Goal: Information Seeking & Learning: Learn about a topic

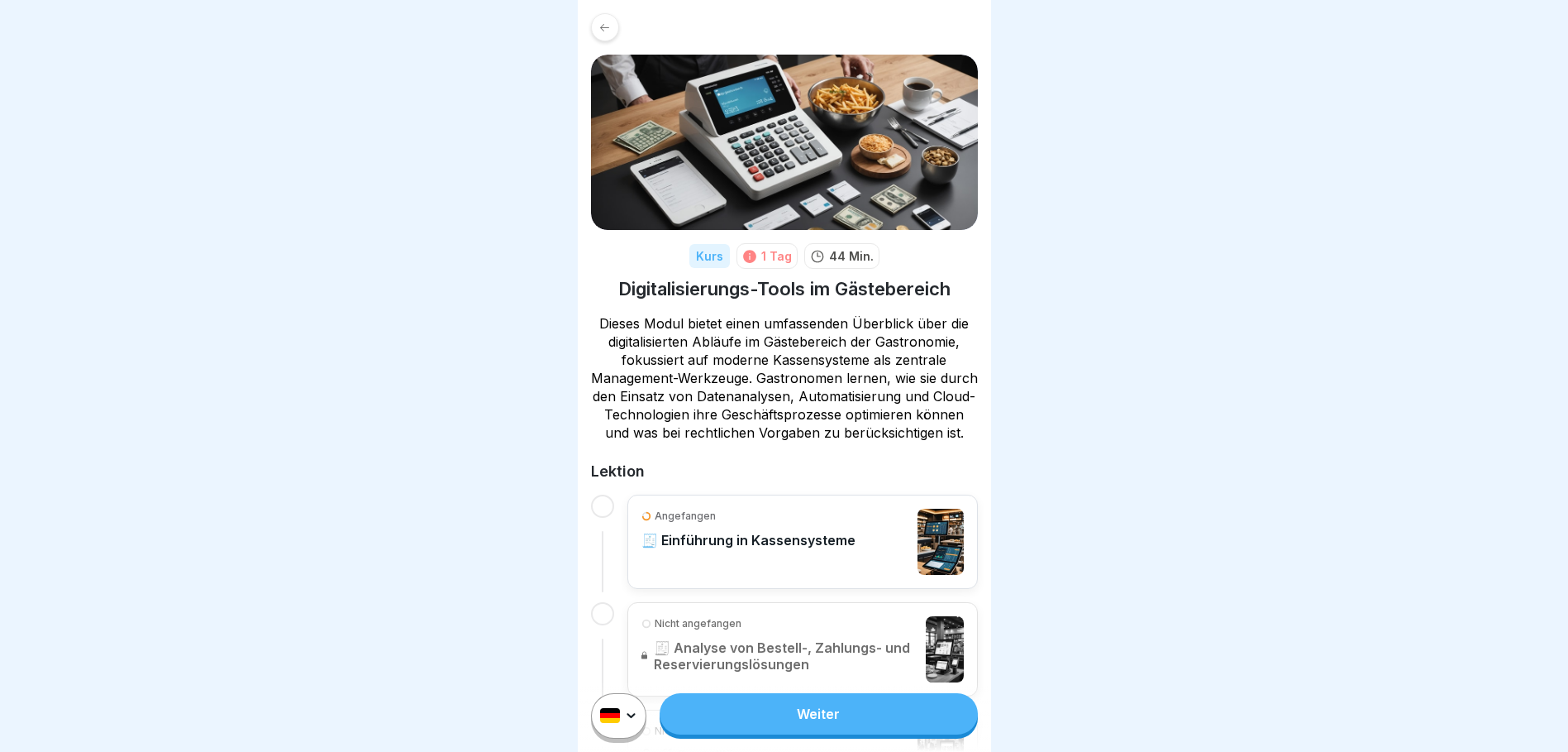
click at [830, 728] on link "Weiter" at bounding box center [818, 714] width 317 height 41
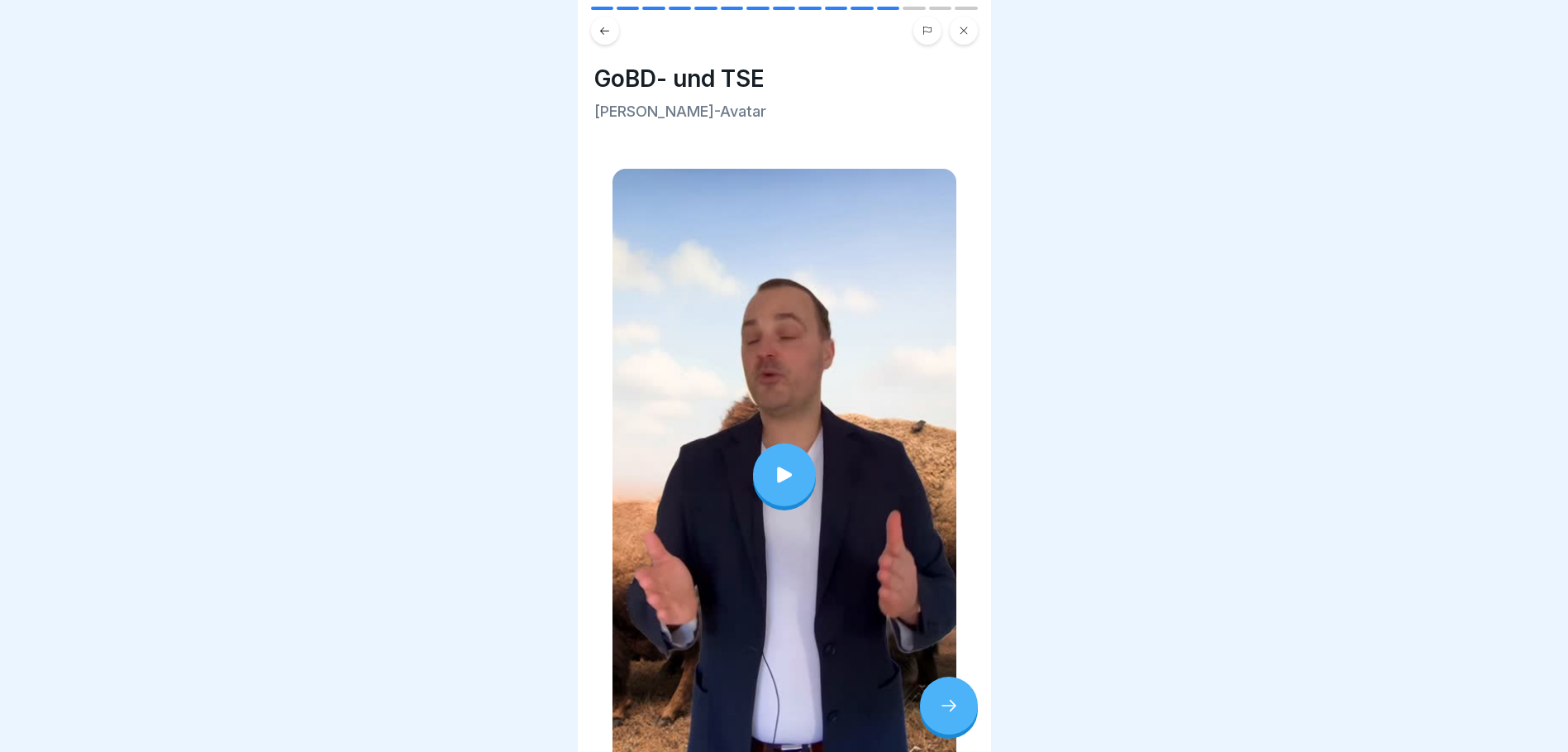
click at [780, 463] on icon at bounding box center [784, 474] width 23 height 23
click at [956, 702] on icon at bounding box center [949, 704] width 20 height 20
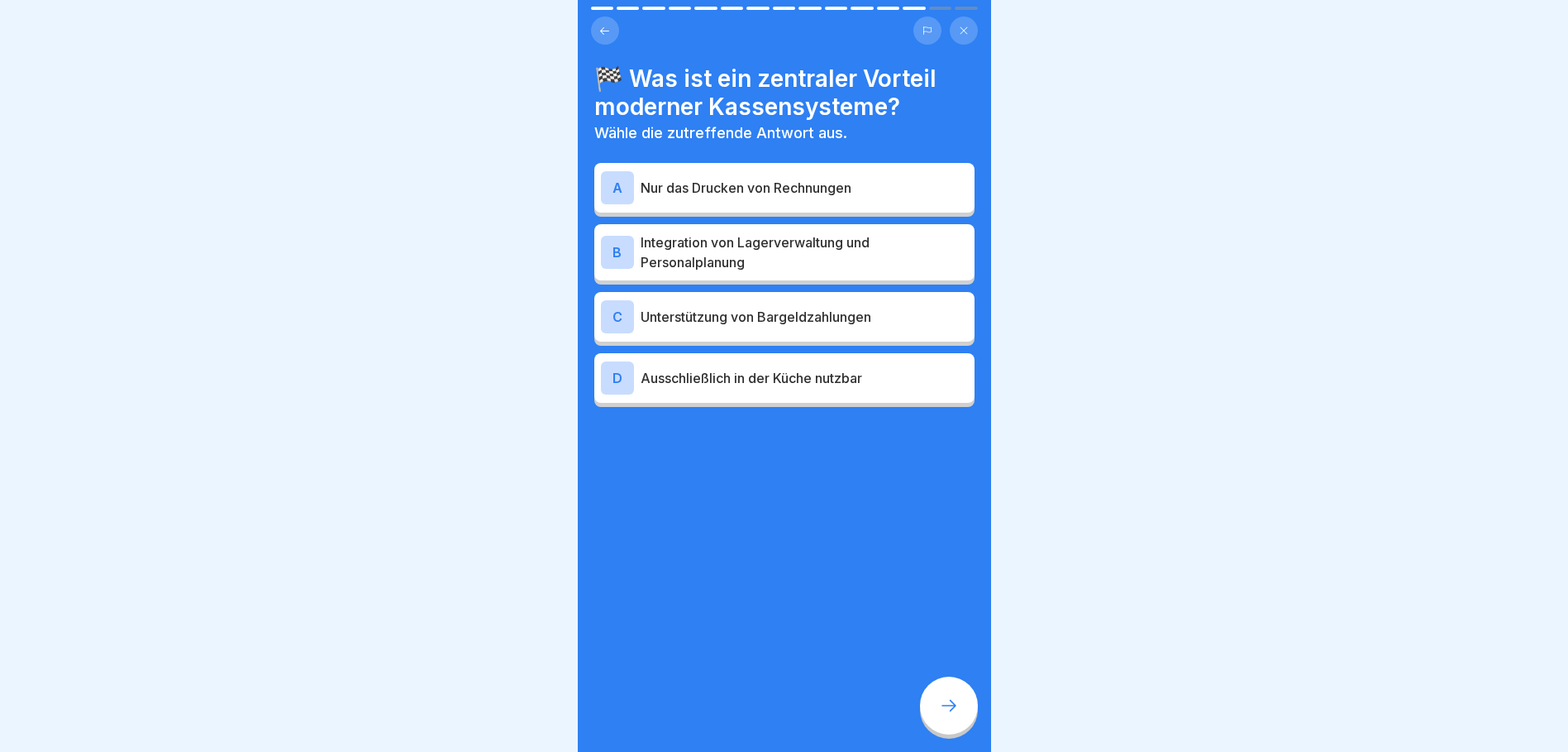
click at [721, 232] on p "Integration von Lagerverwaltung und Personalplanung" at bounding box center [804, 252] width 327 height 40
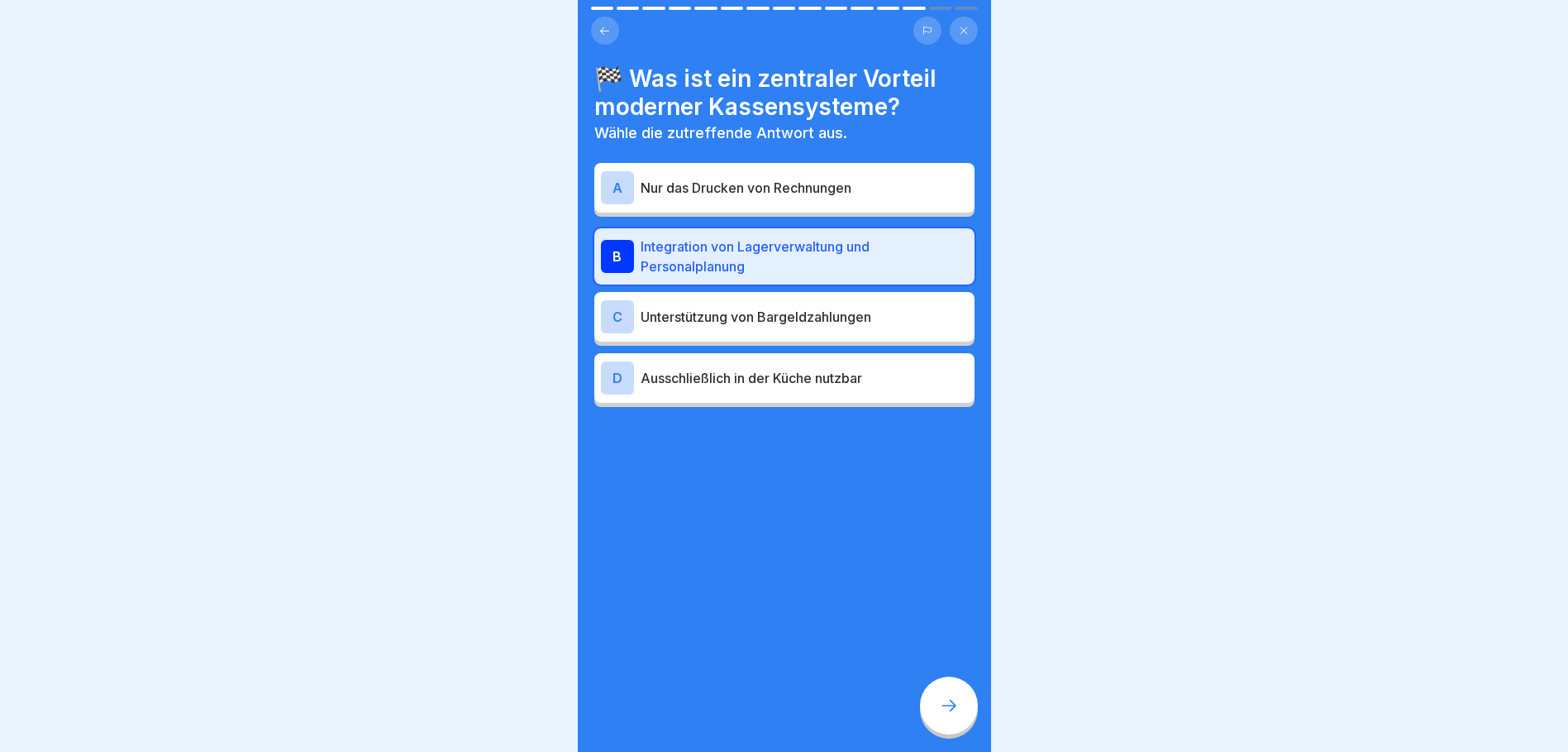
click at [944, 698] on icon at bounding box center [949, 704] width 20 height 20
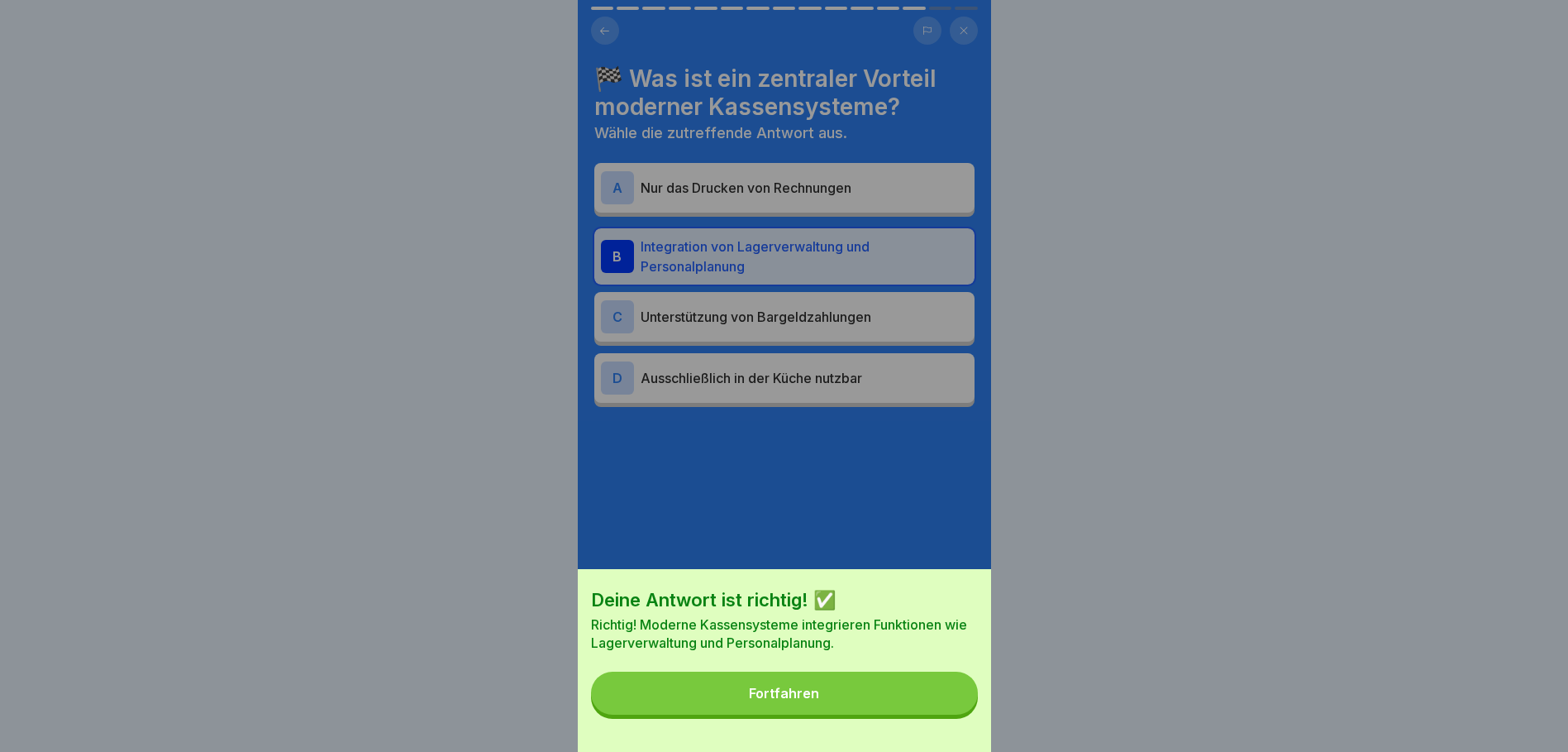
click at [803, 701] on div "Fortfahren" at bounding box center [784, 693] width 70 height 15
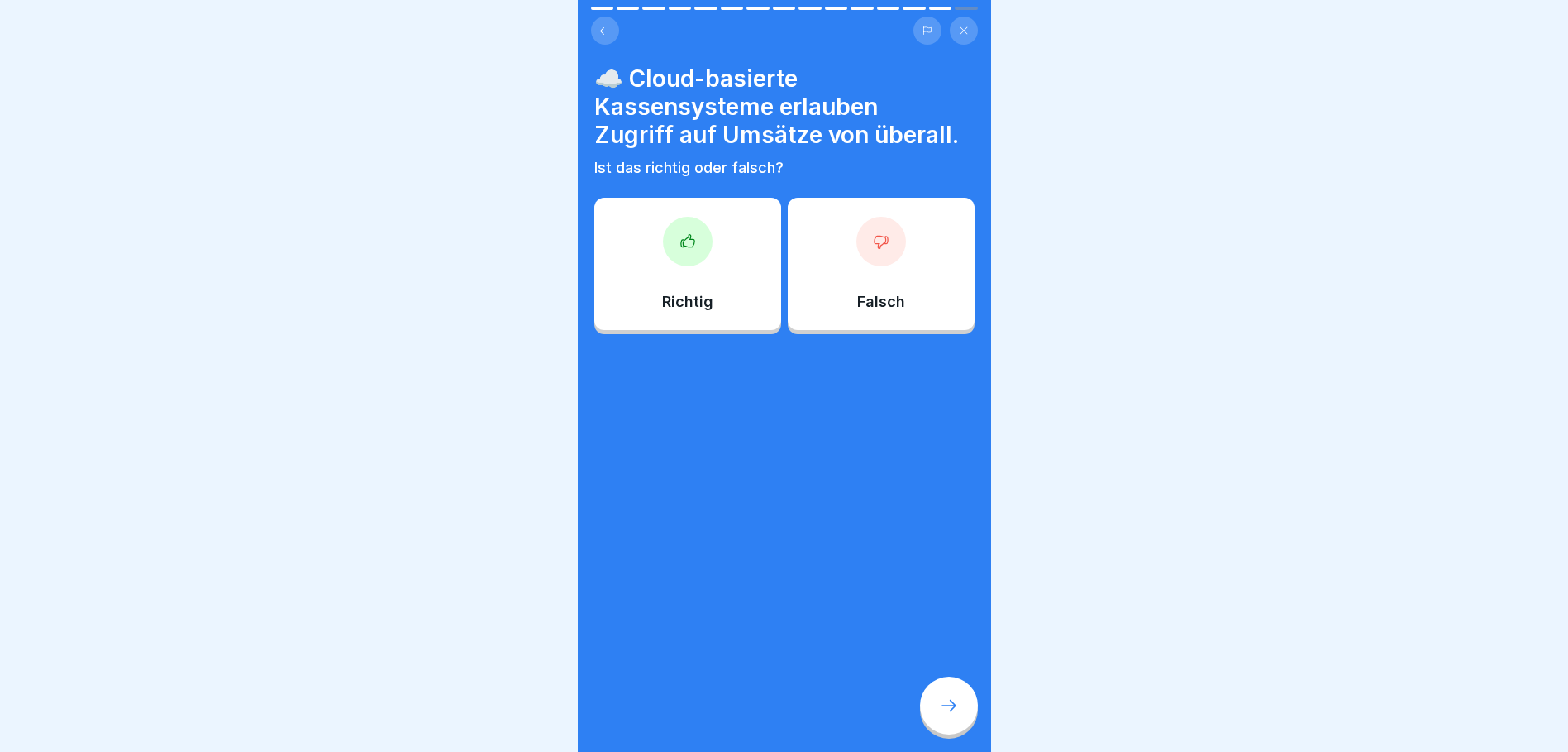
click at [678, 260] on div "Richtig" at bounding box center [687, 264] width 187 height 132
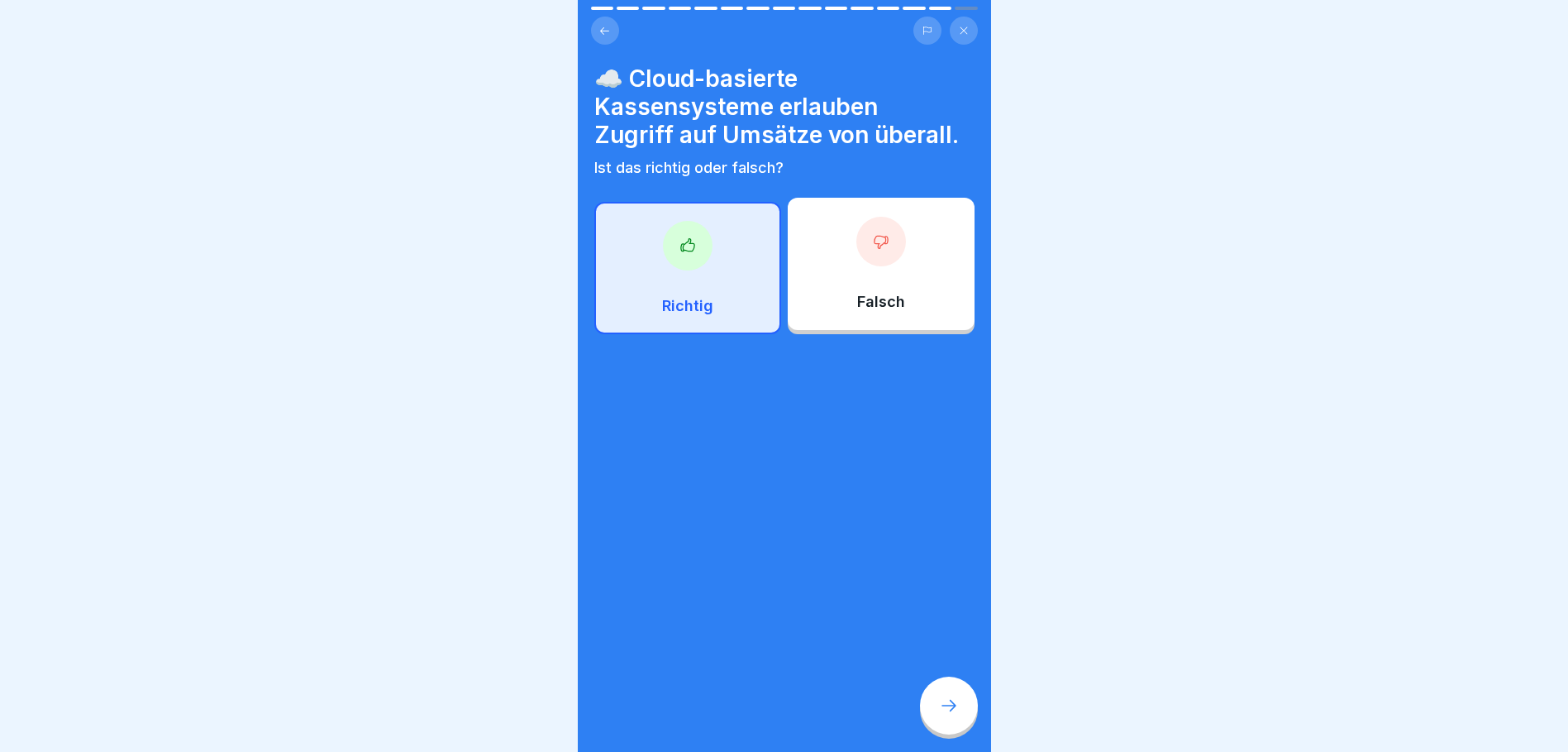
click at [951, 716] on div at bounding box center [949, 705] width 58 height 58
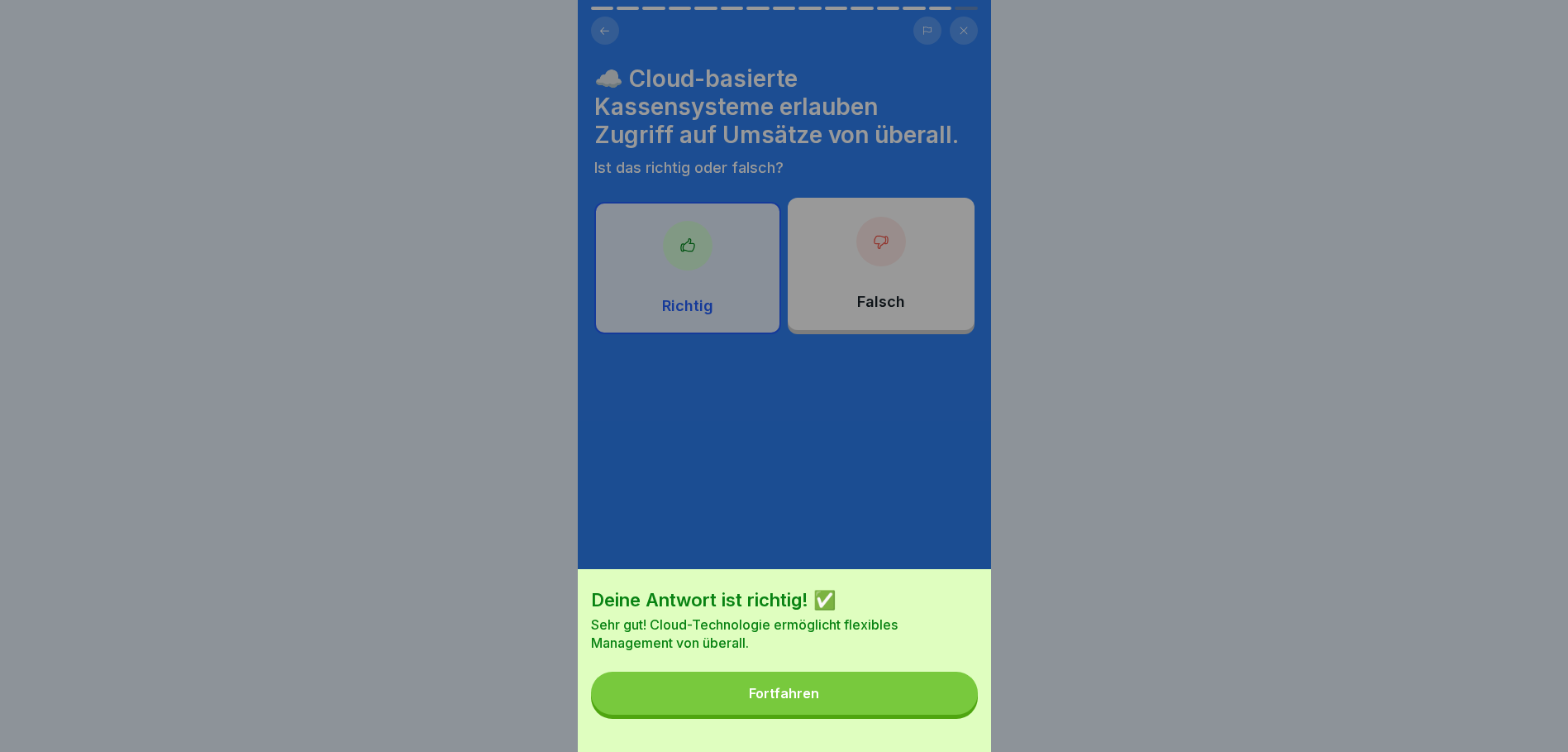
click at [801, 715] on button "Fortfahren" at bounding box center [784, 693] width 387 height 43
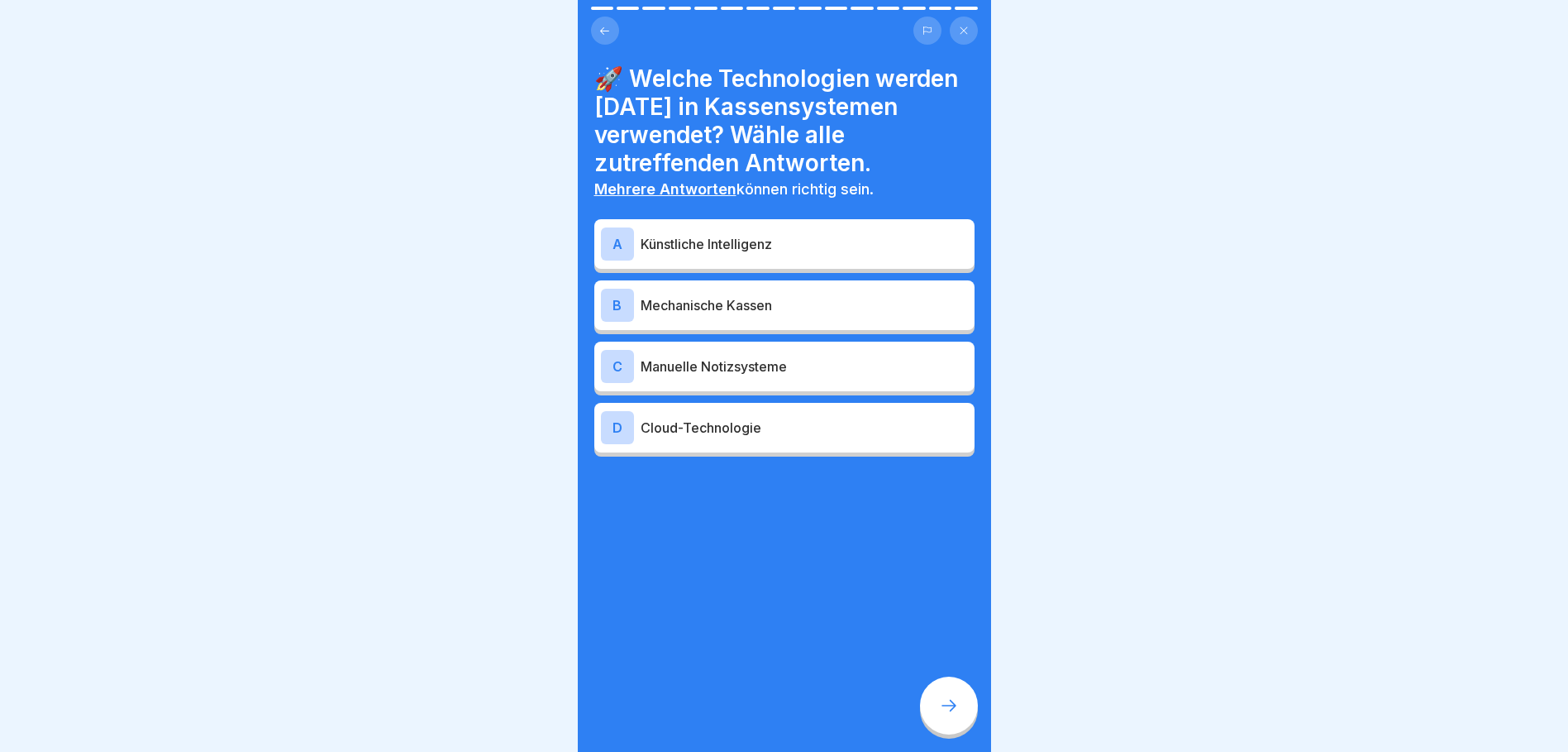
click at [738, 438] on p "Cloud-Technologie" at bounding box center [804, 427] width 327 height 20
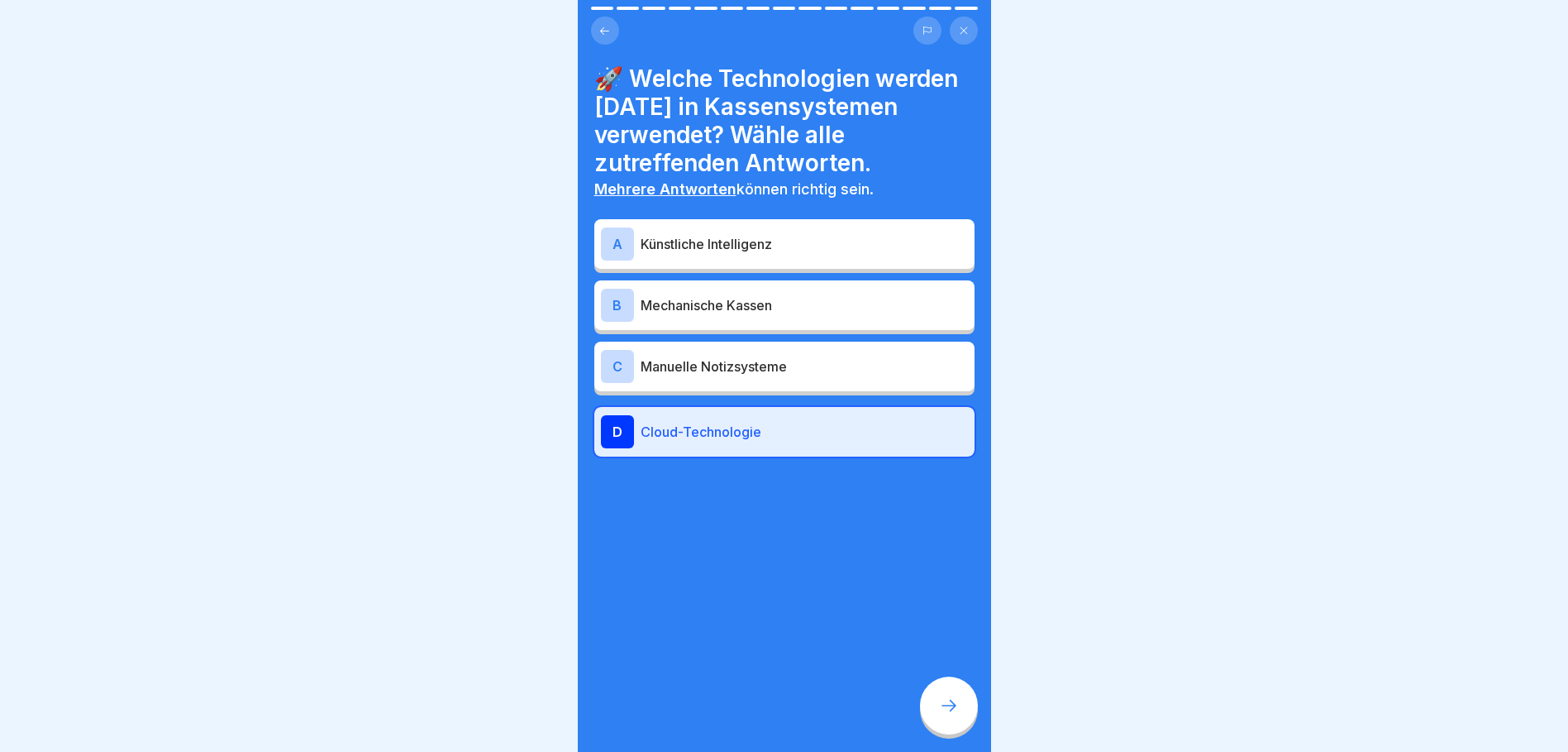
click at [721, 254] on p "Künstliche Intelligenz" at bounding box center [804, 244] width 327 height 20
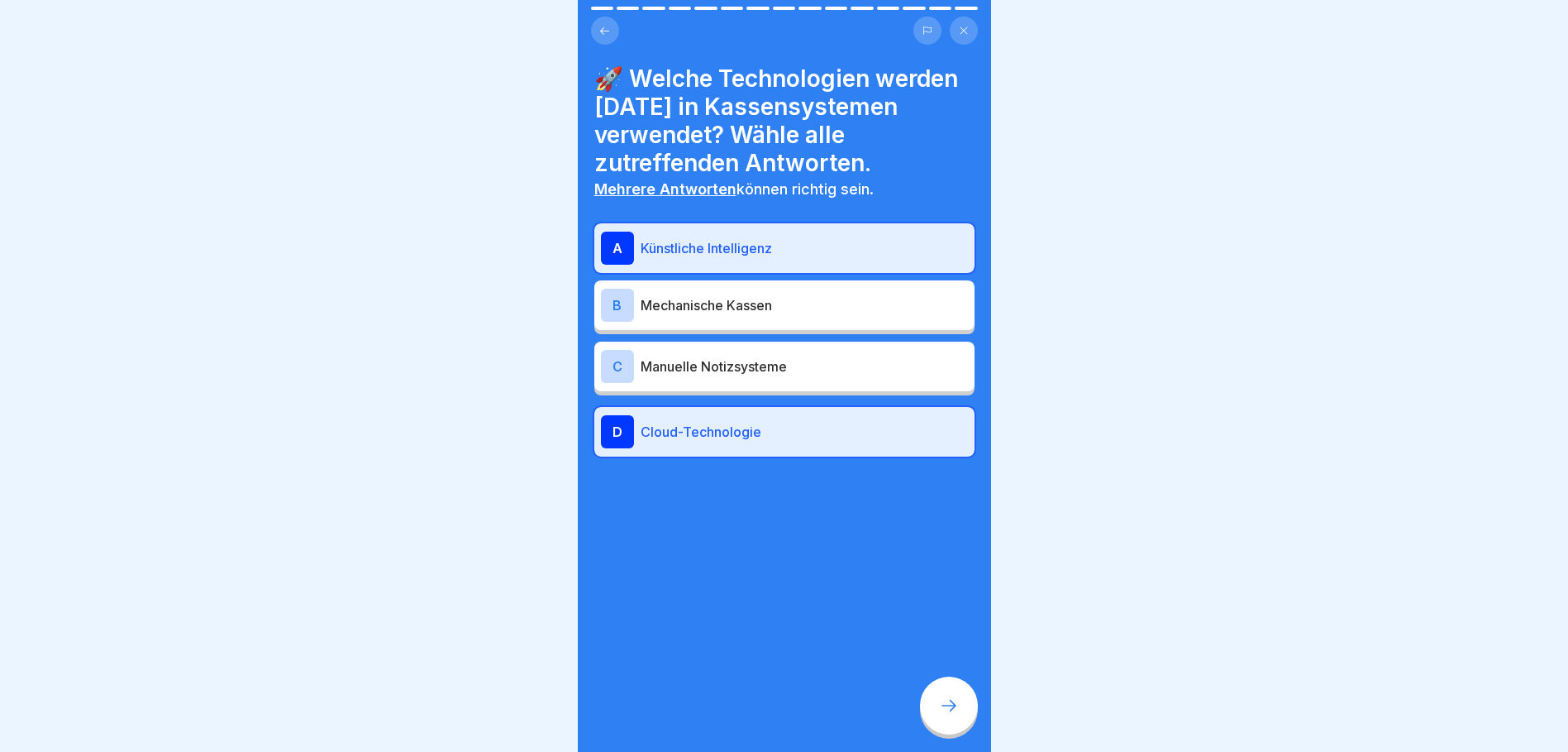
click at [953, 702] on icon at bounding box center [949, 704] width 20 height 20
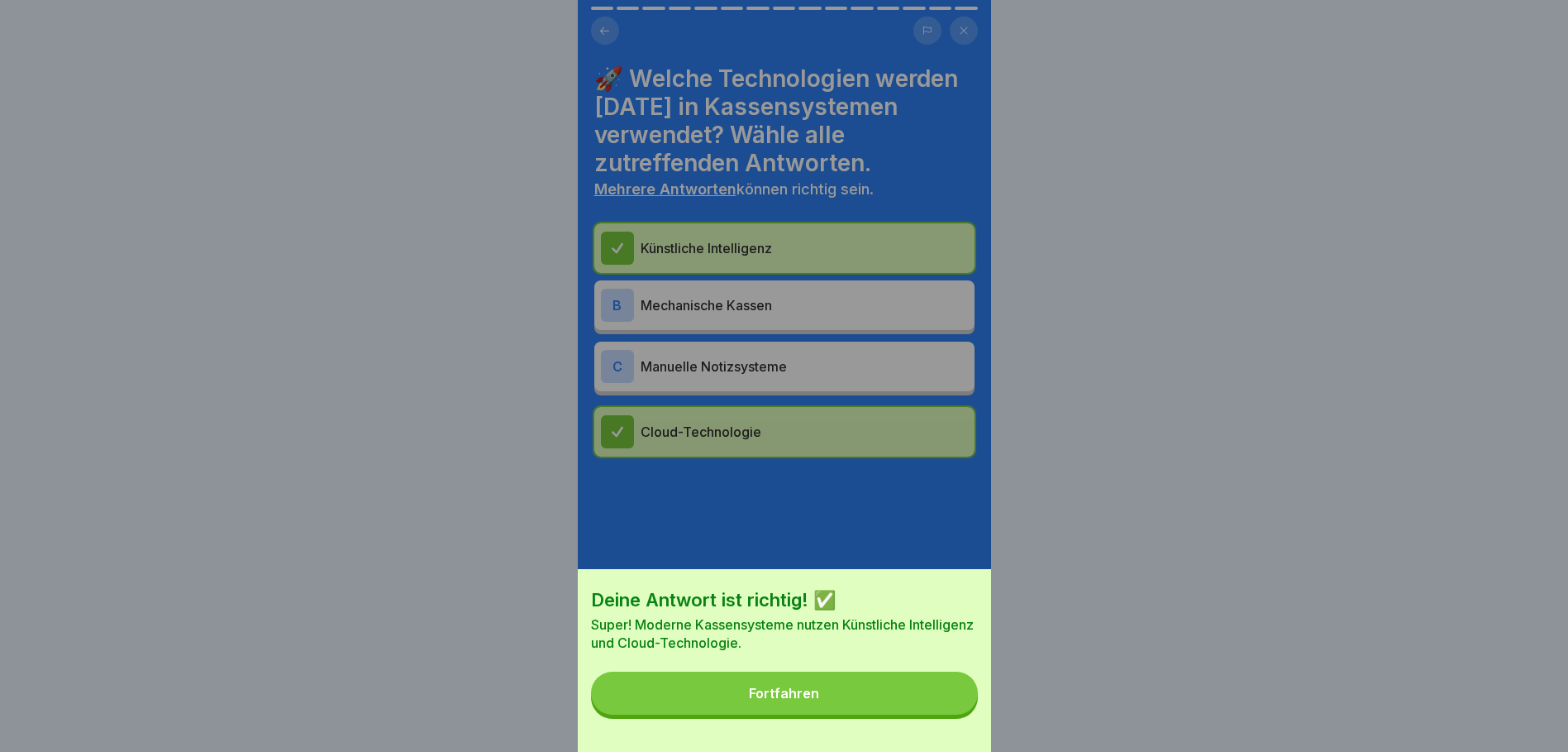
click at [842, 714] on button "Fortfahren" at bounding box center [784, 693] width 387 height 43
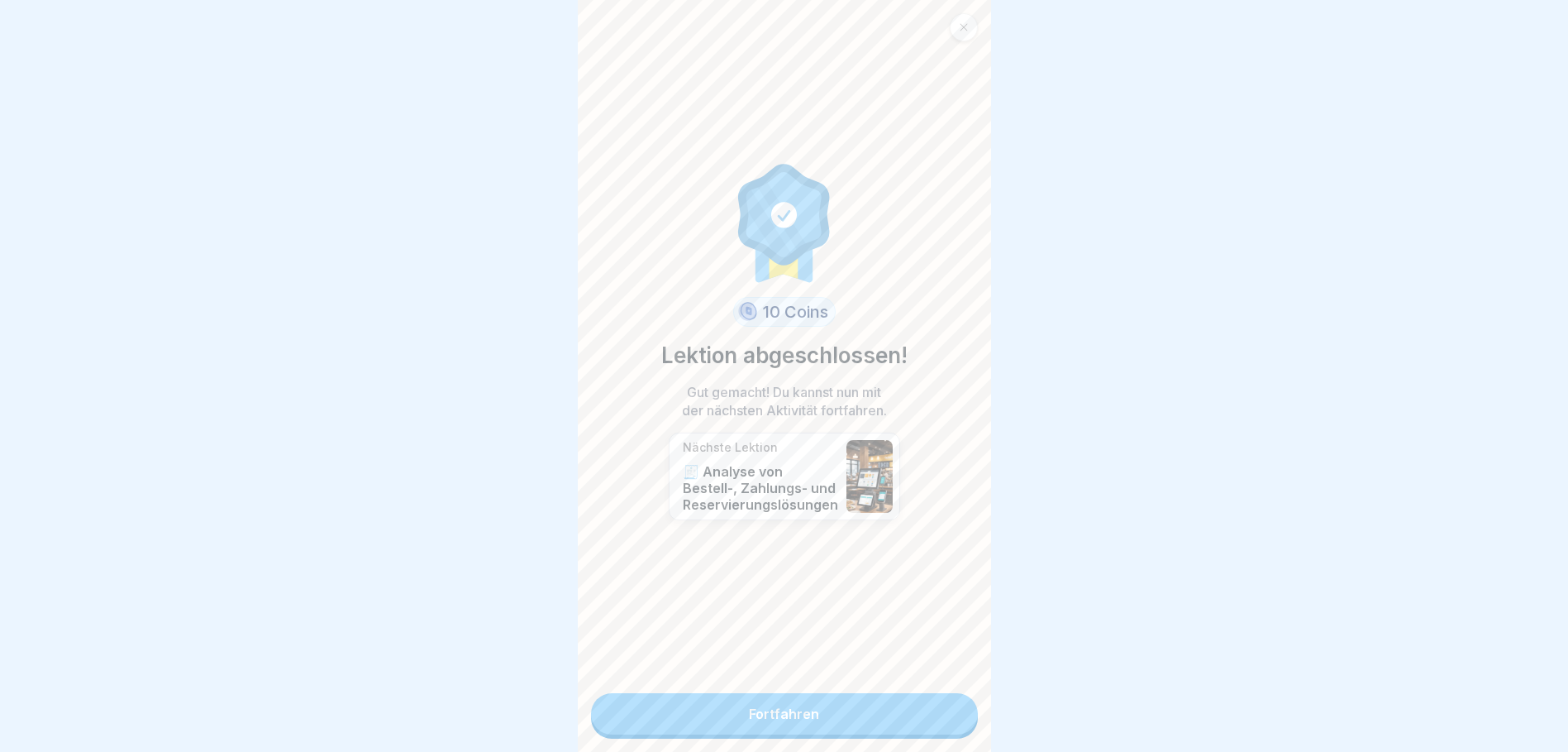
click at [799, 703] on link "Fortfahren" at bounding box center [784, 714] width 387 height 41
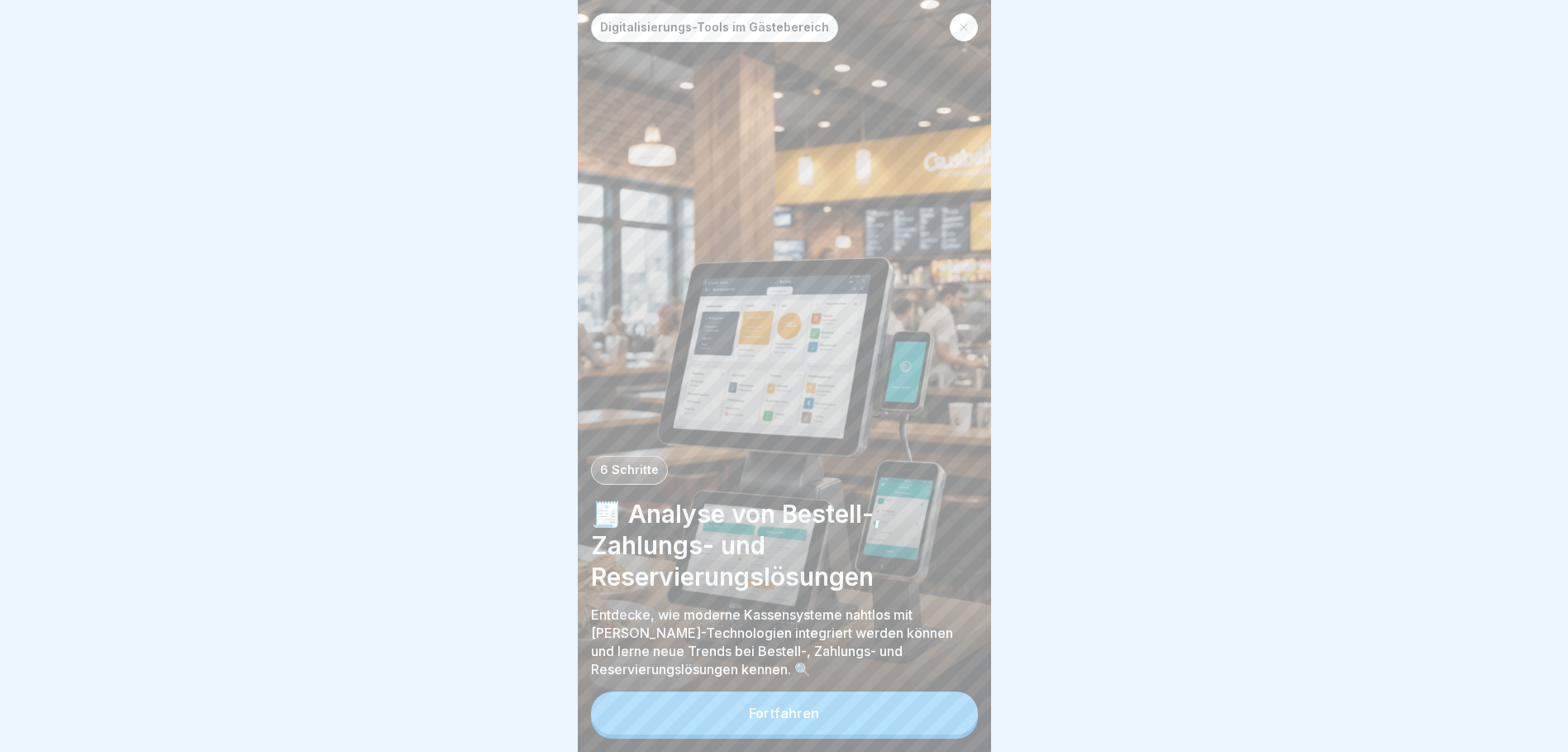
click at [825, 720] on button "Fortfahren" at bounding box center [784, 713] width 387 height 43
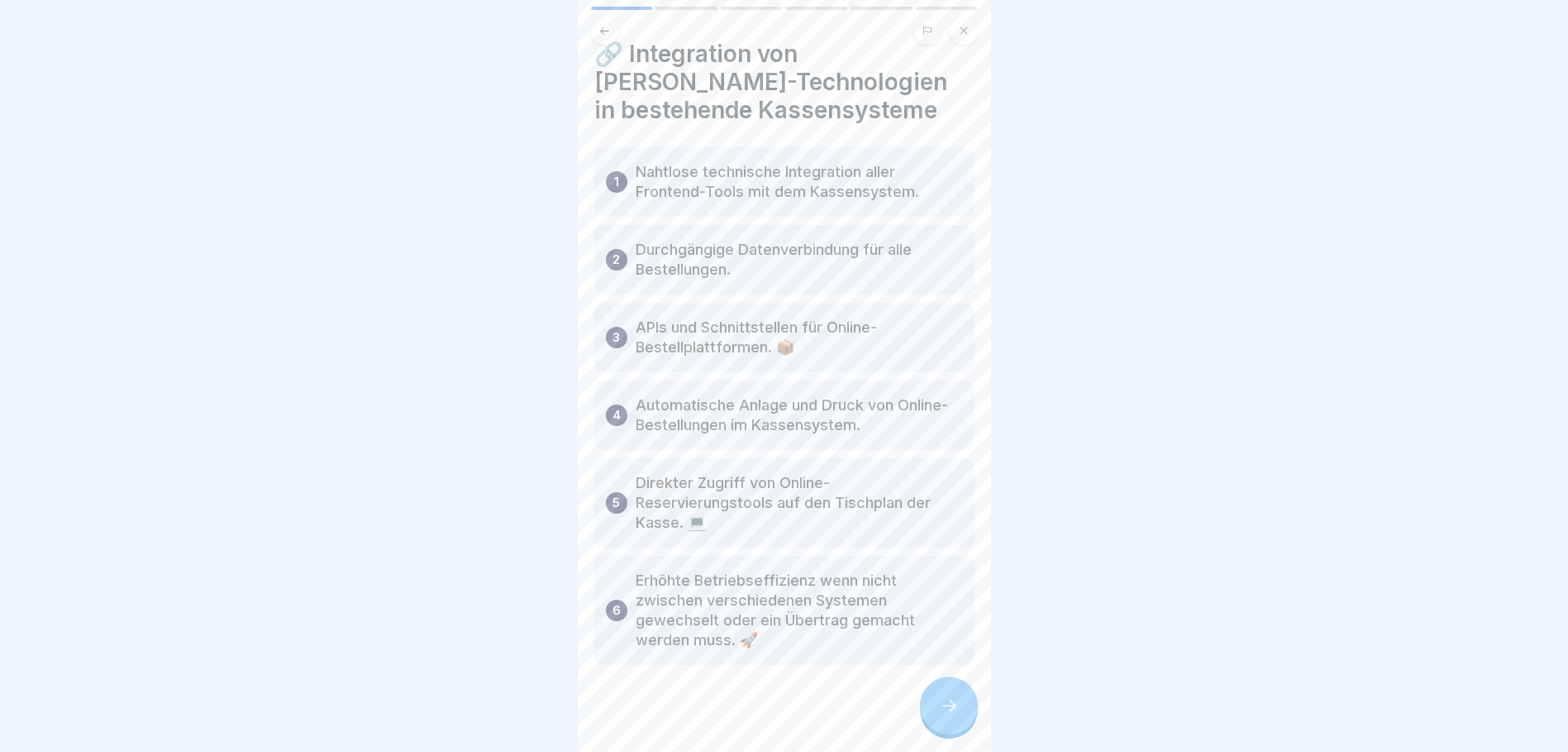
scroll to position [37, 0]
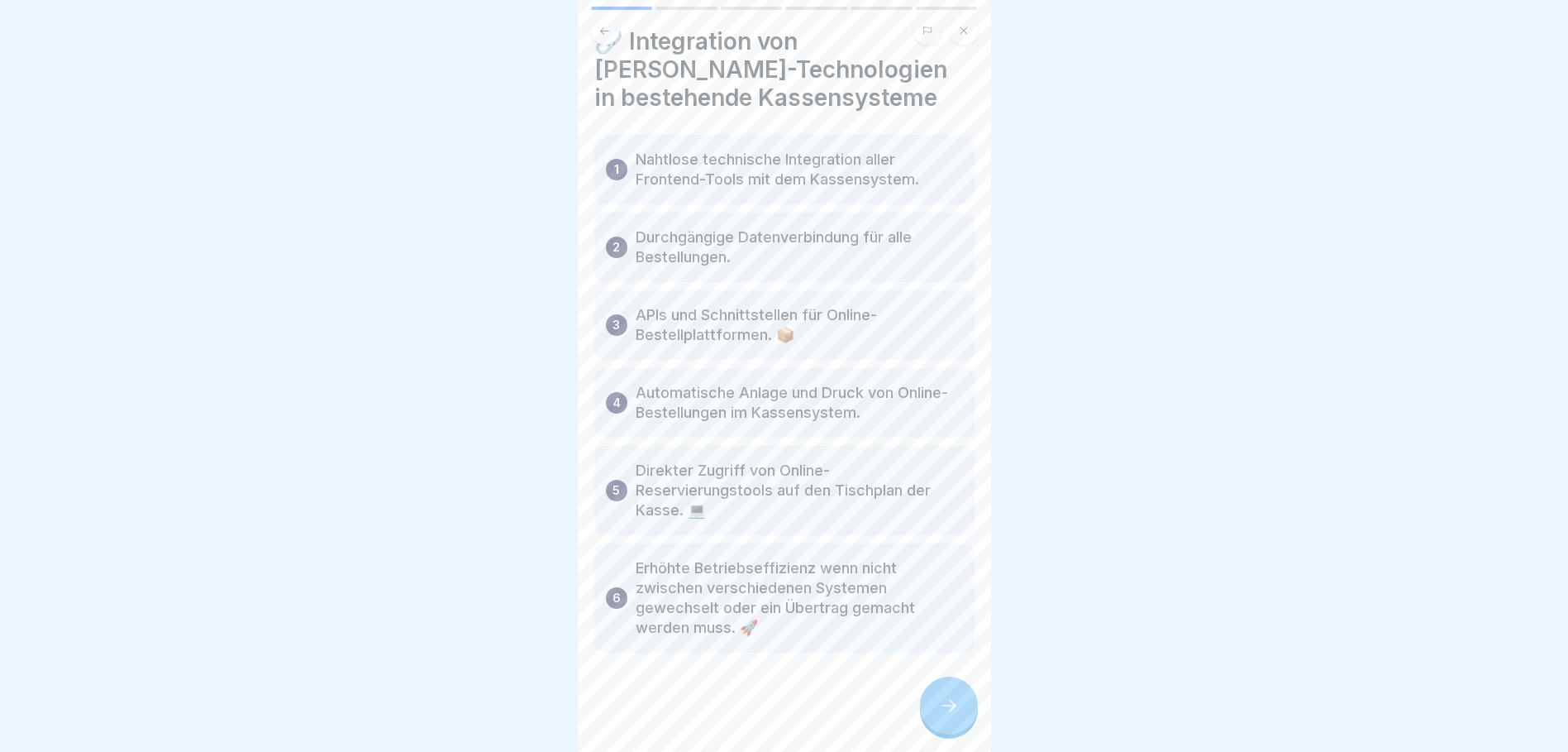
click at [939, 716] on icon at bounding box center [949, 704] width 20 height 20
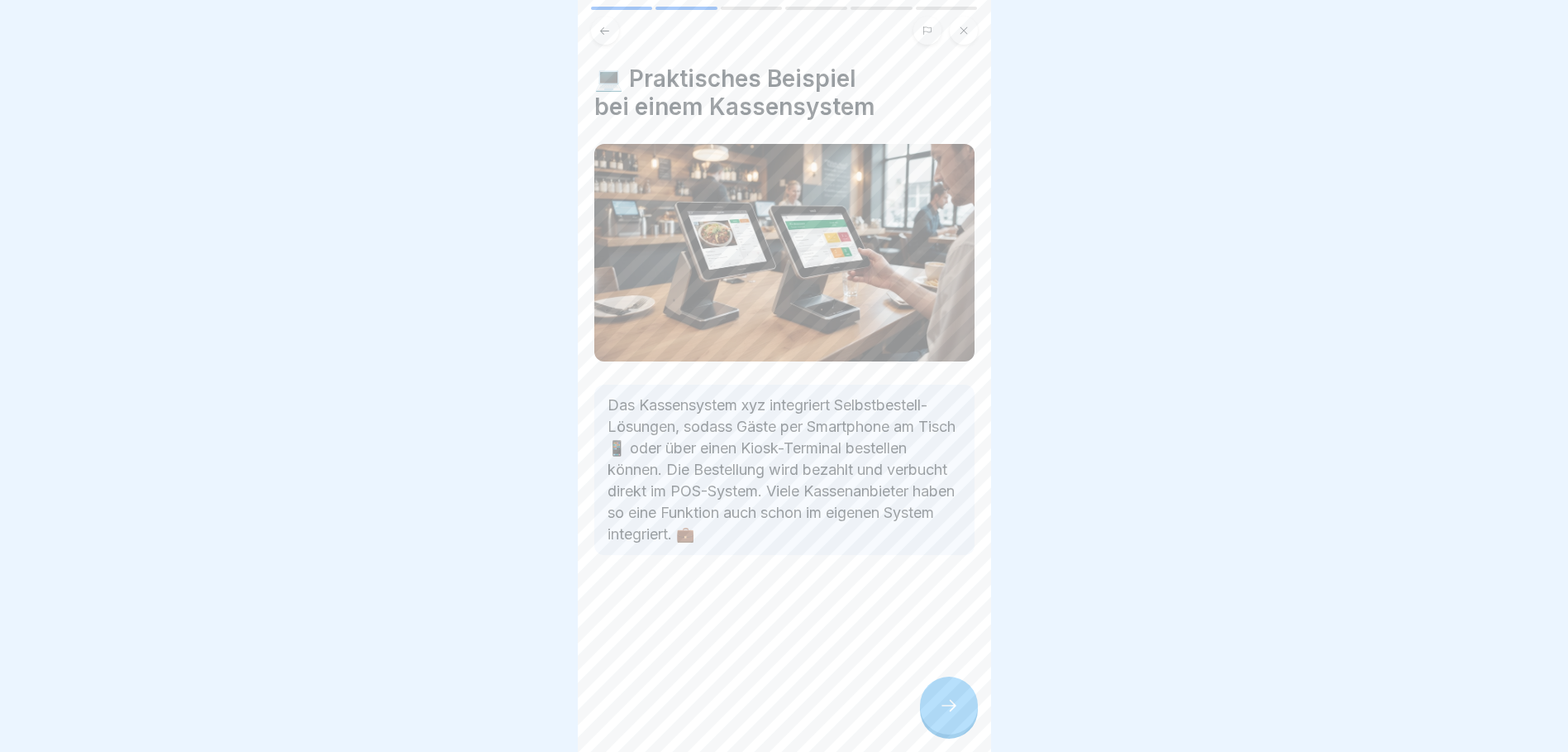
click at [955, 716] on icon at bounding box center [949, 704] width 20 height 20
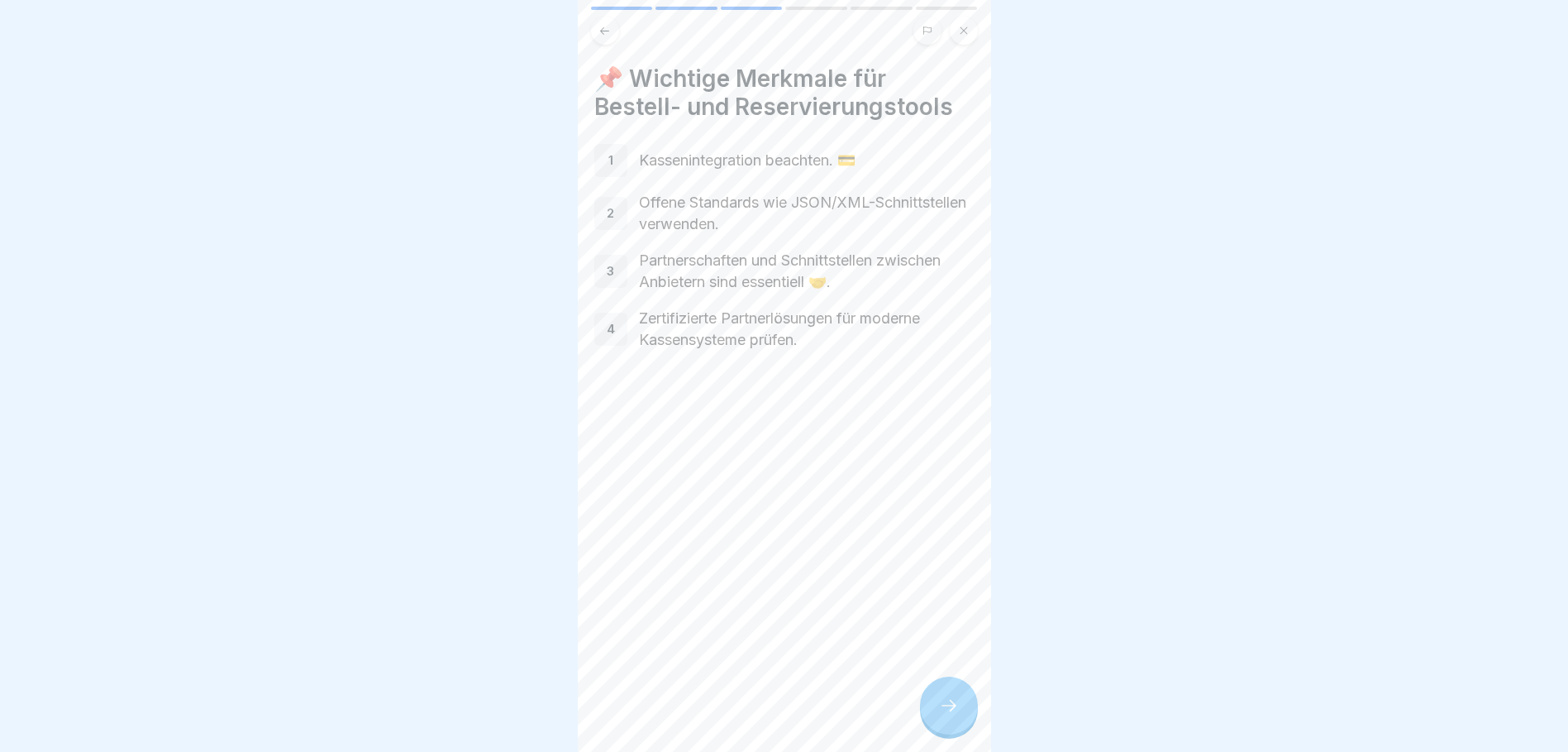
click at [947, 716] on icon at bounding box center [949, 704] width 20 height 20
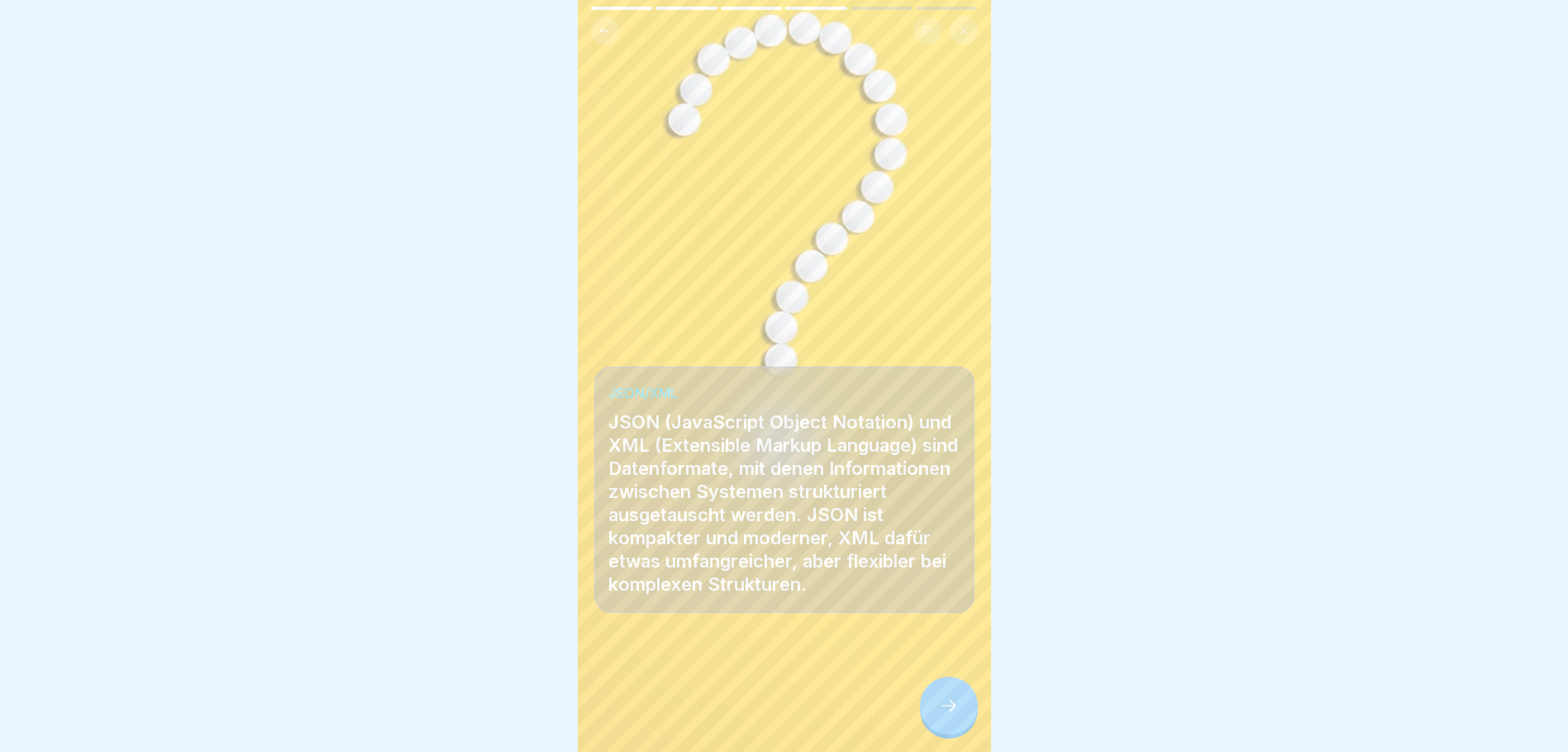
click at [942, 730] on div at bounding box center [949, 705] width 58 height 58
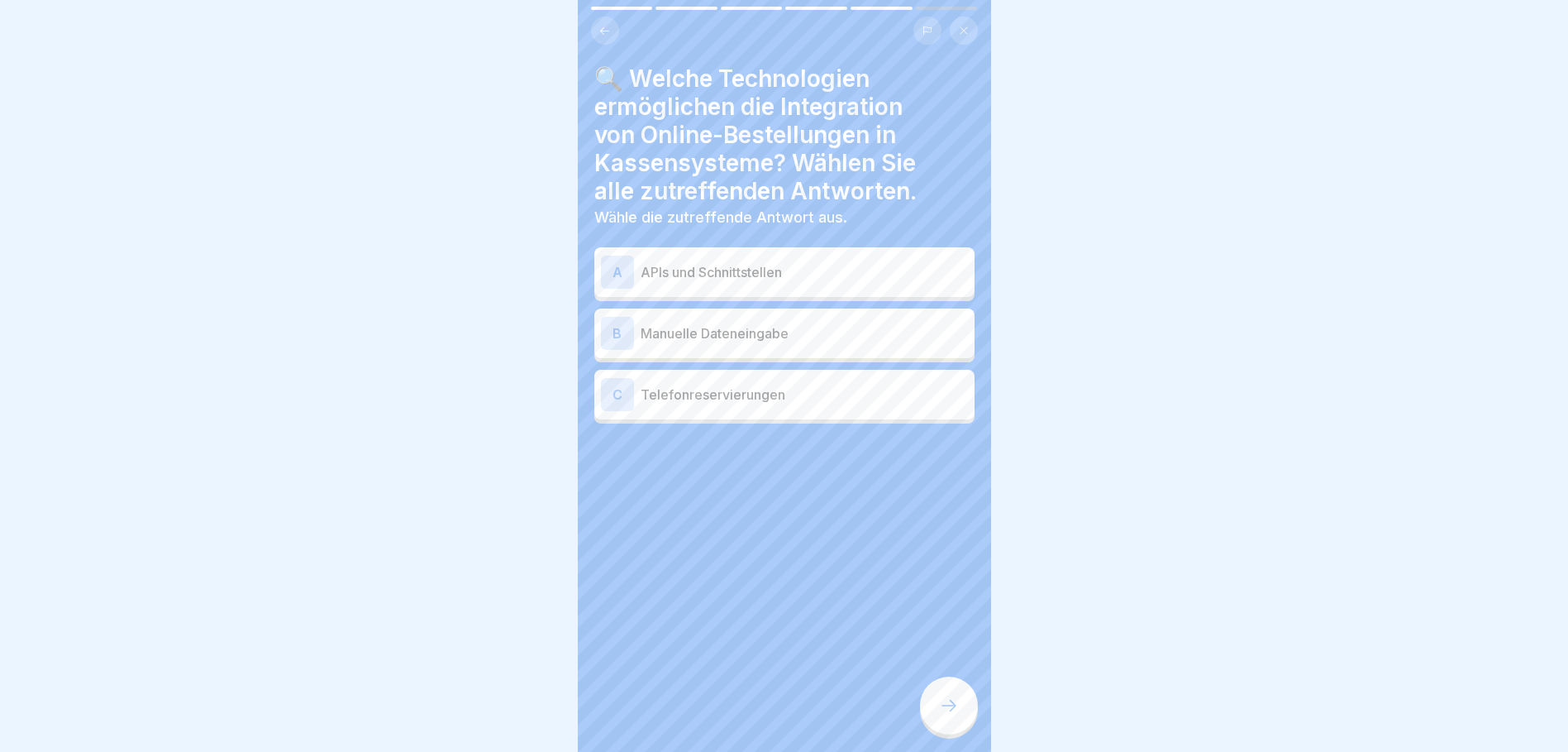
click at [687, 273] on p "APIs und Schnittstellen" at bounding box center [804, 272] width 327 height 20
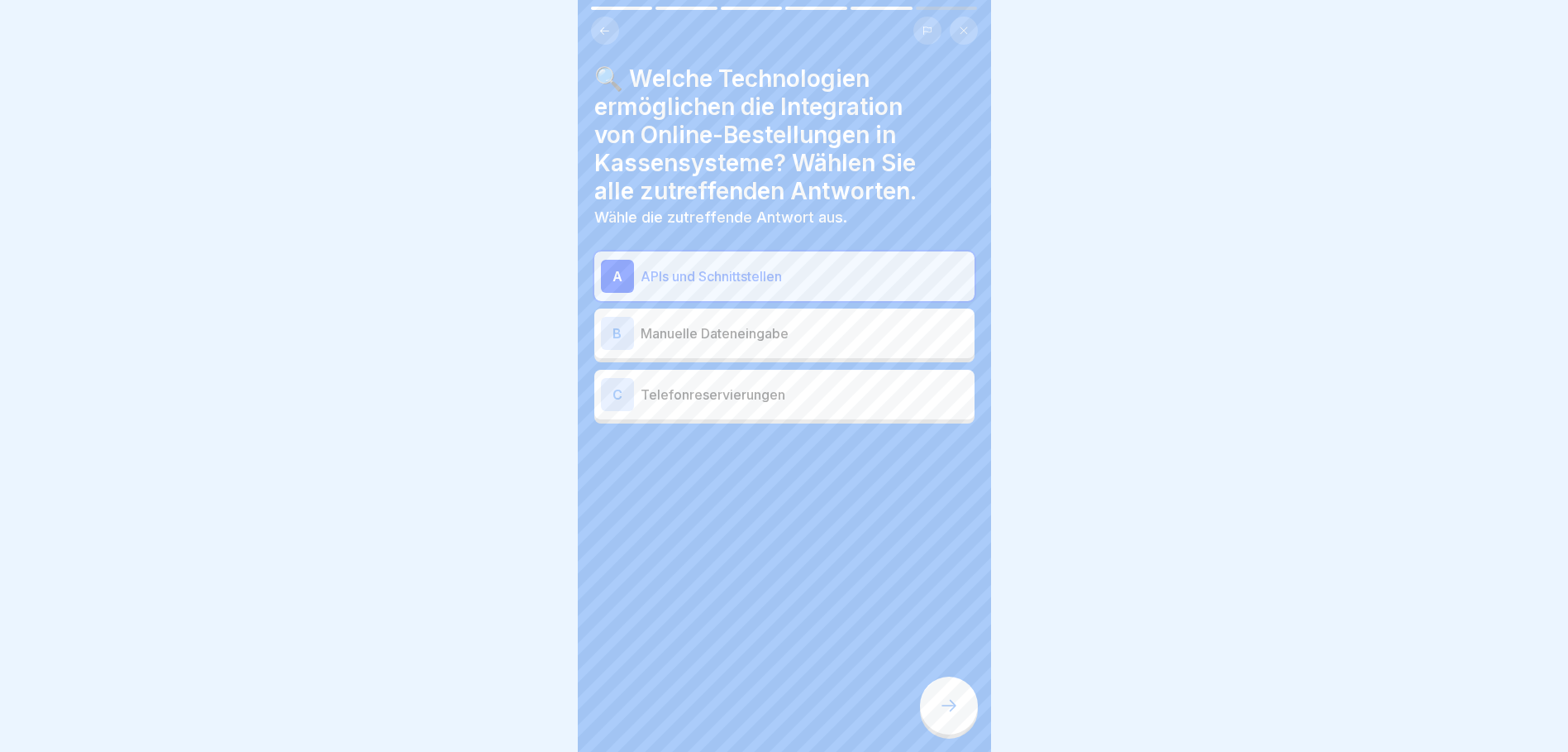
click at [945, 715] on icon at bounding box center [949, 704] width 20 height 20
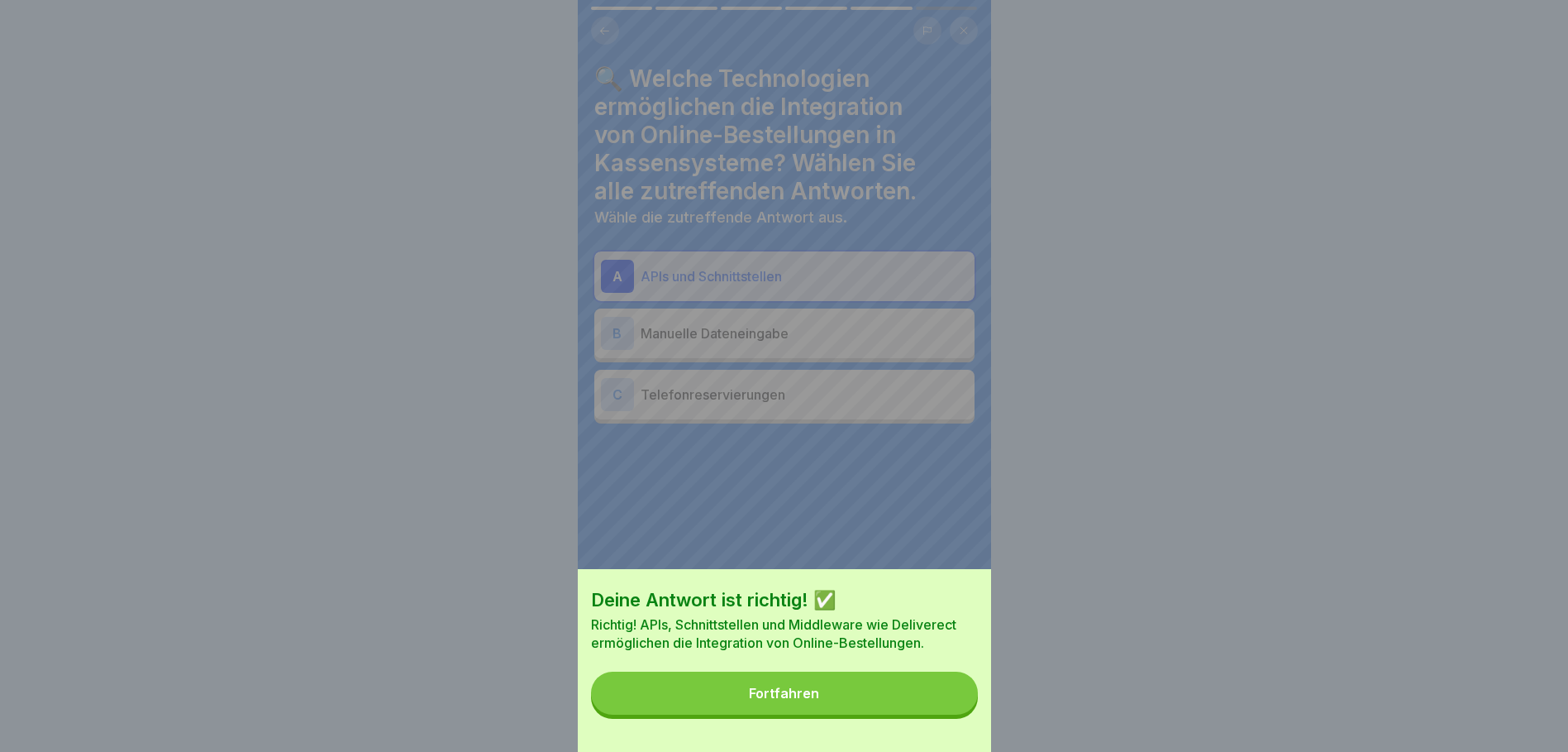
click at [874, 713] on button "Fortfahren" at bounding box center [784, 693] width 387 height 43
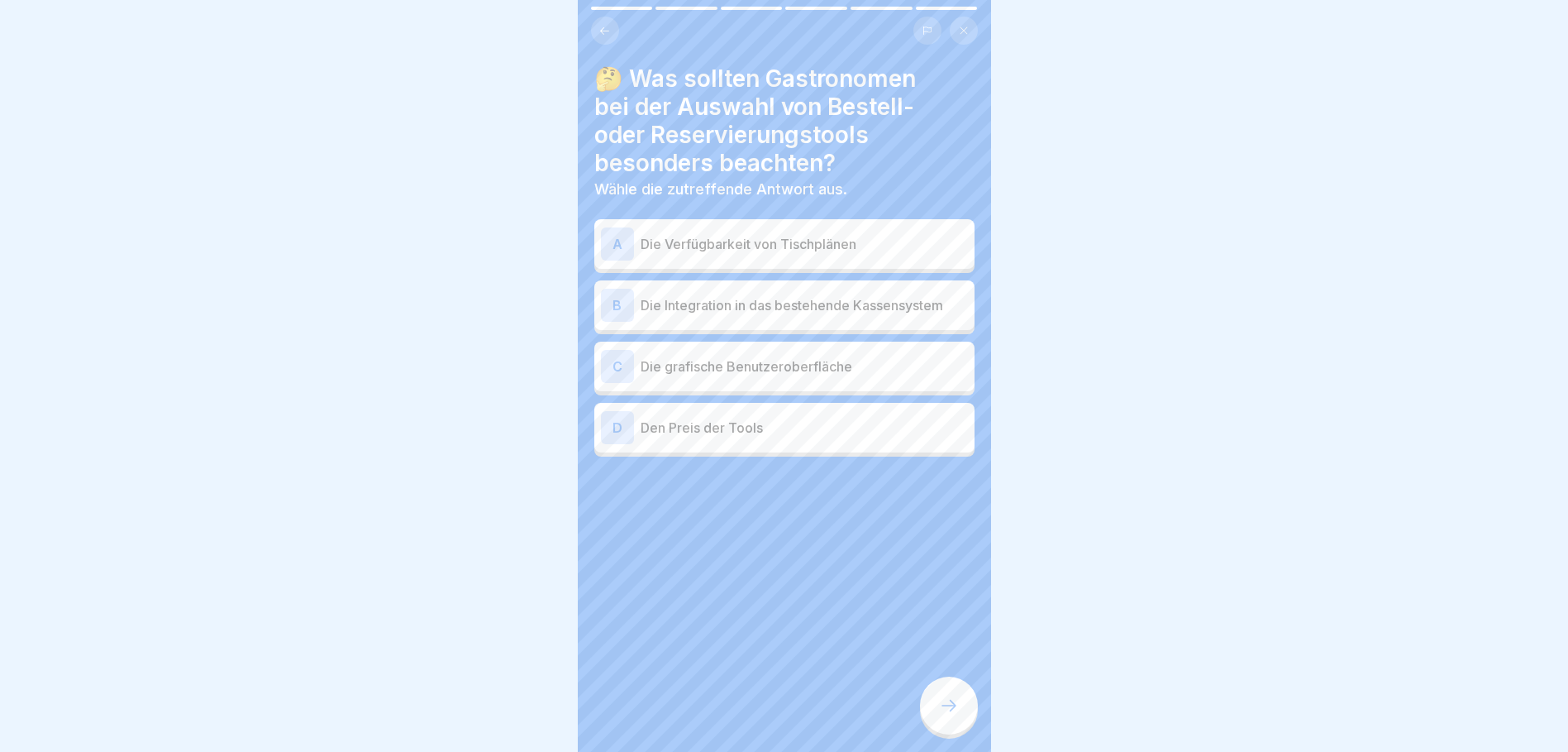
click at [680, 302] on p "Die Integration in das bestehende Kassensystem" at bounding box center [804, 304] width 327 height 20
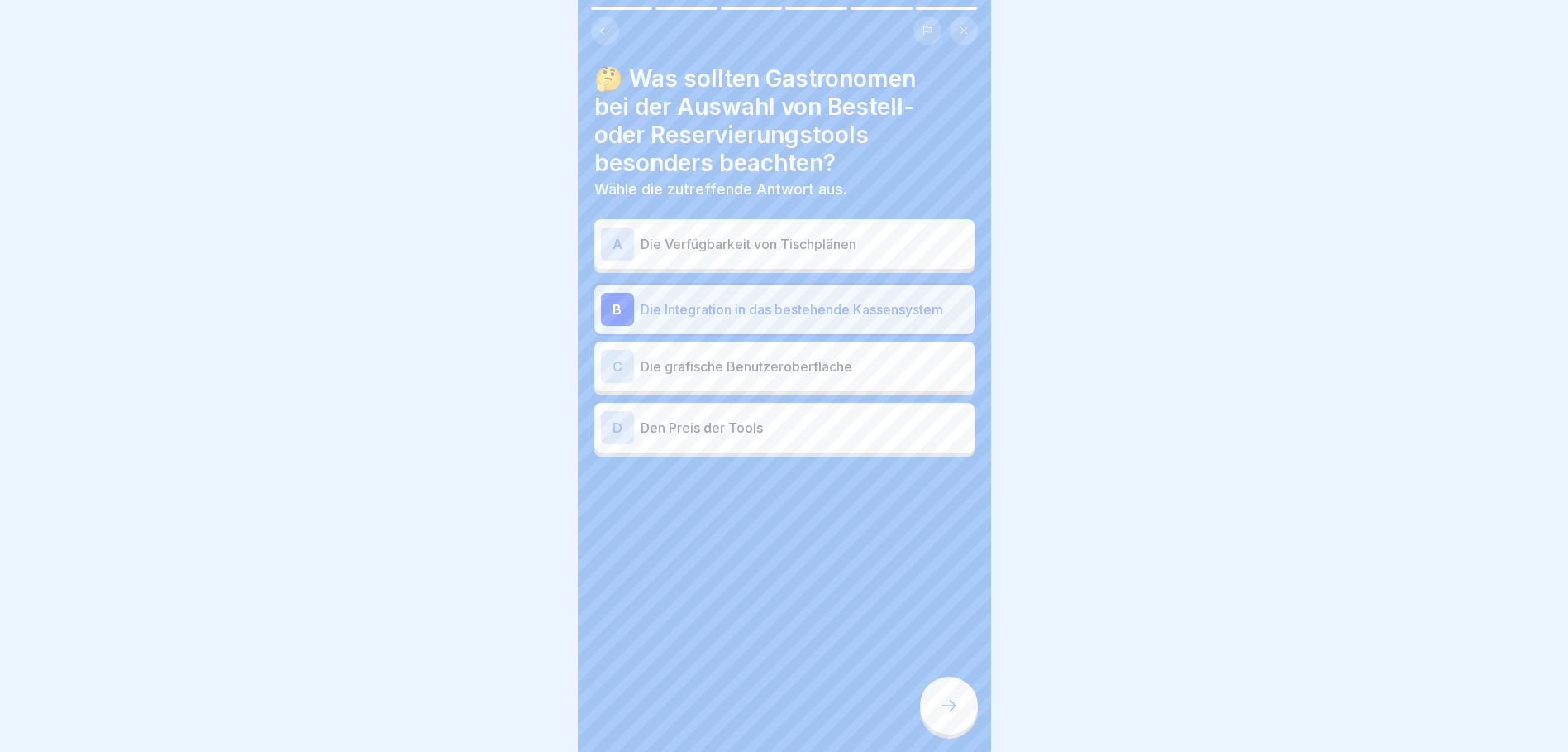
click at [724, 234] on p "Die Verfügbarkeit von Tischplänen" at bounding box center [804, 244] width 327 height 20
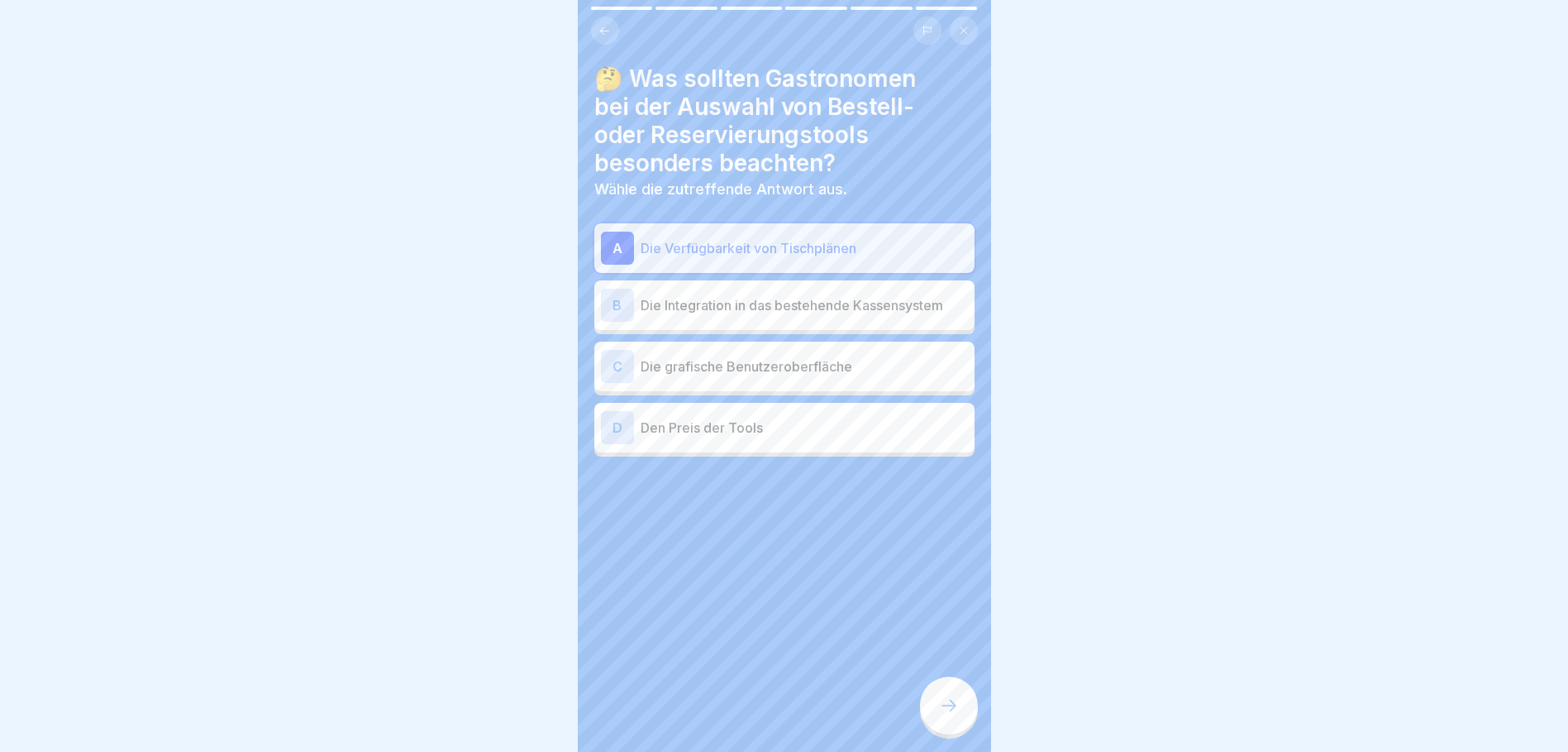
click at [723, 304] on p "Die Integration in das bestehende Kassensystem" at bounding box center [804, 304] width 327 height 20
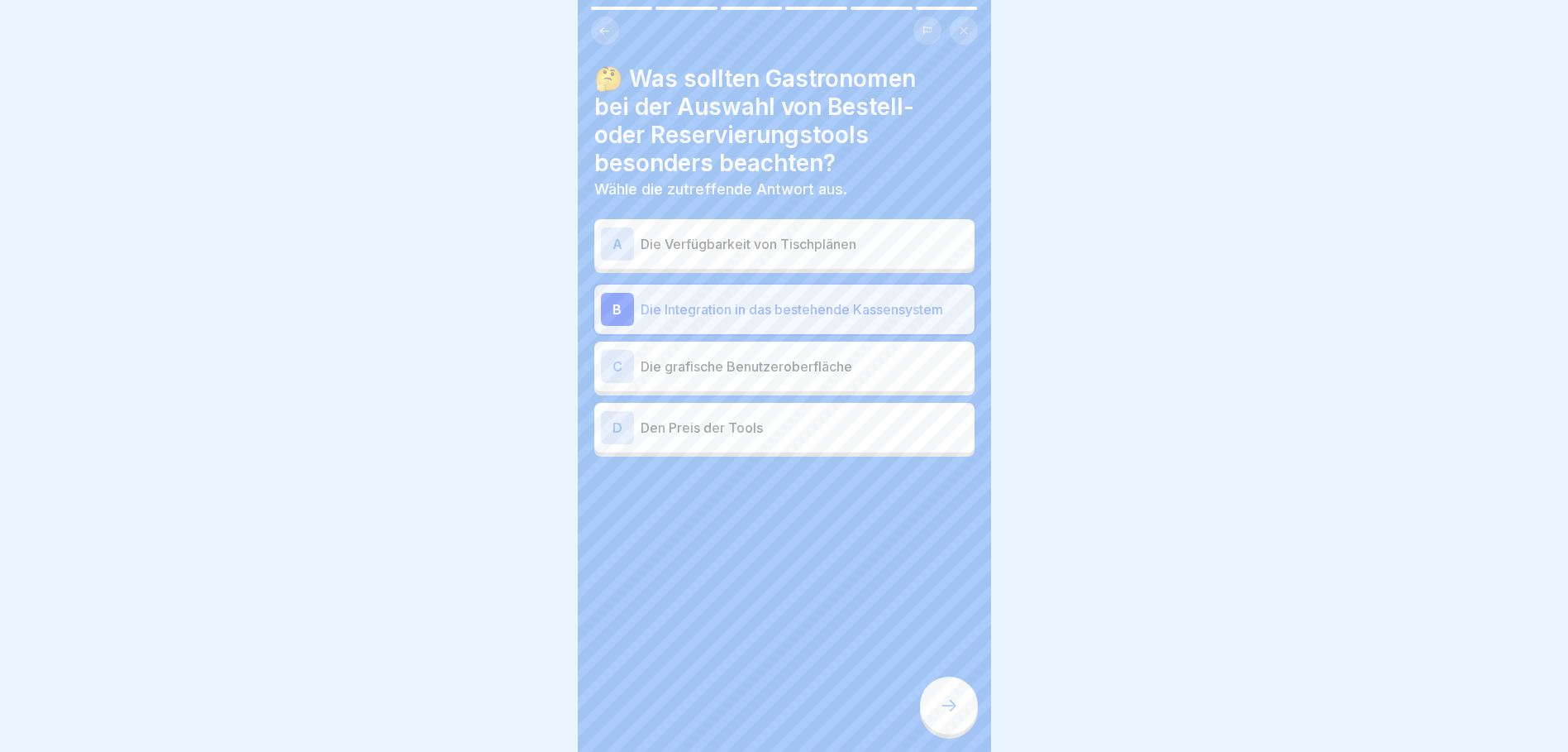
click at [942, 713] on icon at bounding box center [949, 704] width 20 height 20
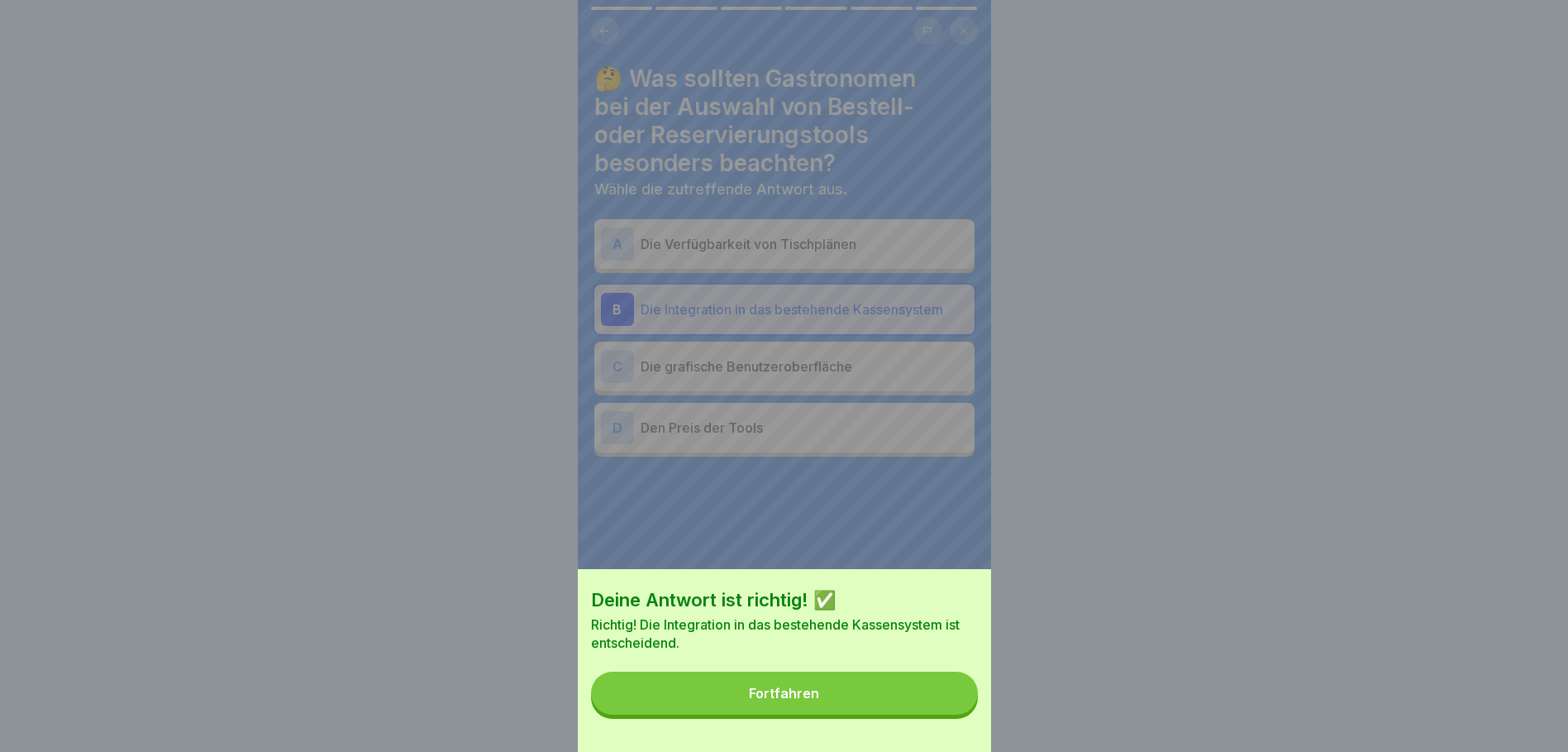
click at [759, 694] on button "Fortfahren" at bounding box center [784, 693] width 387 height 43
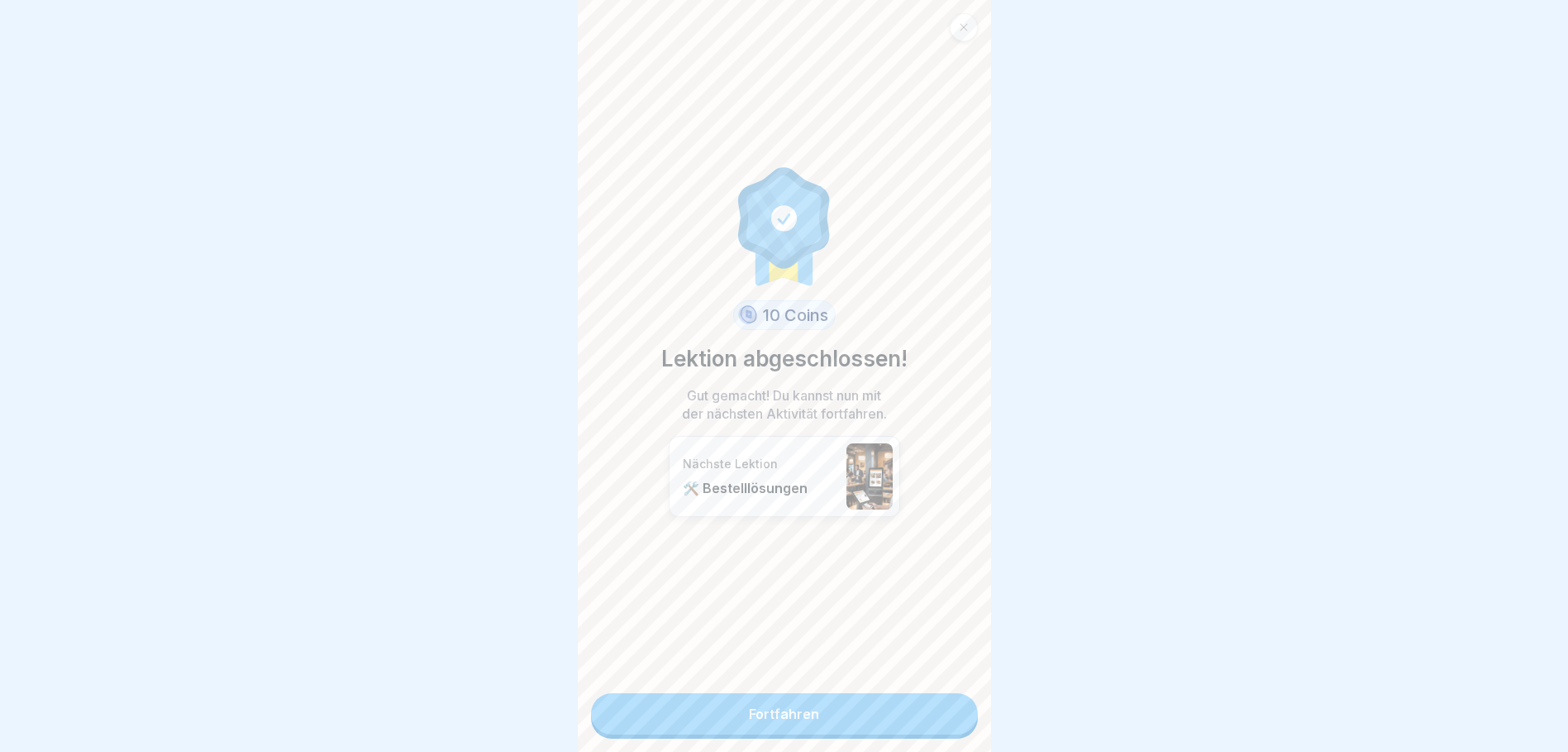
click at [791, 709] on link "Fortfahren" at bounding box center [784, 714] width 387 height 41
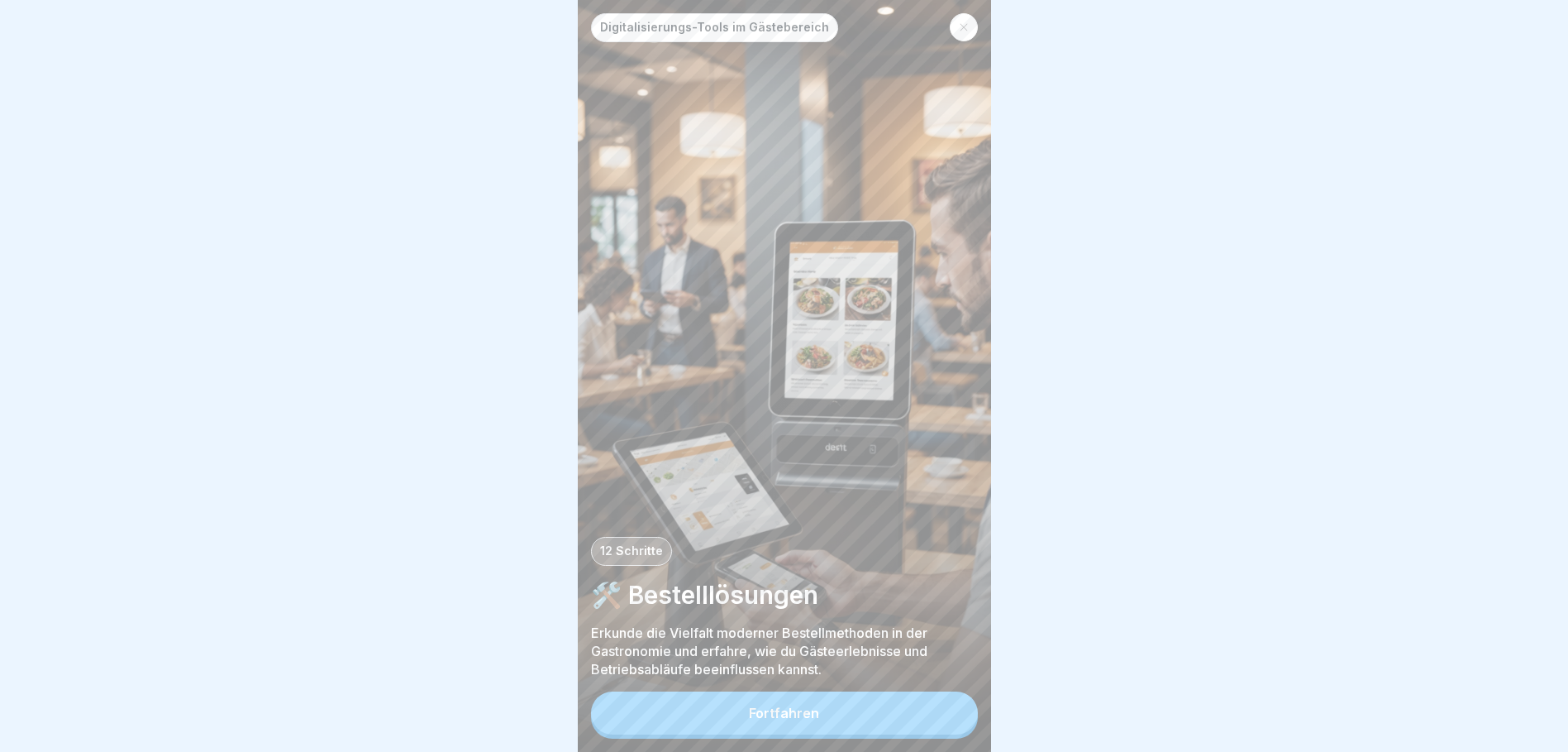
scroll to position [12, 0]
click at [800, 711] on div "Fortfahren" at bounding box center [784, 713] width 70 height 15
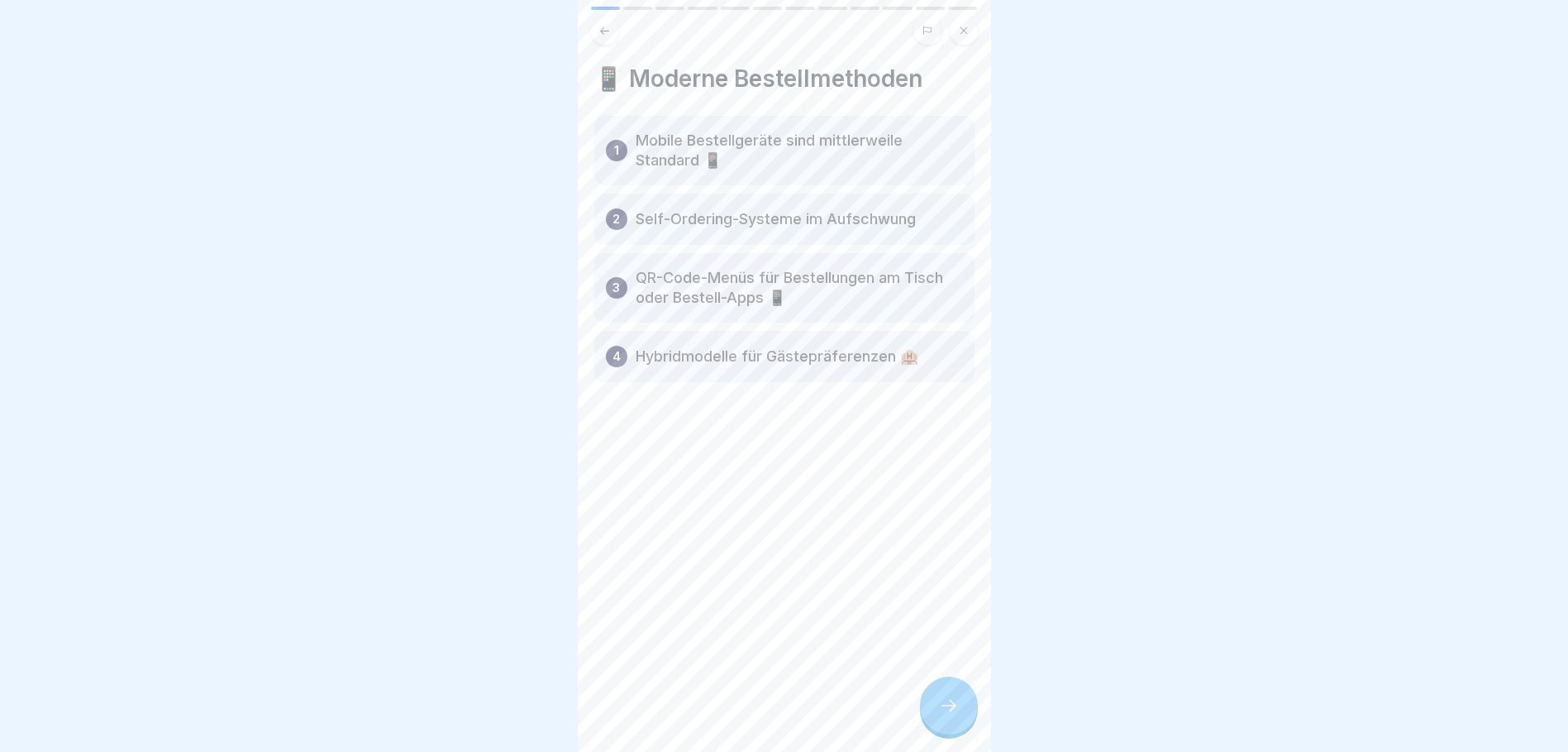
scroll to position [0, 0]
click at [955, 716] on icon at bounding box center [949, 704] width 20 height 20
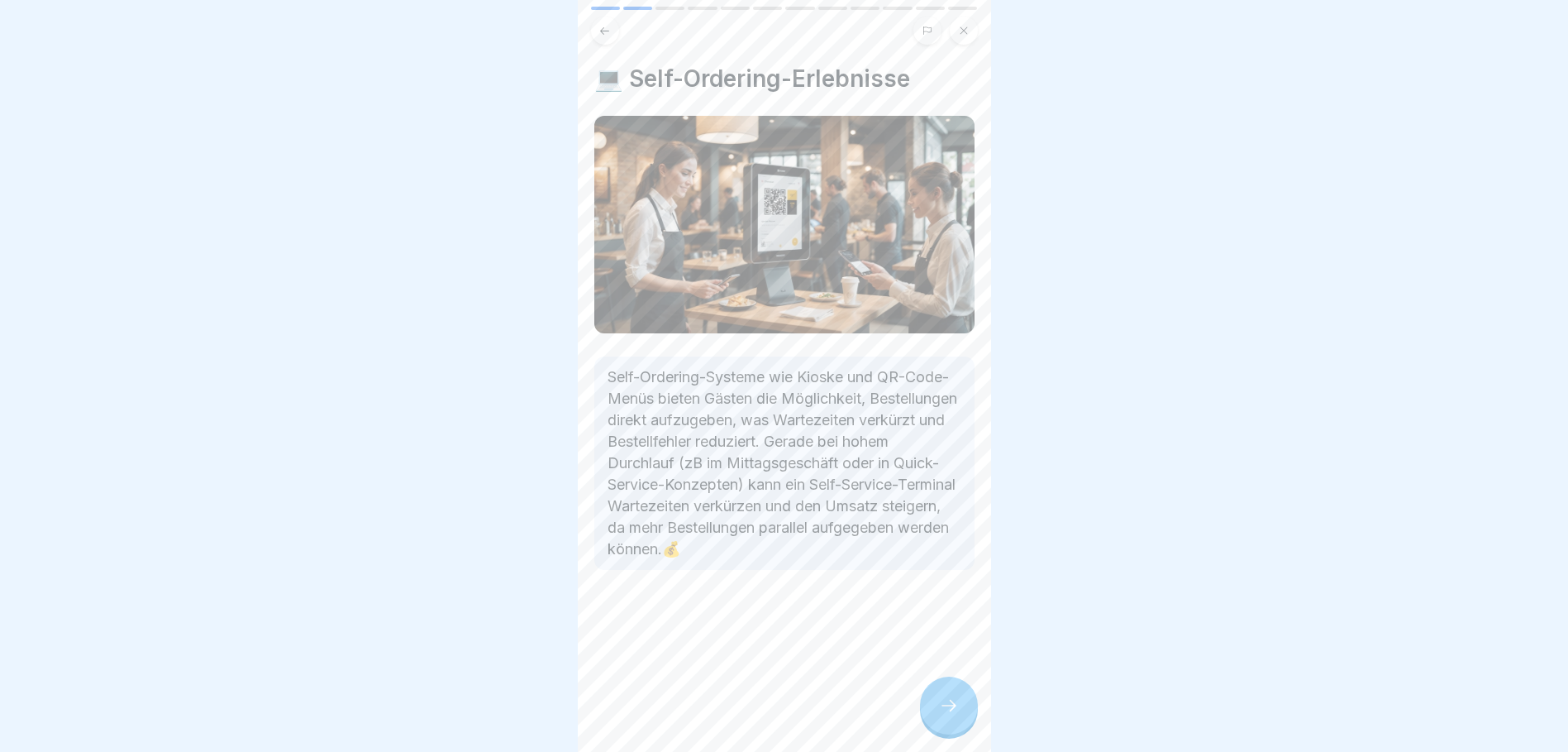
click at [950, 716] on icon at bounding box center [949, 704] width 20 height 20
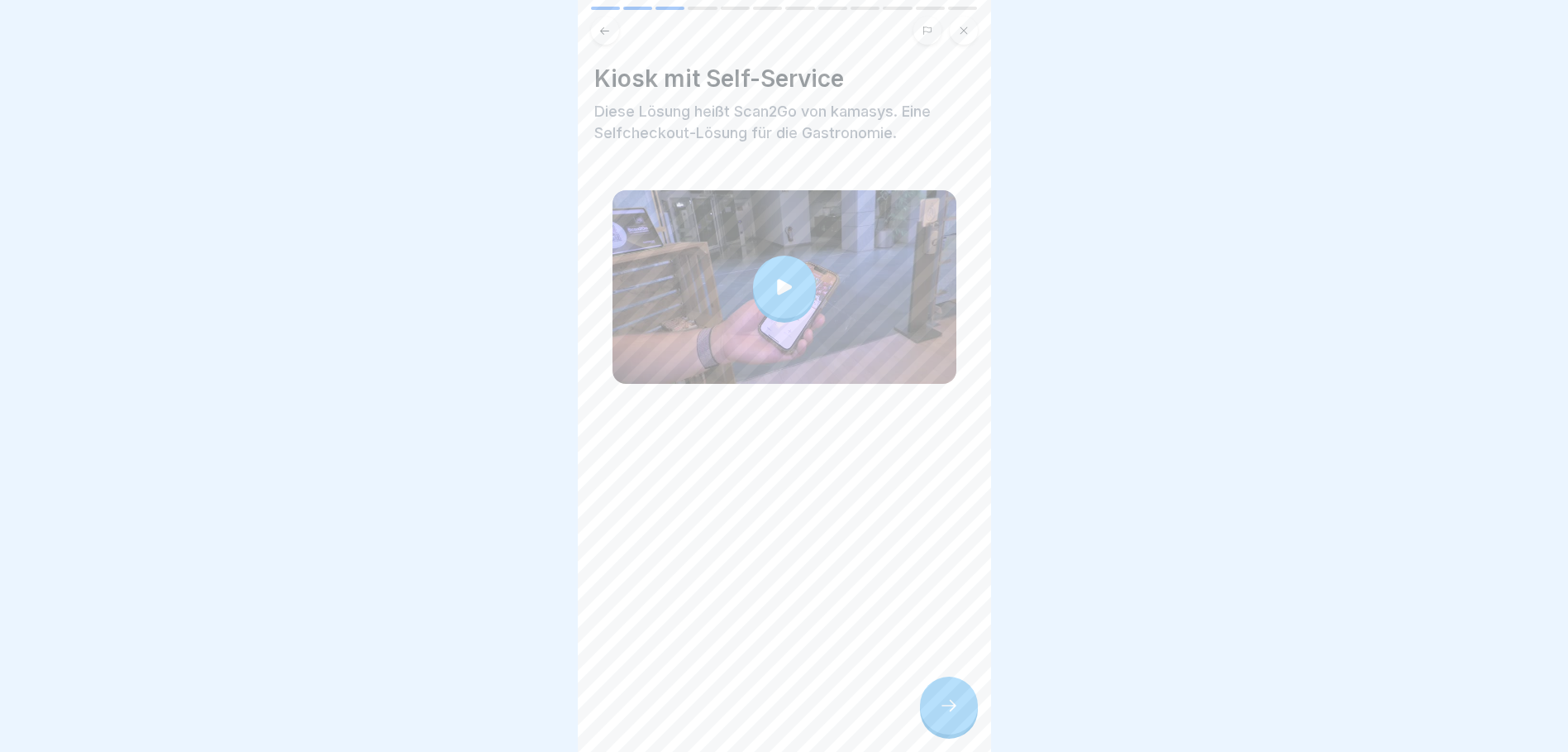
click at [777, 275] on icon at bounding box center [784, 286] width 23 height 23
click at [952, 707] on div at bounding box center [949, 705] width 58 height 58
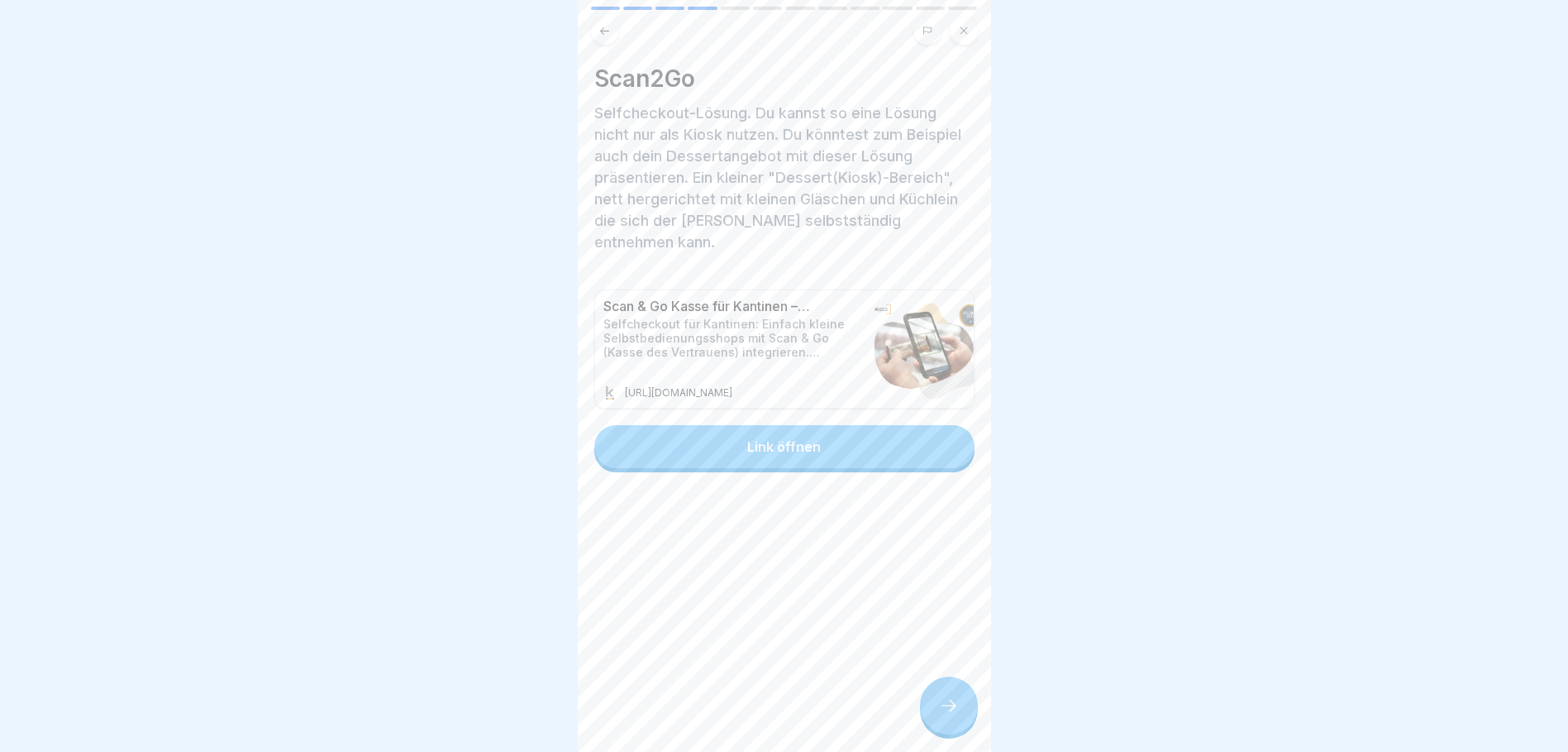
click at [956, 716] on icon at bounding box center [949, 704] width 20 height 20
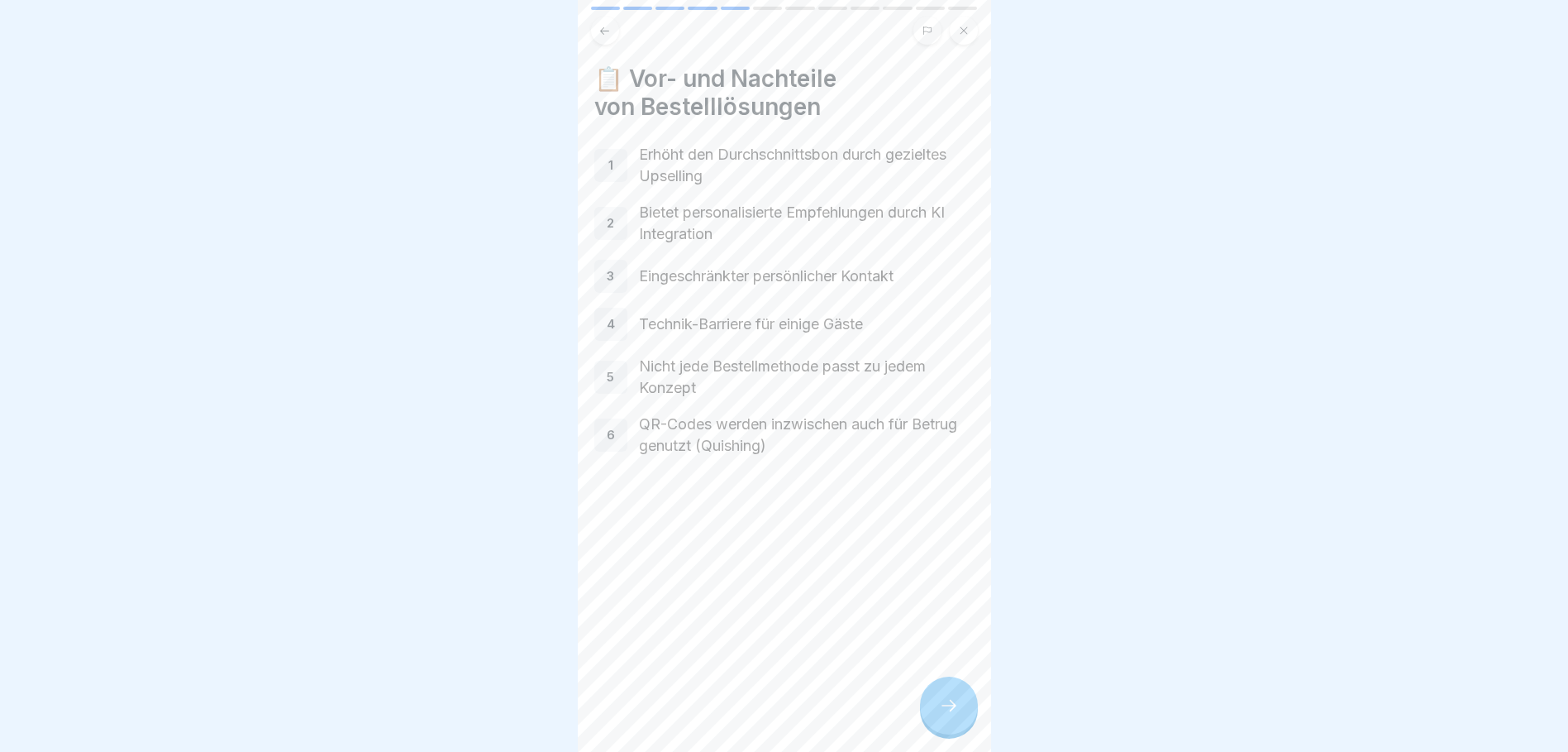
click at [951, 716] on icon at bounding box center [949, 704] width 20 height 20
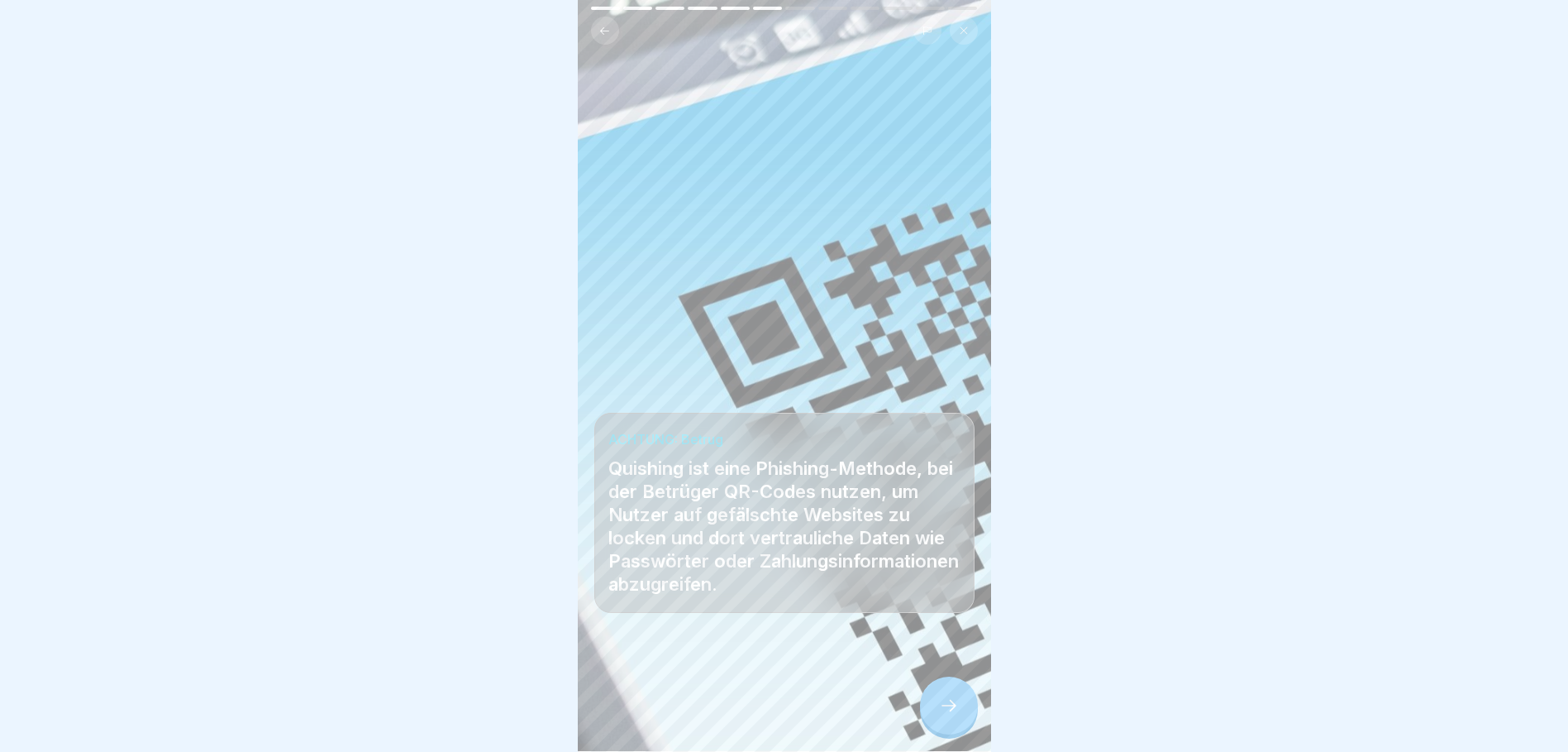
click at [951, 716] on icon at bounding box center [949, 704] width 20 height 20
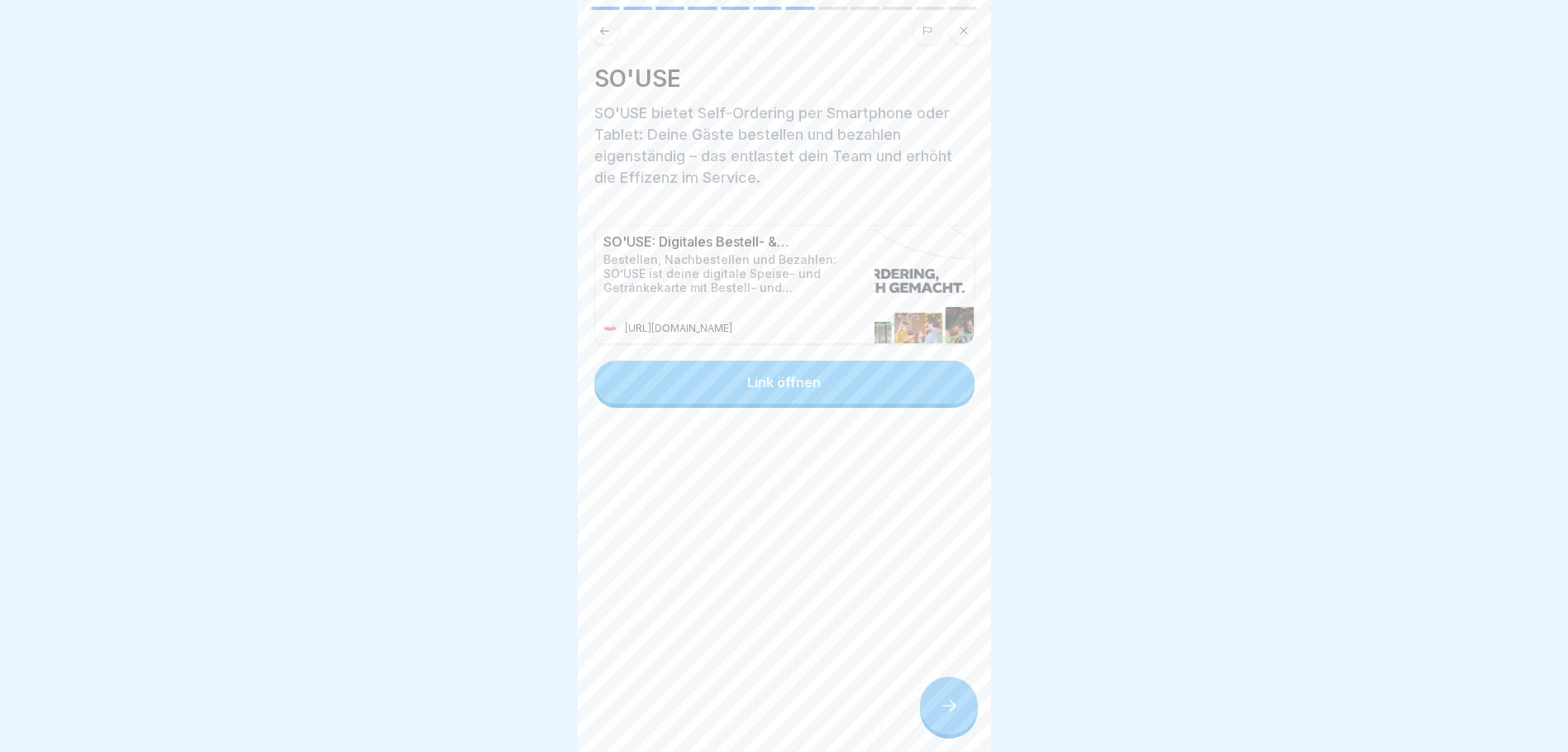
click at [947, 716] on icon at bounding box center [949, 704] width 20 height 20
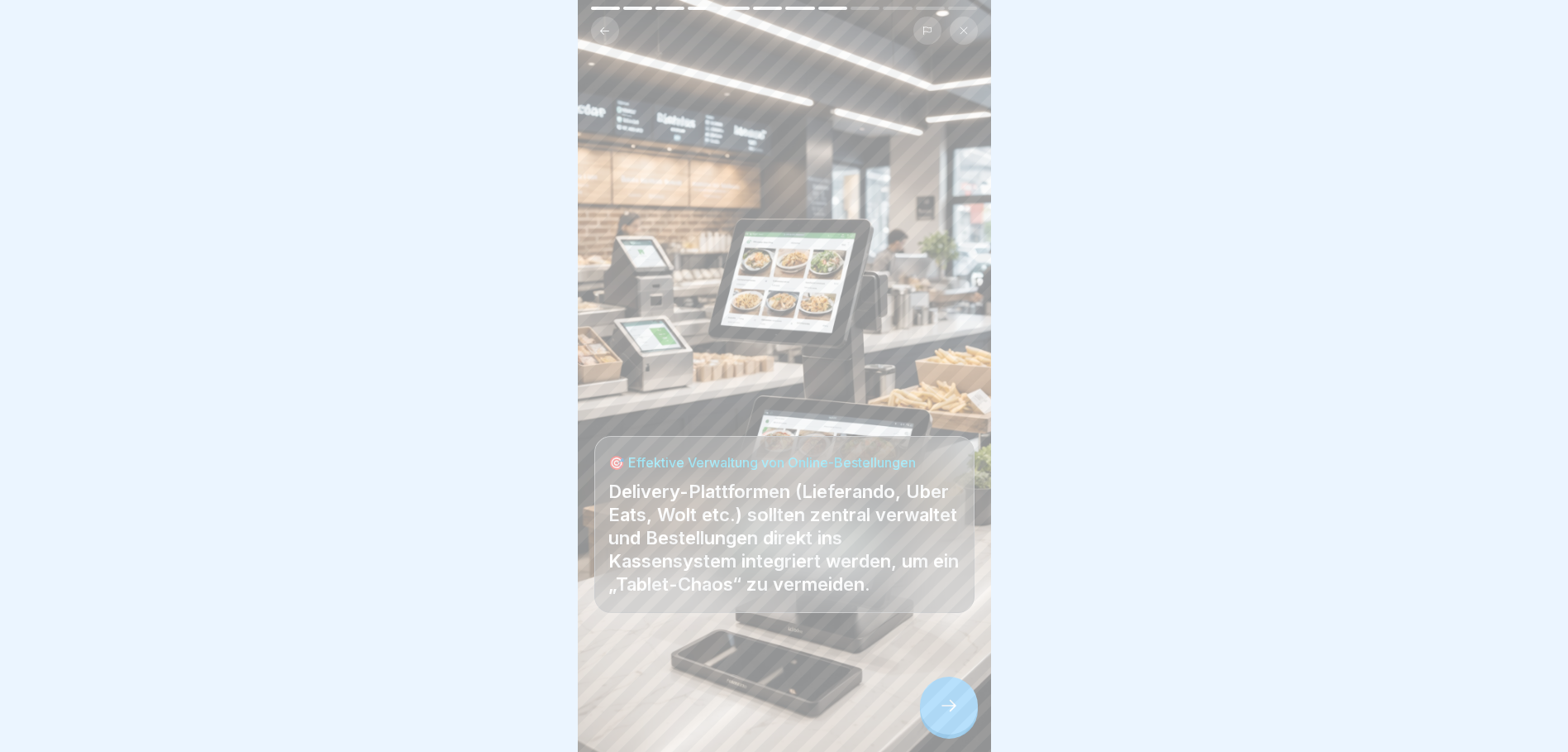
scroll to position [12, 0]
click at [950, 718] on div at bounding box center [949, 705] width 58 height 58
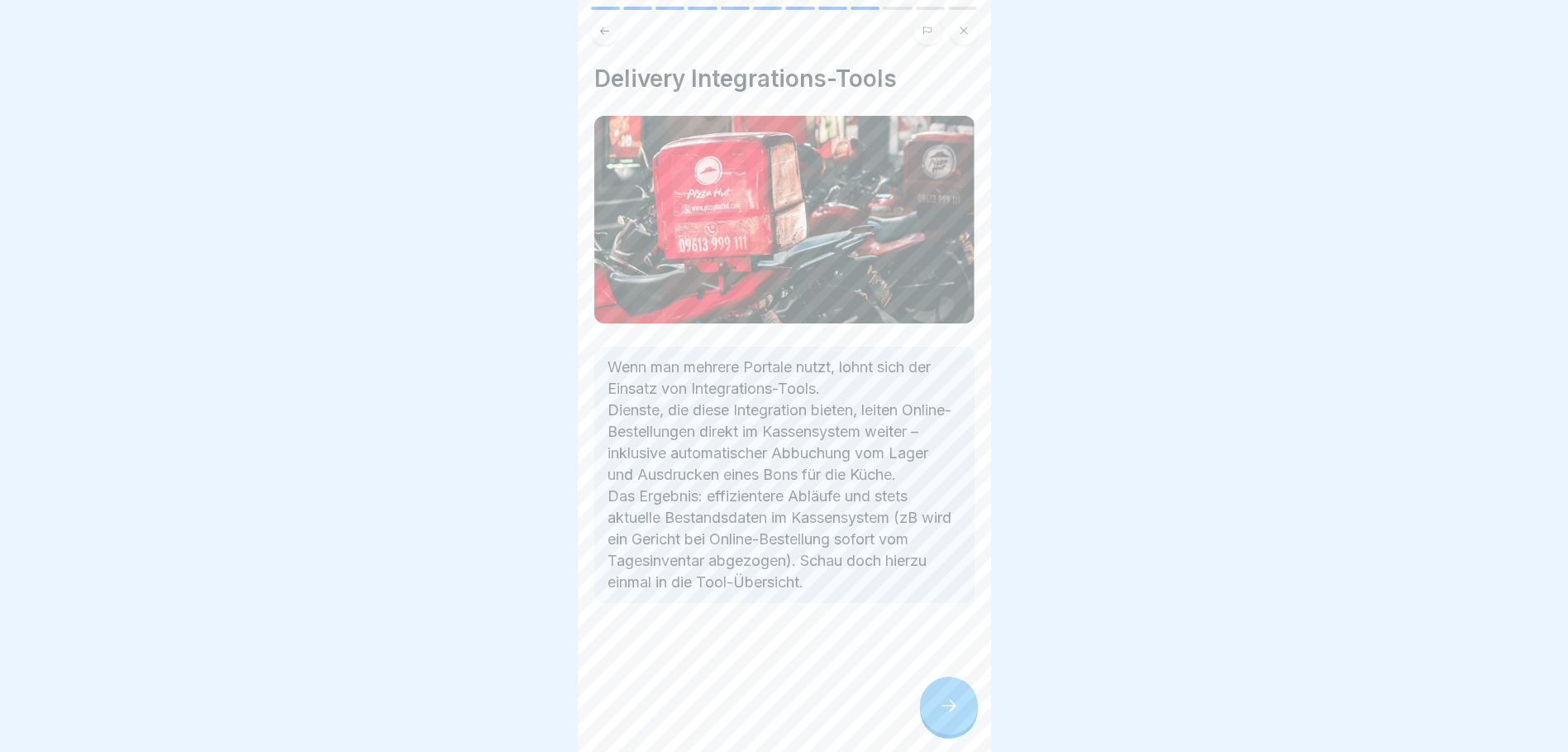
click at [948, 718] on div at bounding box center [949, 705] width 58 height 58
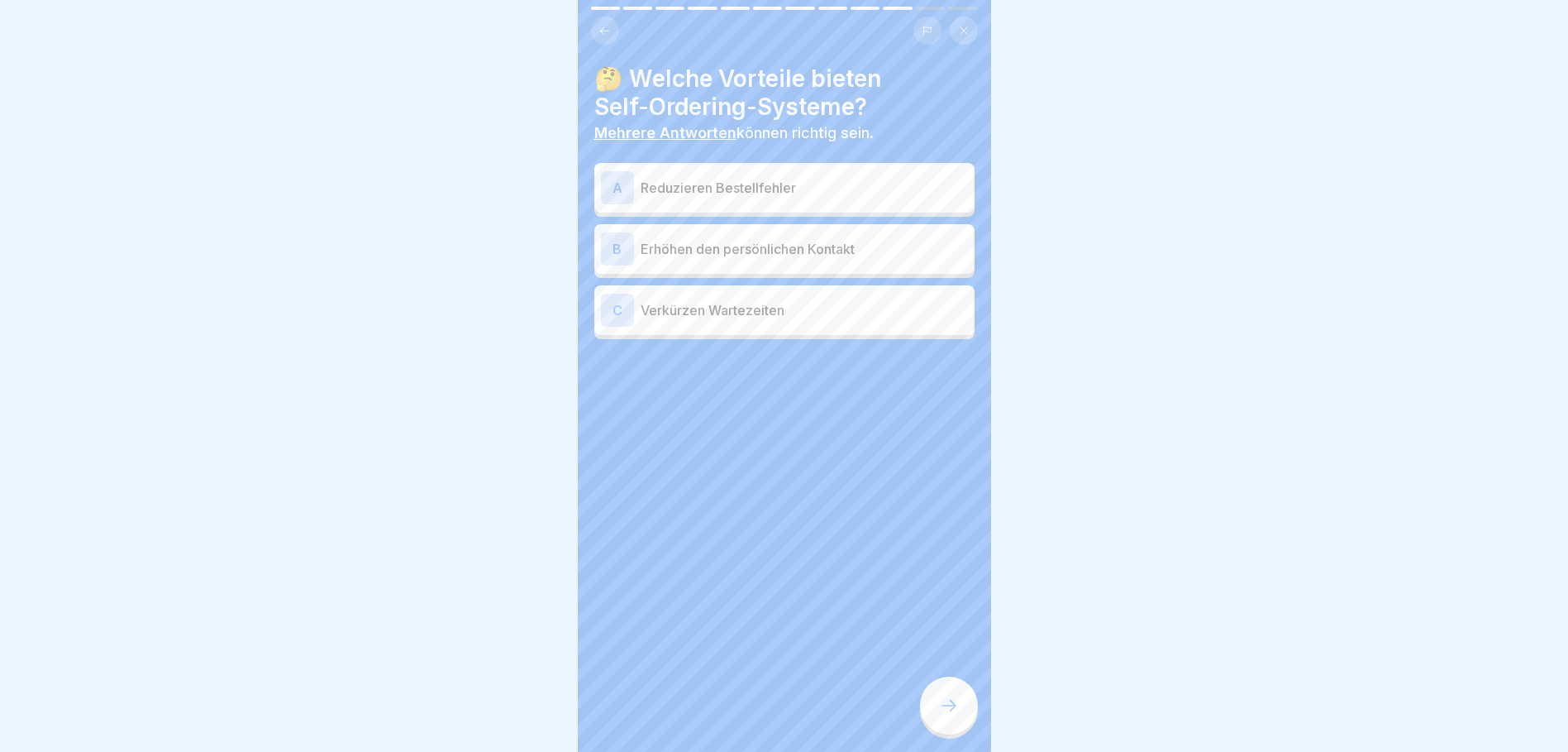
click at [670, 178] on p "Reduzieren Bestellfehler" at bounding box center [804, 188] width 327 height 20
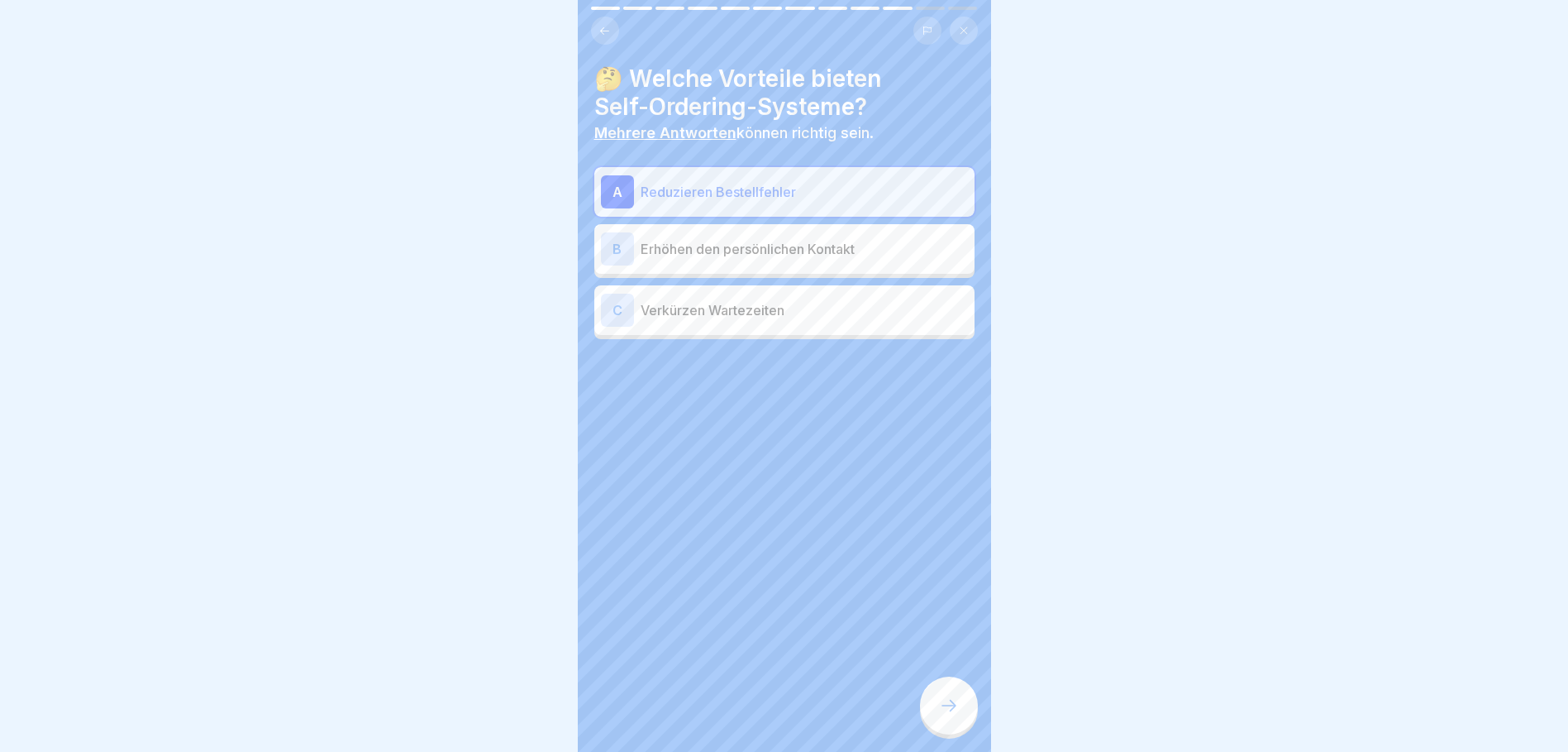
click at [678, 300] on p "Verkürzen Wartezeiten" at bounding box center [804, 310] width 327 height 20
click at [946, 694] on div at bounding box center [949, 705] width 58 height 58
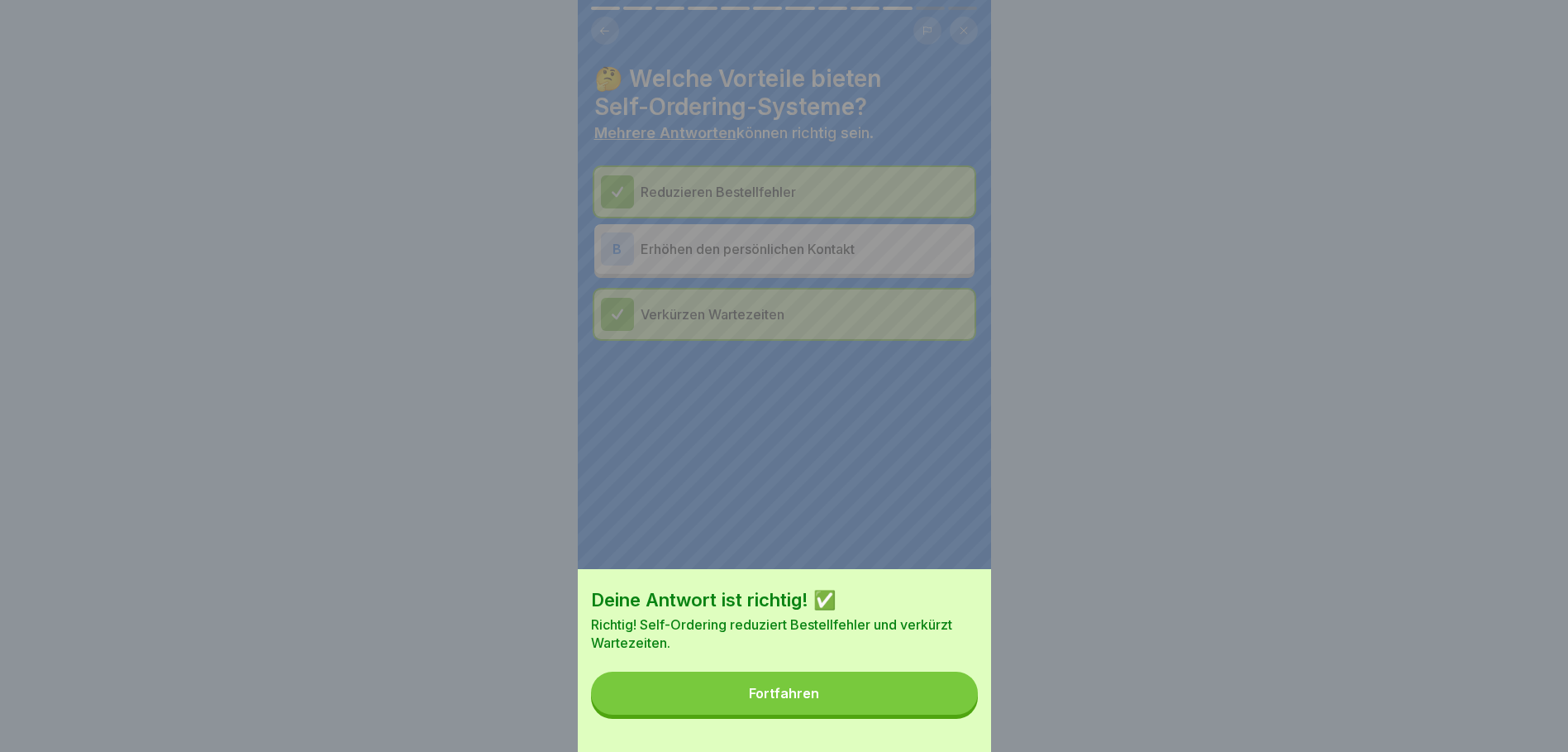
click at [839, 712] on button "Fortfahren" at bounding box center [784, 693] width 387 height 43
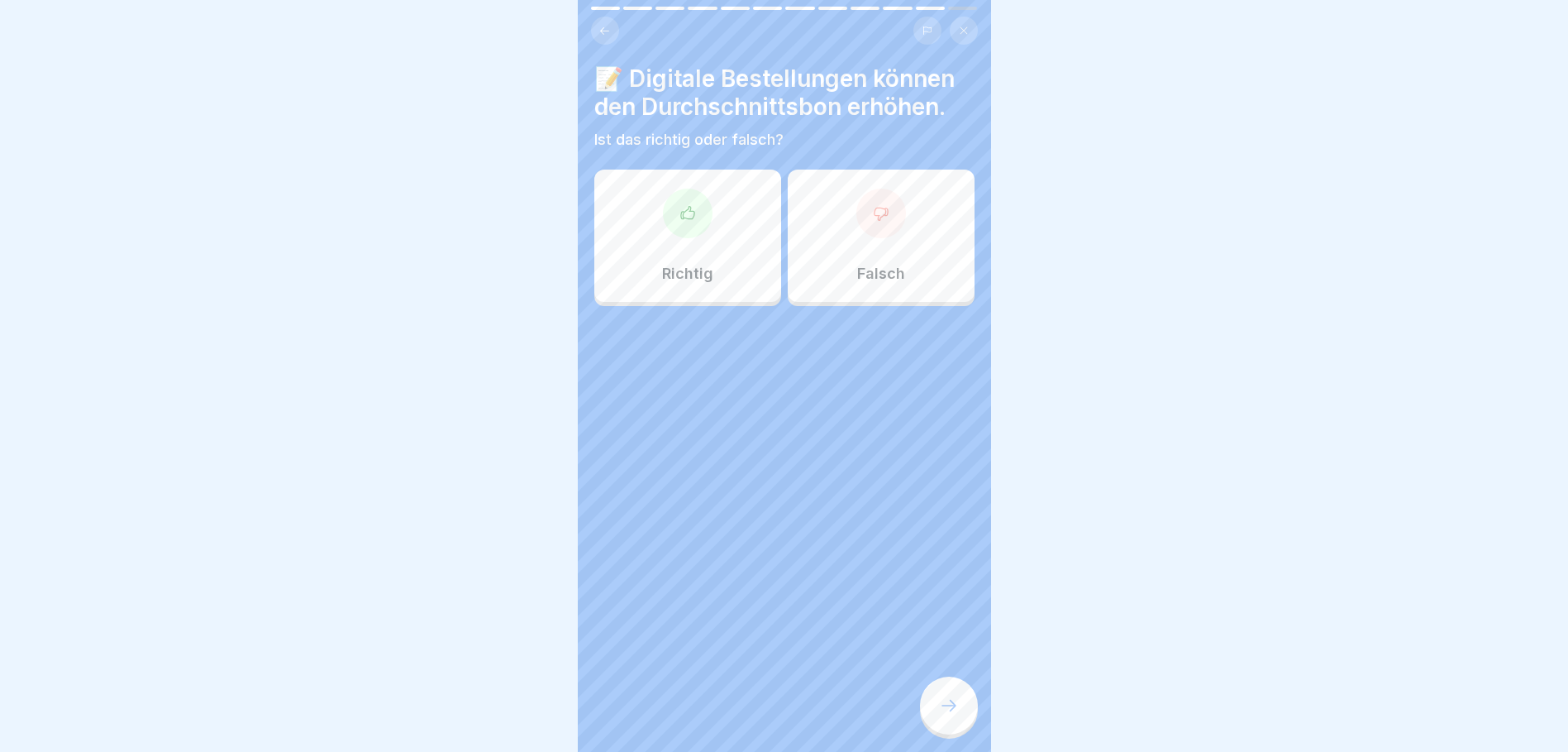
click at [681, 208] on icon at bounding box center [688, 214] width 17 height 17
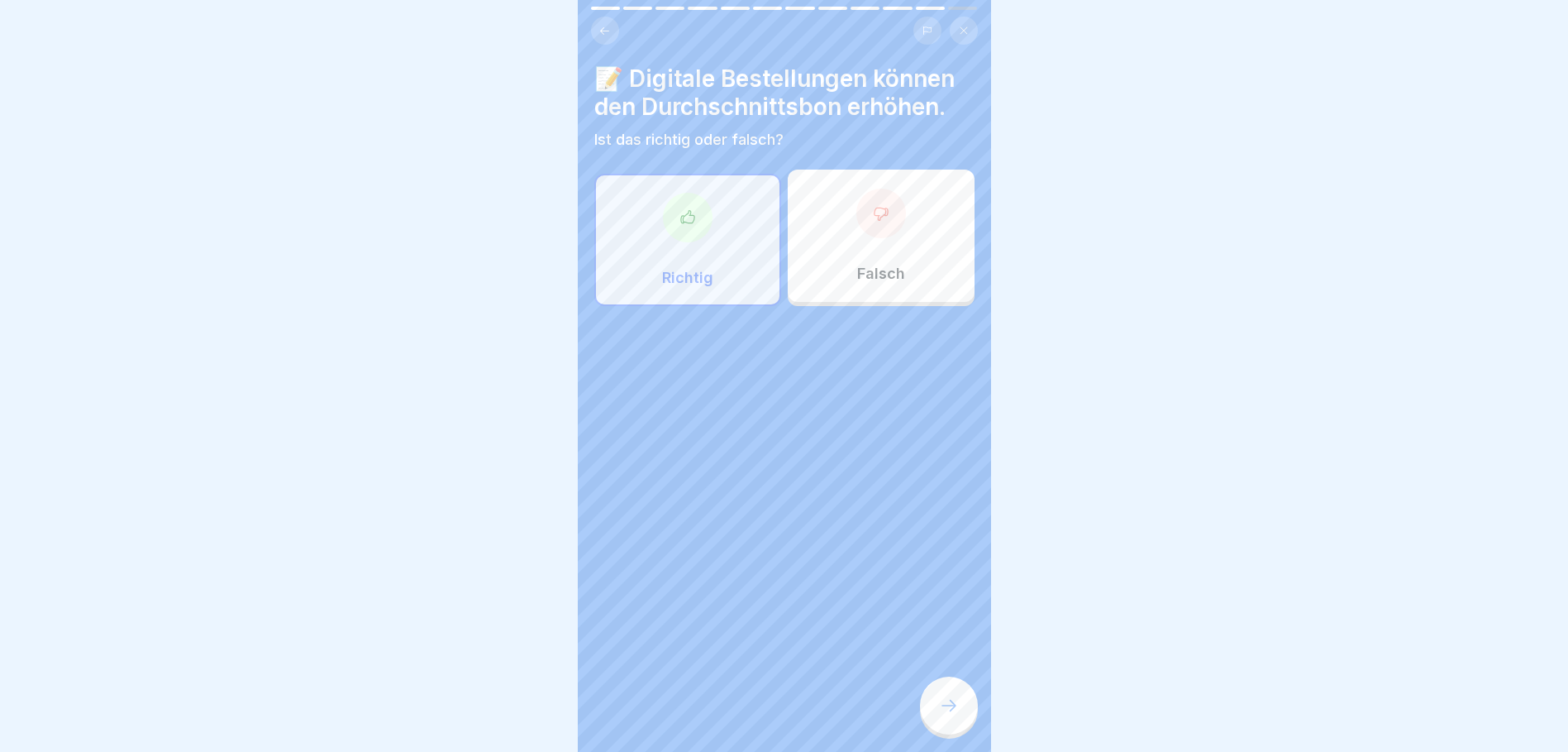
click at [961, 712] on div at bounding box center [949, 705] width 58 height 58
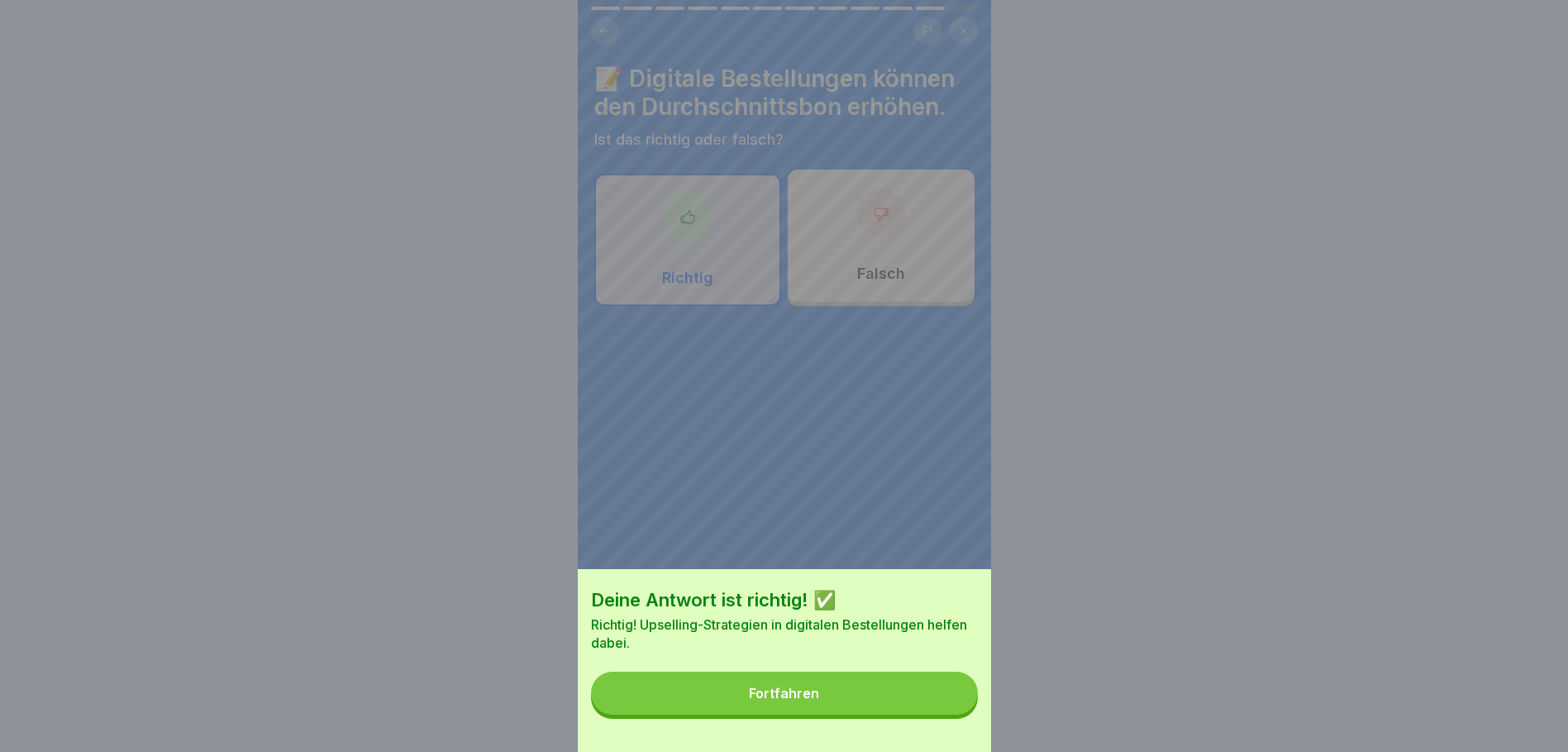
click at [853, 715] on button "Fortfahren" at bounding box center [784, 693] width 387 height 43
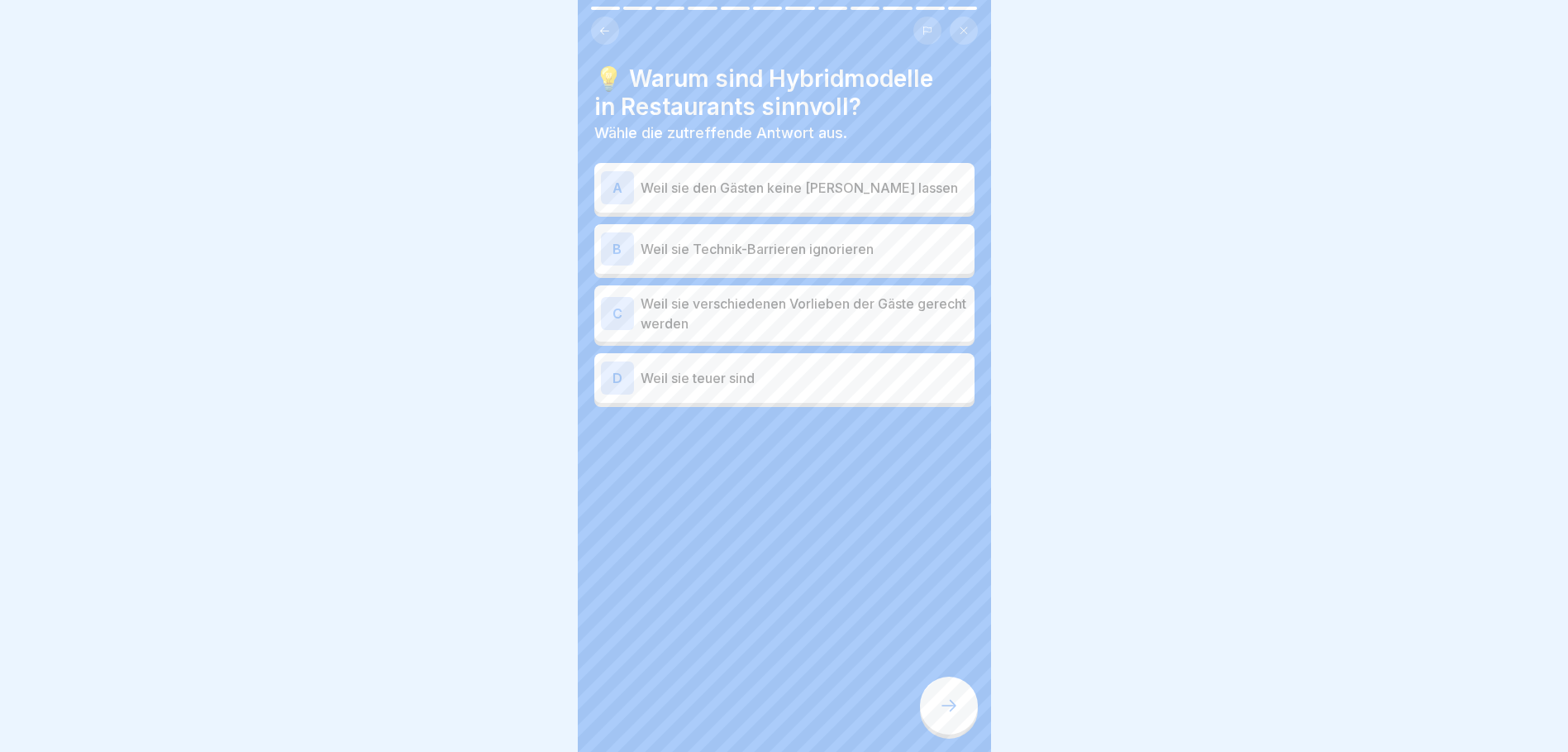
click at [659, 301] on p "Weil sie verschiedenen Vorlieben der Gäste gerecht werden" at bounding box center [804, 313] width 327 height 40
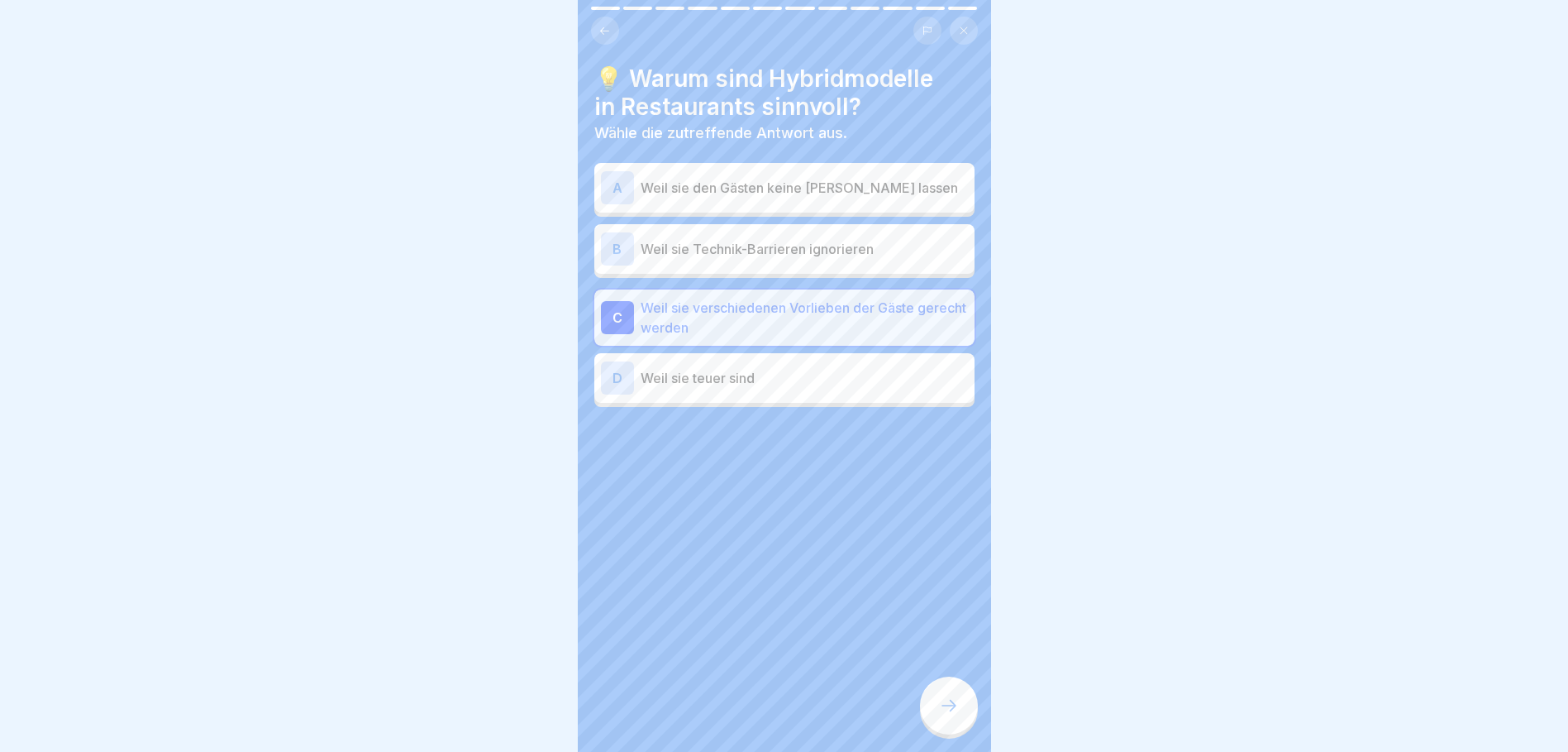
click at [957, 711] on icon at bounding box center [949, 704] width 20 height 20
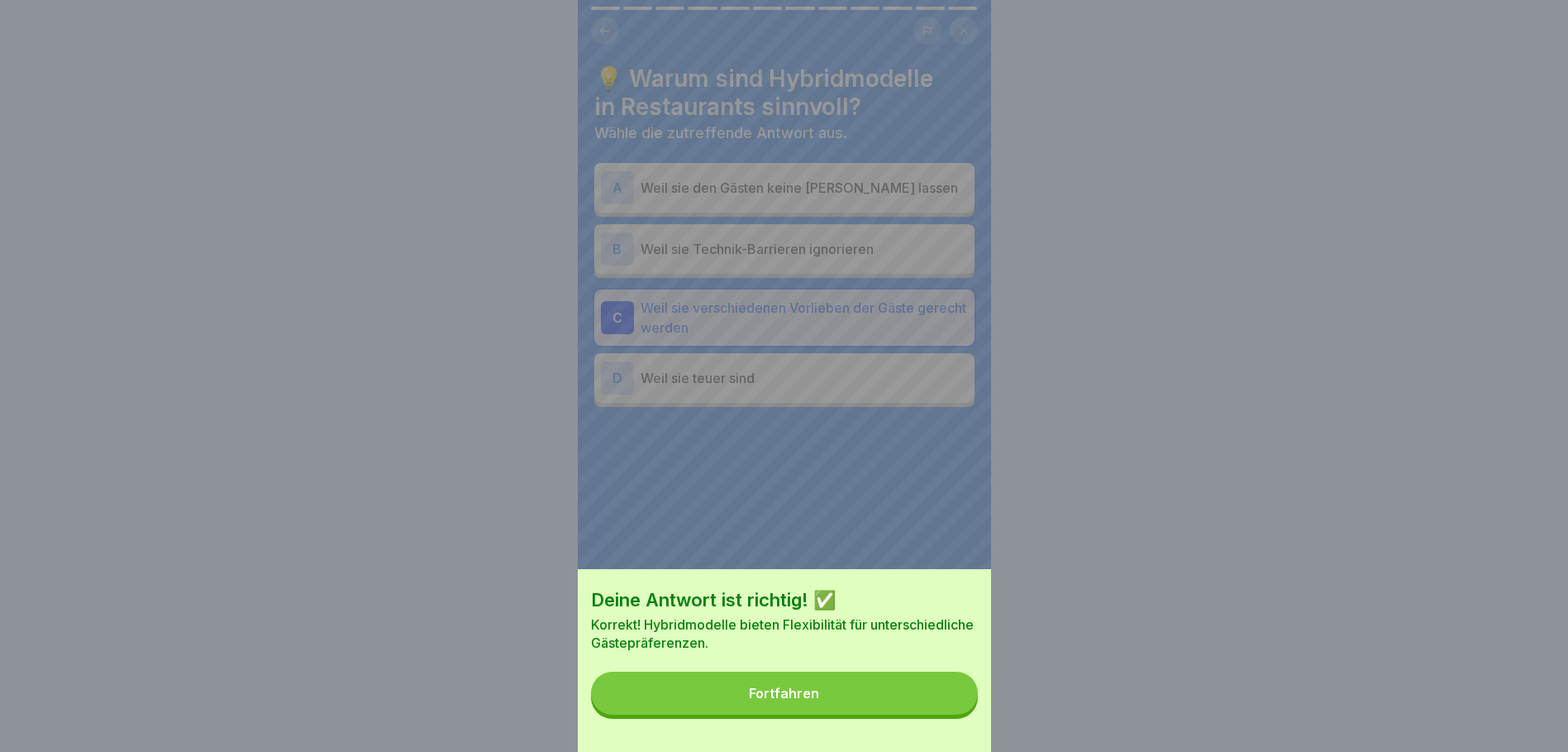
click at [819, 701] on div "Fortfahren" at bounding box center [784, 693] width 70 height 15
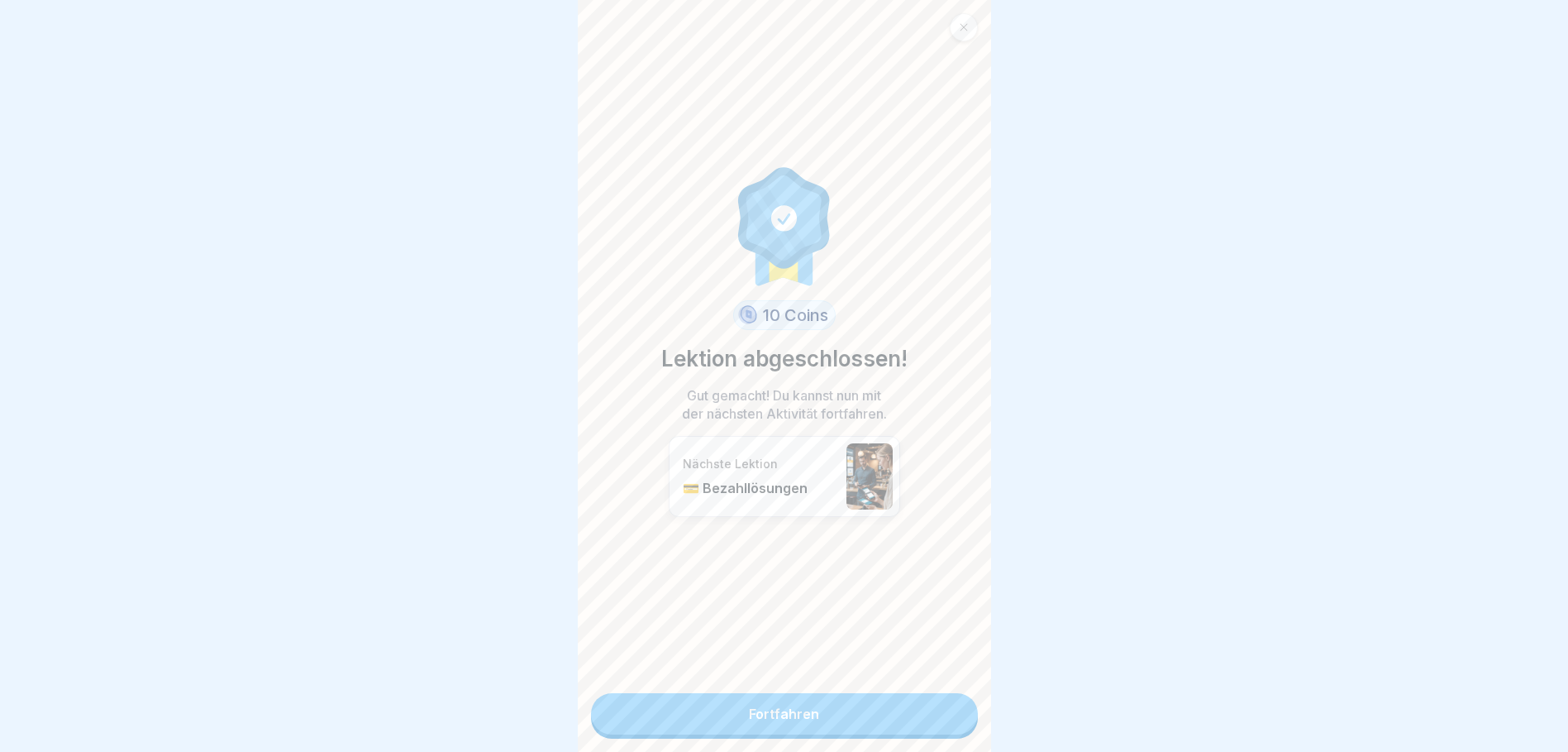
click at [824, 700] on link "Fortfahren" at bounding box center [784, 714] width 387 height 41
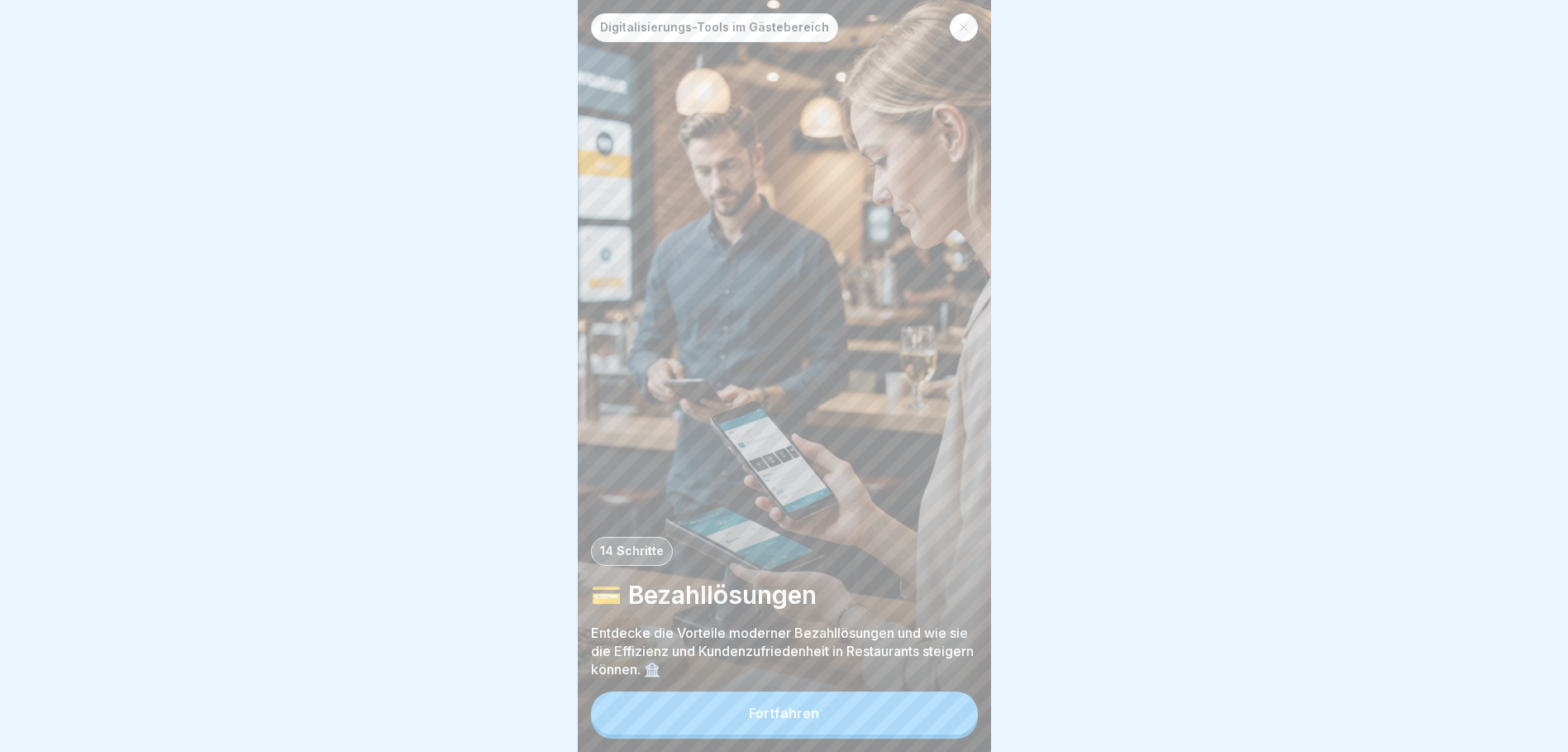
click at [833, 731] on button "Fortfahren" at bounding box center [784, 713] width 387 height 43
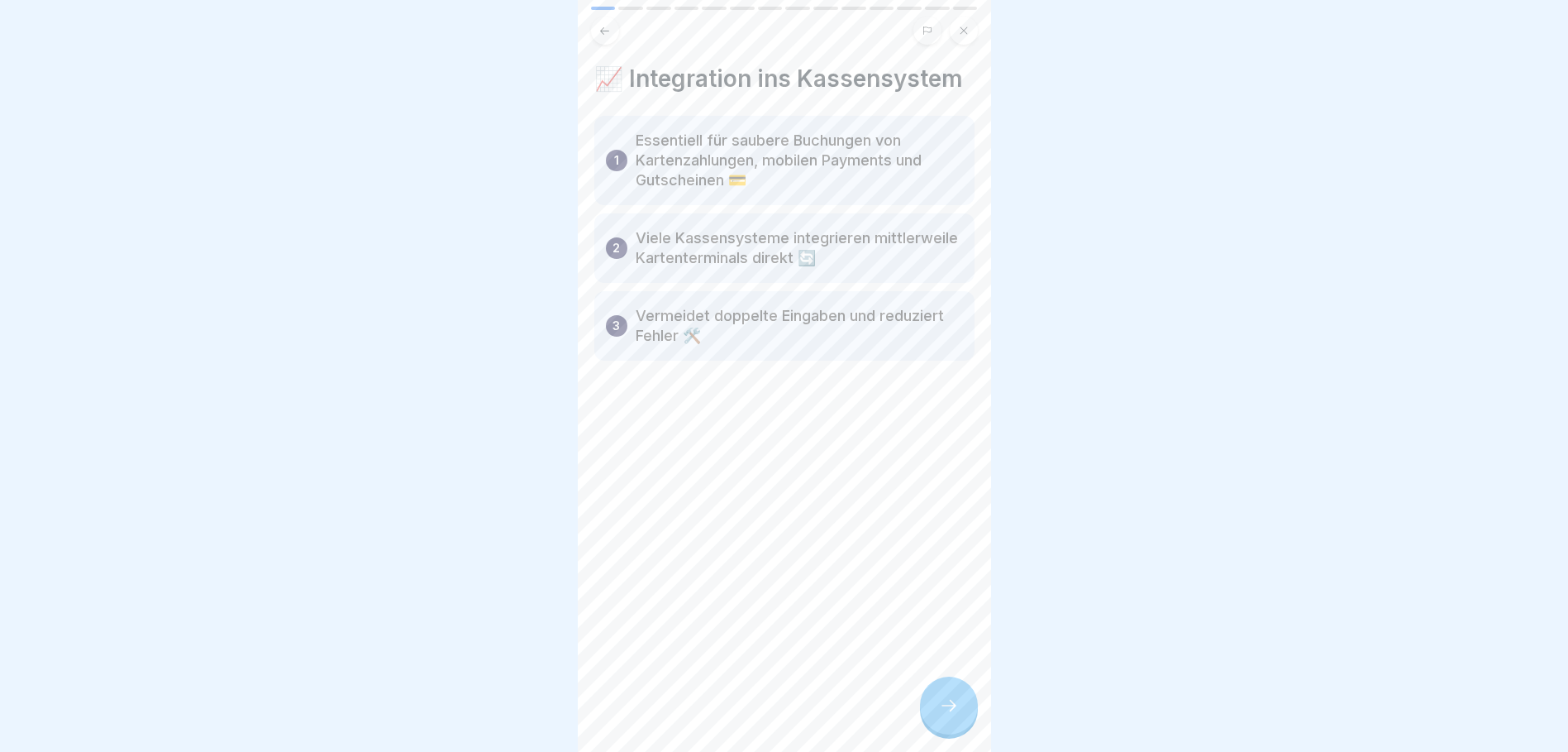
click at [951, 711] on icon at bounding box center [949, 704] width 20 height 20
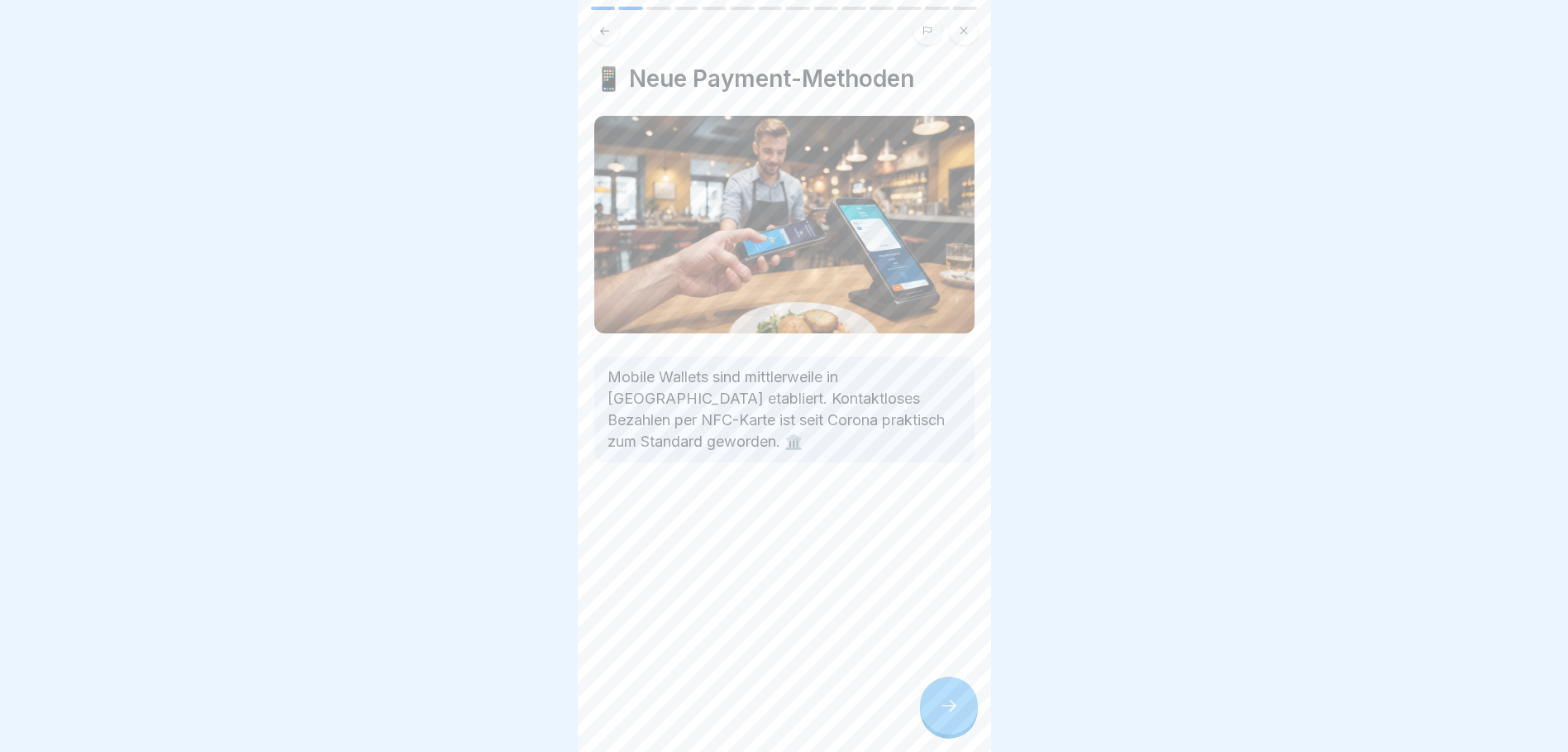
click at [942, 711] on icon at bounding box center [949, 704] width 20 height 20
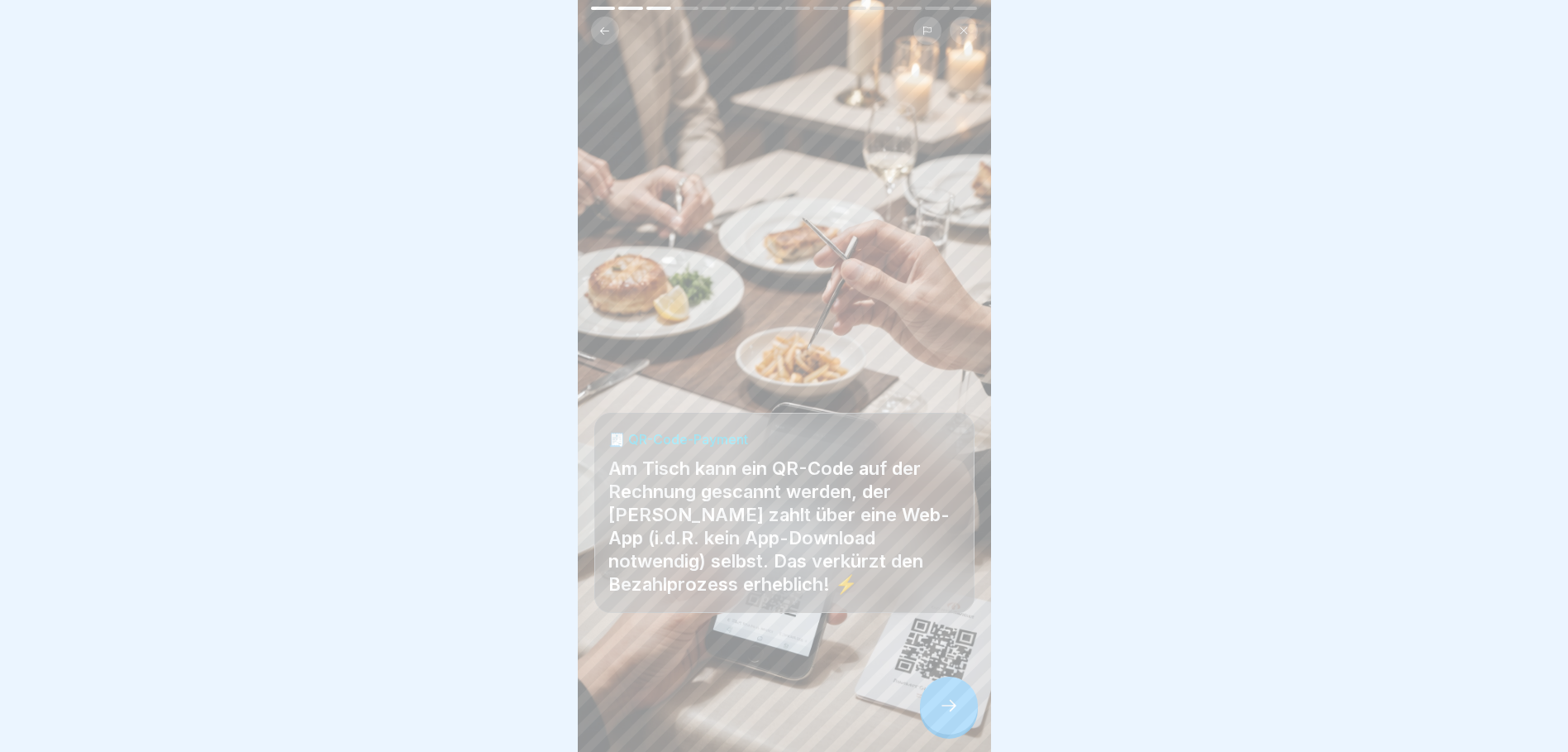
click at [942, 710] on icon at bounding box center [949, 704] width 20 height 20
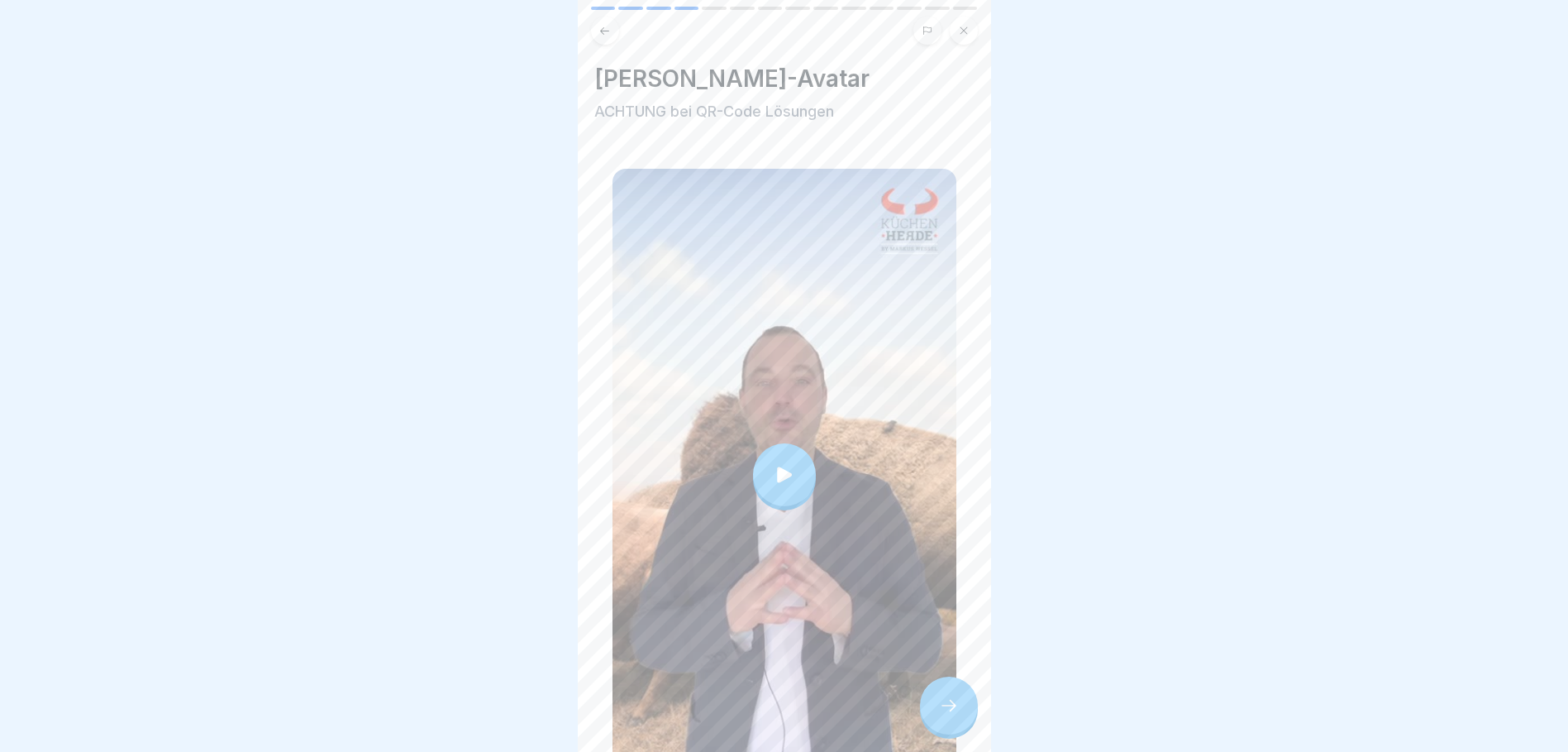
click at [771, 449] on div at bounding box center [784, 474] width 62 height 63
click at [956, 709] on icon at bounding box center [949, 704] width 20 height 20
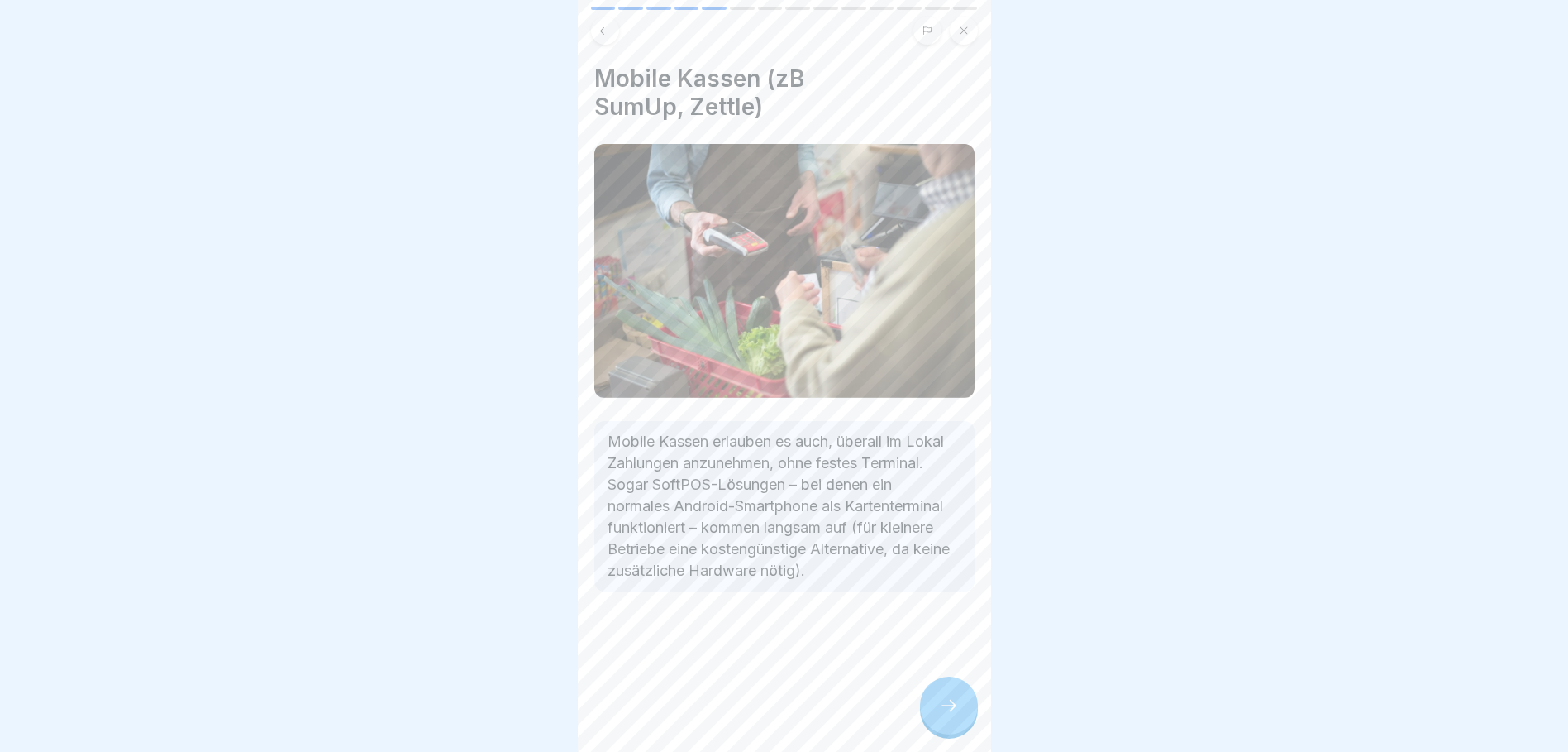
click at [941, 710] on icon at bounding box center [949, 704] width 20 height 20
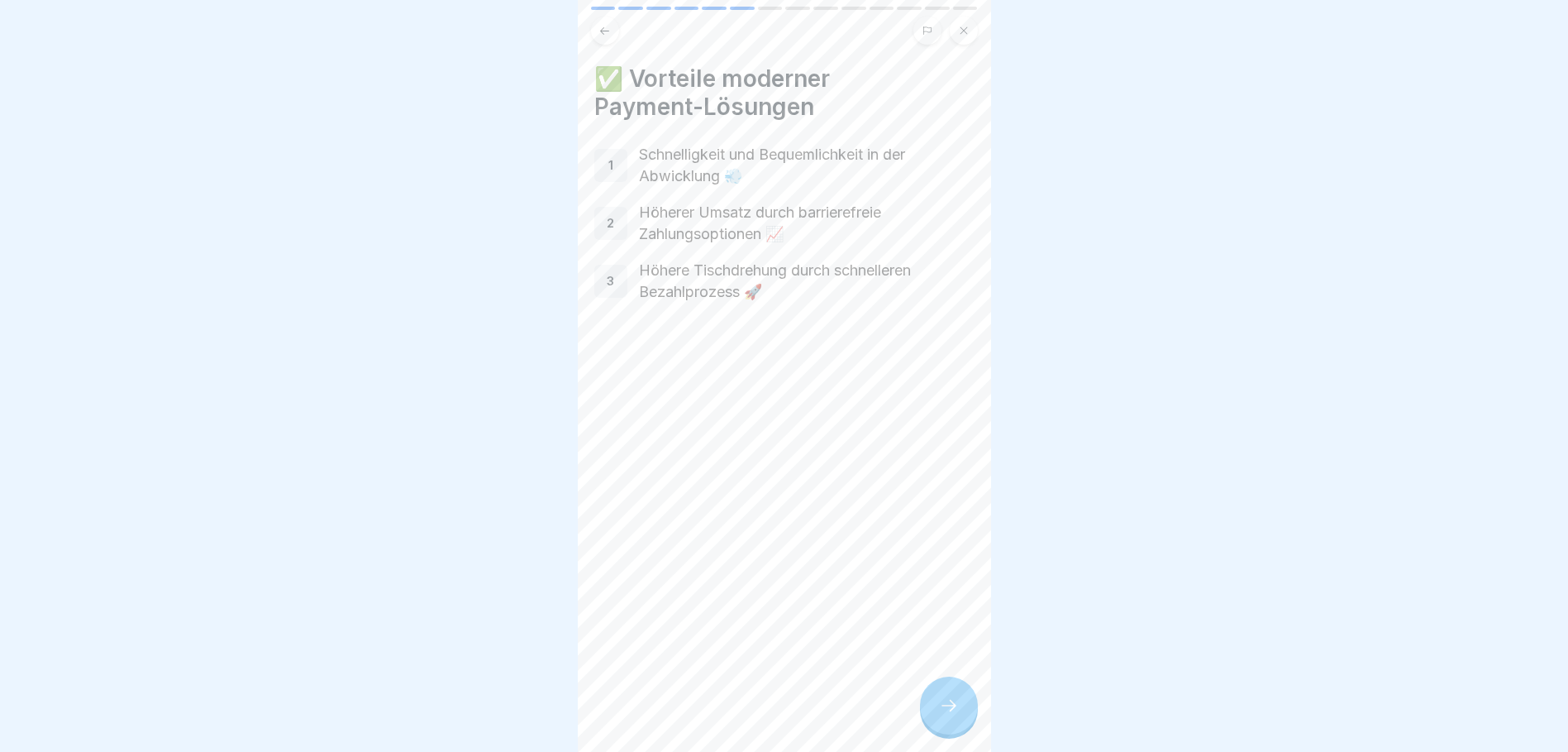
click at [950, 716] on icon at bounding box center [949, 704] width 20 height 20
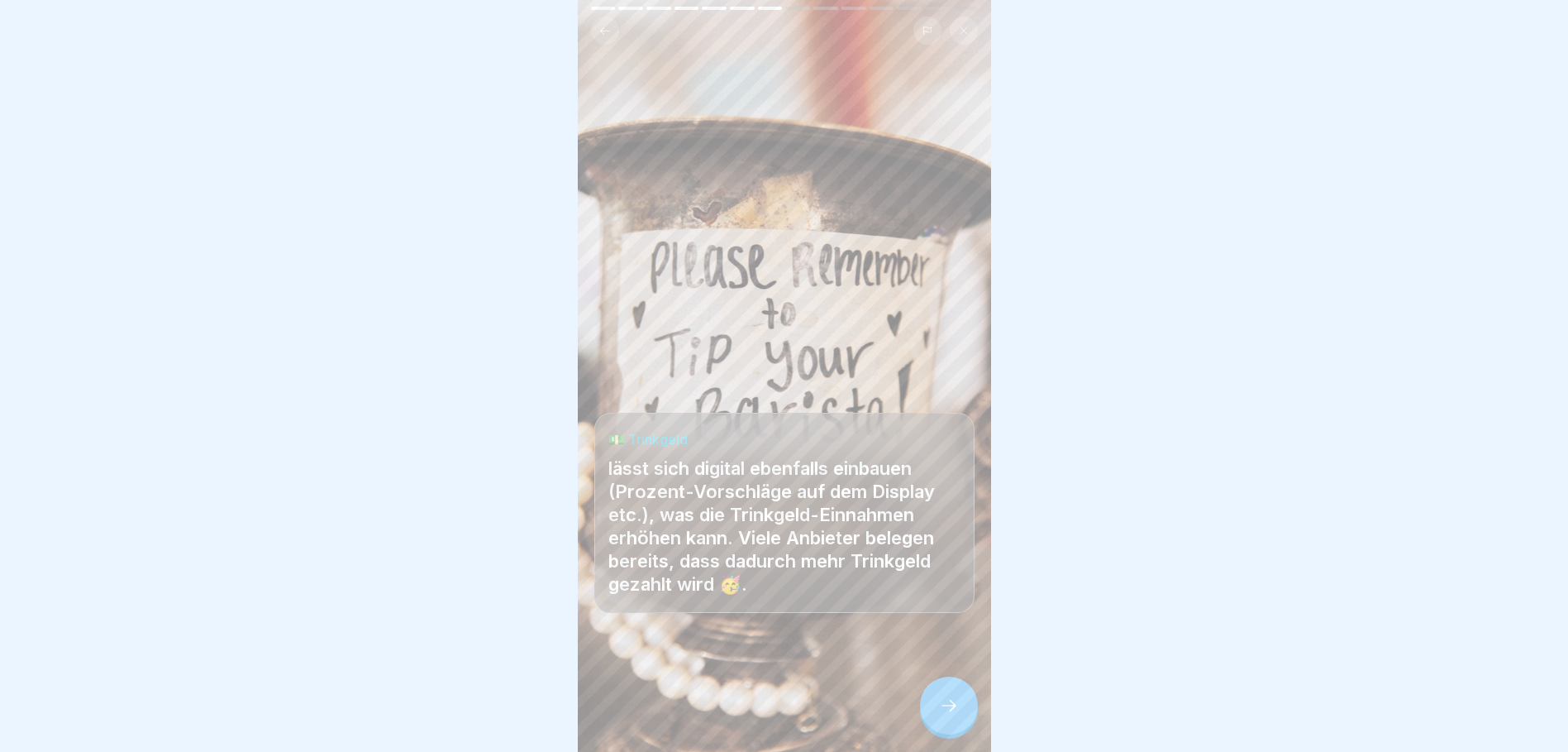
click at [959, 725] on div at bounding box center [949, 705] width 58 height 58
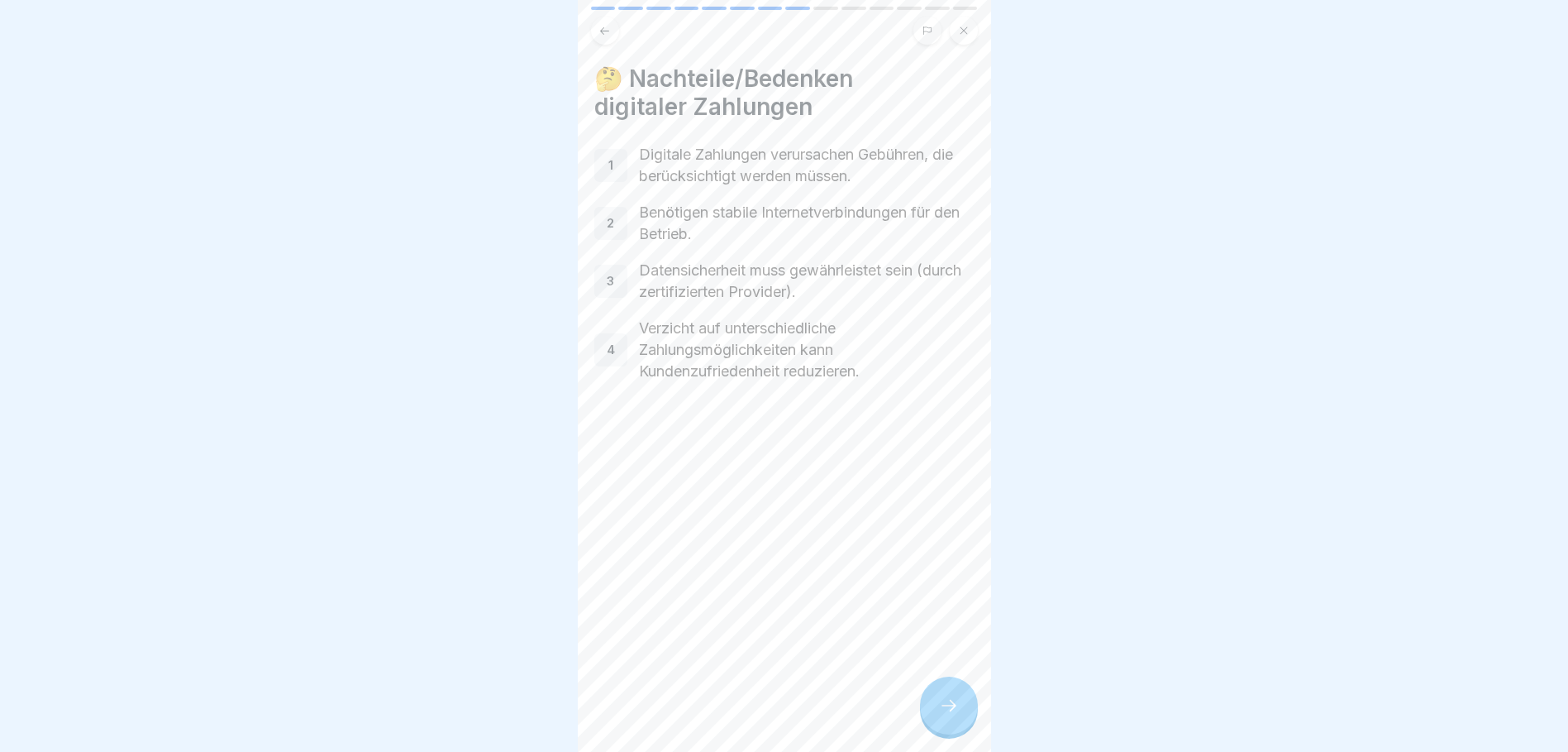
click at [949, 716] on icon at bounding box center [949, 704] width 20 height 20
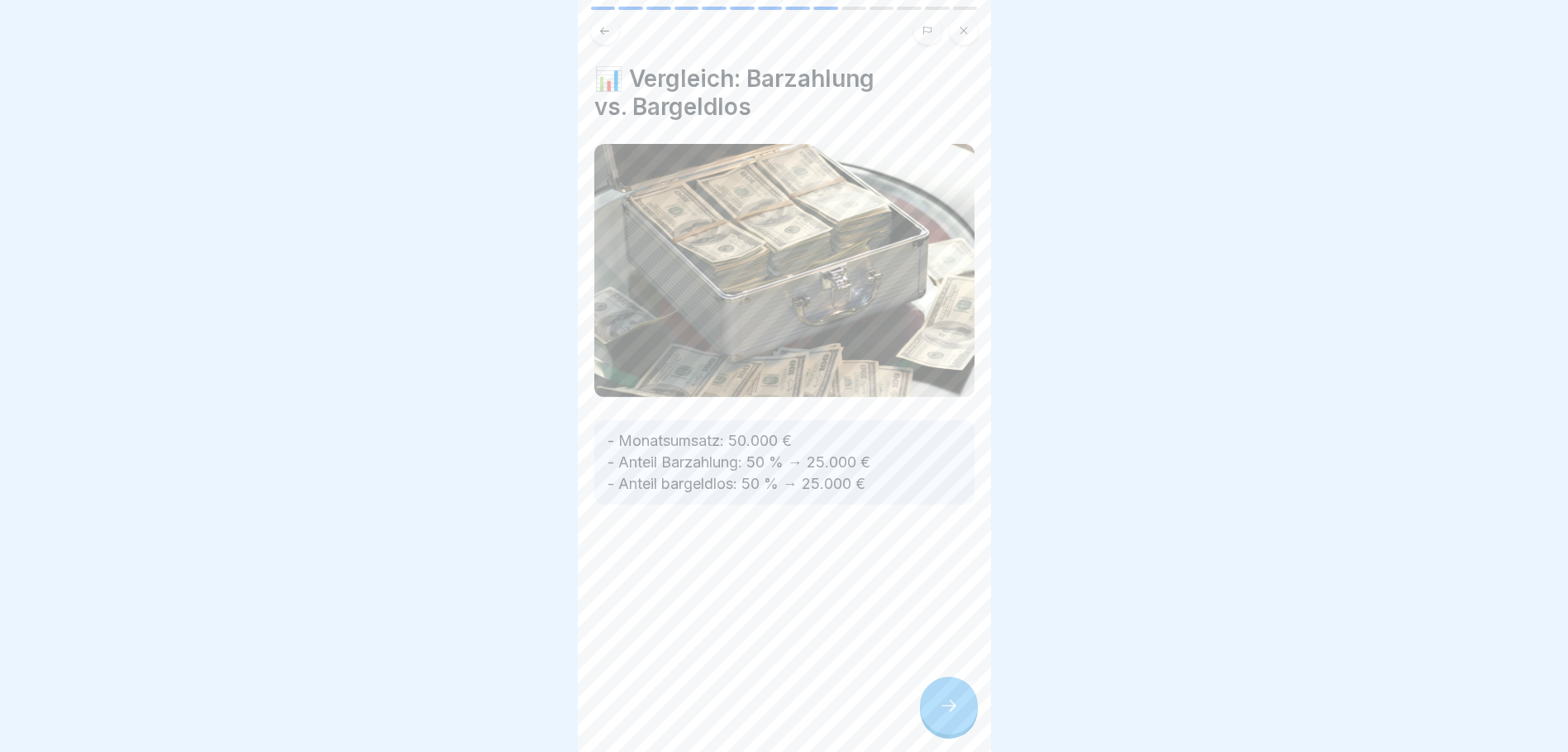
click at [949, 716] on icon at bounding box center [949, 704] width 20 height 20
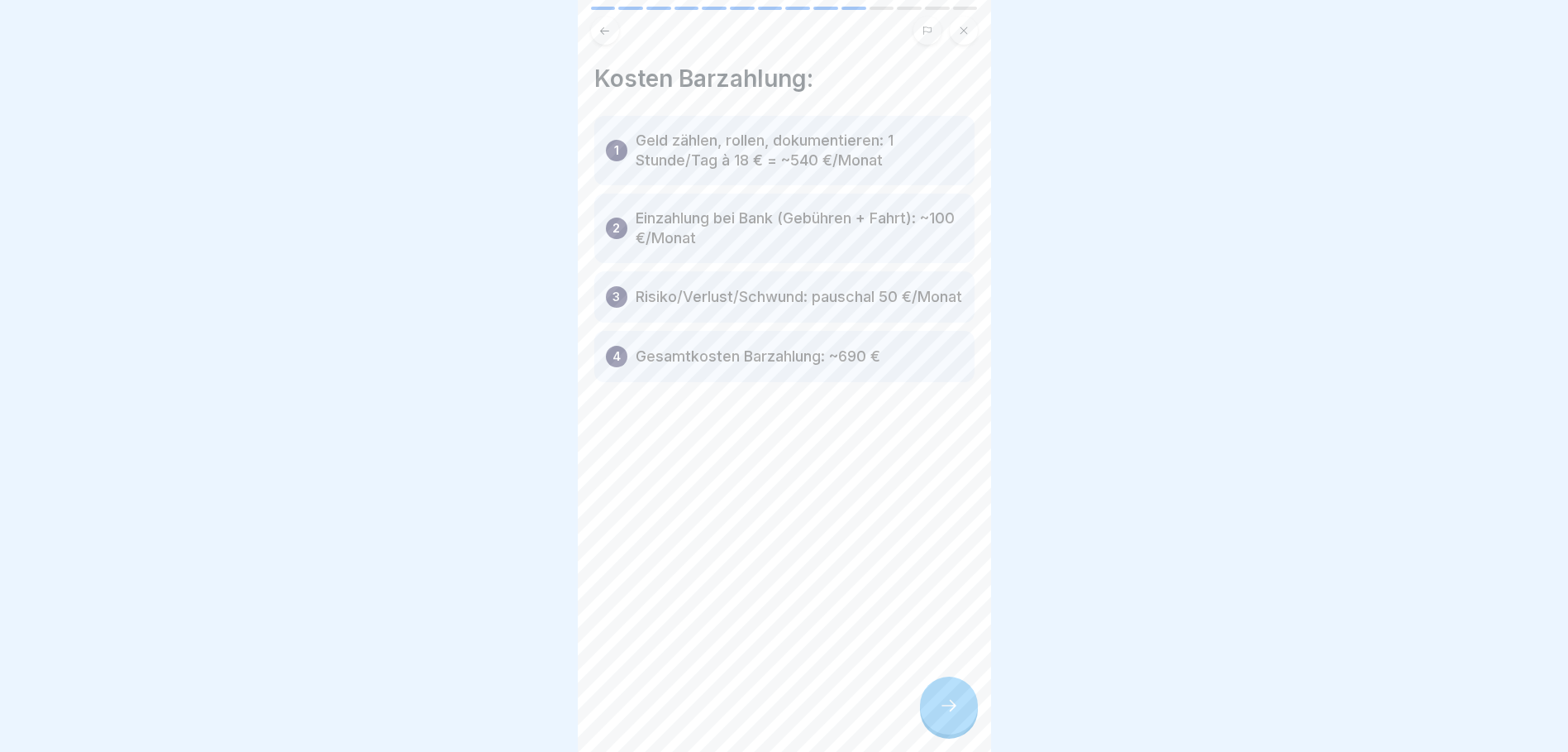
click at [946, 716] on icon at bounding box center [949, 704] width 20 height 20
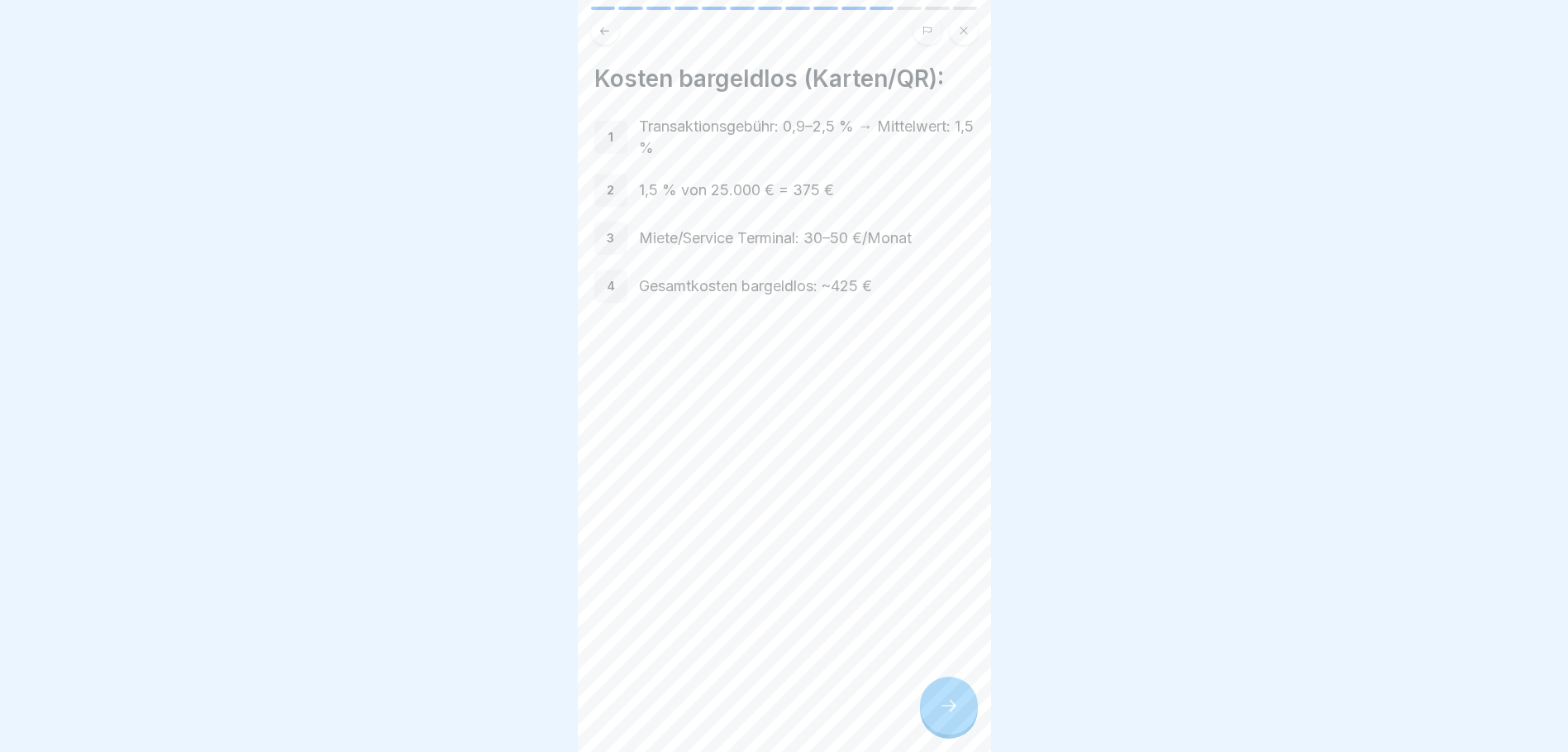
click at [946, 716] on icon at bounding box center [949, 704] width 20 height 20
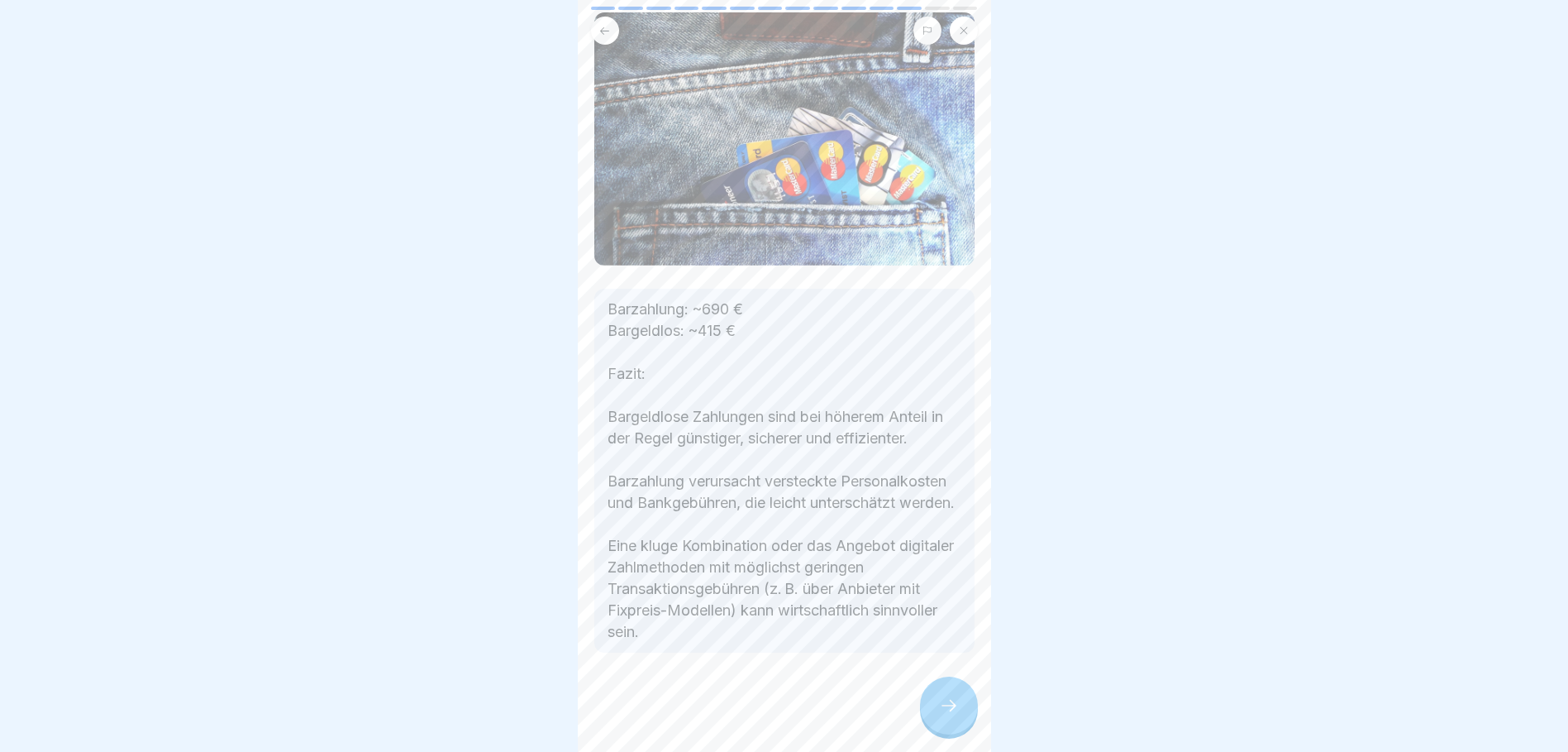
scroll to position [117, 0]
click at [956, 716] on icon at bounding box center [949, 704] width 20 height 20
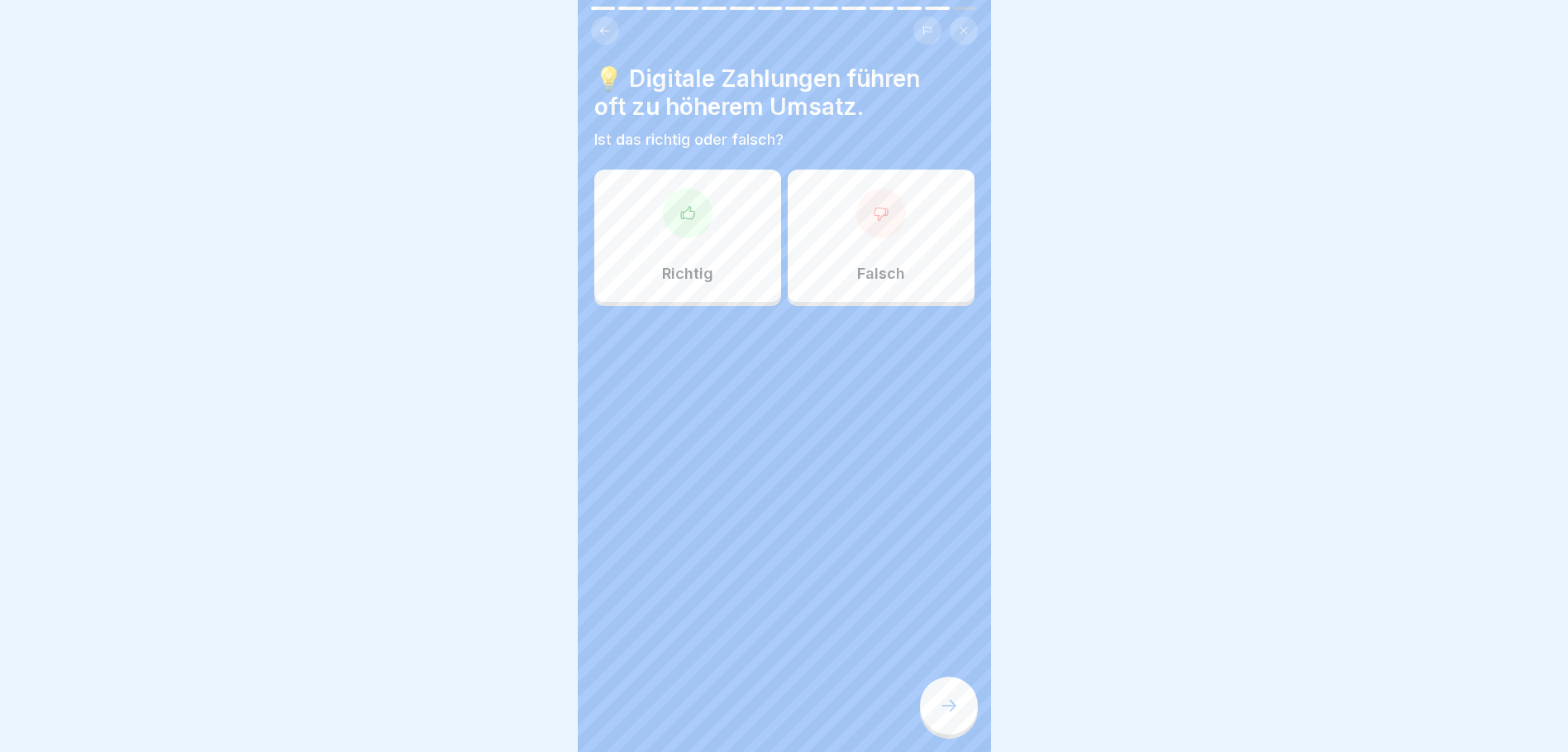
click at [891, 223] on div at bounding box center [881, 213] width 49 height 49
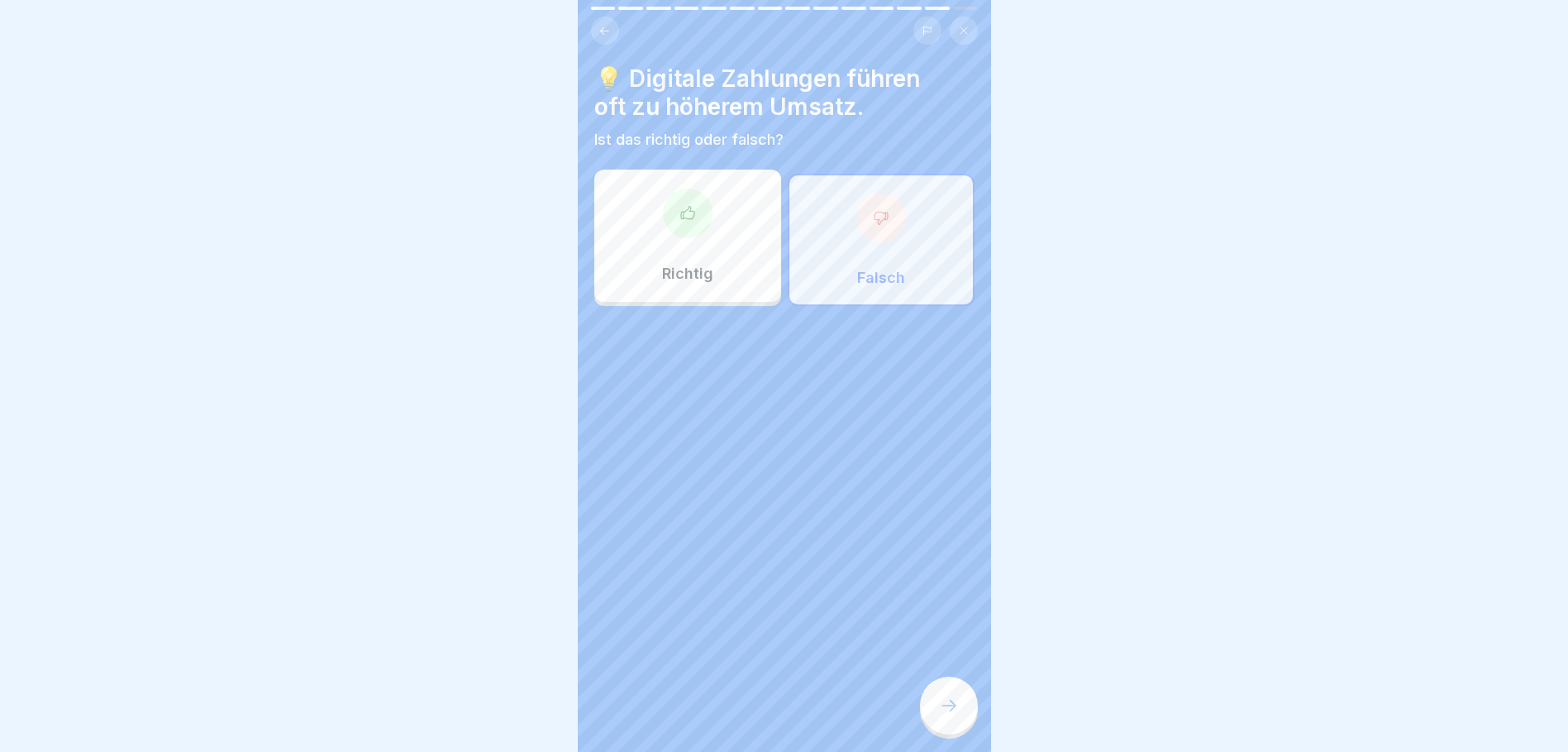
click at [867, 262] on div "Falsch" at bounding box center [881, 240] width 187 height 132
click at [678, 263] on div "Richtig" at bounding box center [687, 236] width 187 height 132
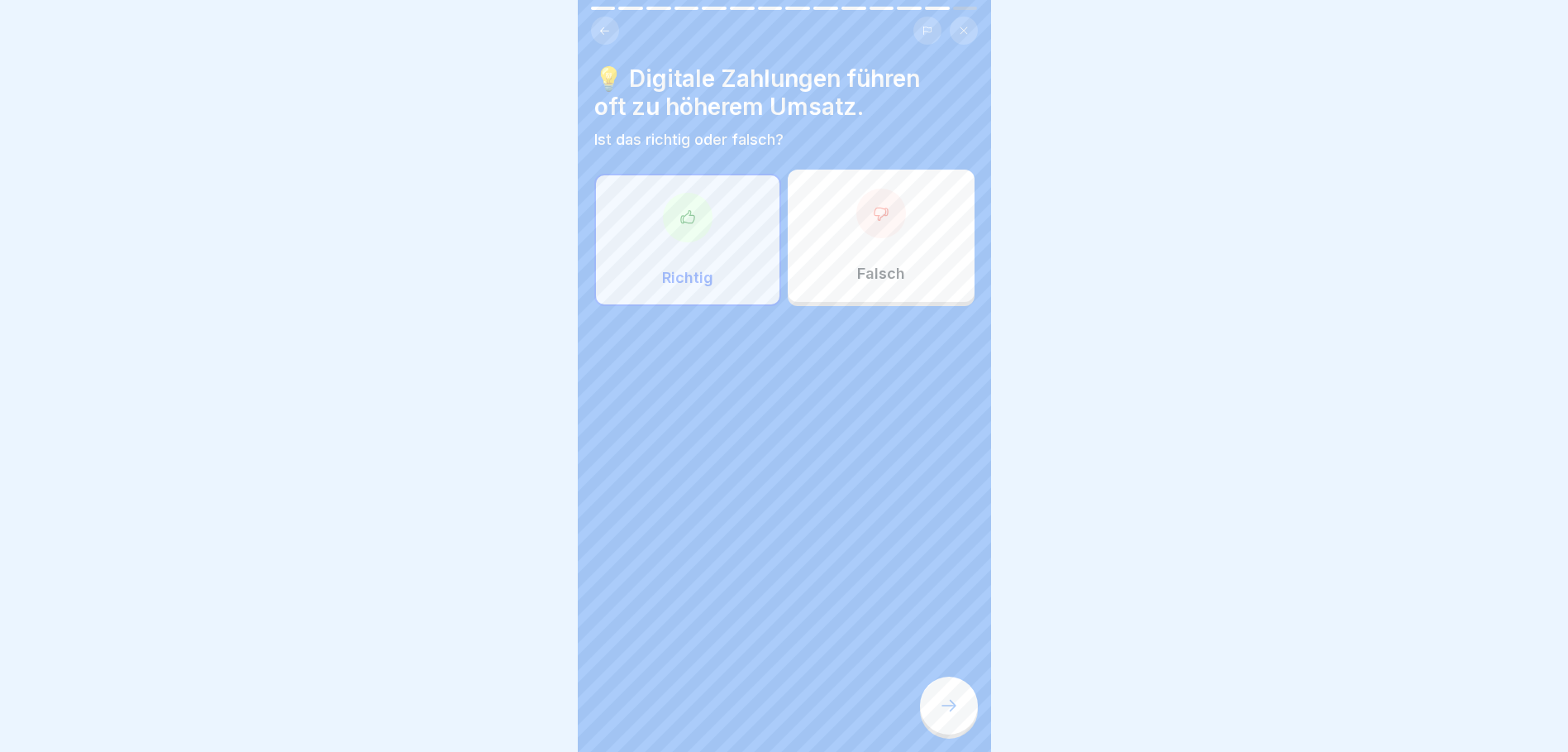
click at [870, 261] on div "Falsch" at bounding box center [881, 236] width 187 height 132
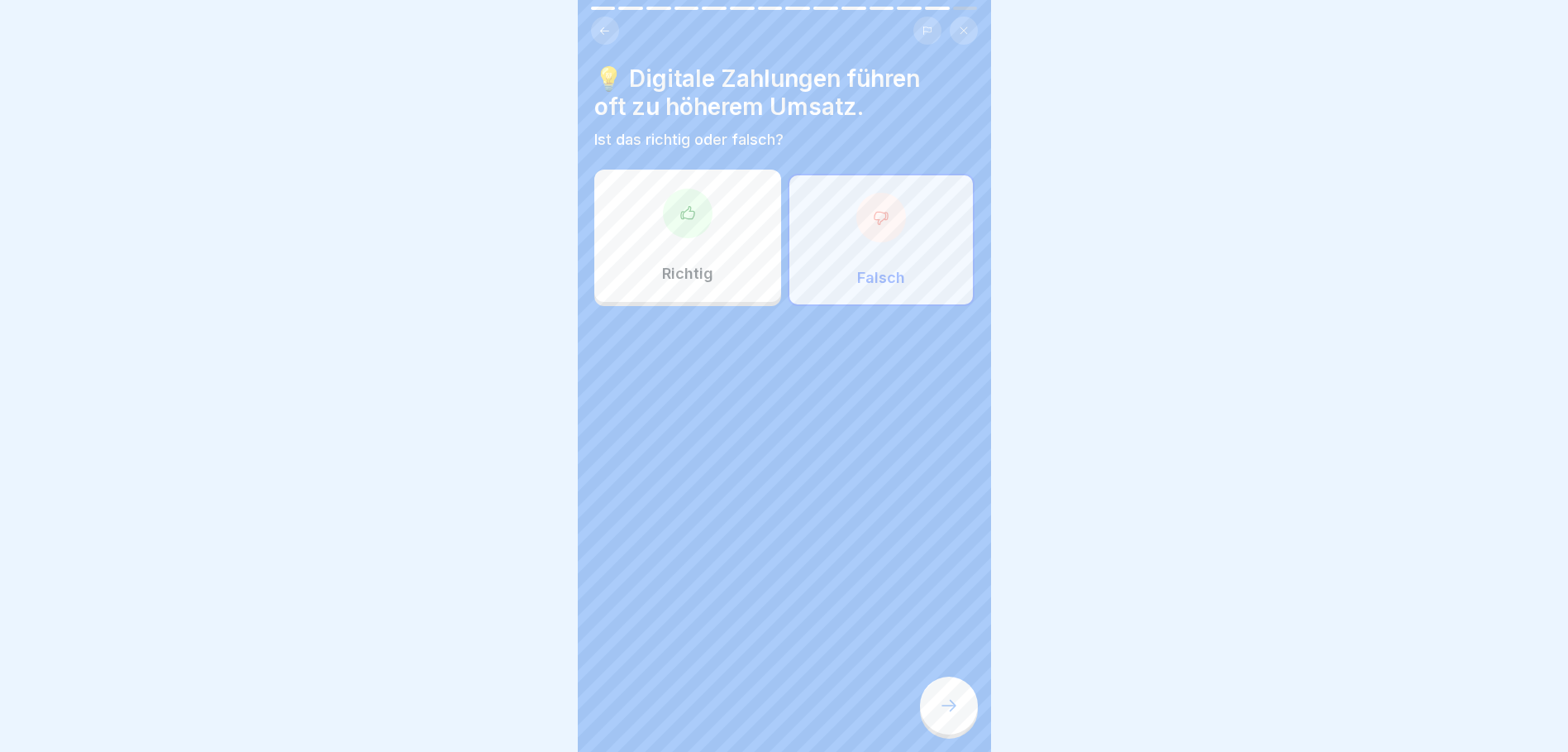
click at [948, 716] on icon at bounding box center [949, 704] width 20 height 20
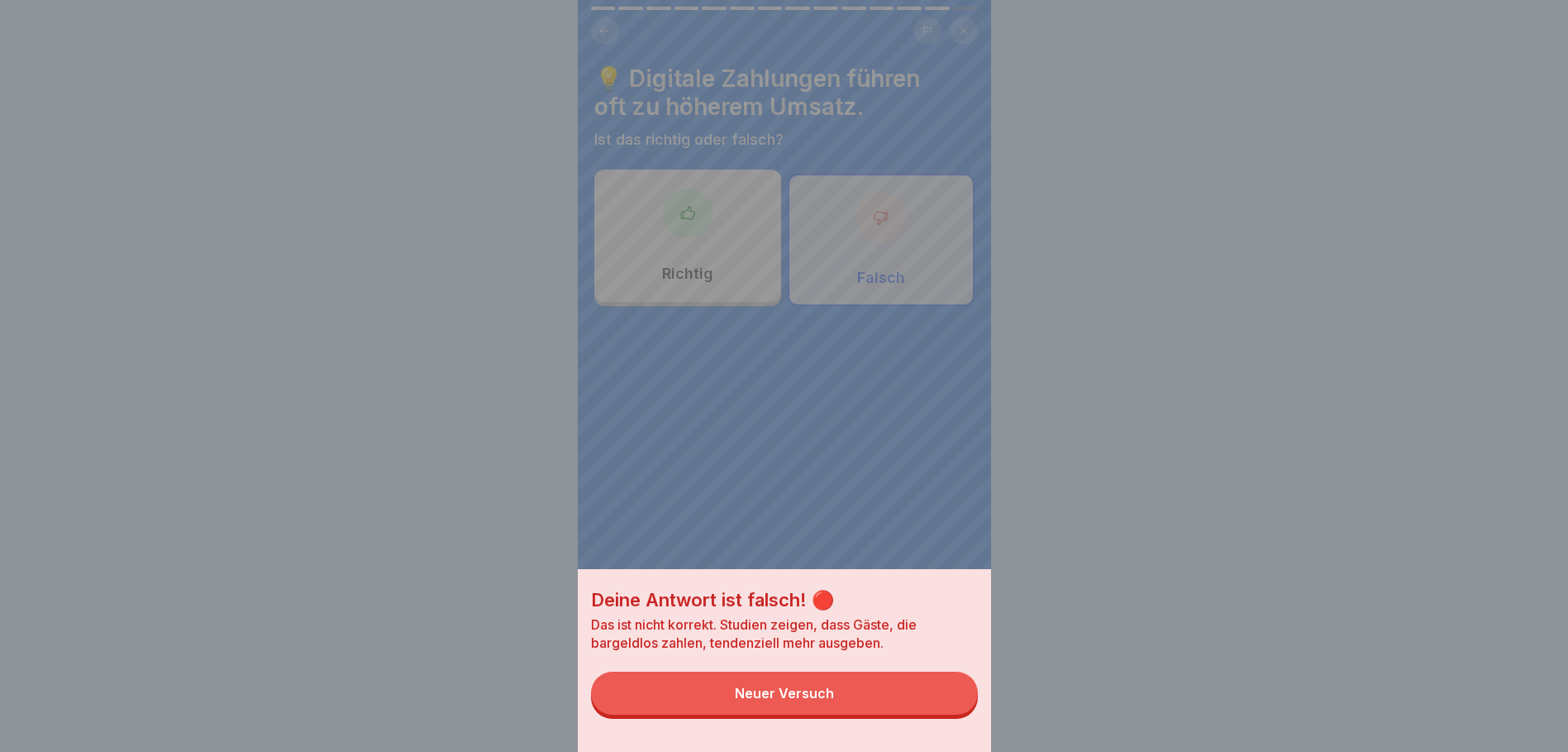
click at [816, 701] on div "Neuer Versuch" at bounding box center [784, 693] width 99 height 15
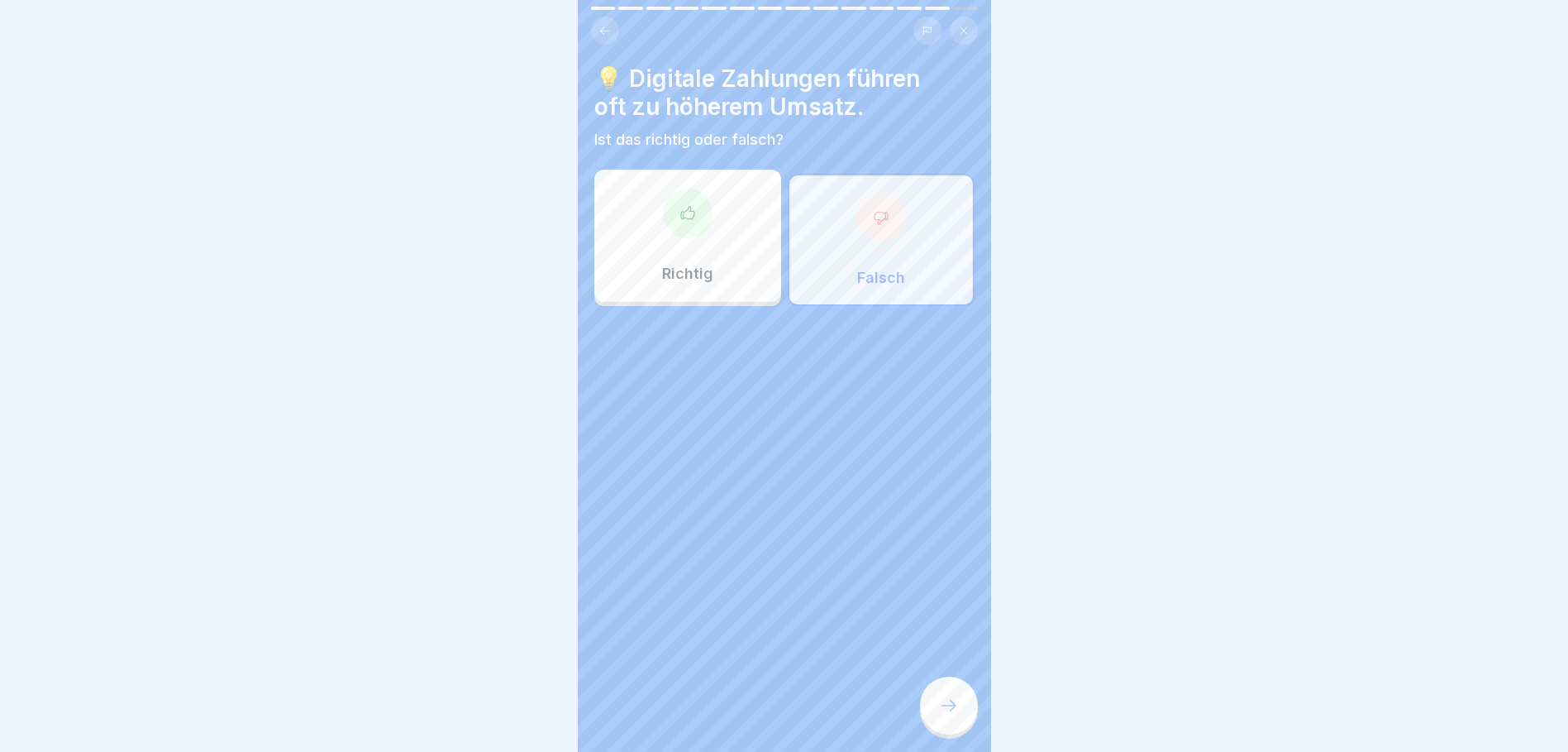
click at [698, 236] on div "Richtig" at bounding box center [687, 236] width 187 height 132
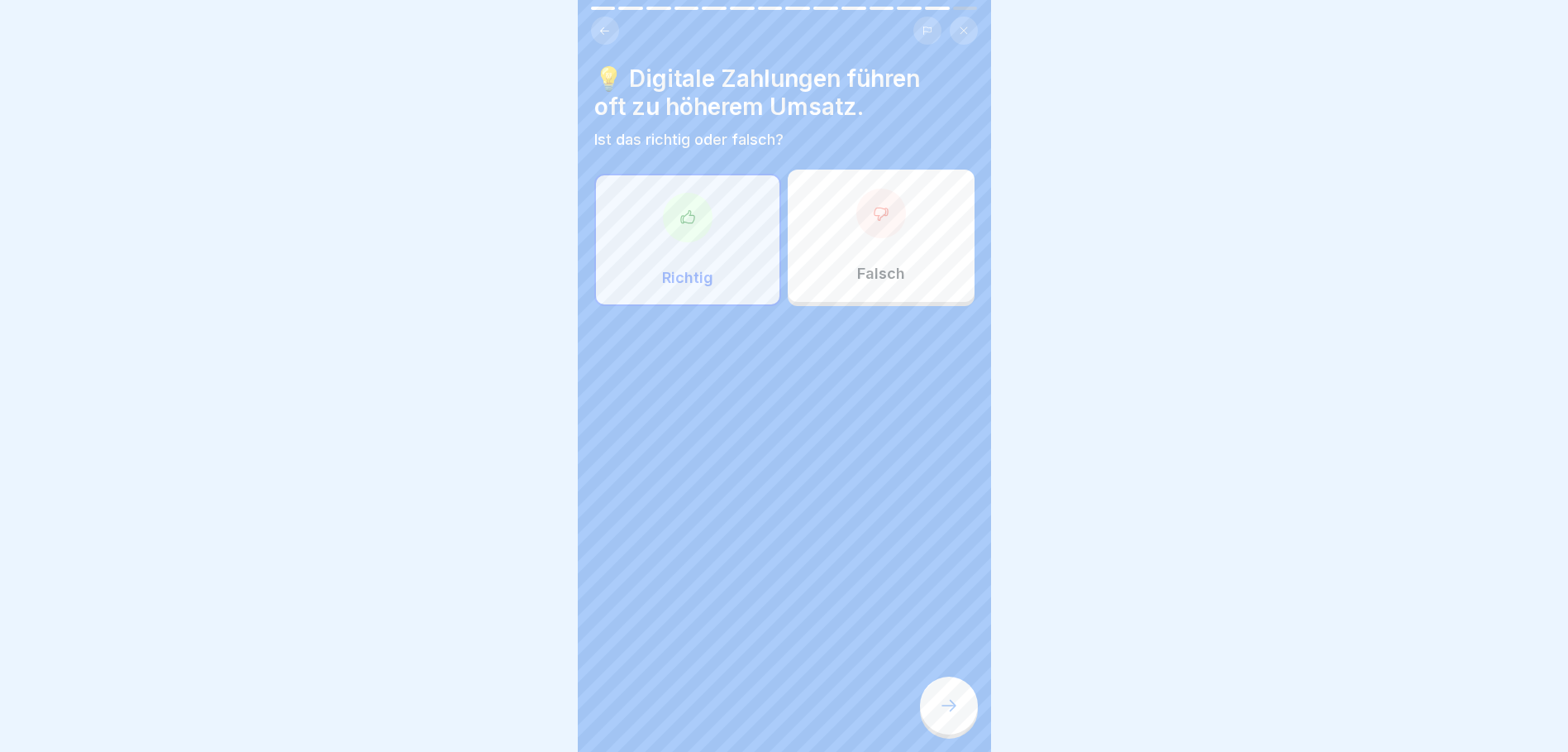
click at [953, 703] on div at bounding box center [949, 705] width 58 height 58
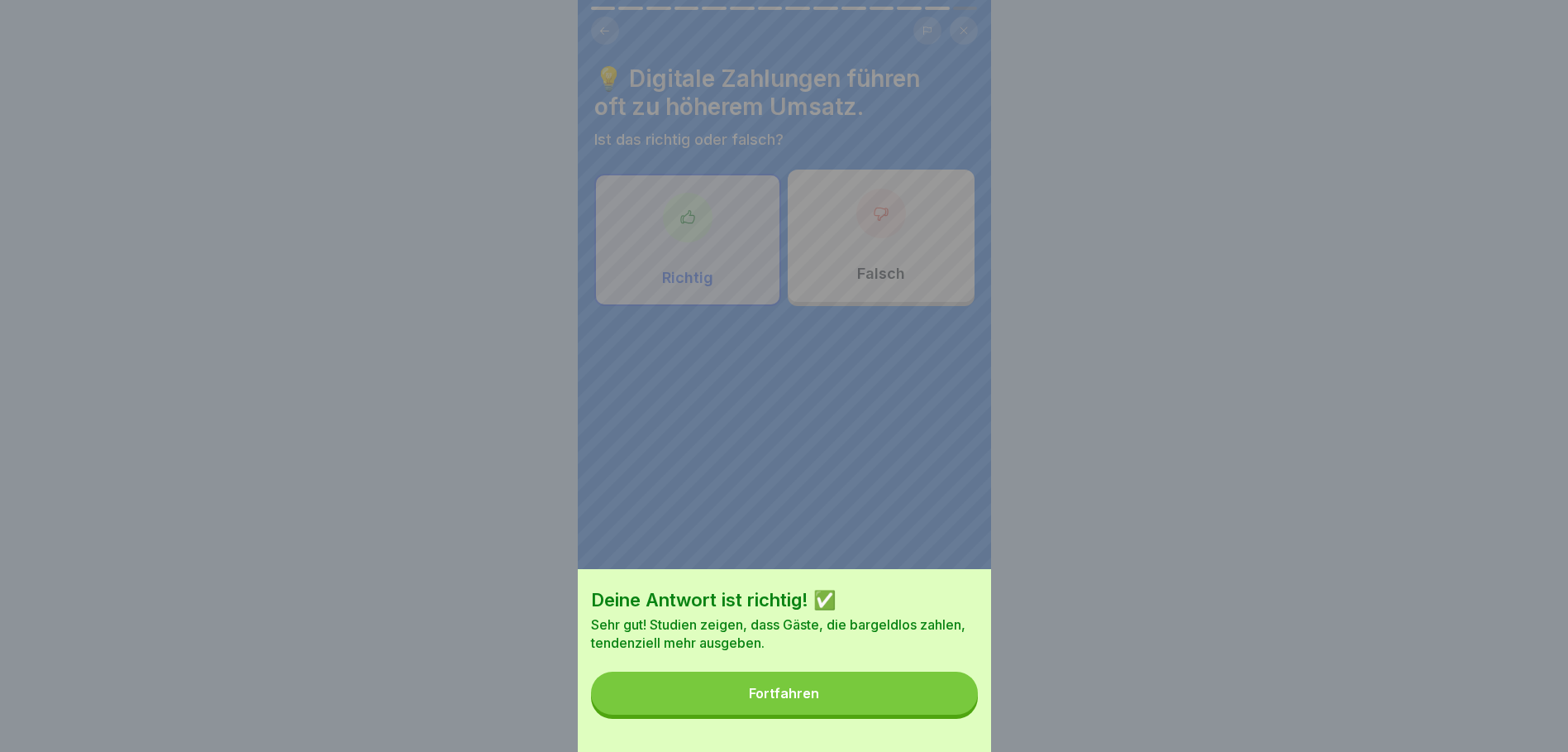
click at [800, 697] on button "Fortfahren" at bounding box center [784, 693] width 387 height 43
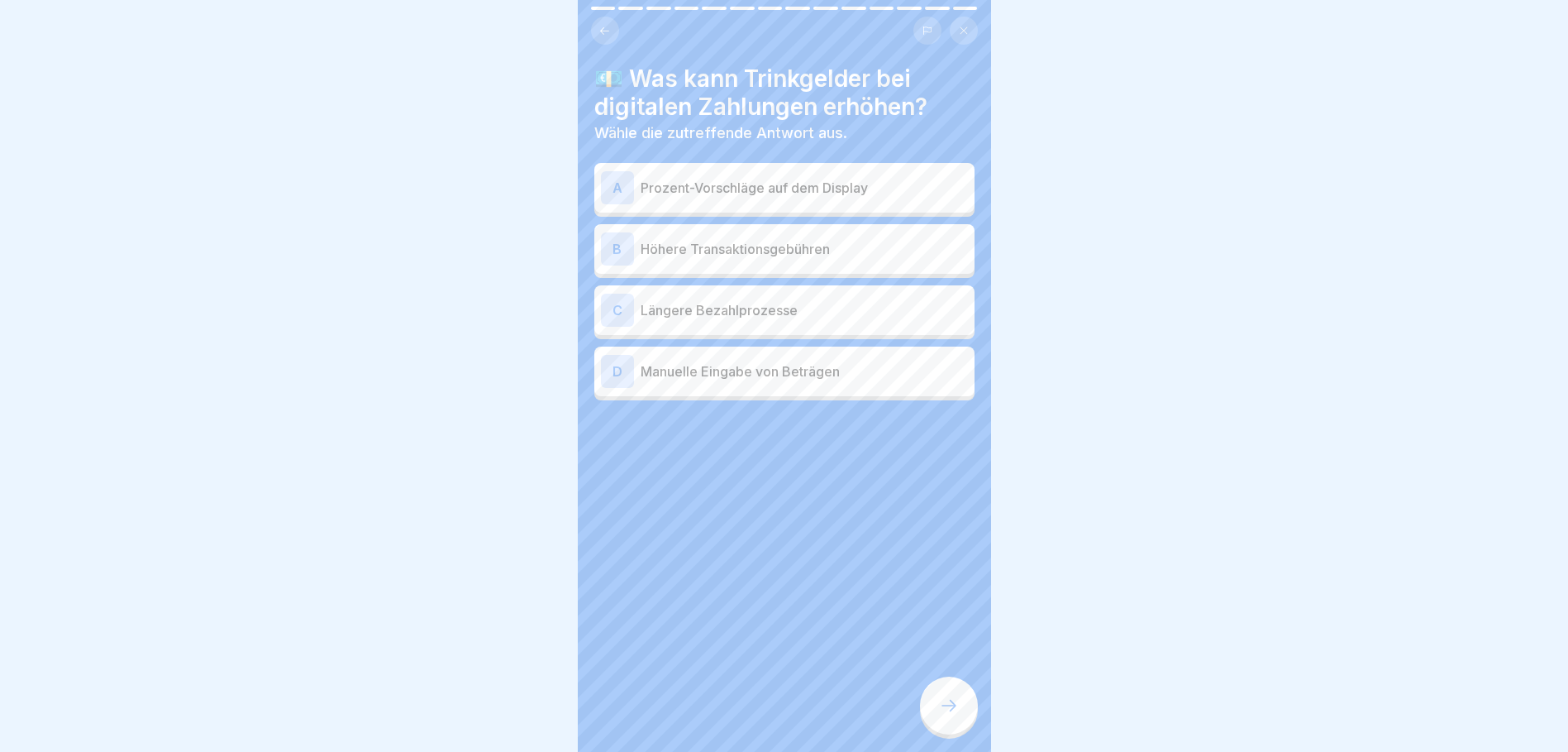
click at [629, 191] on div "A" at bounding box center [617, 187] width 33 height 33
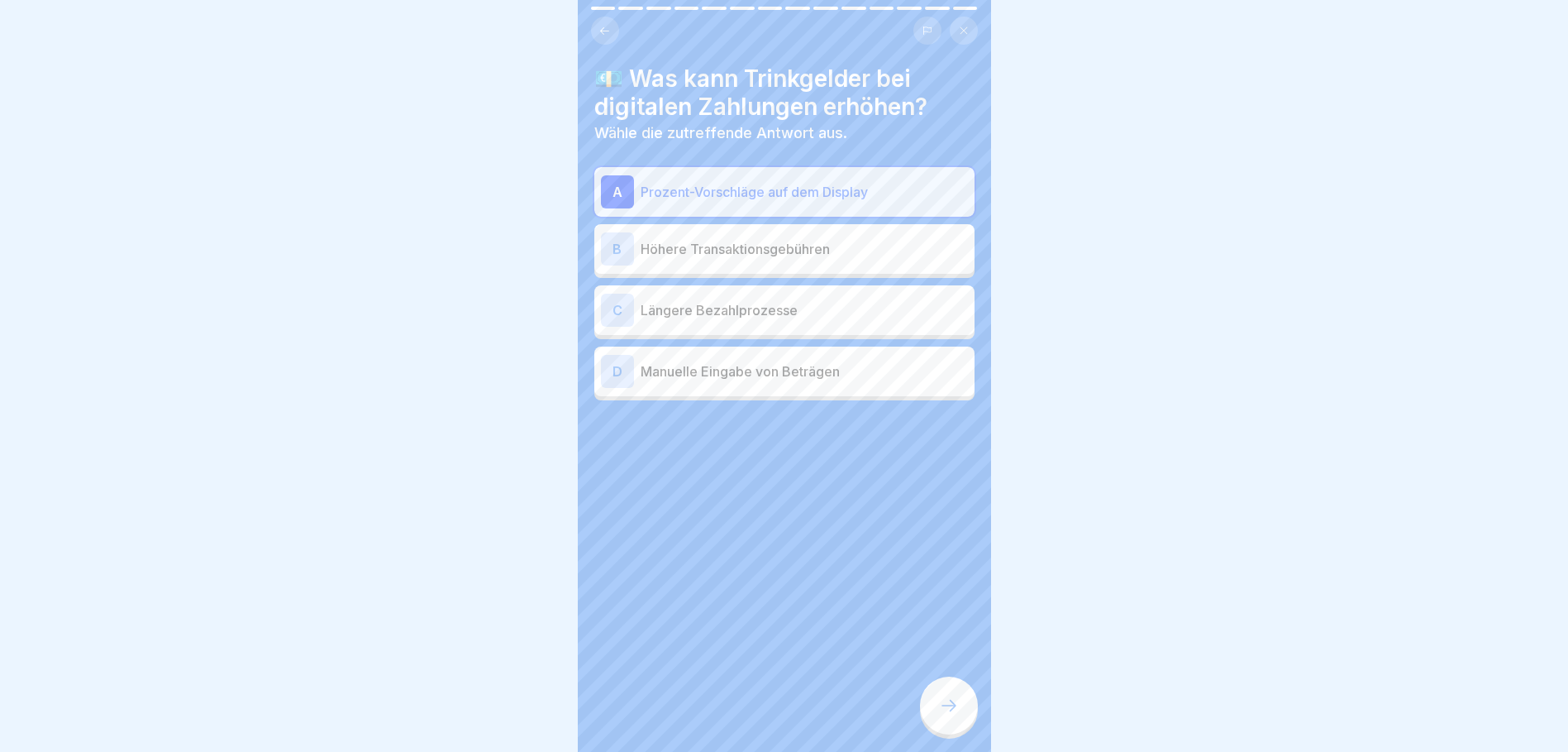
click at [957, 716] on icon at bounding box center [949, 704] width 20 height 20
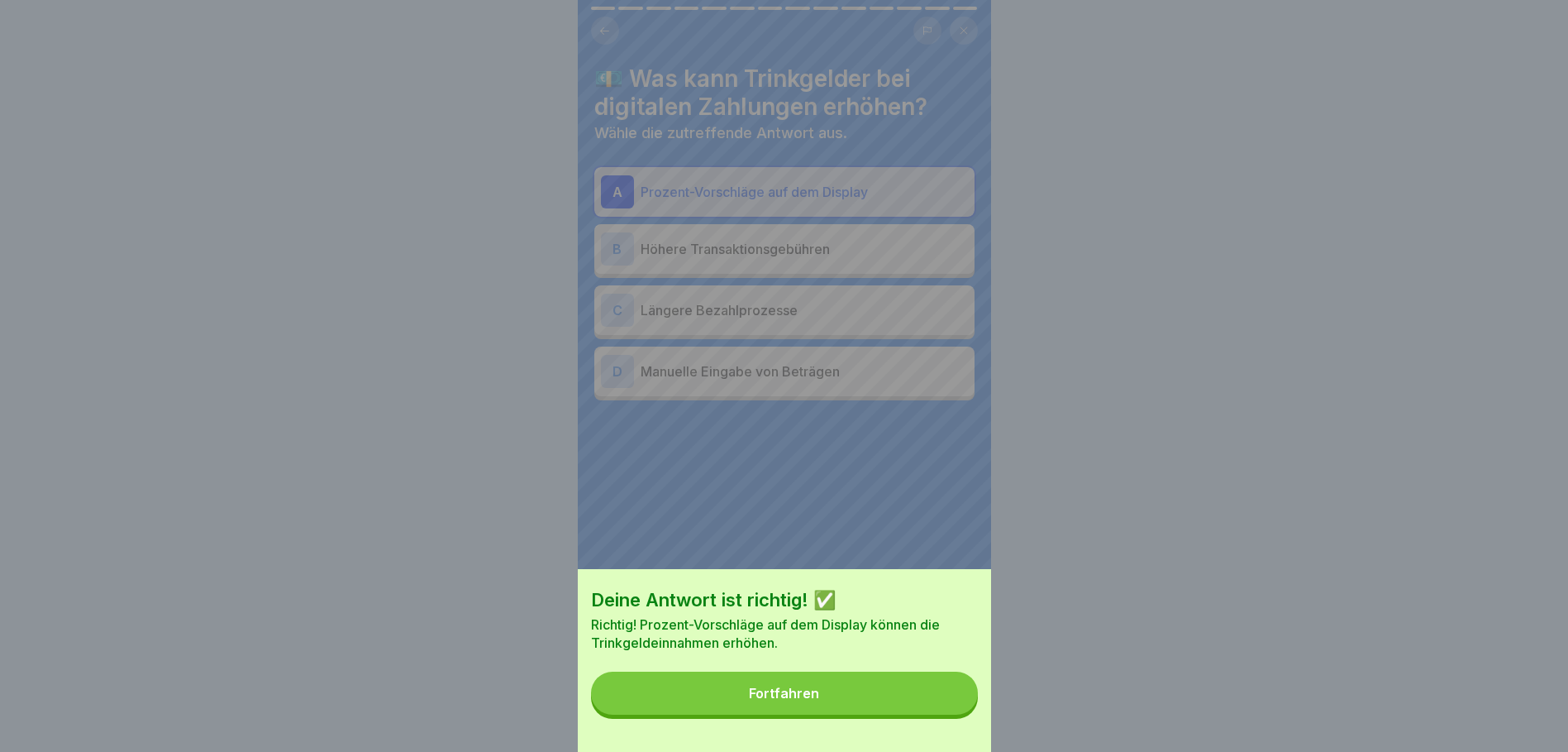
click at [791, 701] on div "Fortfahren" at bounding box center [784, 693] width 70 height 15
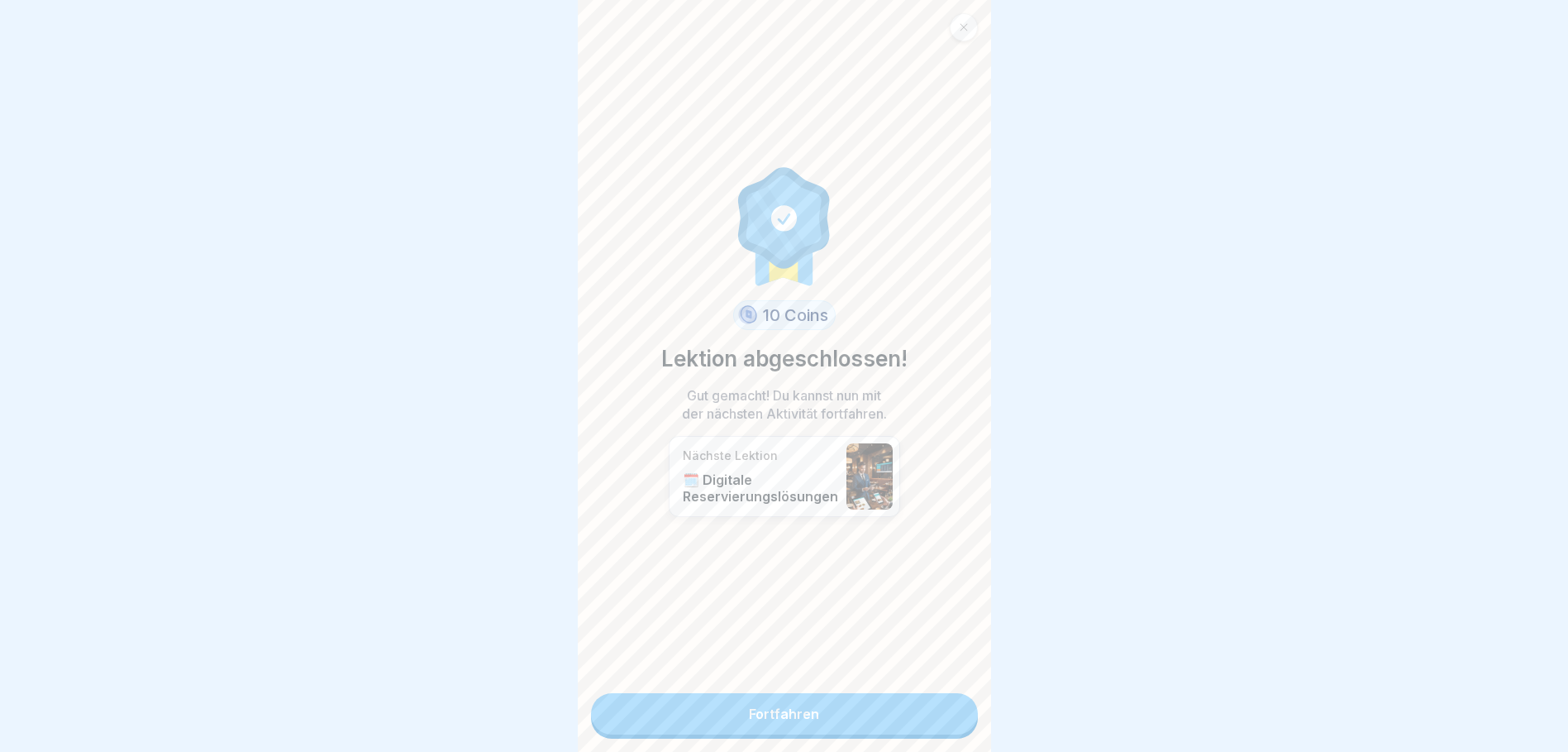
click at [772, 707] on link "Fortfahren" at bounding box center [784, 714] width 387 height 41
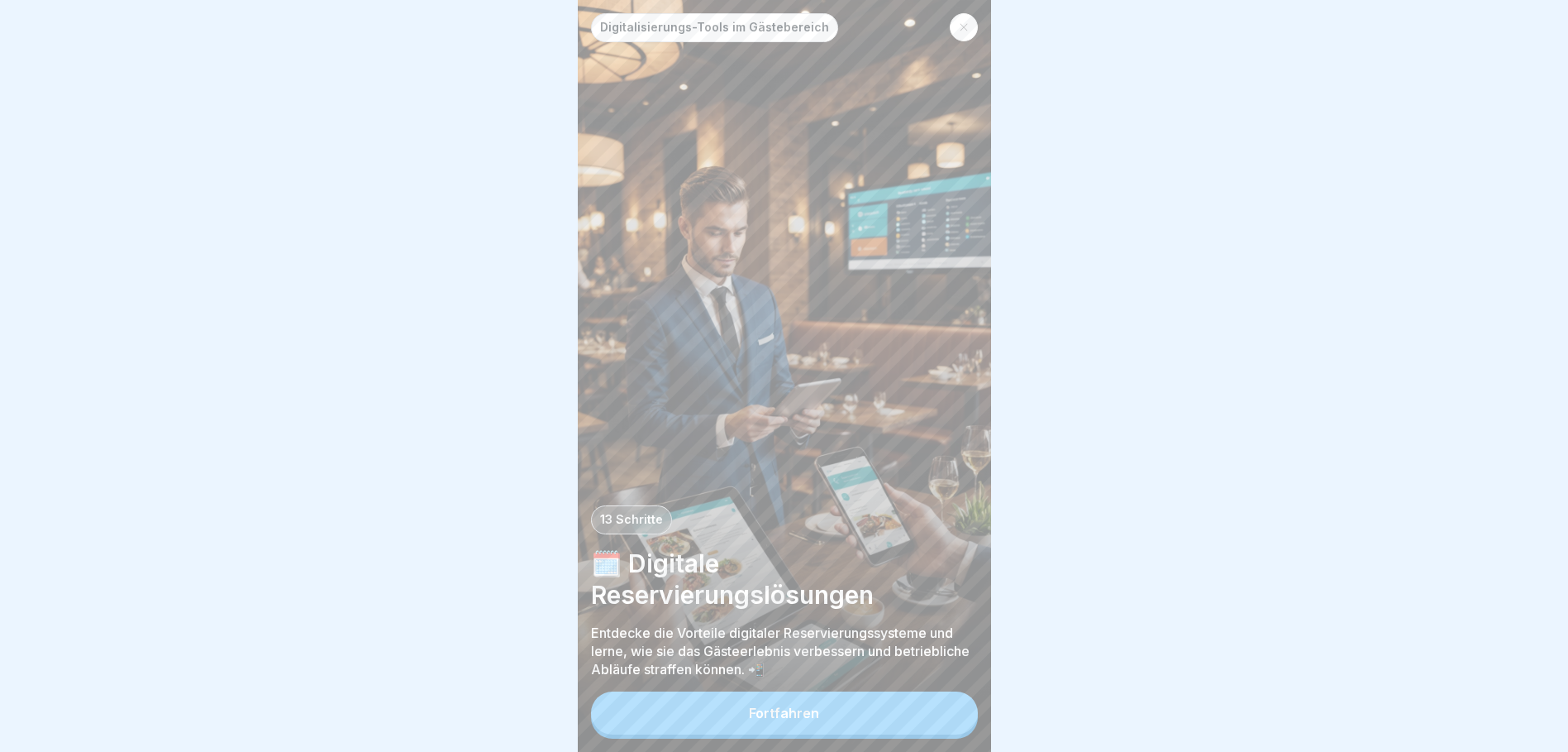
click at [861, 709] on button "Fortfahren" at bounding box center [784, 713] width 387 height 43
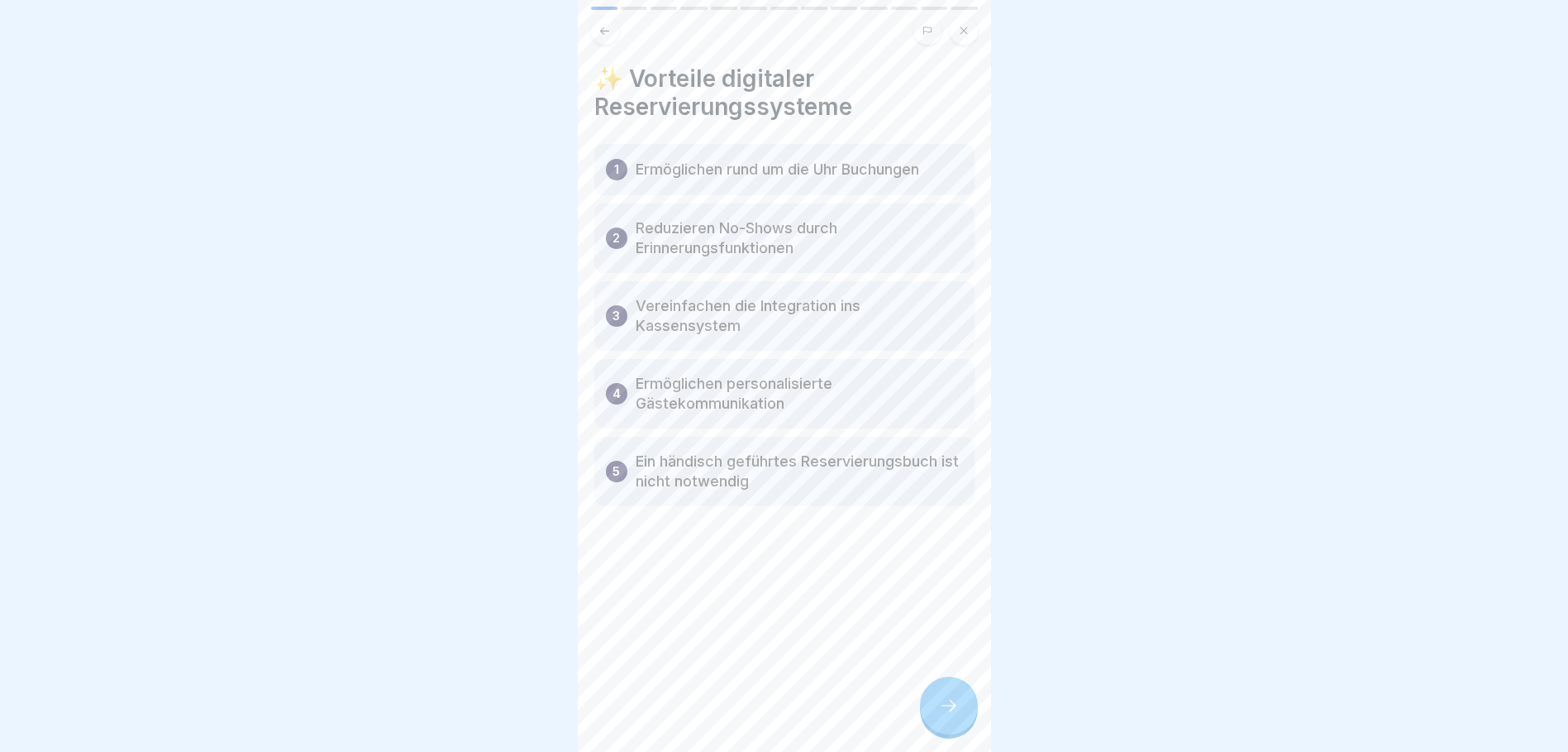
click at [948, 716] on icon at bounding box center [949, 704] width 20 height 20
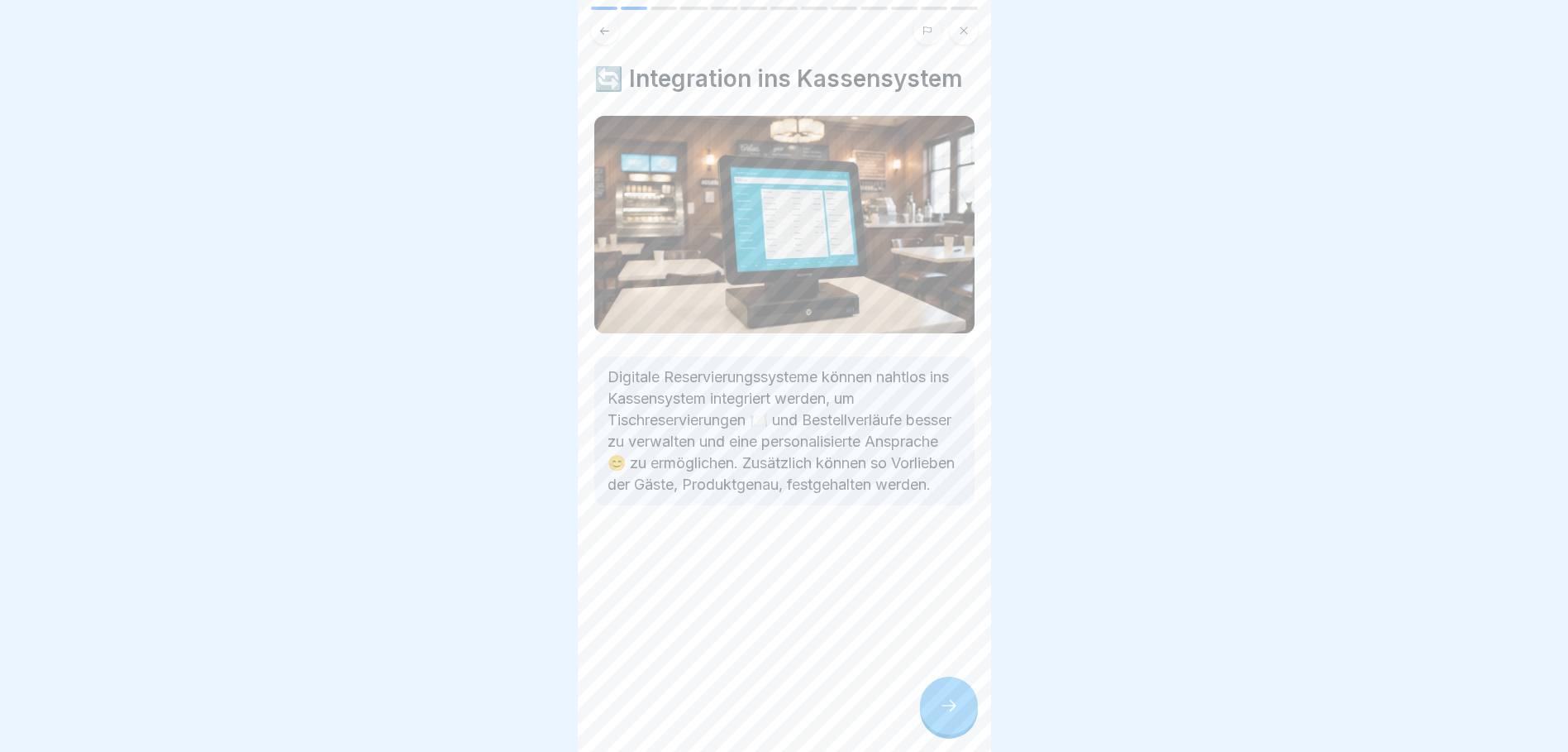
click at [960, 712] on div at bounding box center [949, 705] width 58 height 58
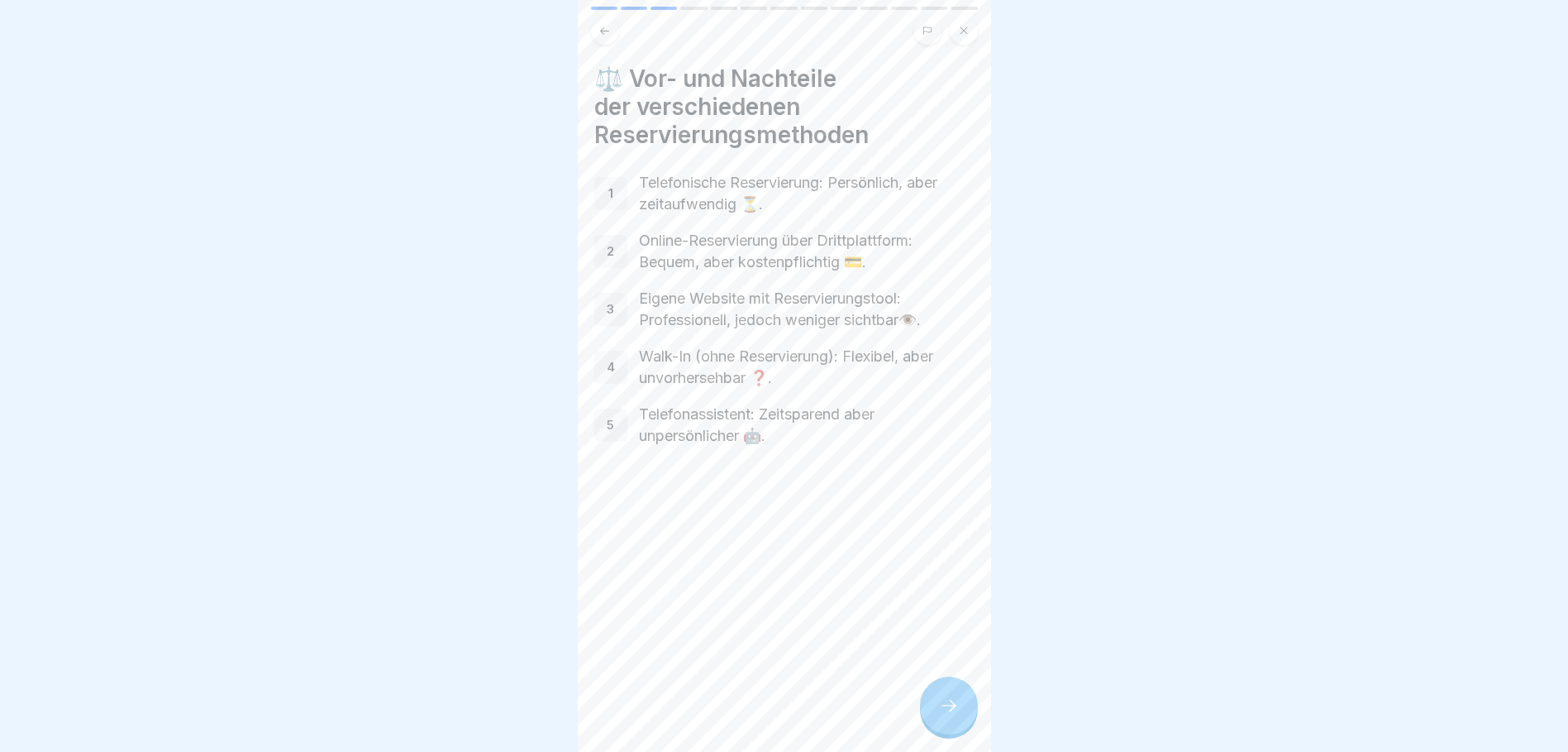
click at [961, 712] on div at bounding box center [949, 705] width 58 height 58
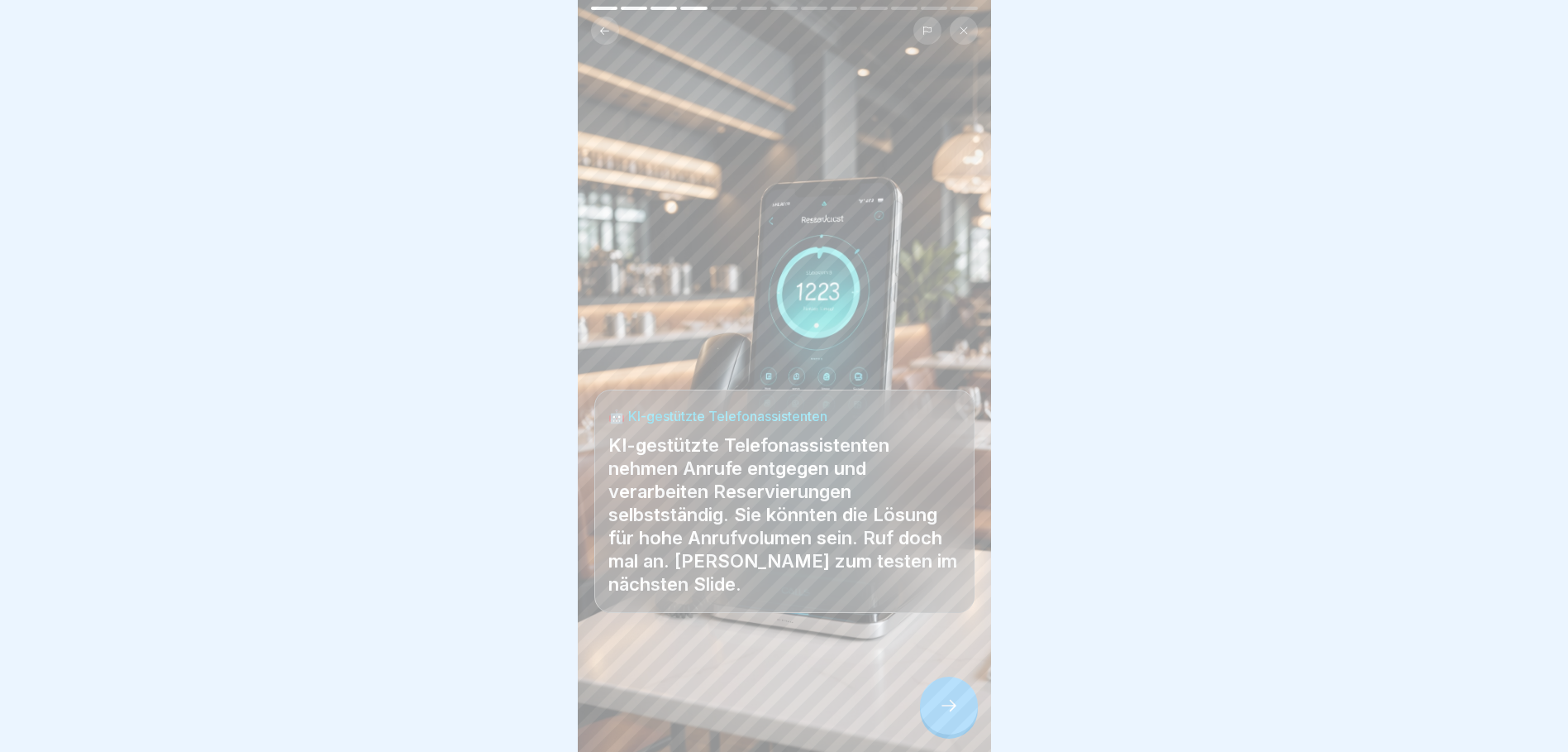
click at [947, 716] on icon at bounding box center [949, 704] width 20 height 20
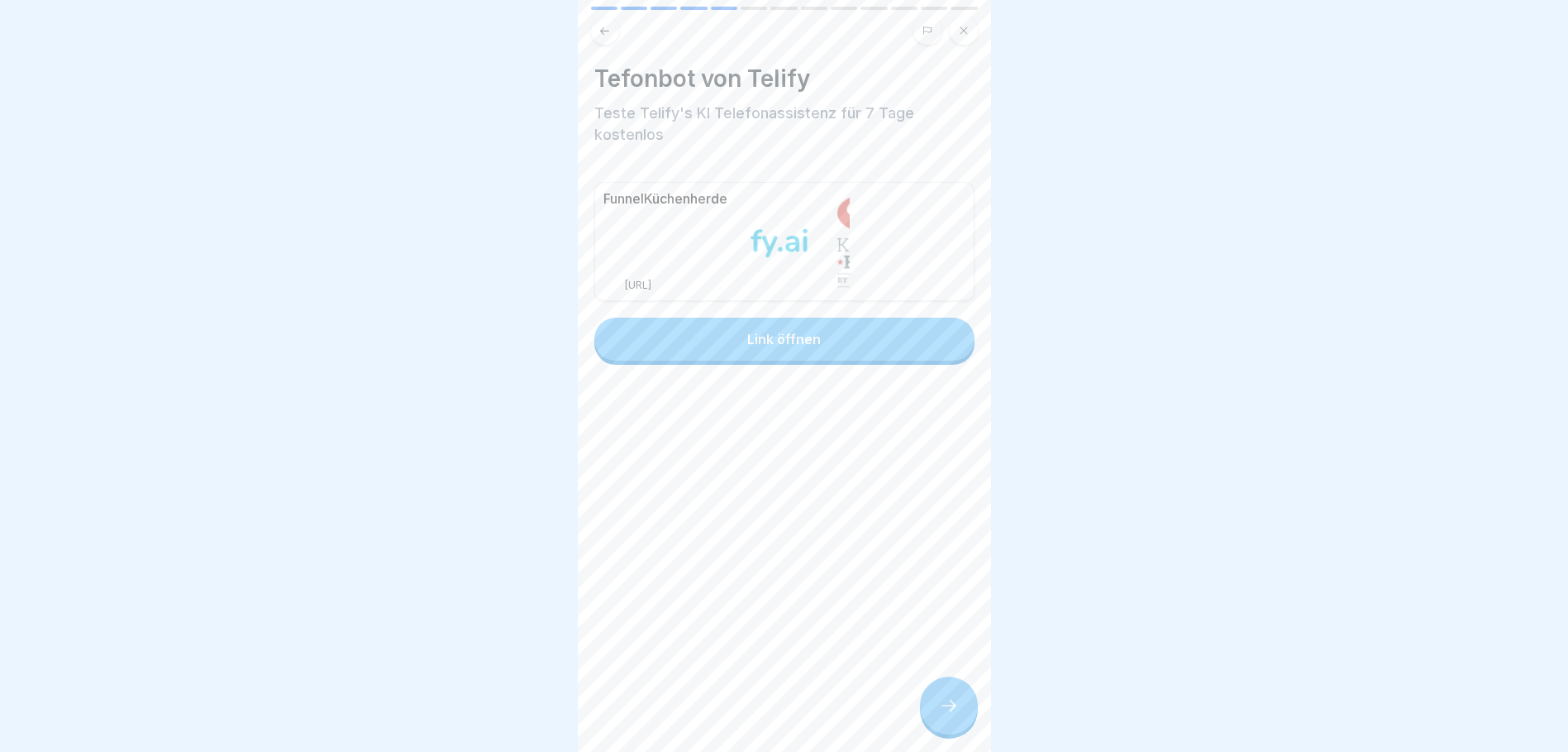
click at [947, 716] on icon at bounding box center [949, 704] width 20 height 20
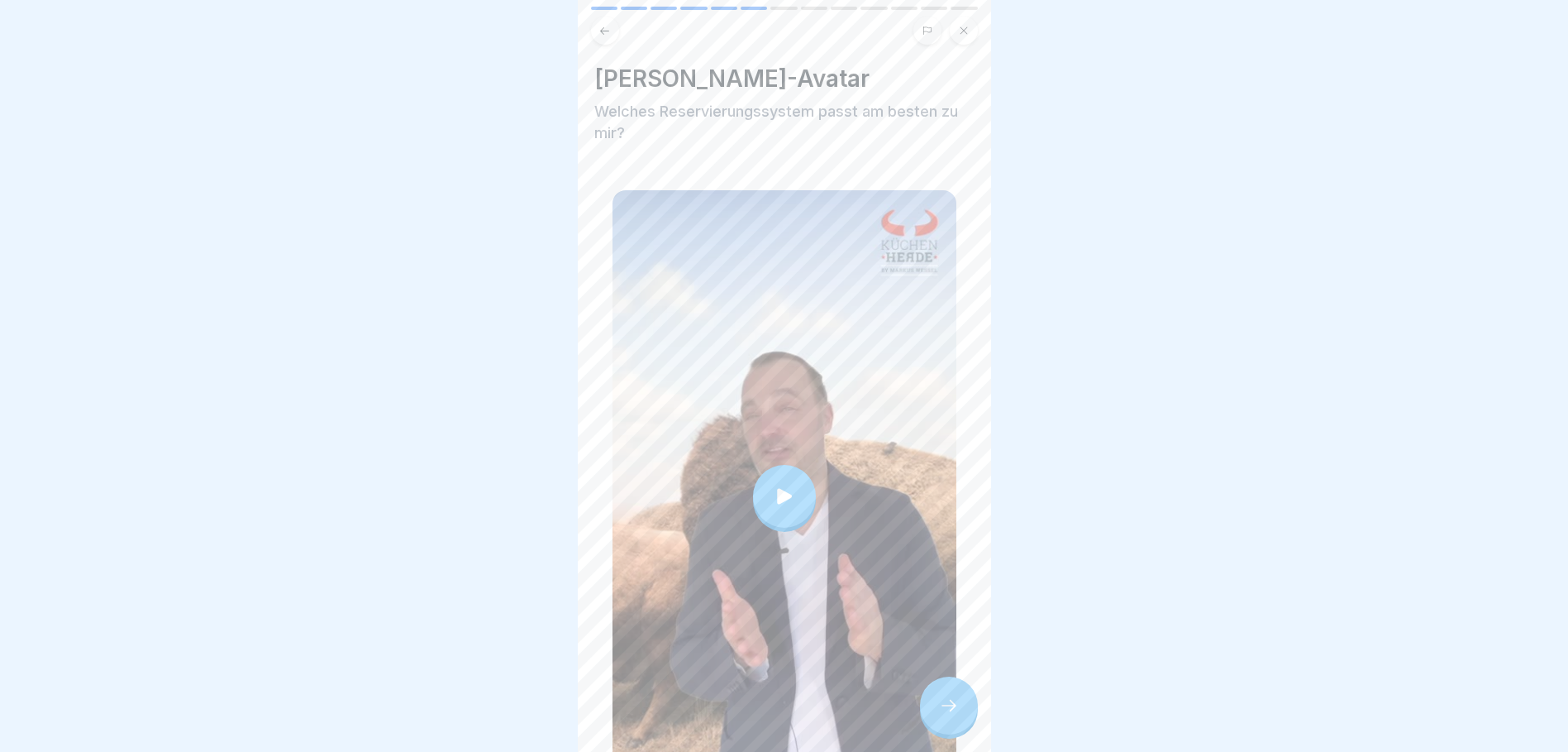
click at [777, 488] on icon at bounding box center [784, 495] width 15 height 16
click at [941, 712] on icon at bounding box center [949, 704] width 20 height 20
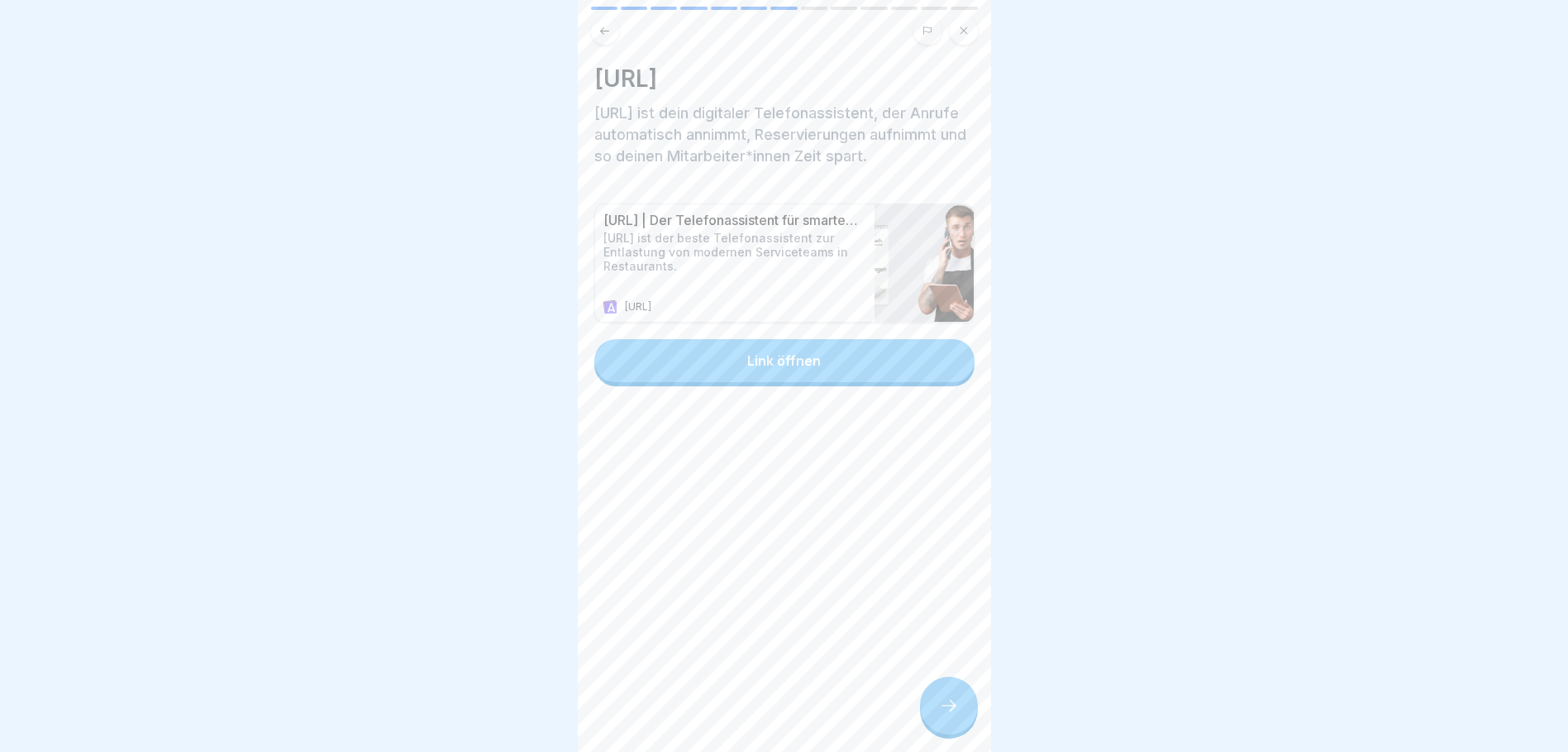
click at [943, 716] on icon at bounding box center [949, 704] width 20 height 20
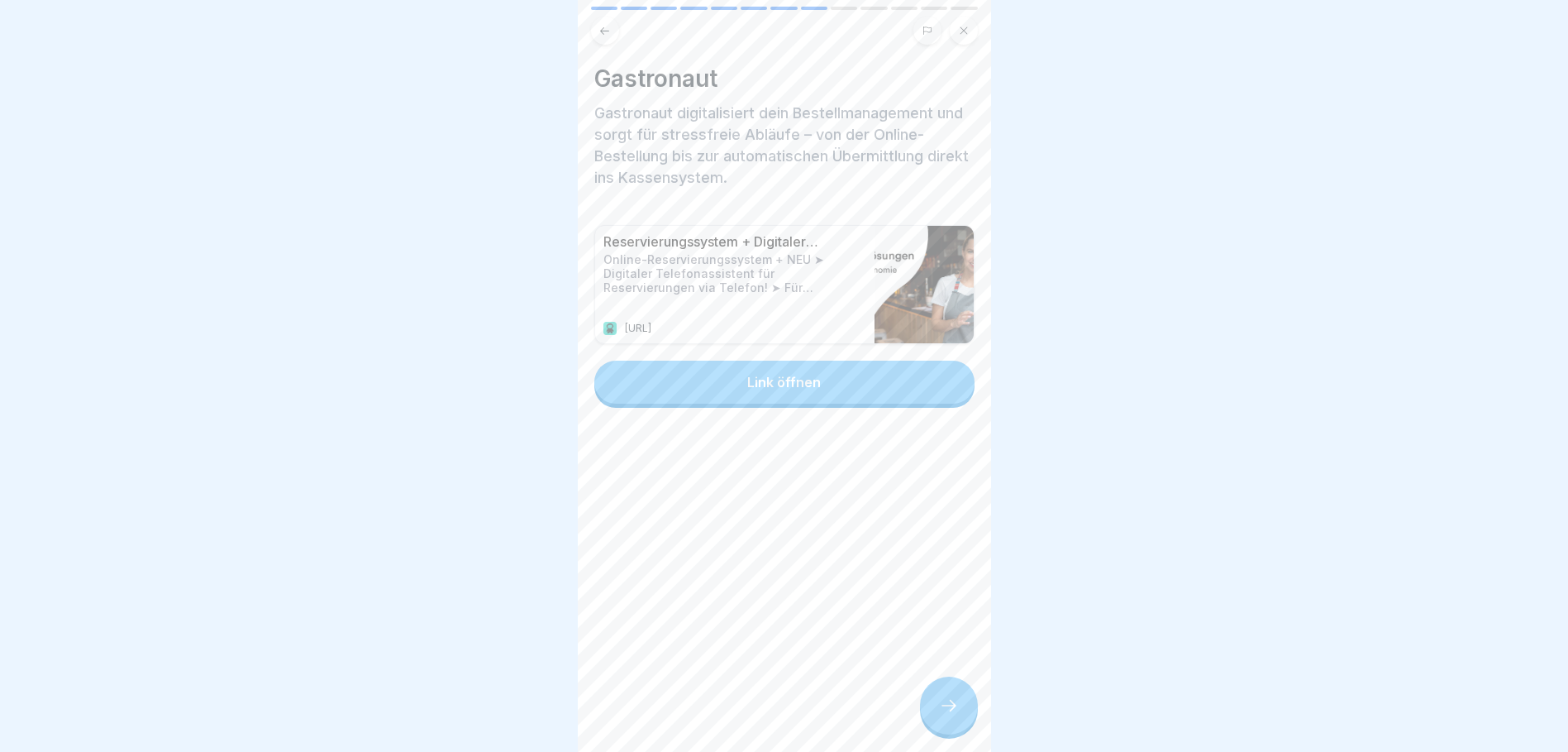
click at [944, 716] on icon at bounding box center [949, 704] width 20 height 20
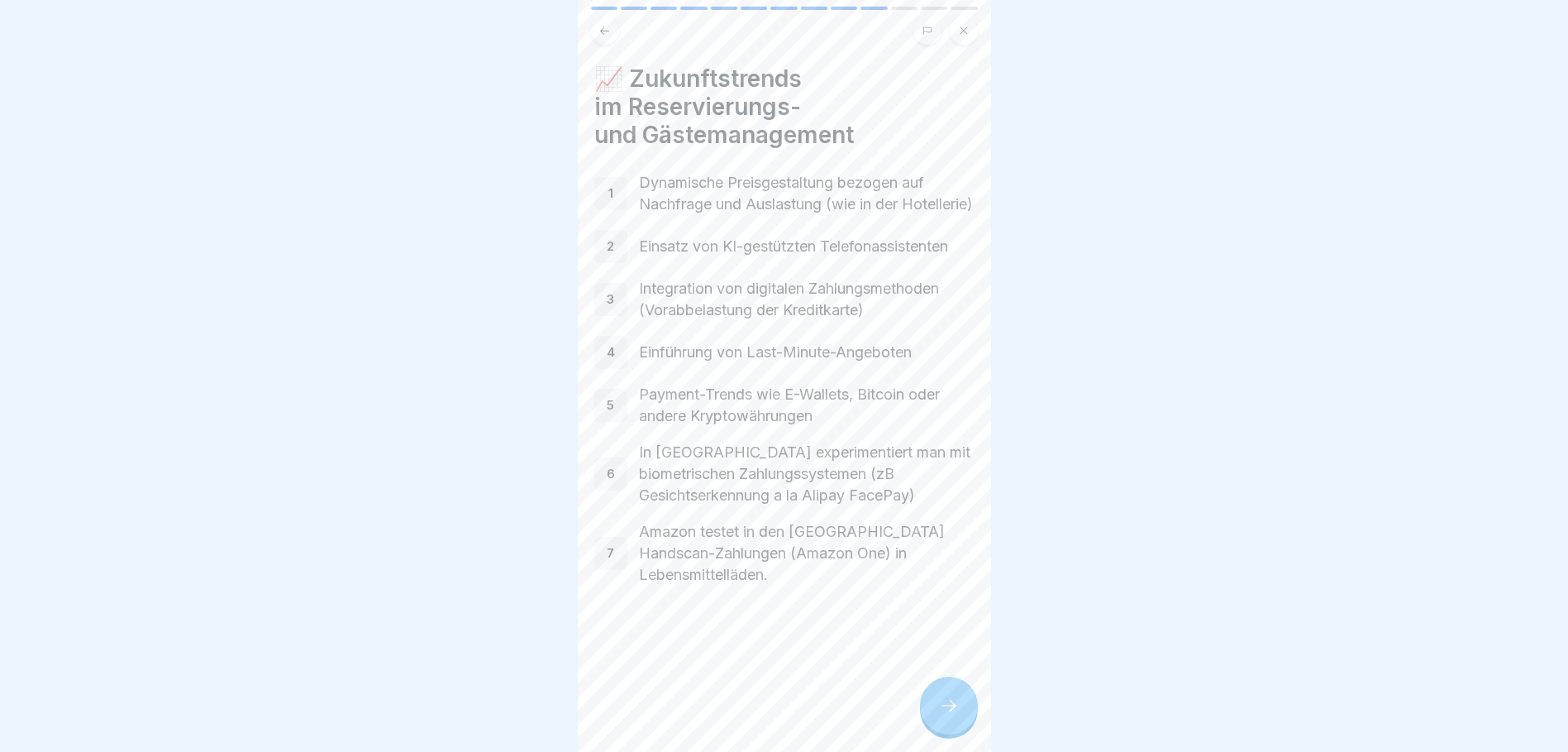
click at [951, 716] on icon at bounding box center [949, 704] width 20 height 20
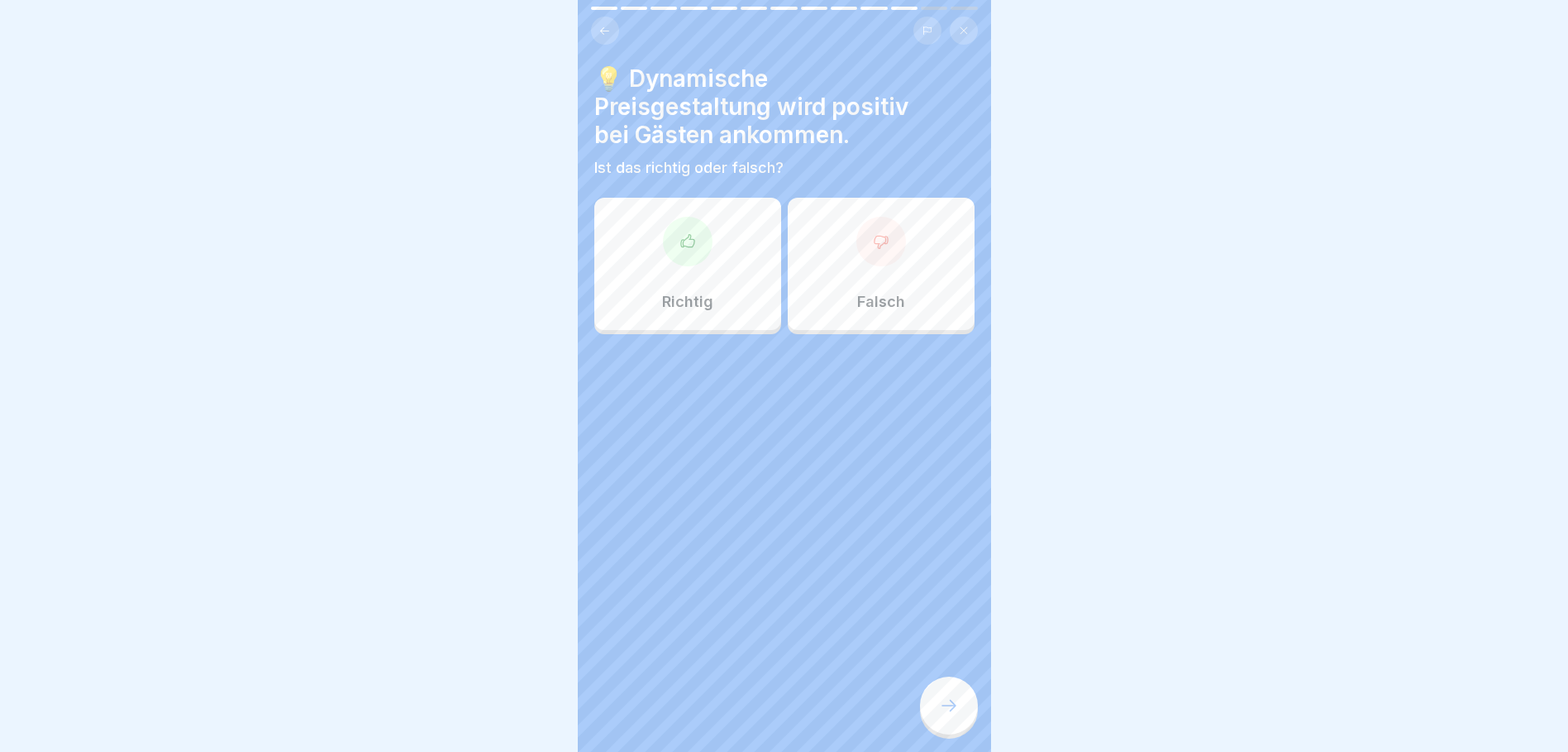
click at [677, 266] on div "Richtig" at bounding box center [687, 264] width 187 height 132
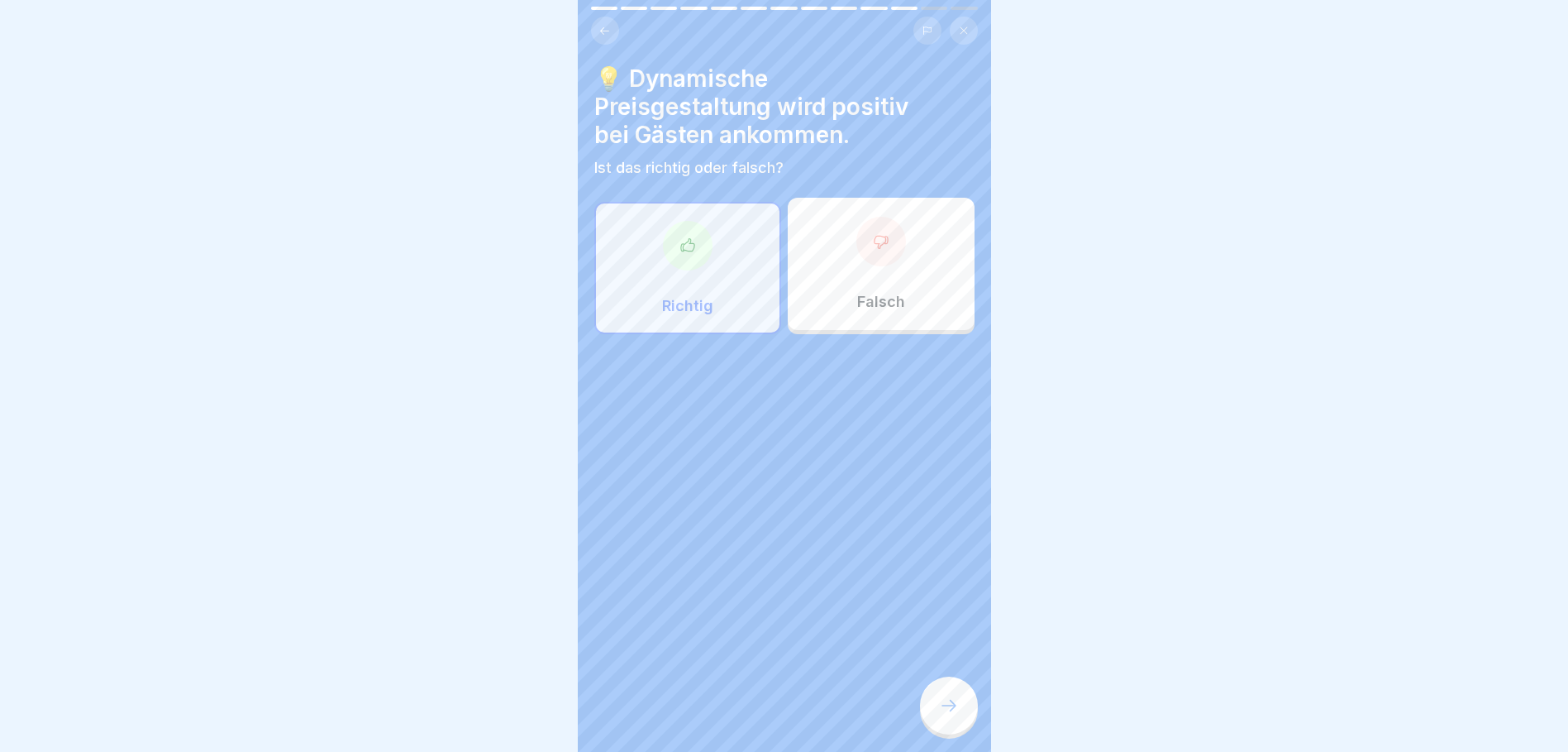
click at [928, 709] on div at bounding box center [949, 705] width 58 height 58
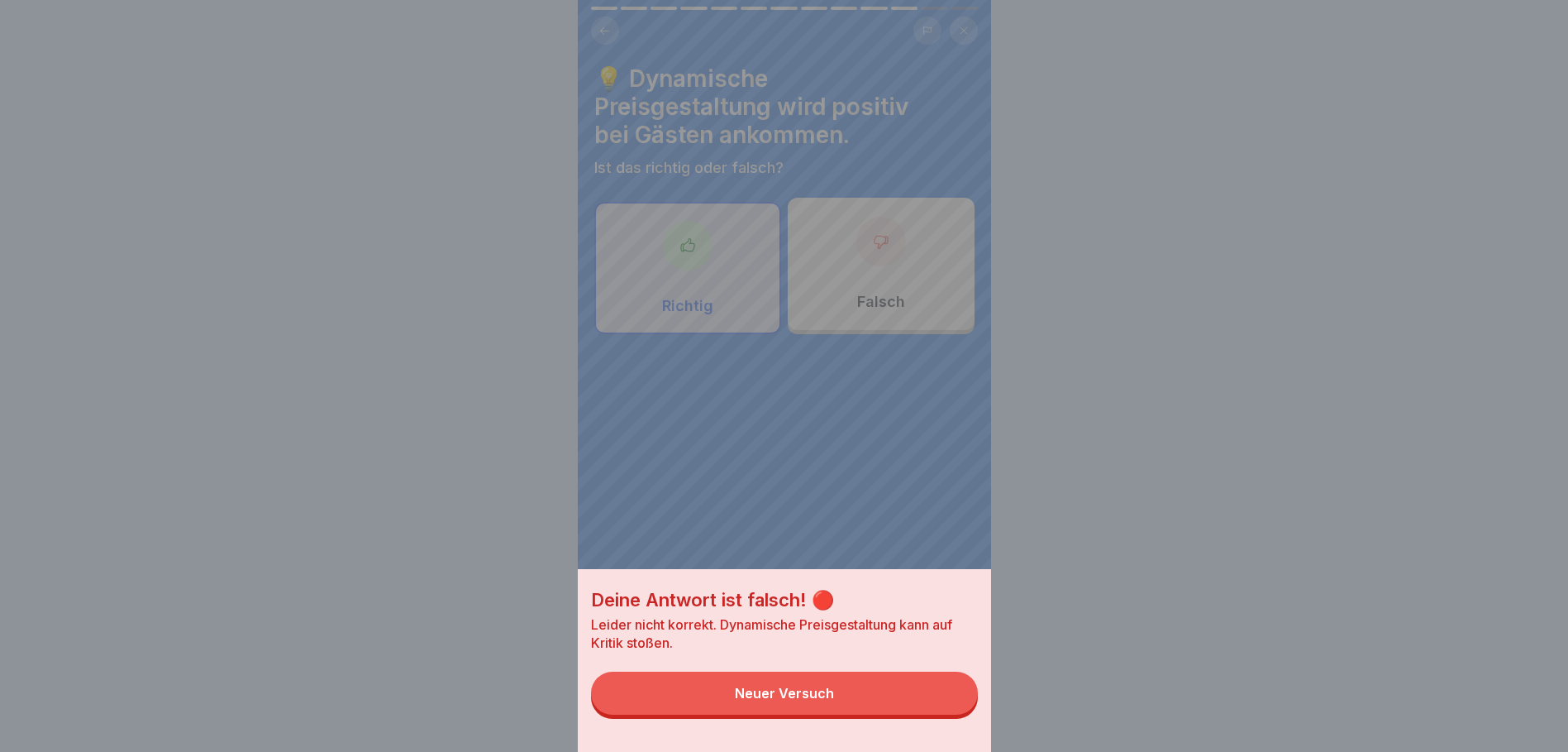
click at [784, 701] on div "Neuer Versuch" at bounding box center [784, 693] width 99 height 15
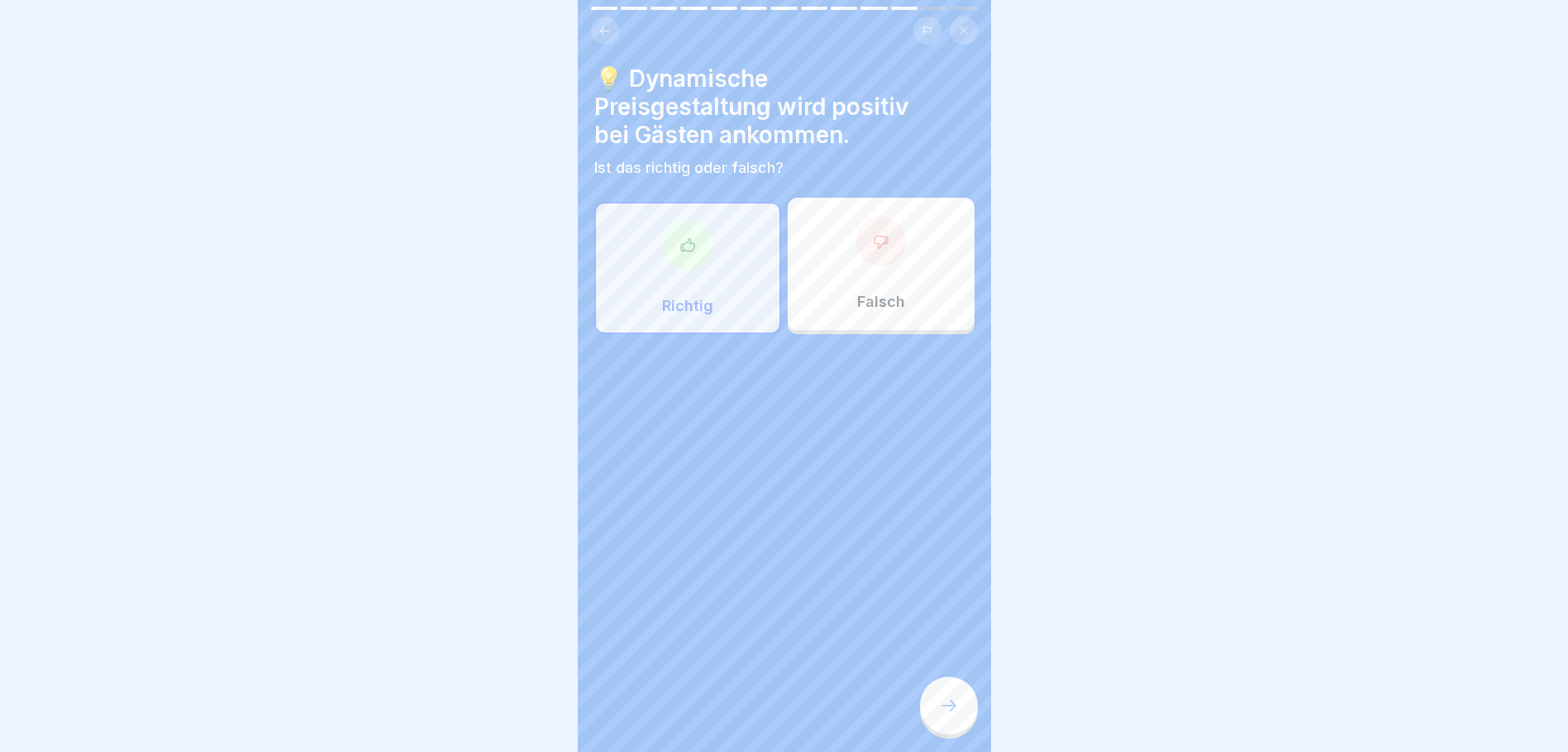
click at [847, 266] on div "Falsch" at bounding box center [881, 264] width 187 height 132
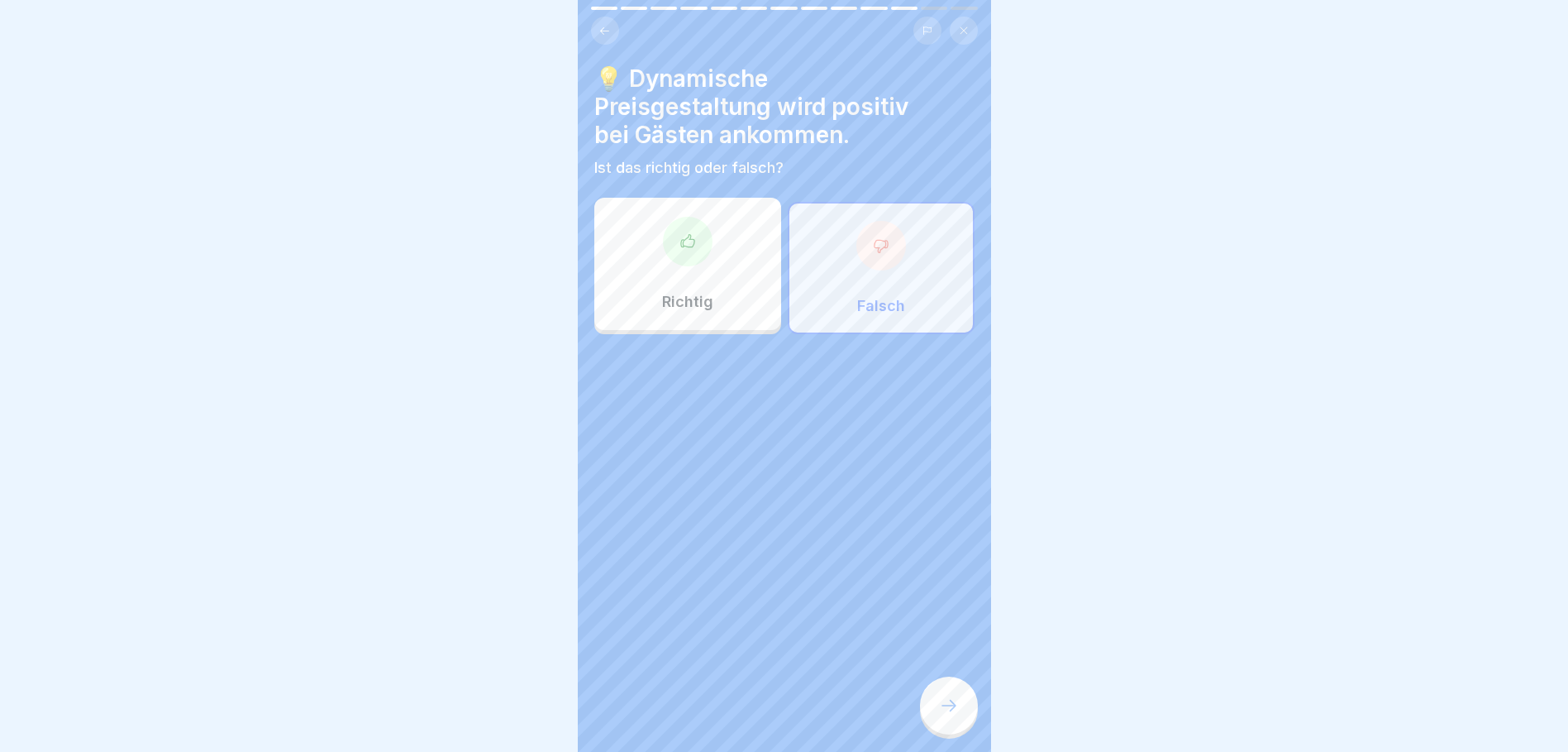
click at [949, 716] on icon at bounding box center [949, 704] width 20 height 20
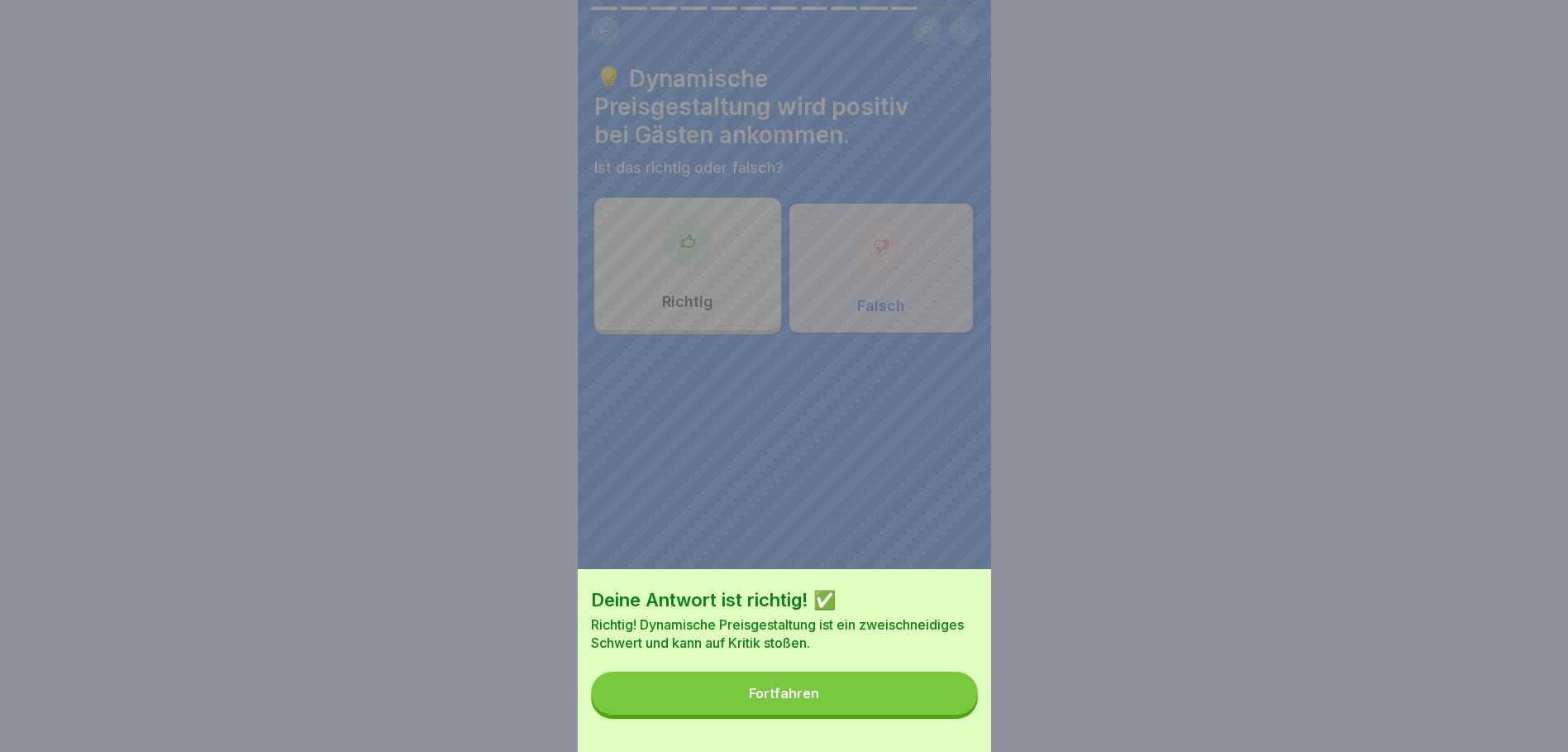
click at [798, 701] on div "Fortfahren" at bounding box center [784, 693] width 70 height 15
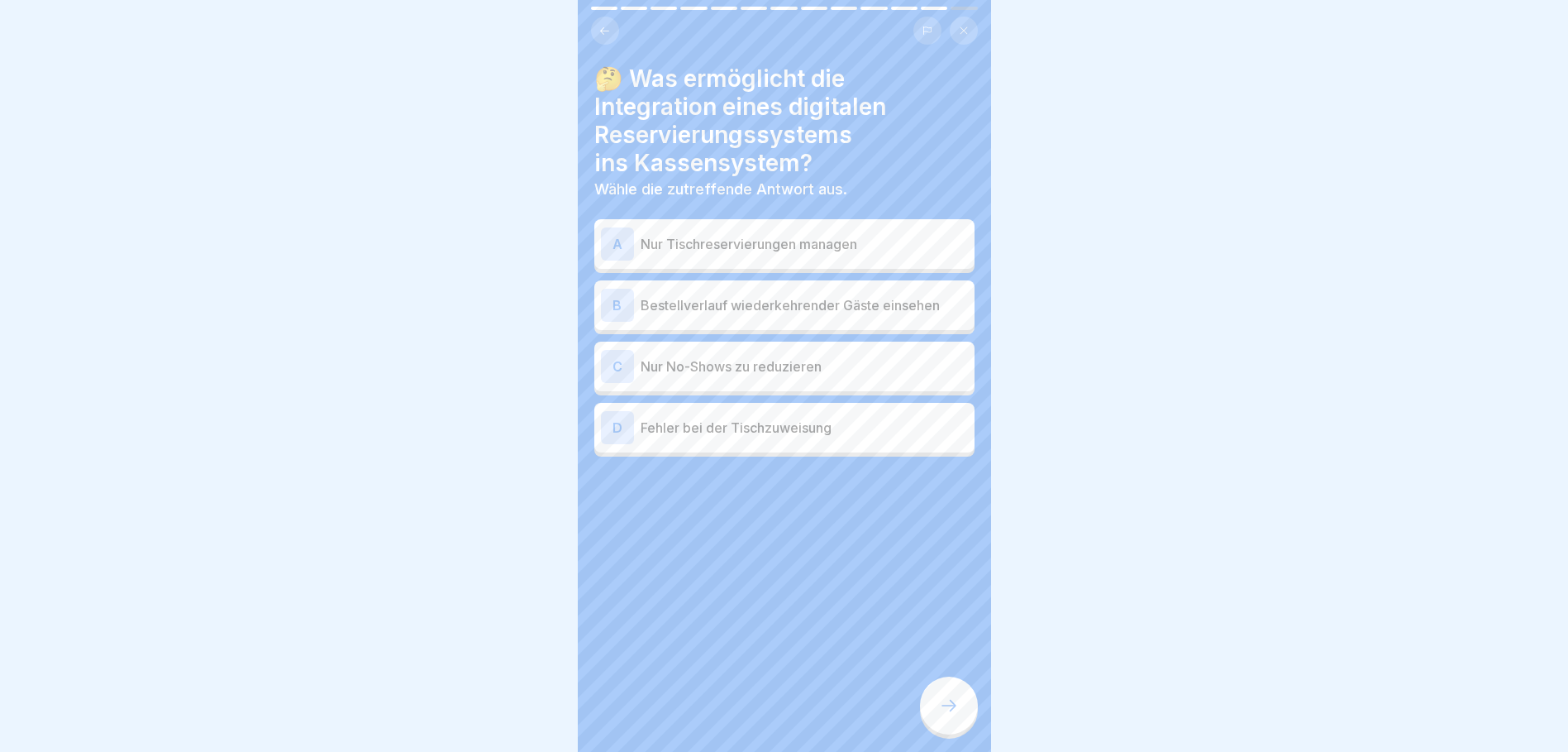
click at [676, 302] on p "Bestellverlauf wiederkehrender Gäste einsehen" at bounding box center [804, 304] width 327 height 20
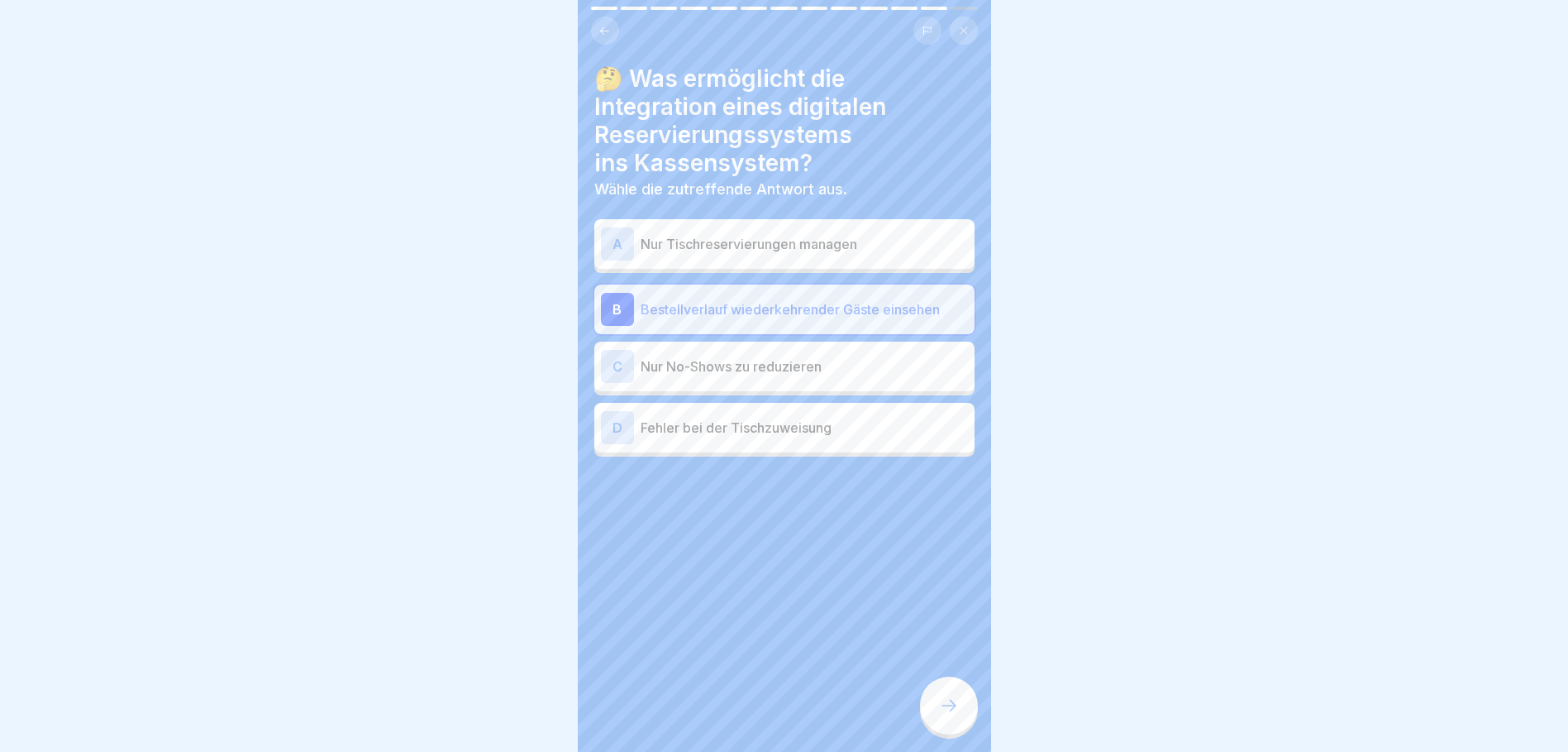
click at [948, 716] on icon at bounding box center [949, 704] width 20 height 20
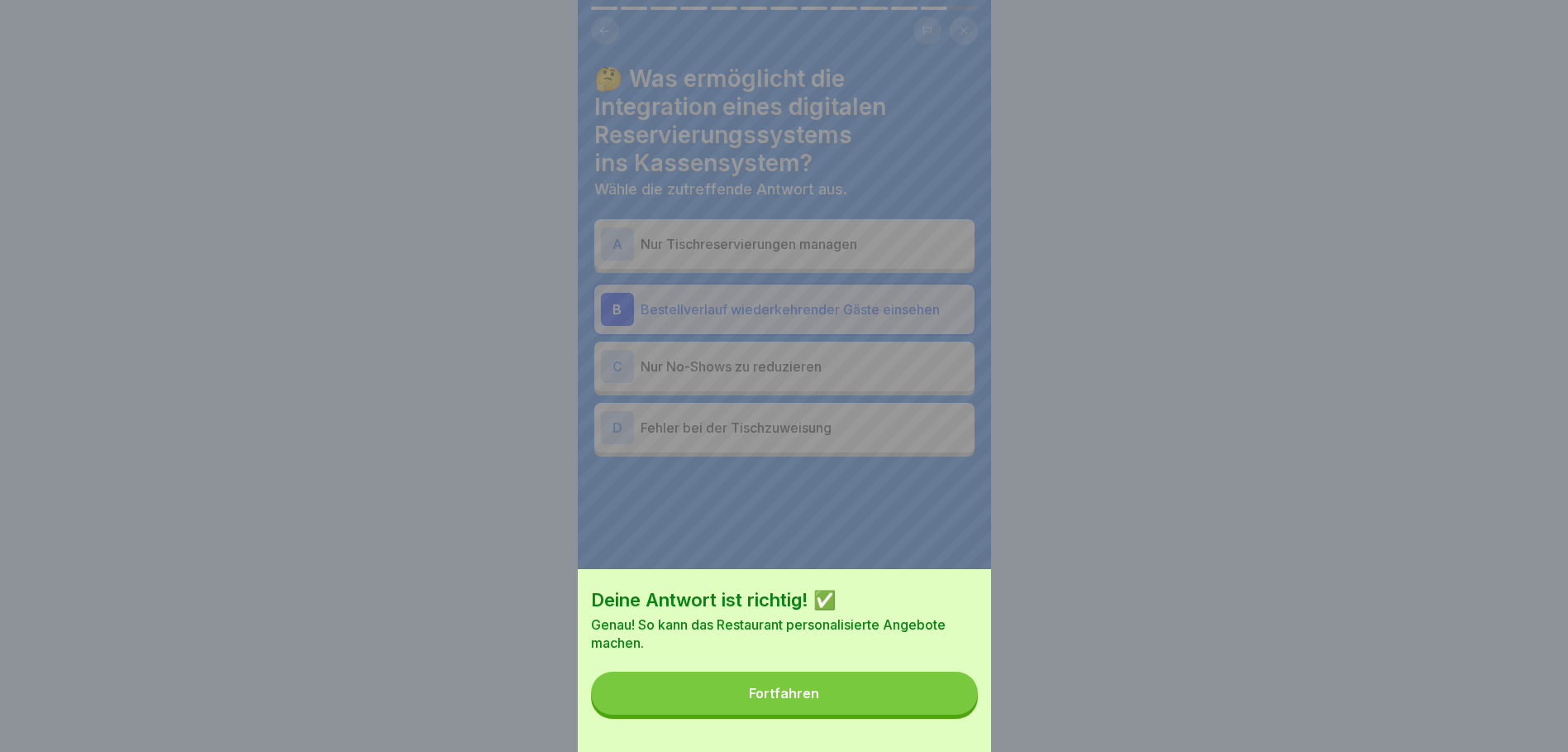
click at [773, 701] on div "Fortfahren" at bounding box center [784, 693] width 70 height 15
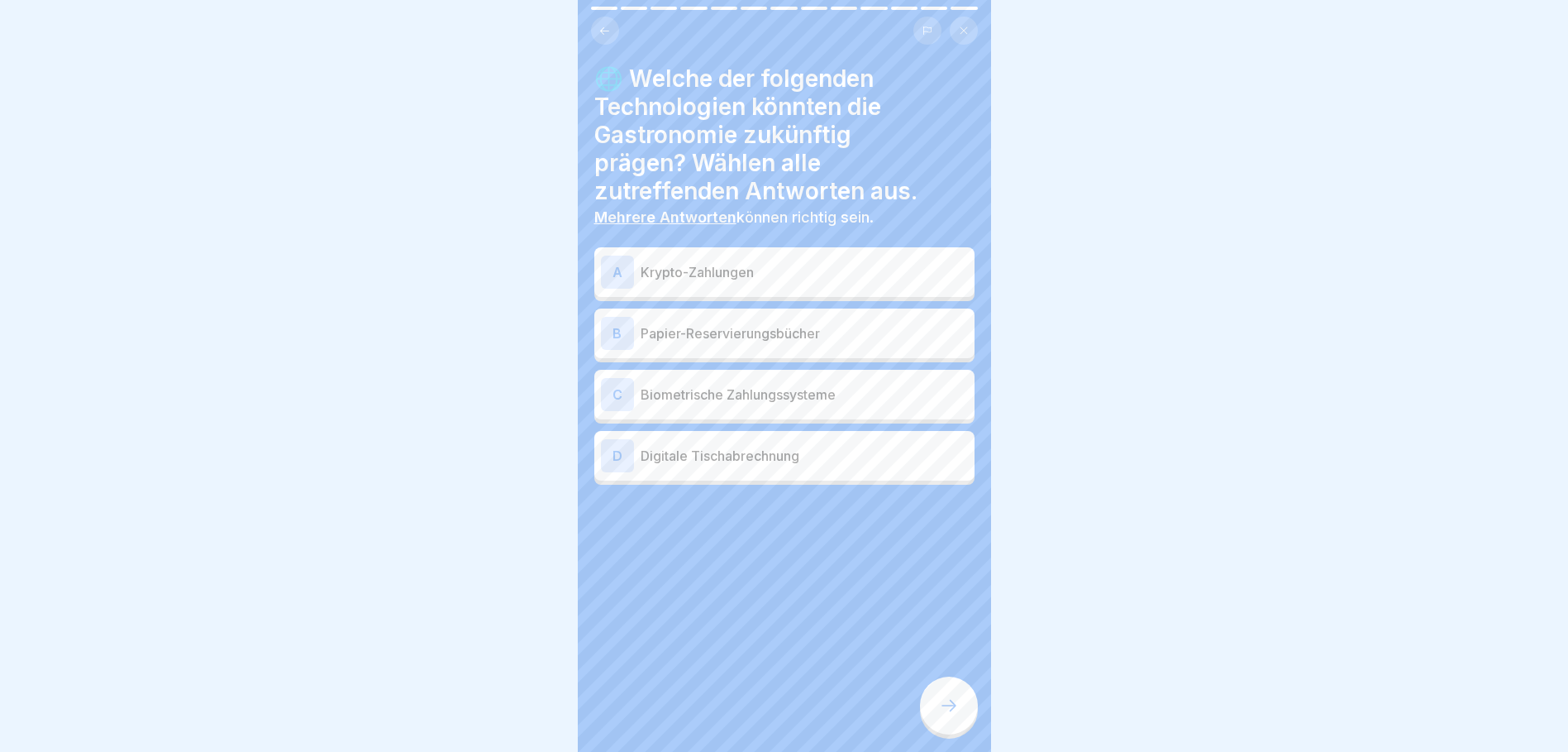
click at [657, 271] on p "Krypto-Zahlungen" at bounding box center [804, 272] width 327 height 20
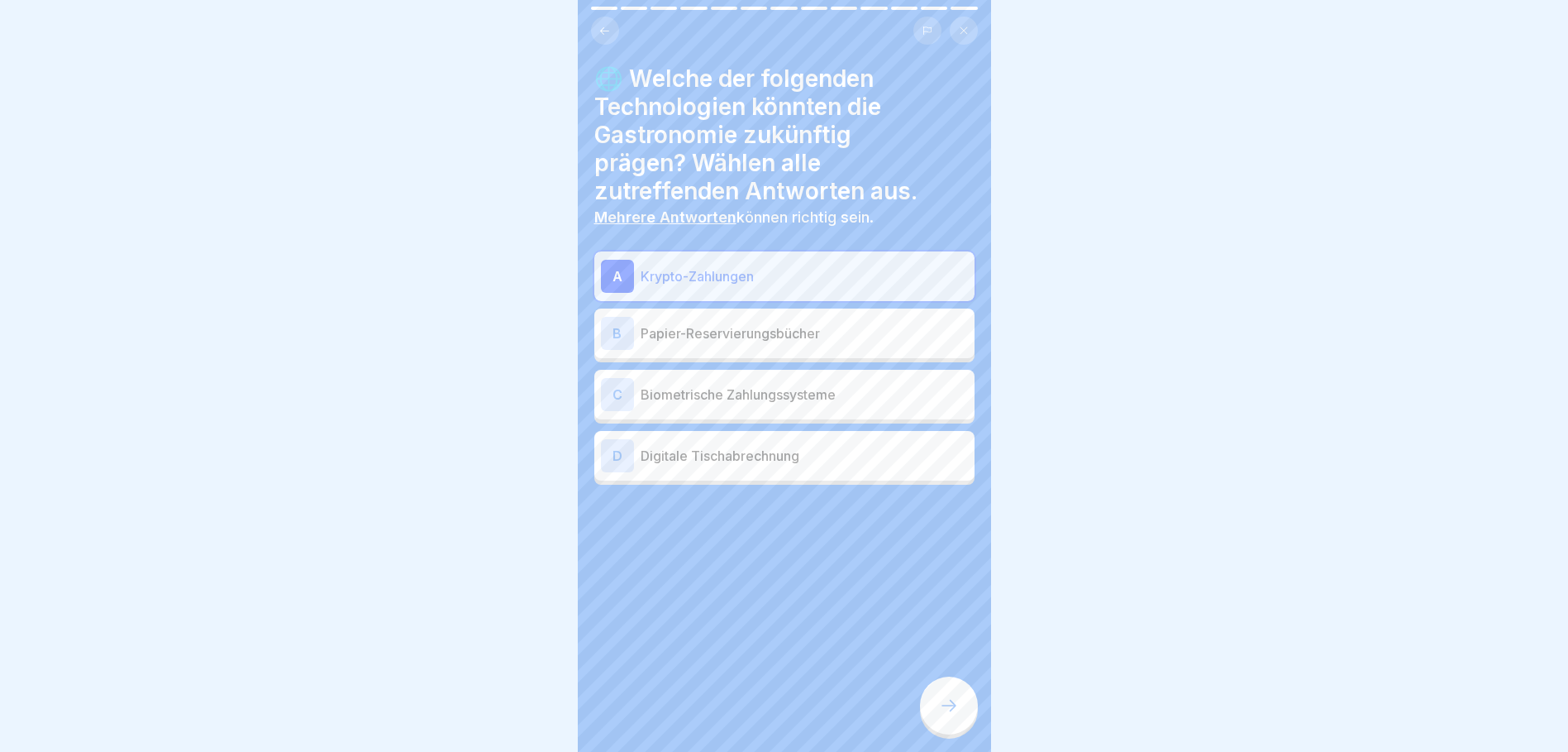
click at [663, 402] on p "Biometrische Zahlungssysteme" at bounding box center [804, 394] width 327 height 20
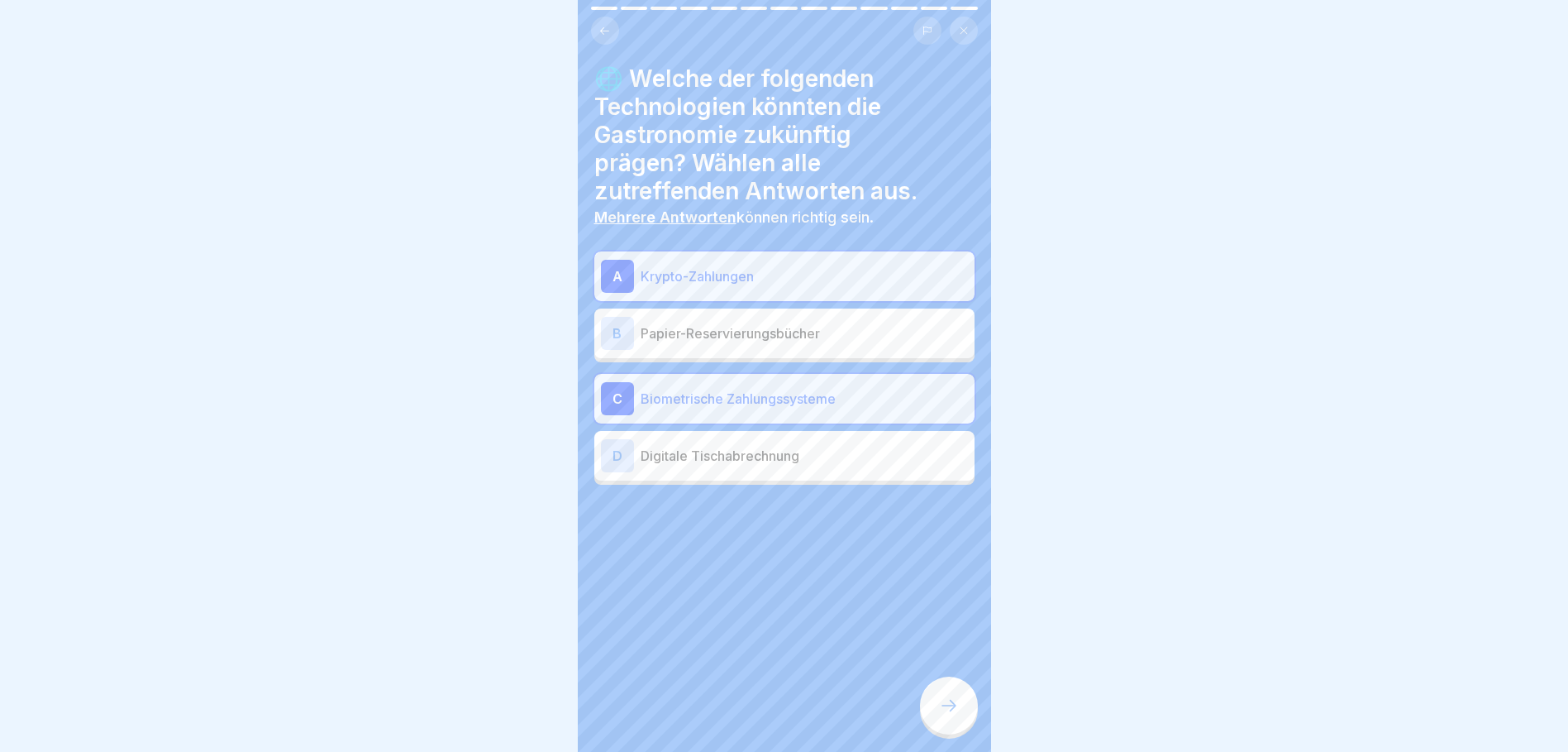
click at [671, 453] on p "Digitale Tischabrechnung" at bounding box center [804, 455] width 327 height 20
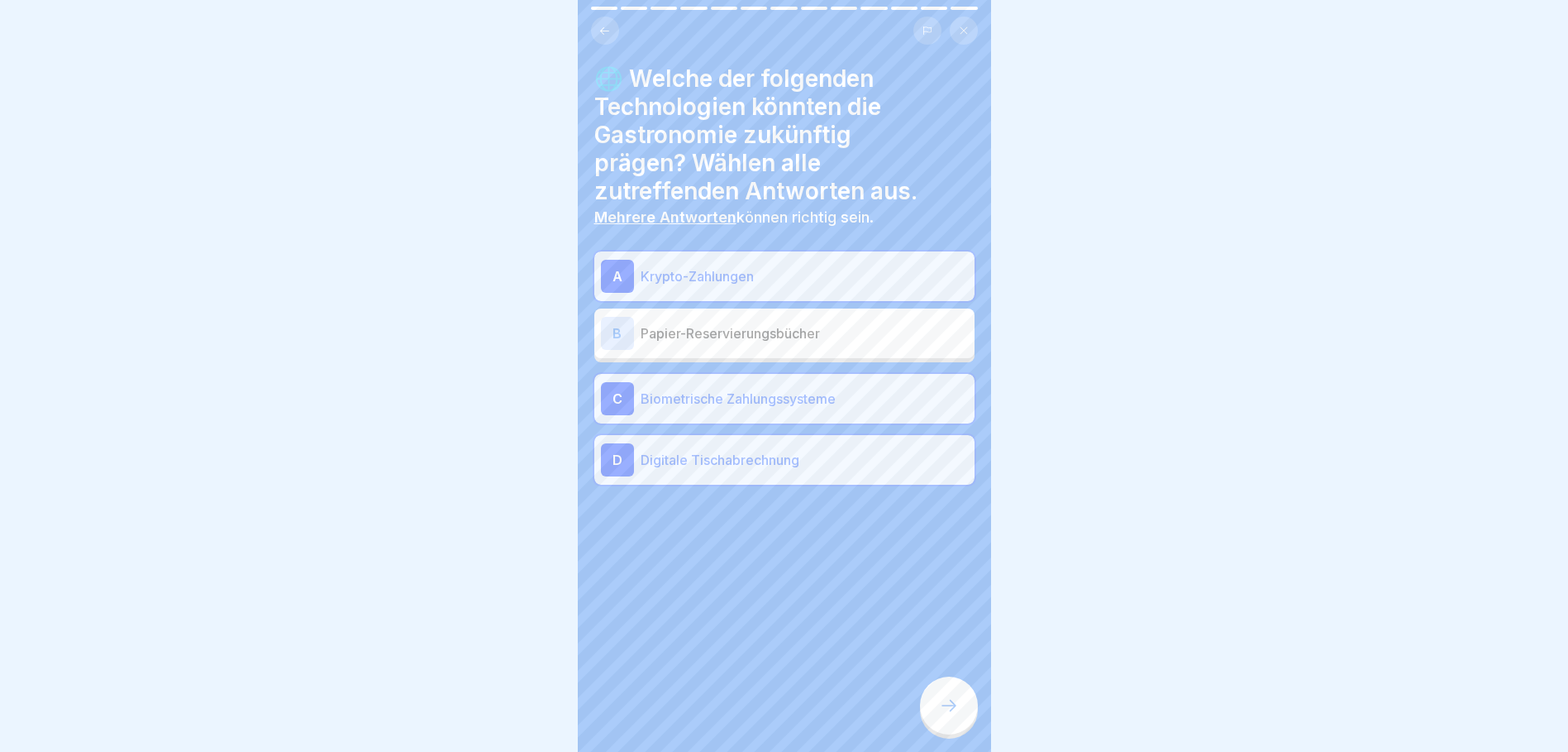
click at [941, 716] on icon at bounding box center [949, 704] width 20 height 20
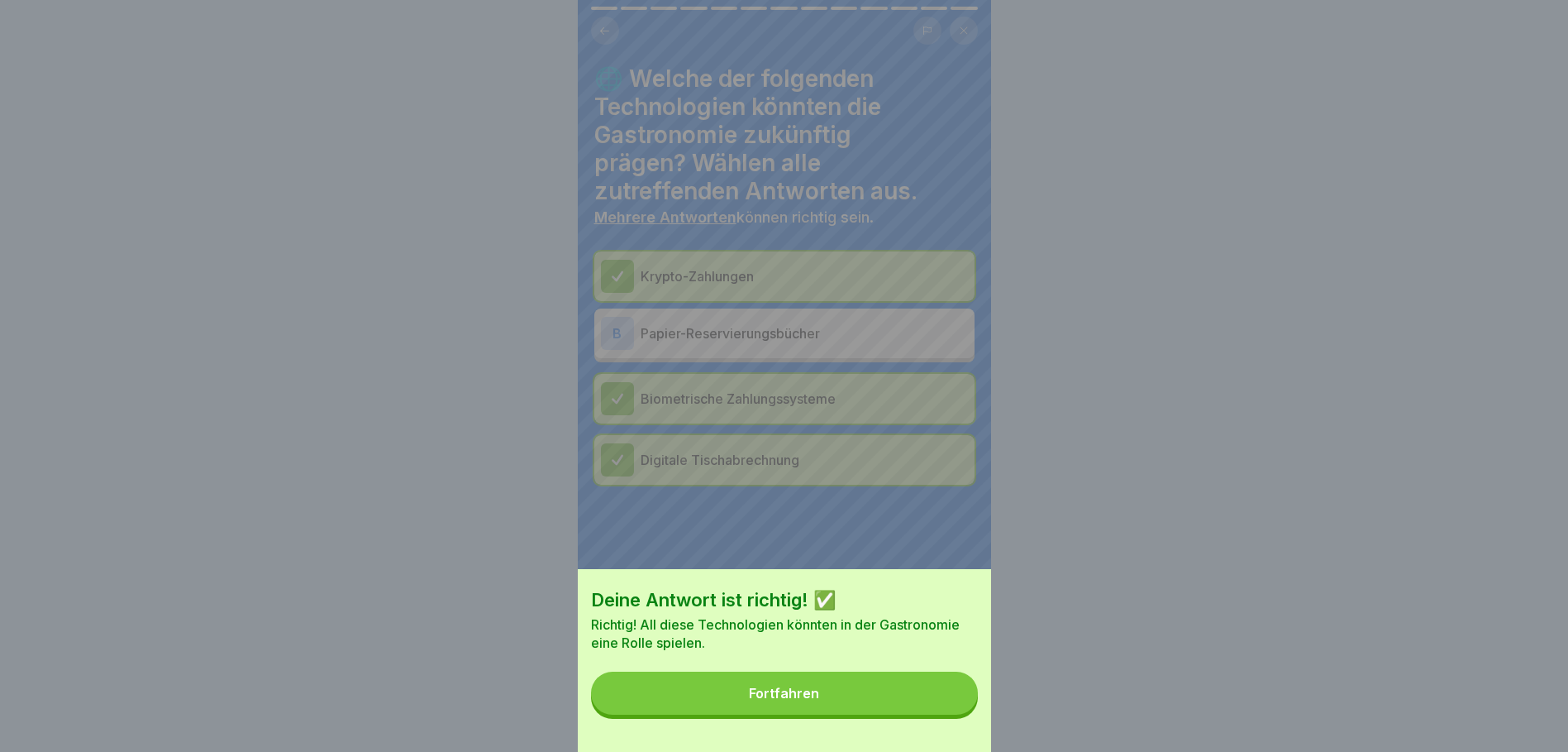
click at [745, 712] on button "Fortfahren" at bounding box center [784, 693] width 387 height 43
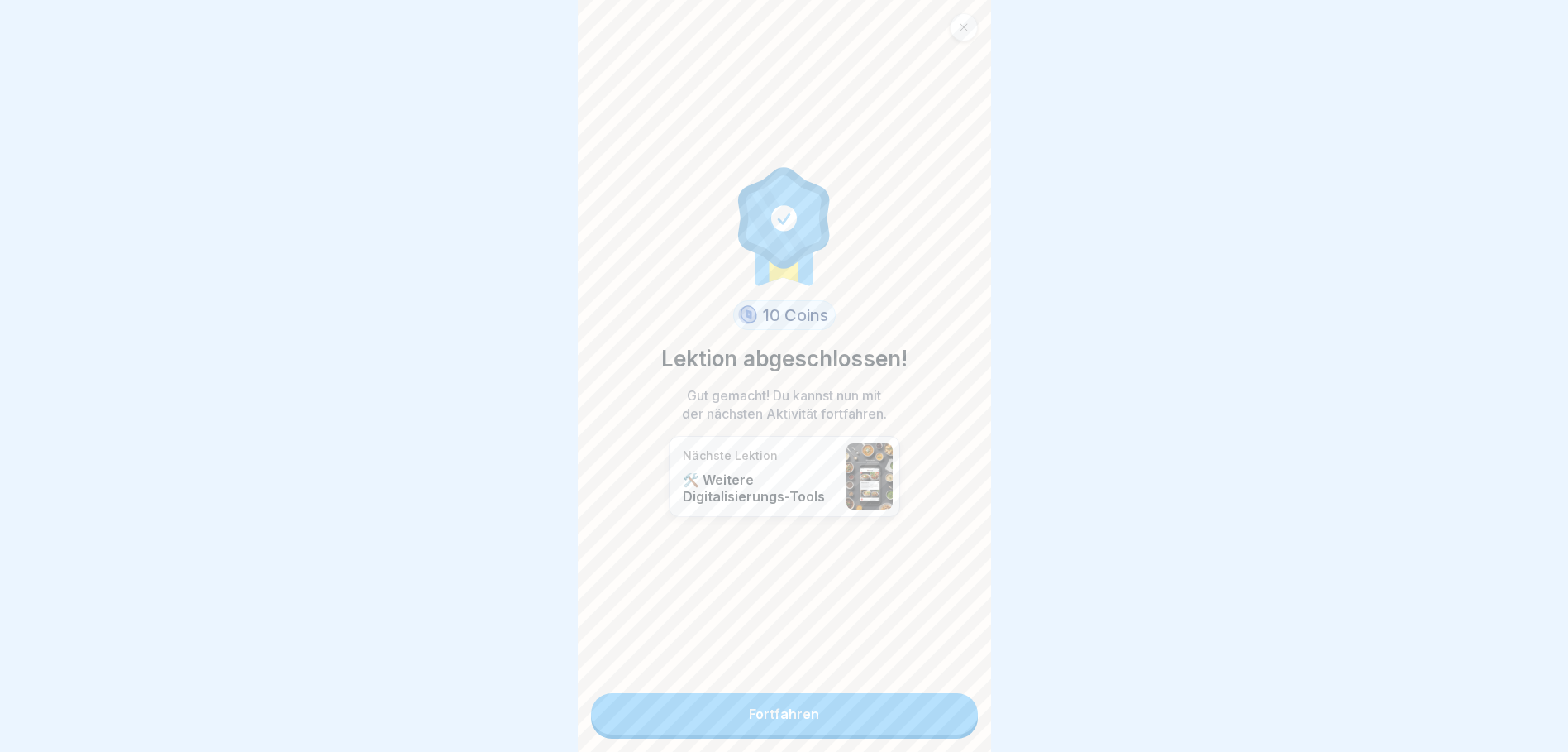
click at [745, 711] on link "Fortfahren" at bounding box center [784, 714] width 387 height 41
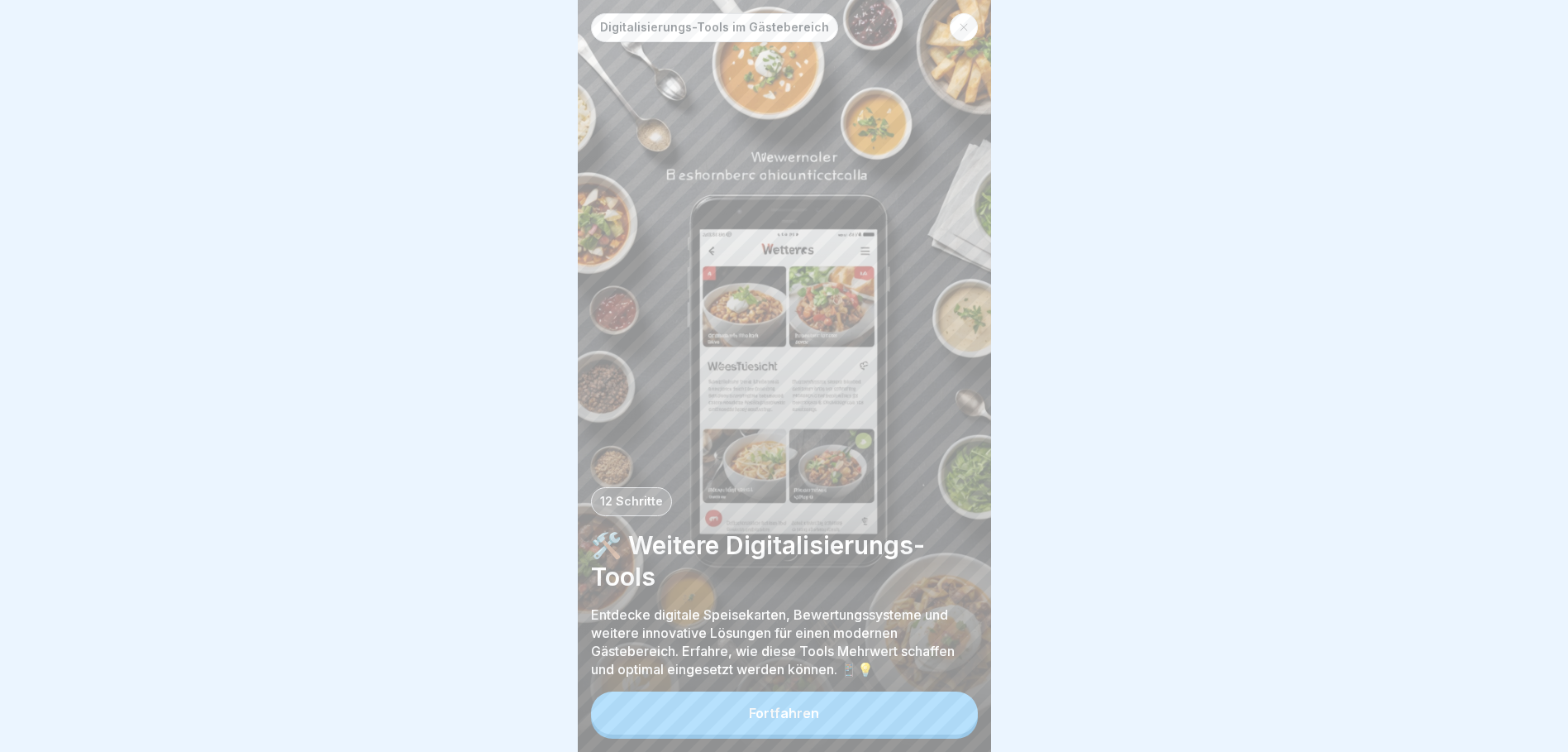
click at [812, 734] on button "Fortfahren" at bounding box center [784, 713] width 387 height 43
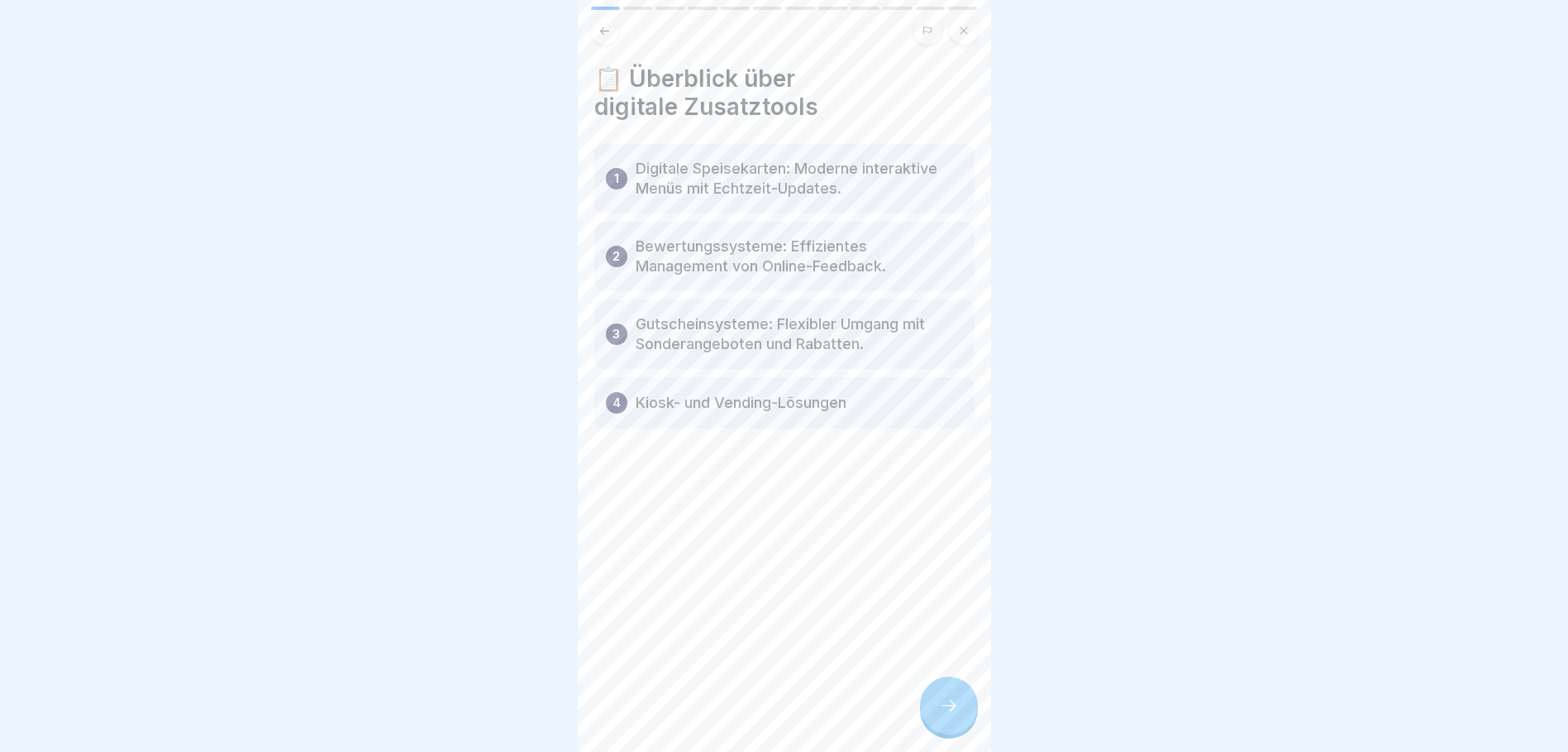
click at [953, 716] on icon at bounding box center [949, 704] width 20 height 20
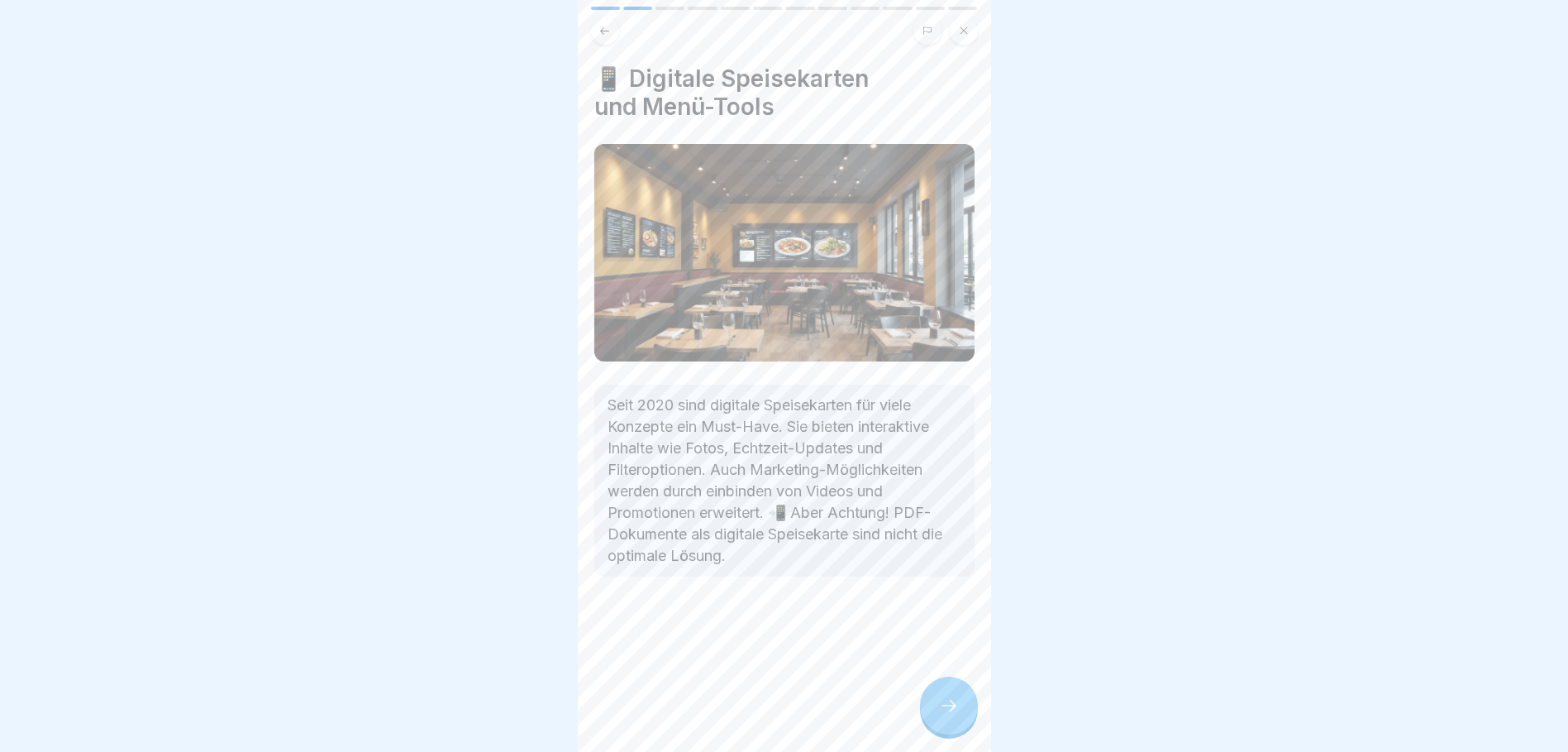
click at [949, 716] on icon at bounding box center [949, 704] width 20 height 20
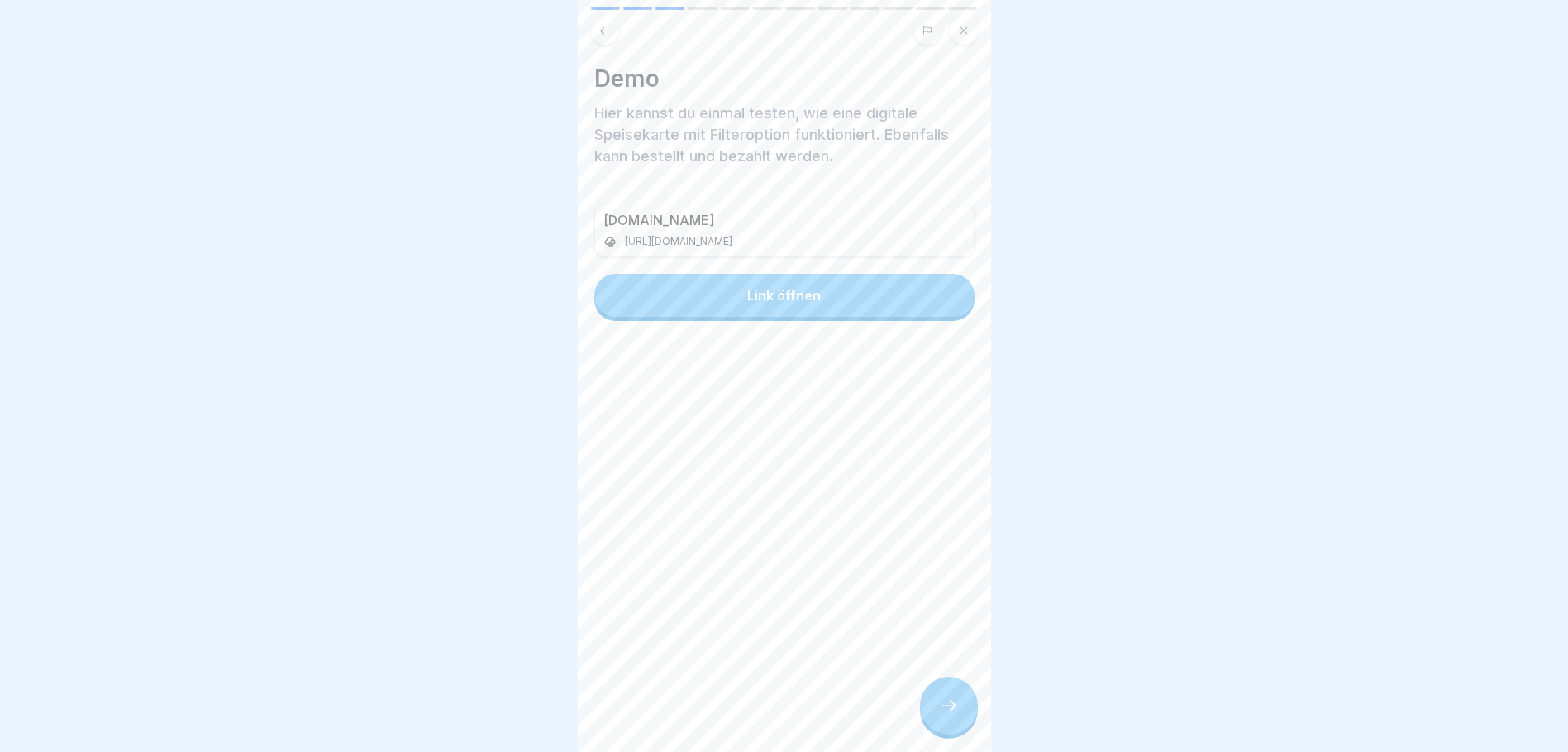
click at [949, 713] on icon at bounding box center [949, 704] width 20 height 20
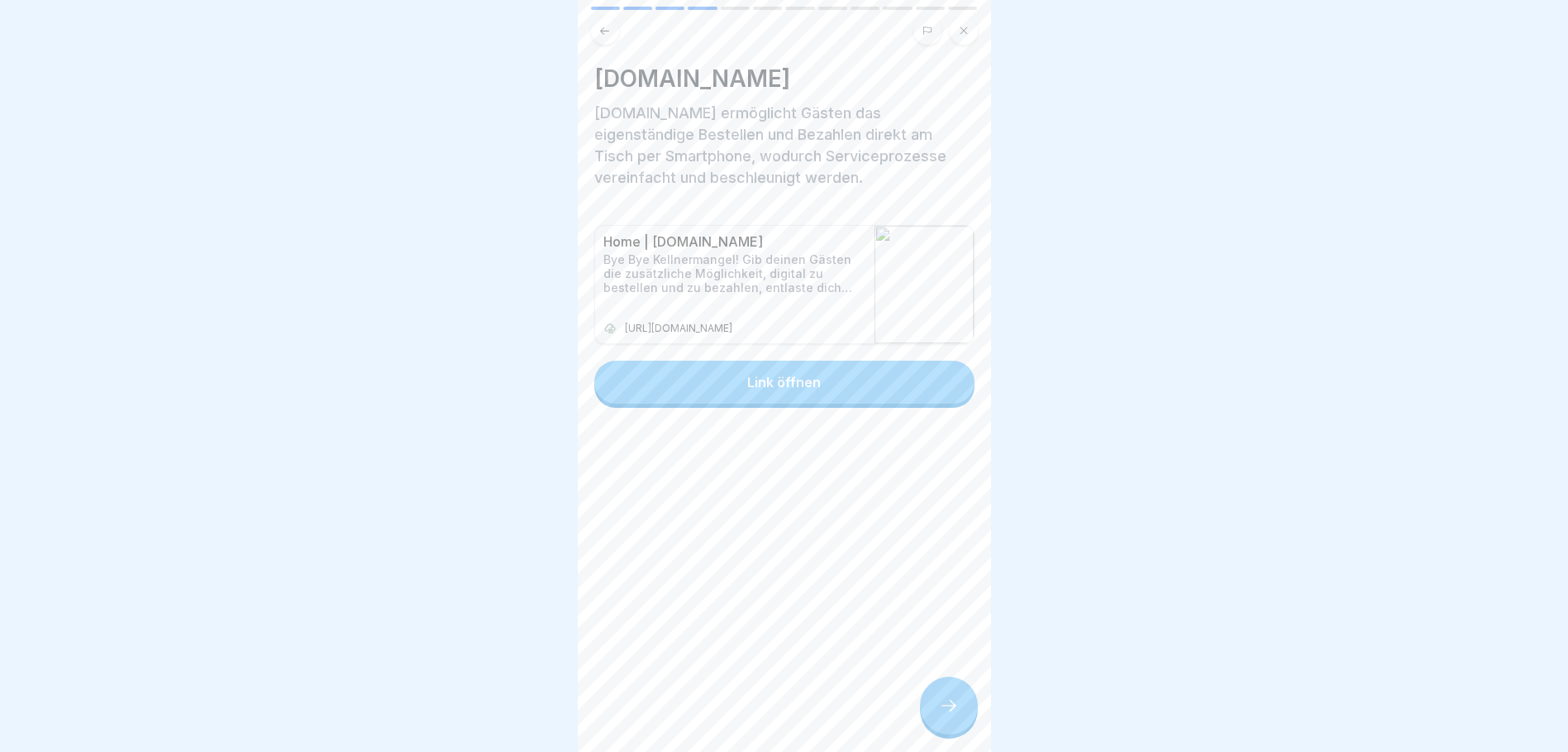
click at [947, 712] on icon at bounding box center [949, 704] width 20 height 20
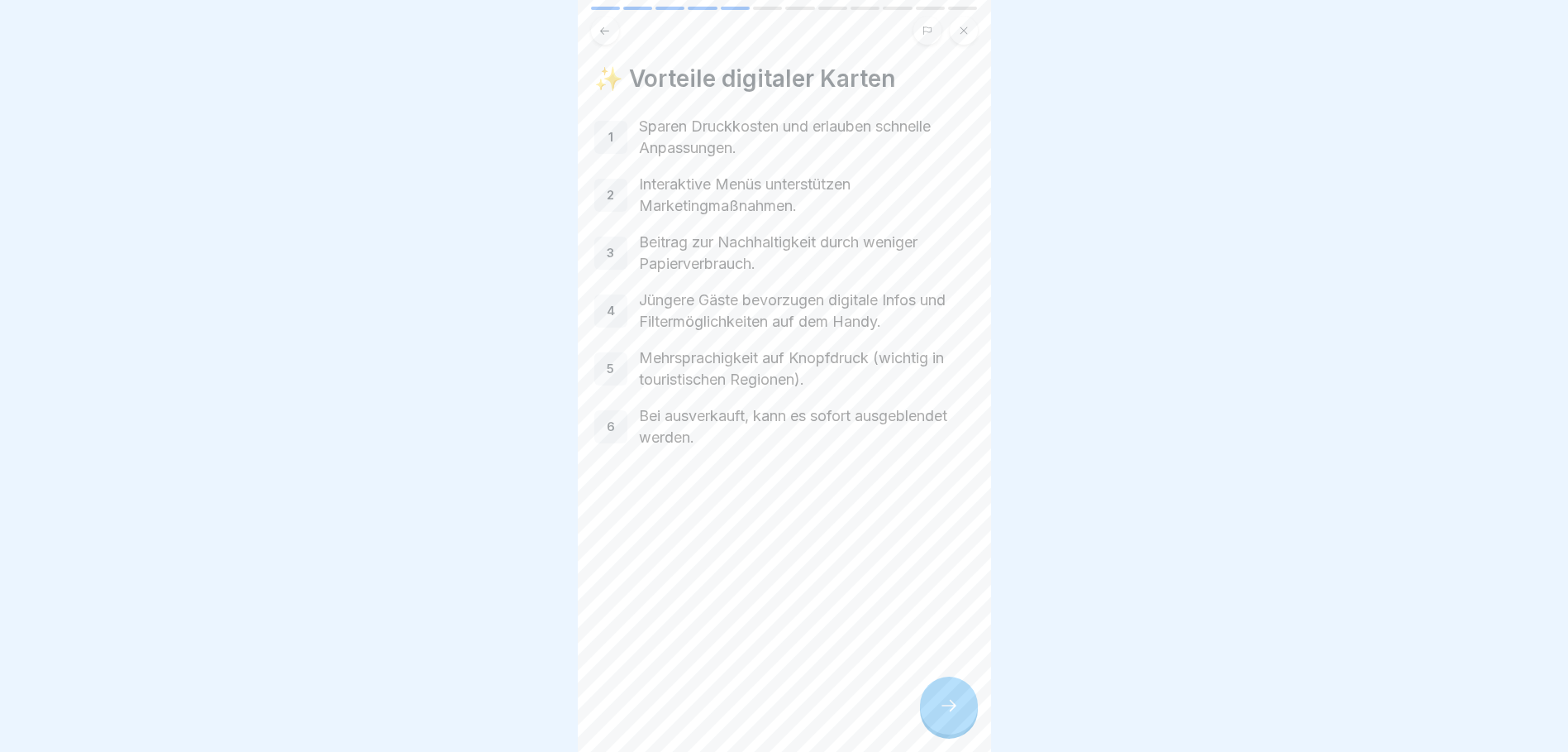
click at [947, 712] on icon at bounding box center [949, 704] width 20 height 20
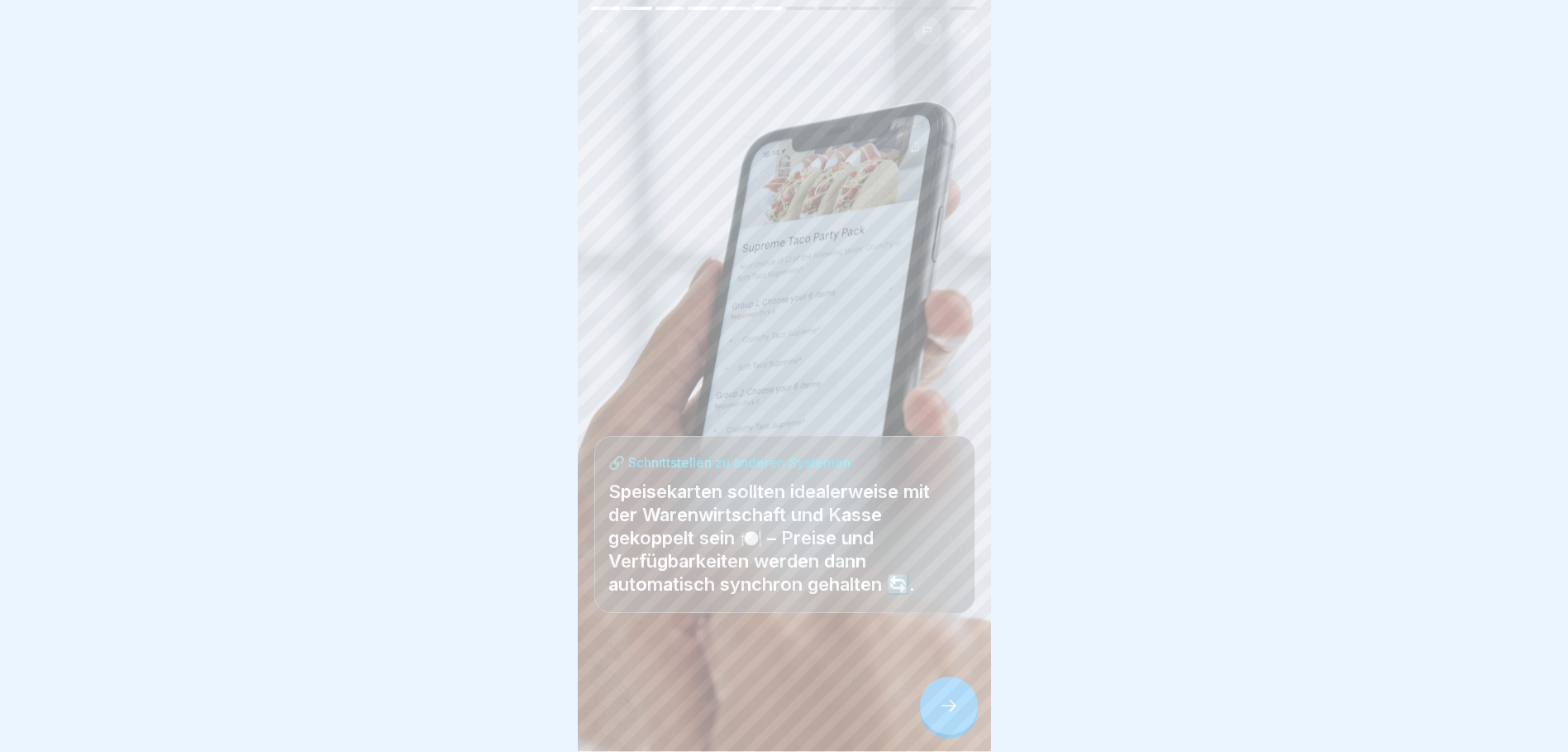
click at [949, 716] on icon at bounding box center [949, 704] width 20 height 20
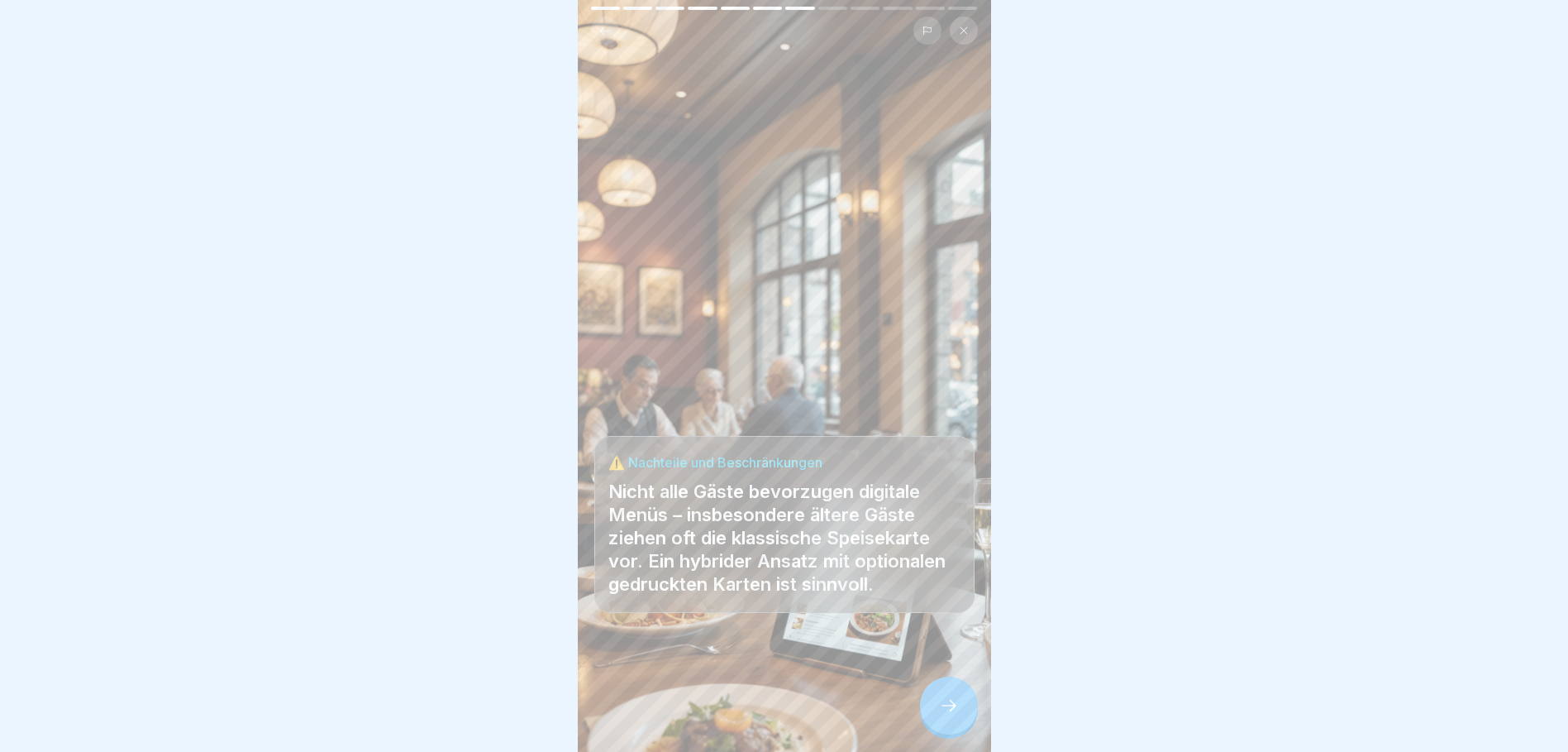
click at [948, 716] on icon at bounding box center [949, 704] width 20 height 20
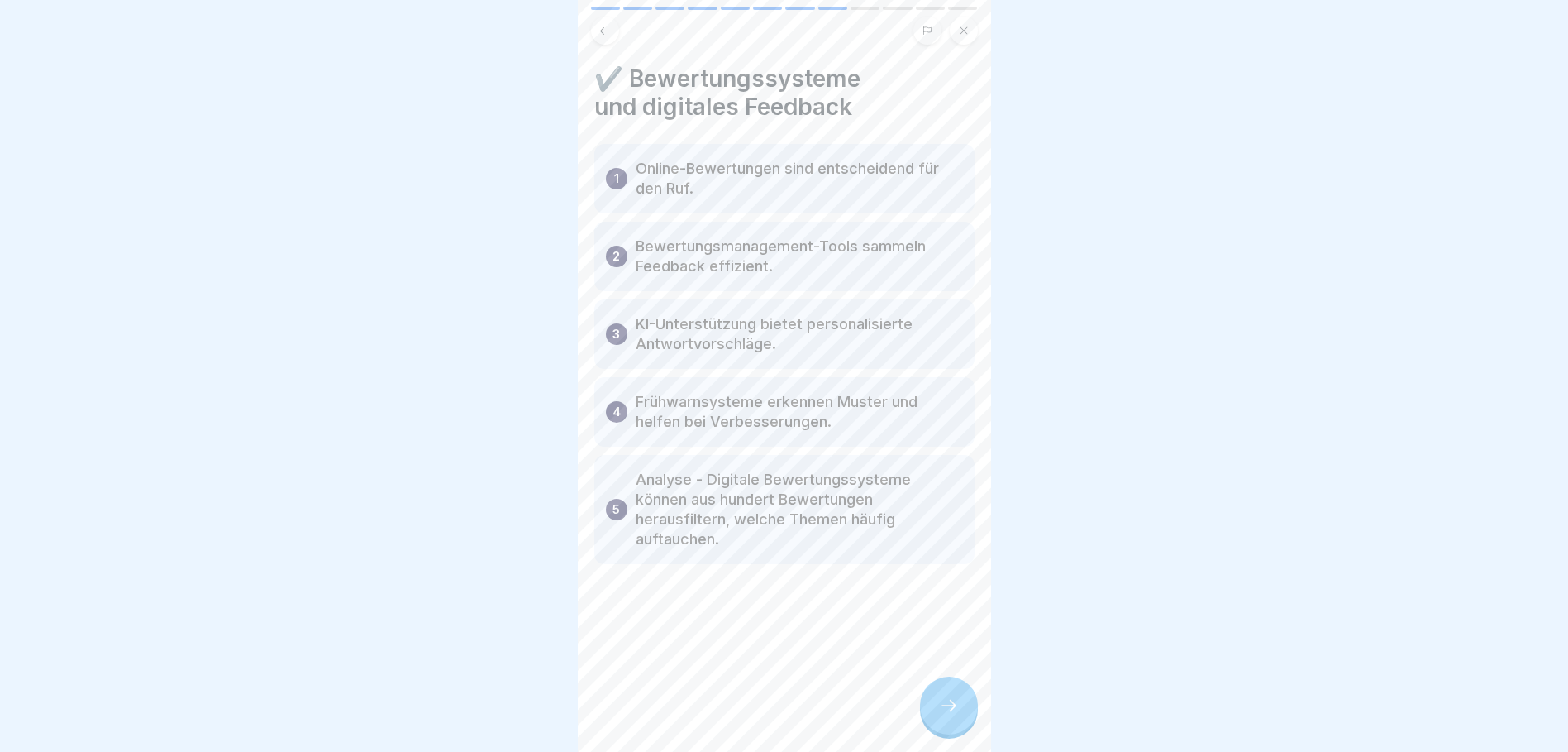
click at [947, 716] on icon at bounding box center [949, 704] width 20 height 20
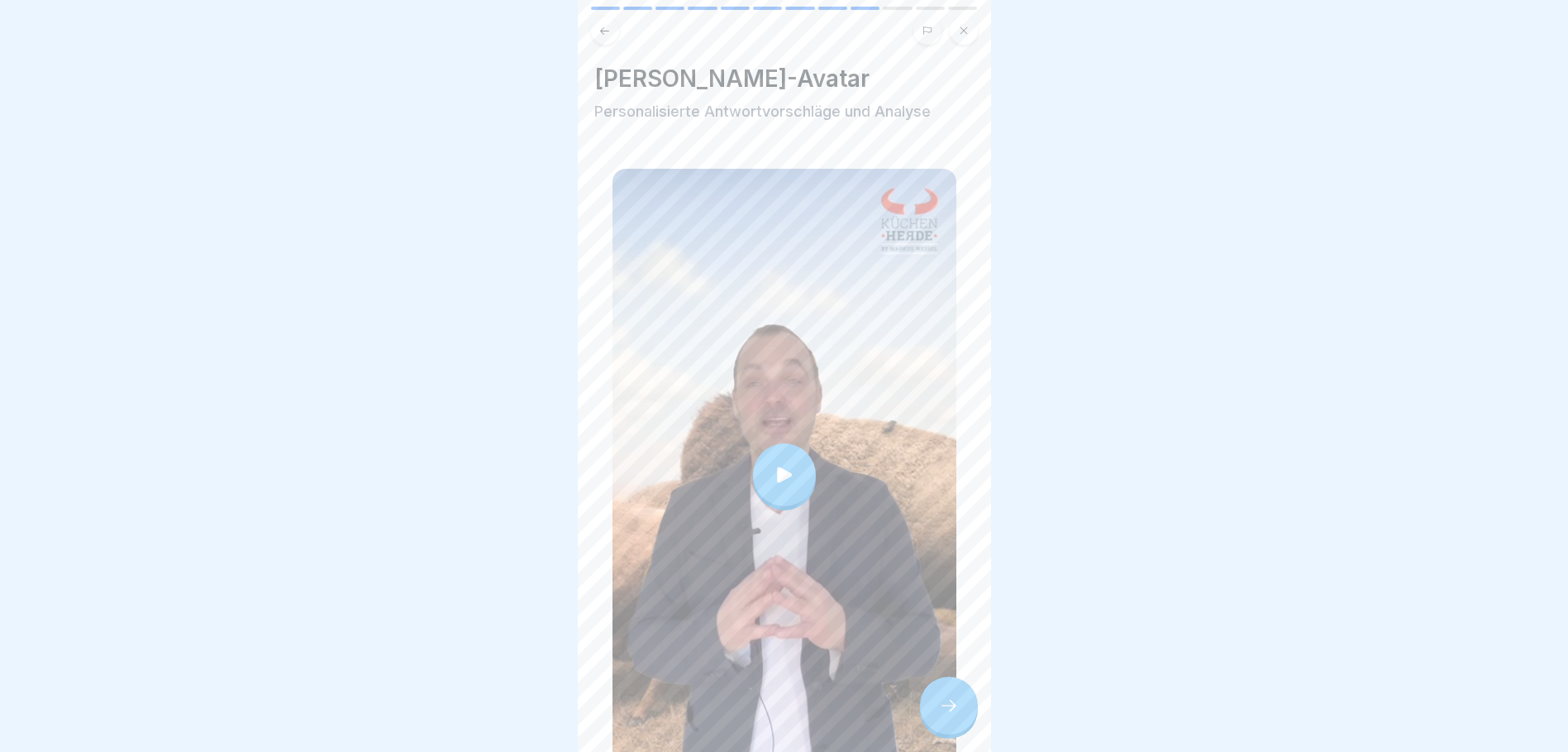
click at [777, 468] on icon at bounding box center [784, 474] width 15 height 16
drag, startPoint x: 955, startPoint y: 714, endPoint x: 919, endPoint y: 697, distance: 39.8
click at [955, 714] on icon at bounding box center [949, 704] width 20 height 20
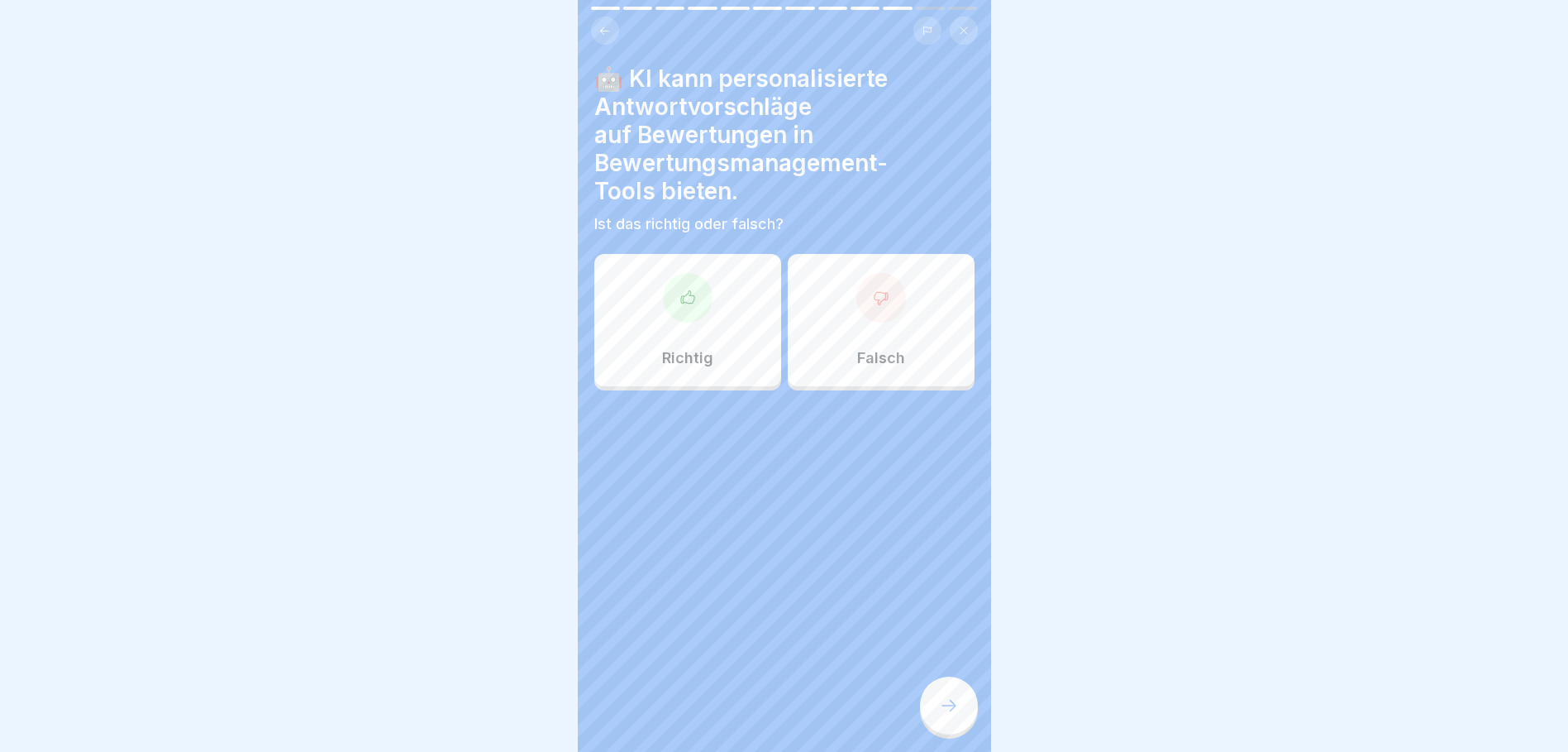
click at [675, 343] on div "Richtig" at bounding box center [687, 320] width 187 height 132
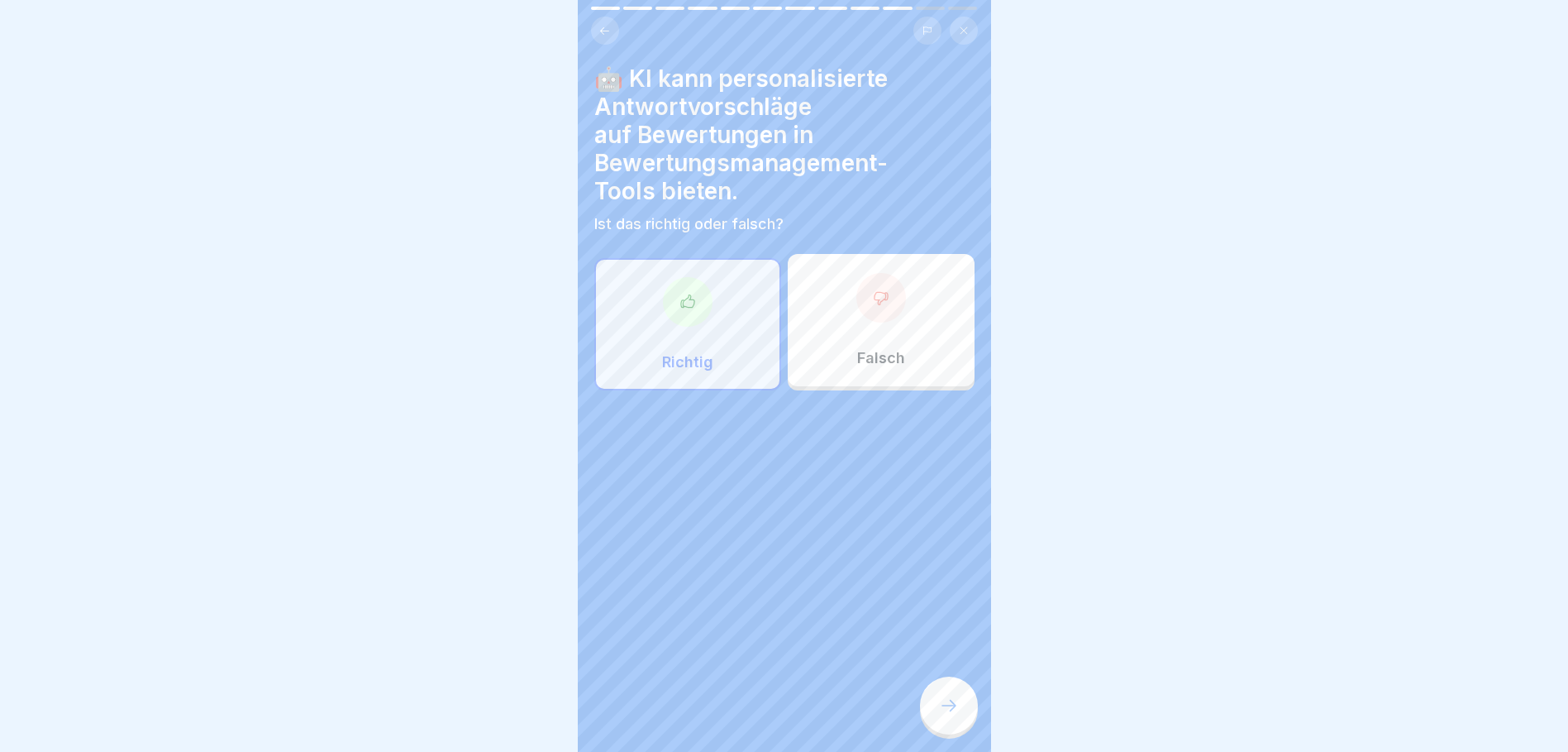
click at [952, 716] on icon at bounding box center [949, 704] width 20 height 20
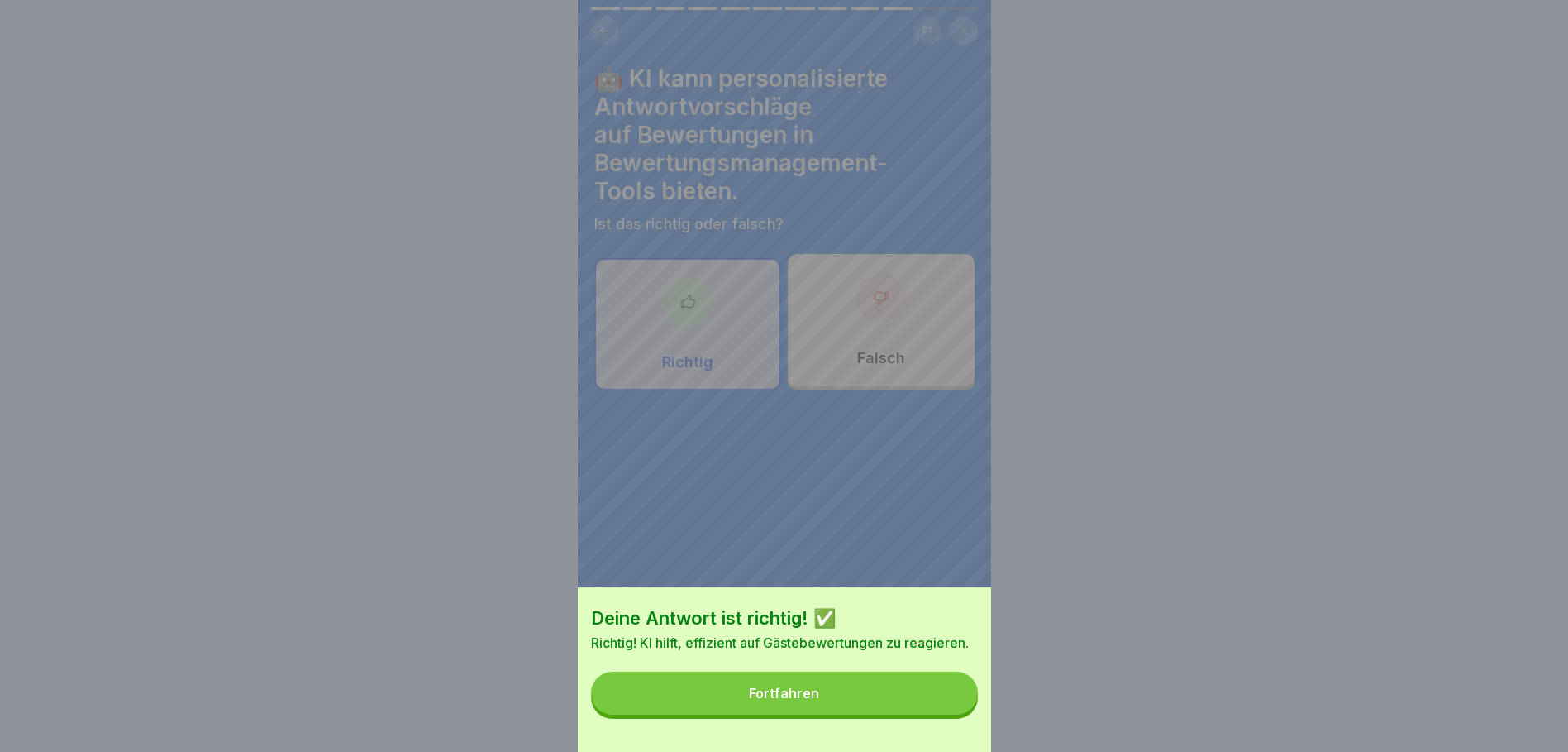
click at [782, 701] on div "Fortfahren" at bounding box center [784, 693] width 70 height 15
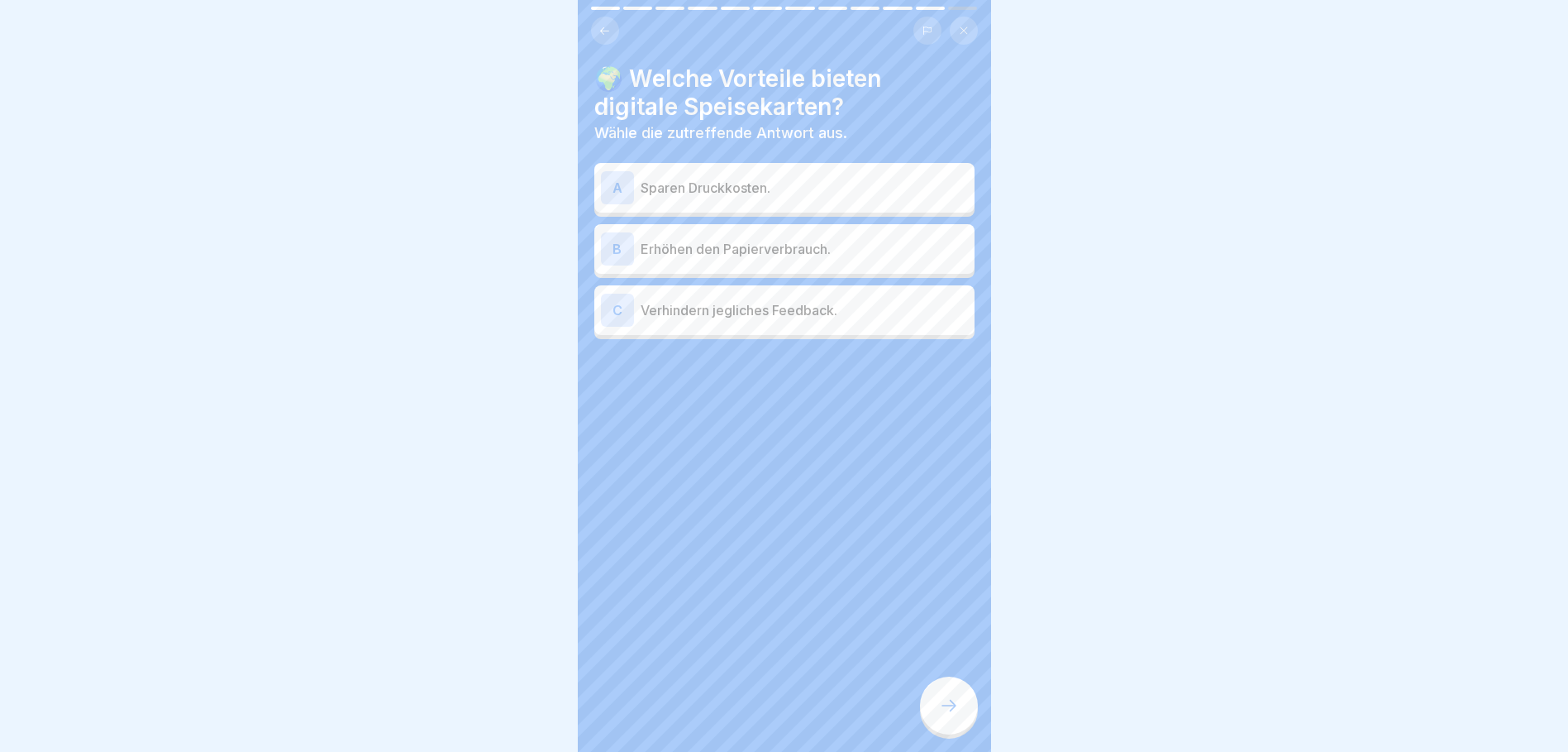
click at [665, 190] on p "Sparen Druckkosten." at bounding box center [804, 188] width 327 height 20
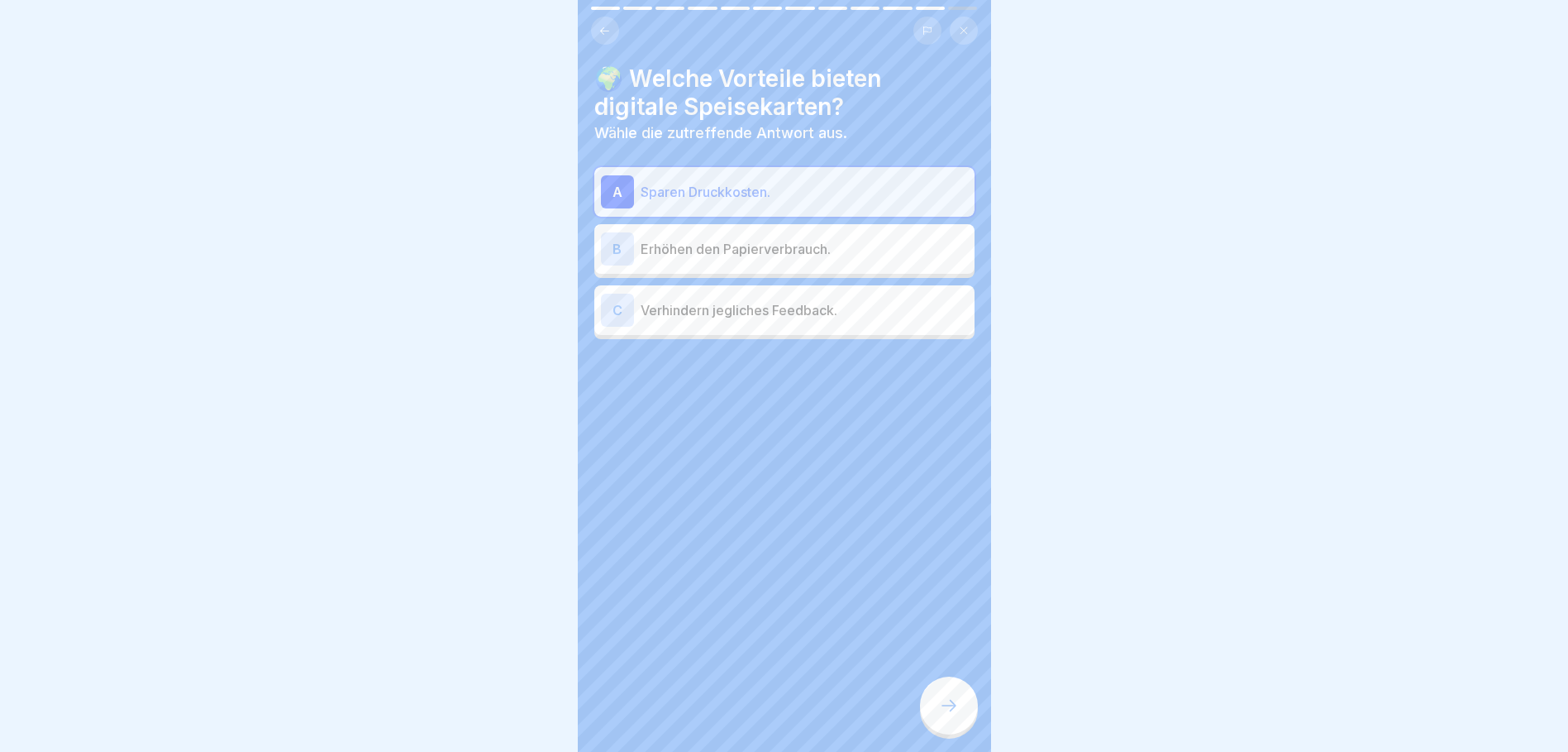
click at [941, 730] on div at bounding box center [949, 705] width 58 height 58
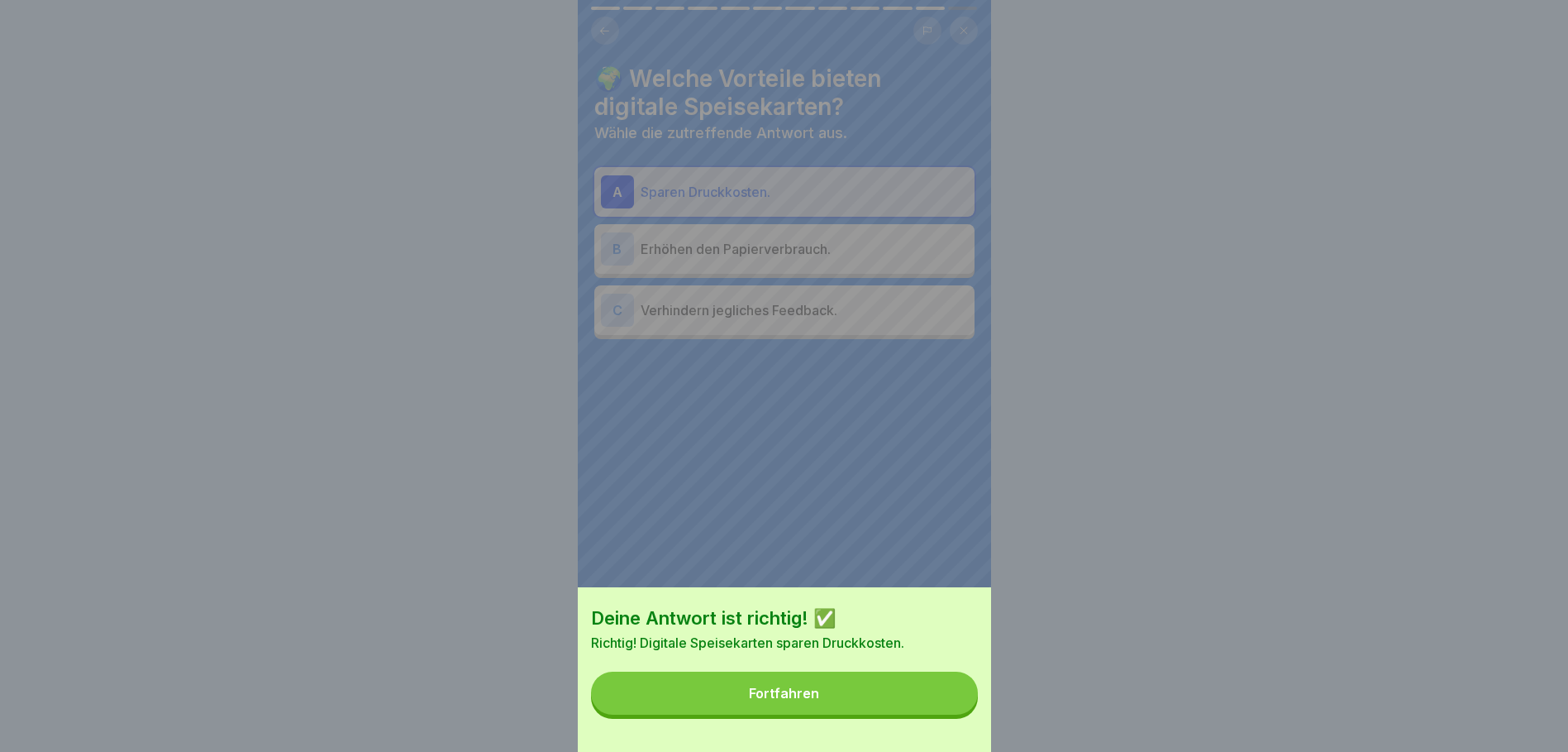
click at [815, 701] on div "Fortfahren" at bounding box center [784, 693] width 70 height 15
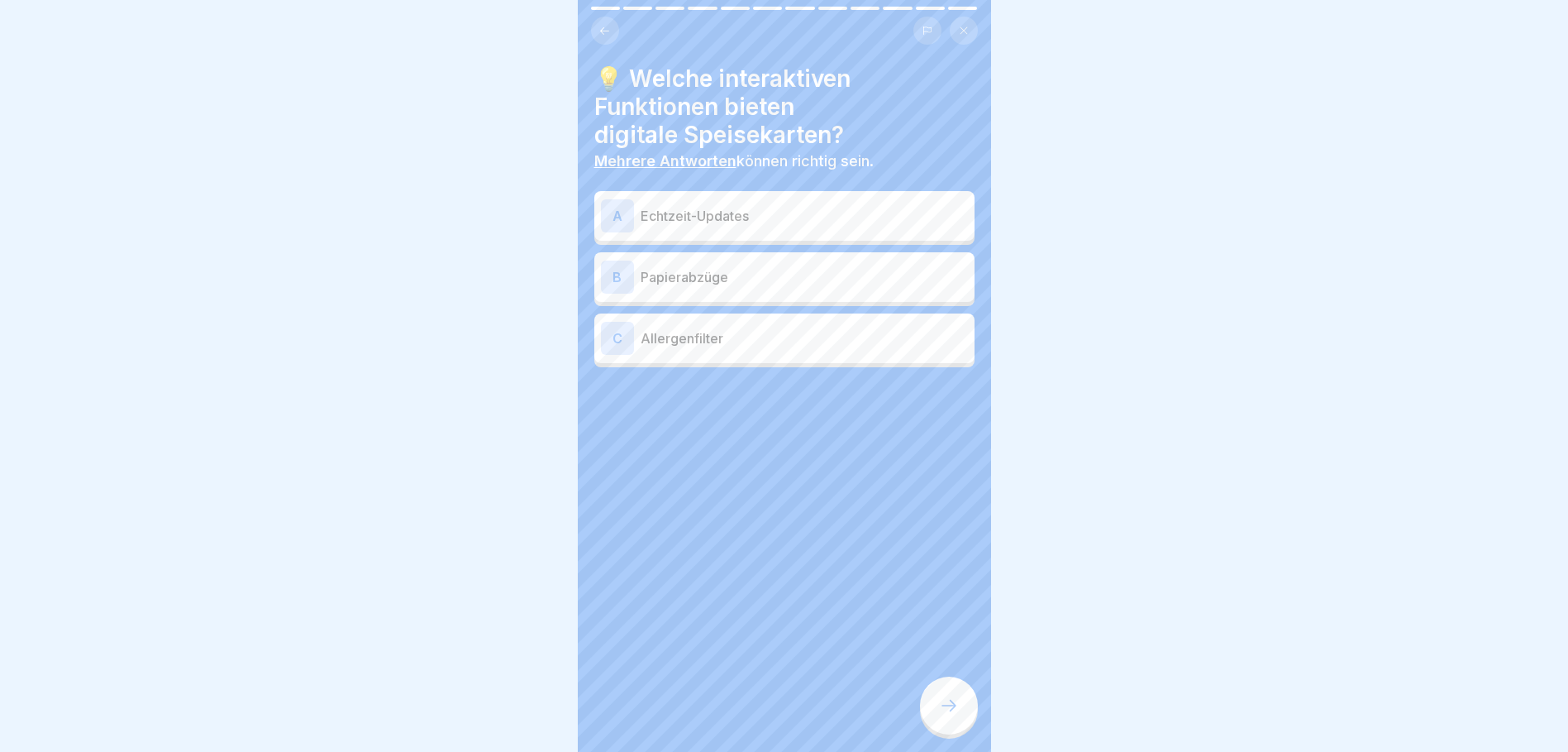
click at [656, 212] on p "Echtzeit-Updates" at bounding box center [804, 216] width 327 height 20
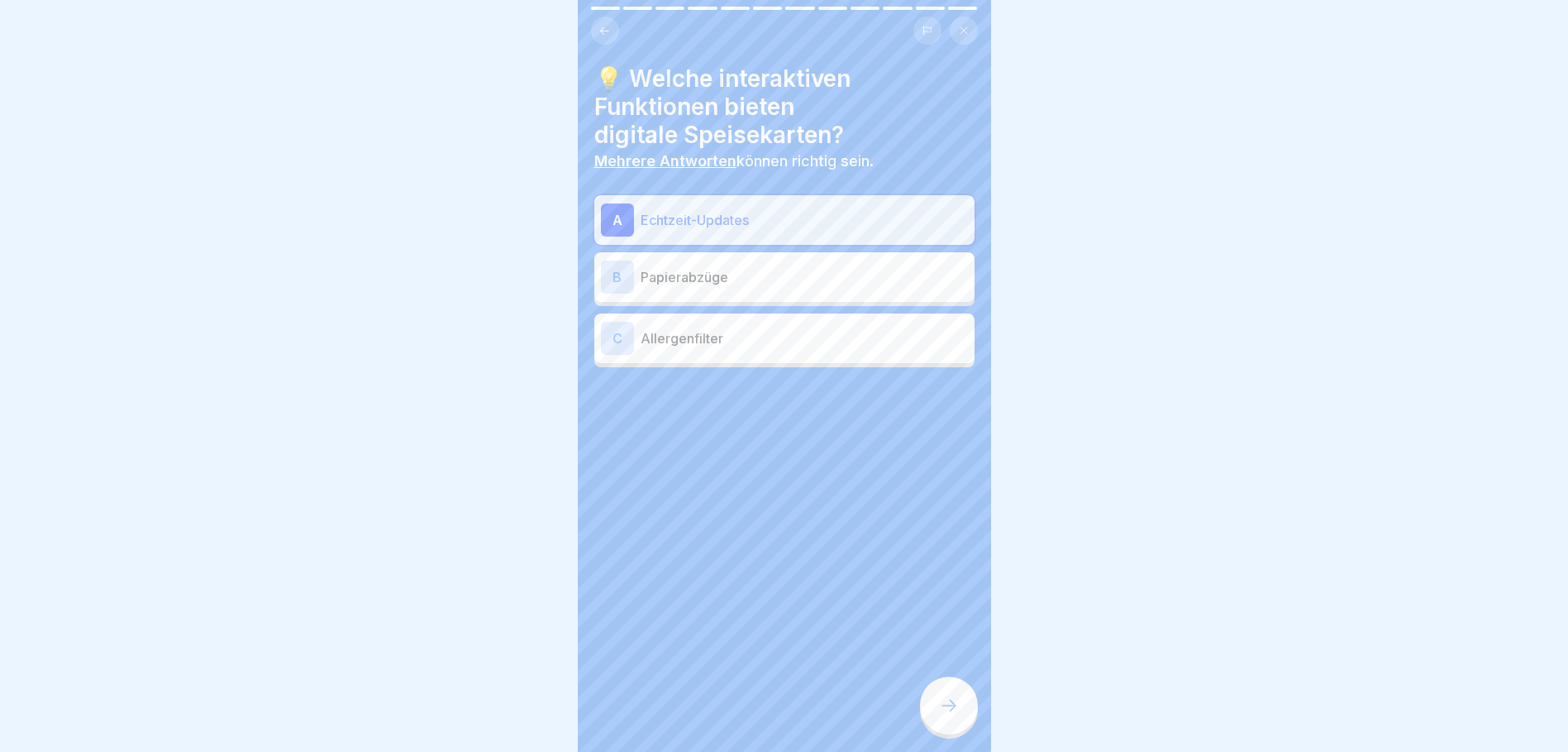
click at [673, 338] on p "Allergenfilter" at bounding box center [804, 338] width 327 height 20
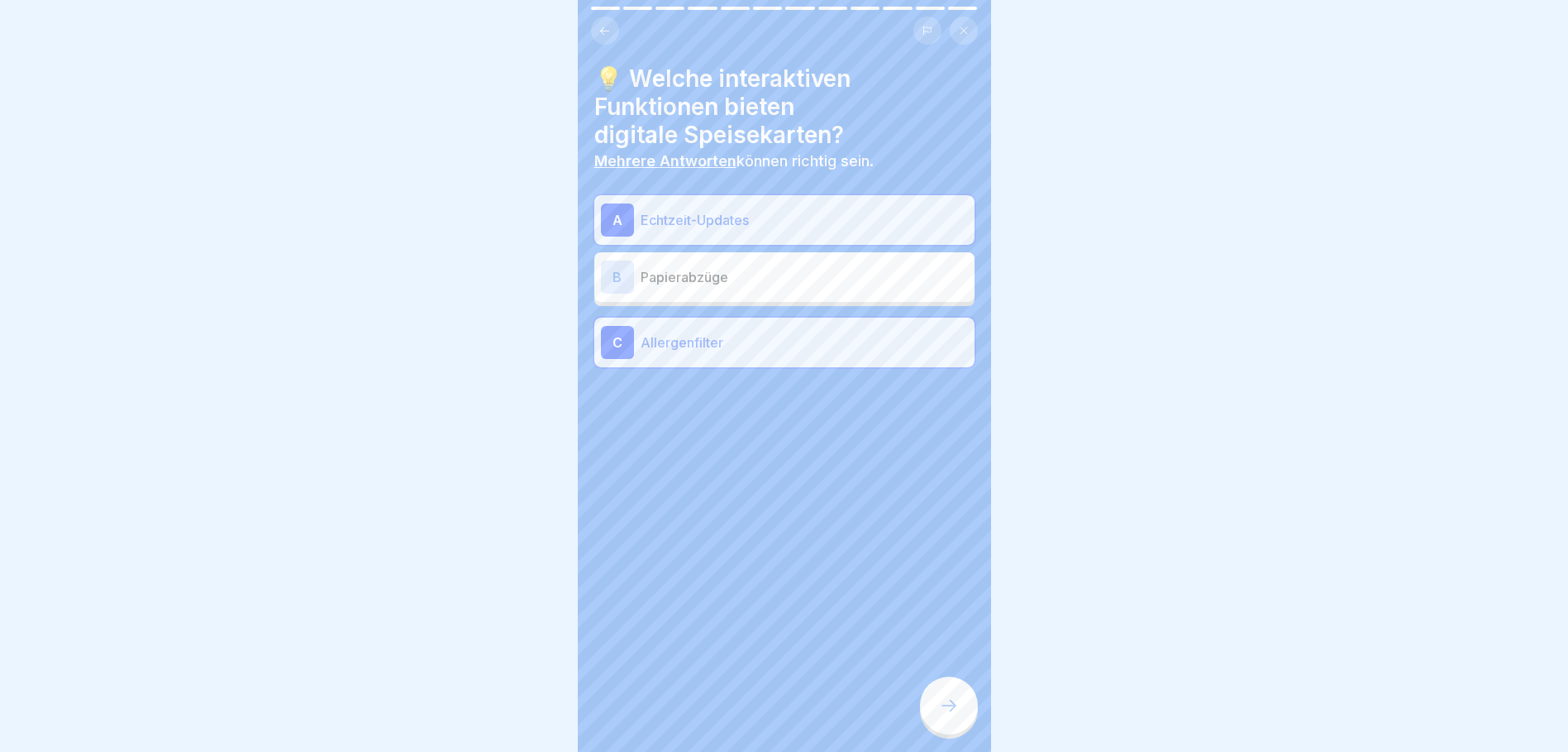
click at [941, 716] on icon at bounding box center [949, 704] width 20 height 20
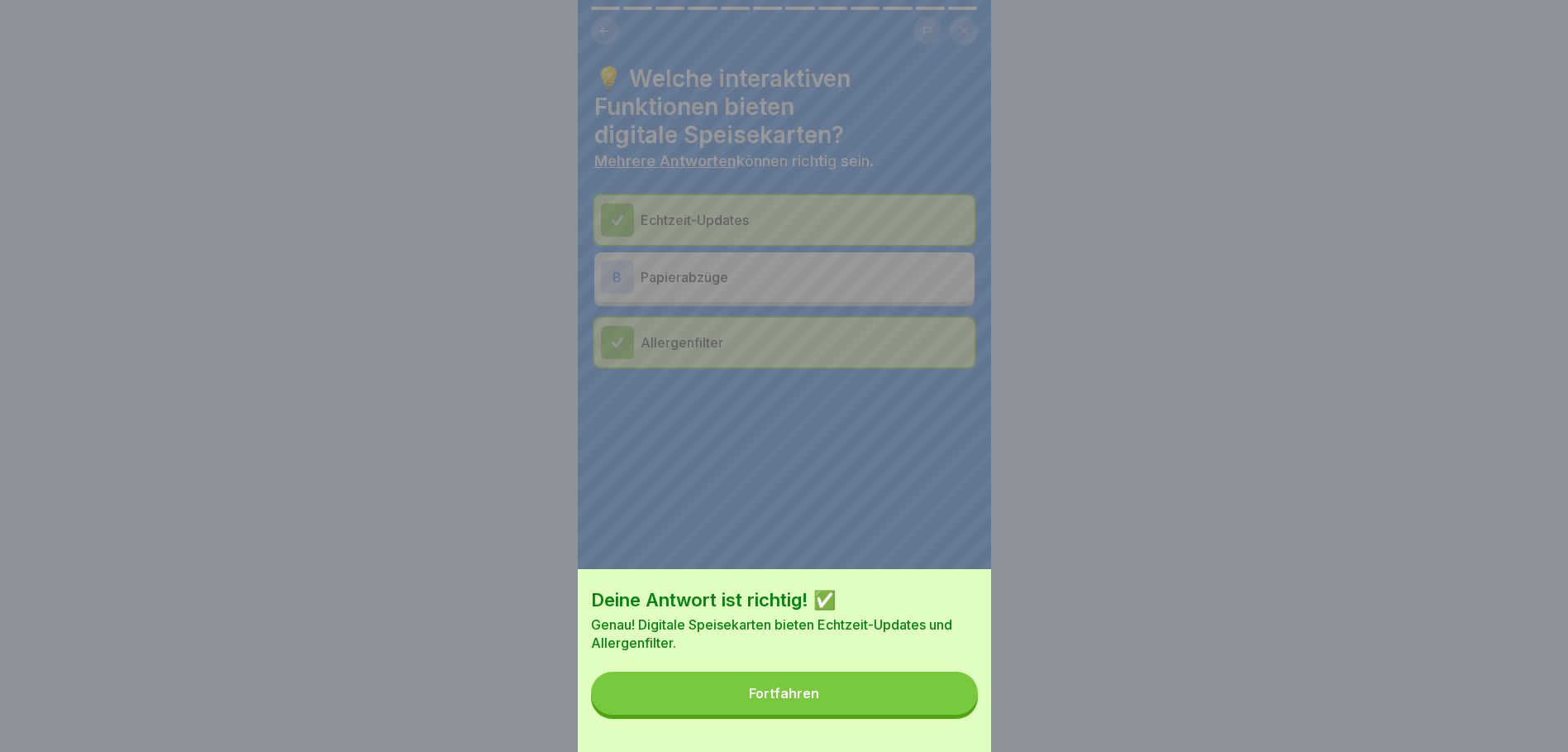
click at [695, 708] on button "Fortfahren" at bounding box center [784, 693] width 387 height 43
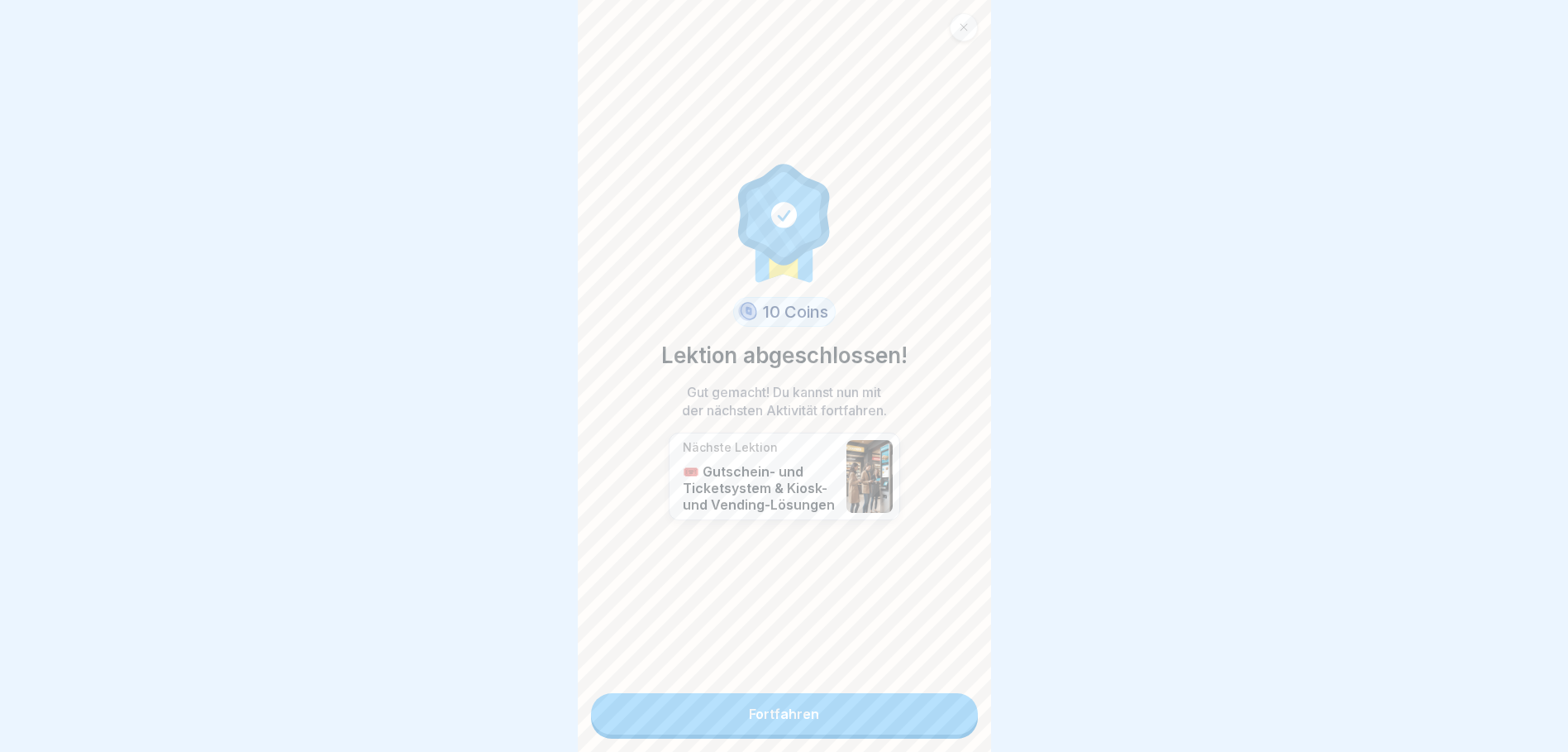
click at [804, 711] on link "Fortfahren" at bounding box center [784, 714] width 387 height 41
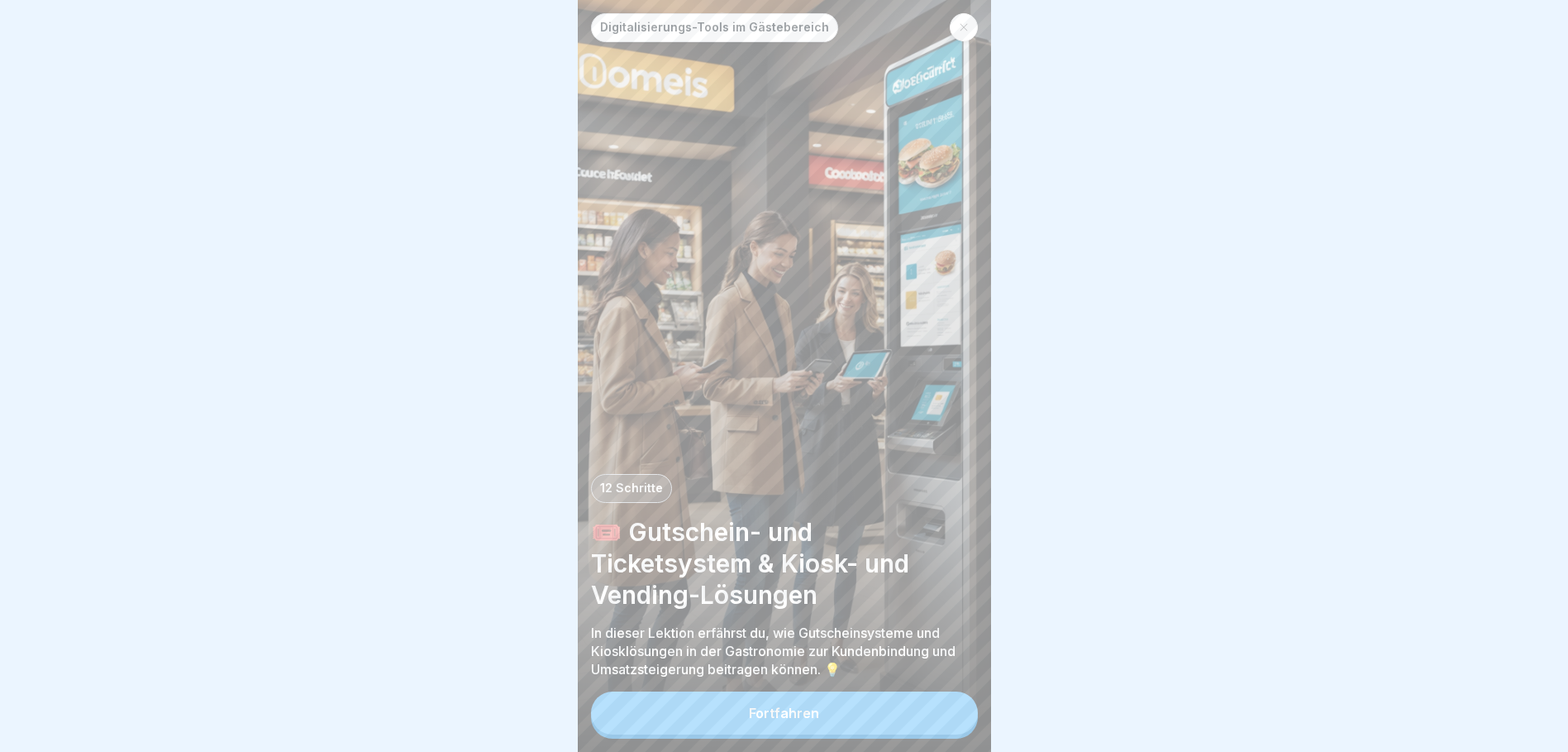
click at [774, 720] on div "Fortfahren" at bounding box center [784, 713] width 70 height 15
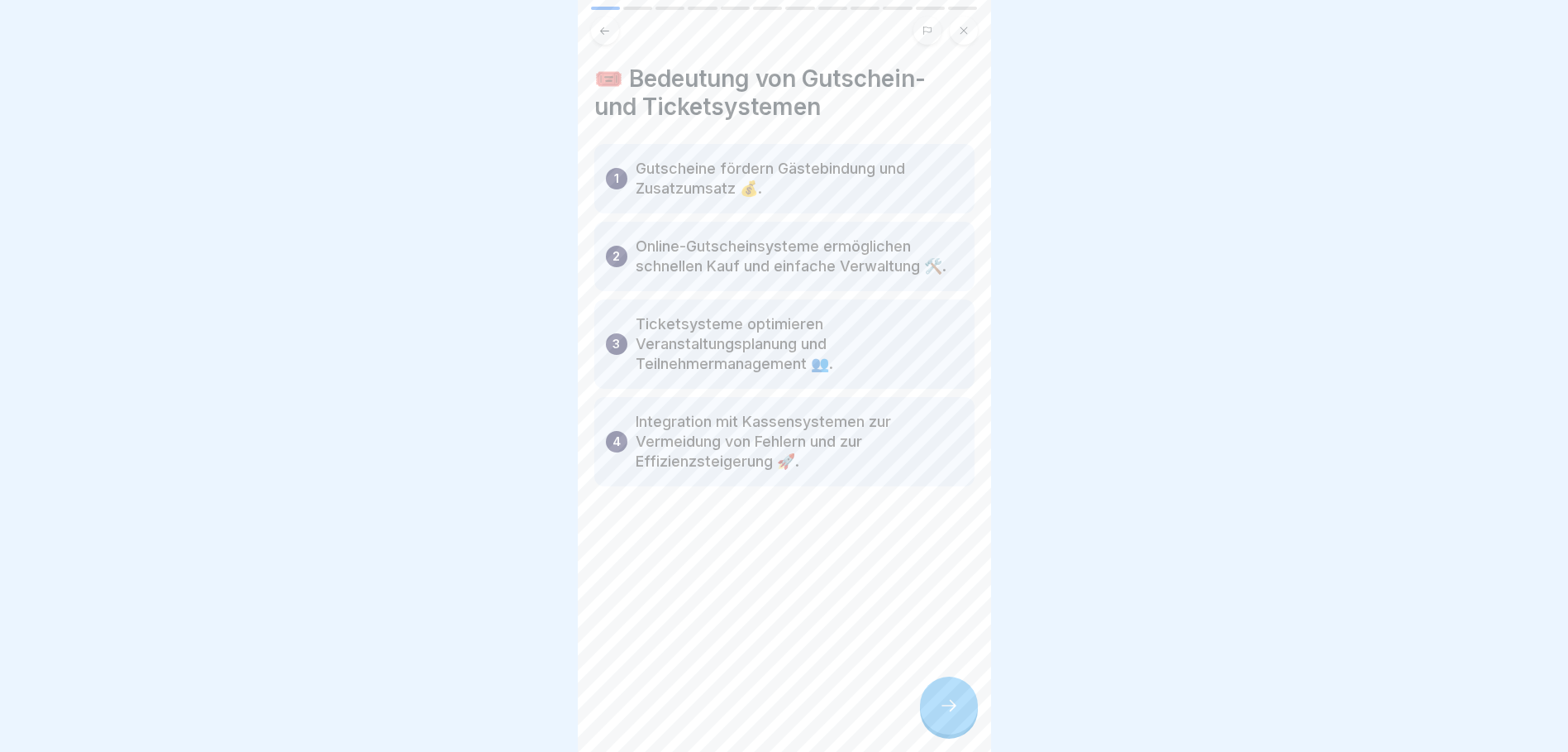
click at [954, 716] on icon at bounding box center [949, 704] width 20 height 20
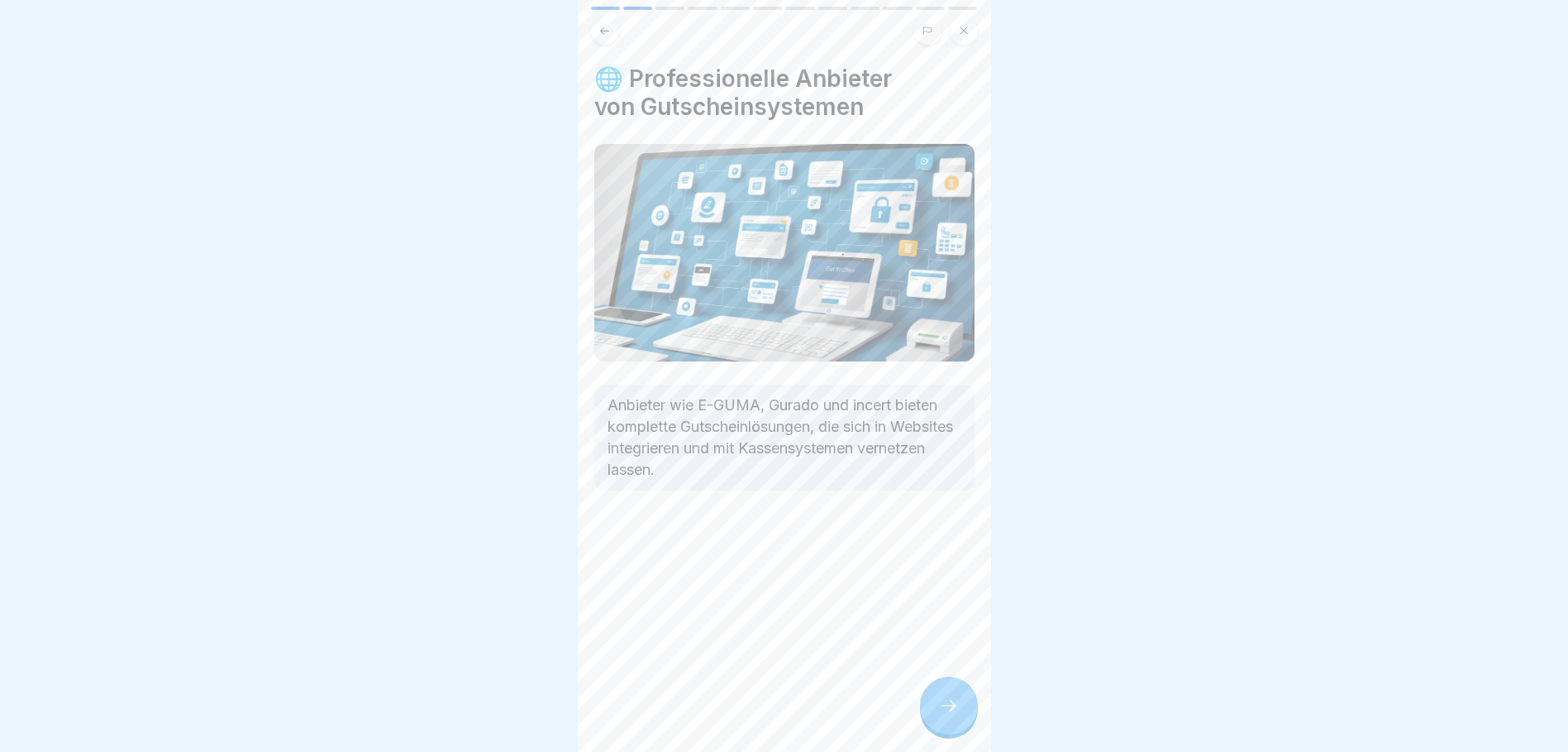
click at [954, 716] on icon at bounding box center [949, 704] width 20 height 20
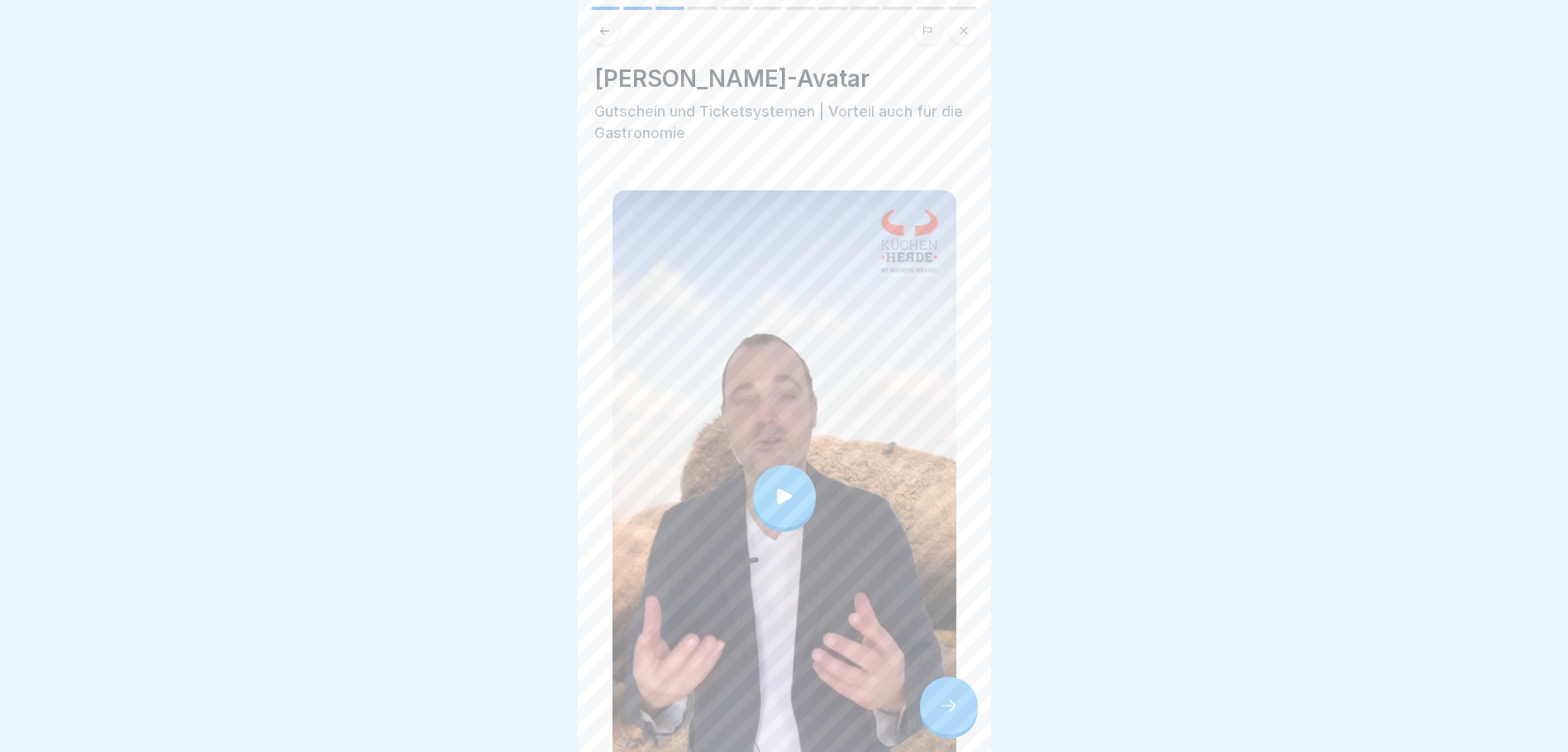
click at [786, 484] on icon at bounding box center [784, 495] width 23 height 23
click at [953, 716] on icon at bounding box center [949, 704] width 20 height 20
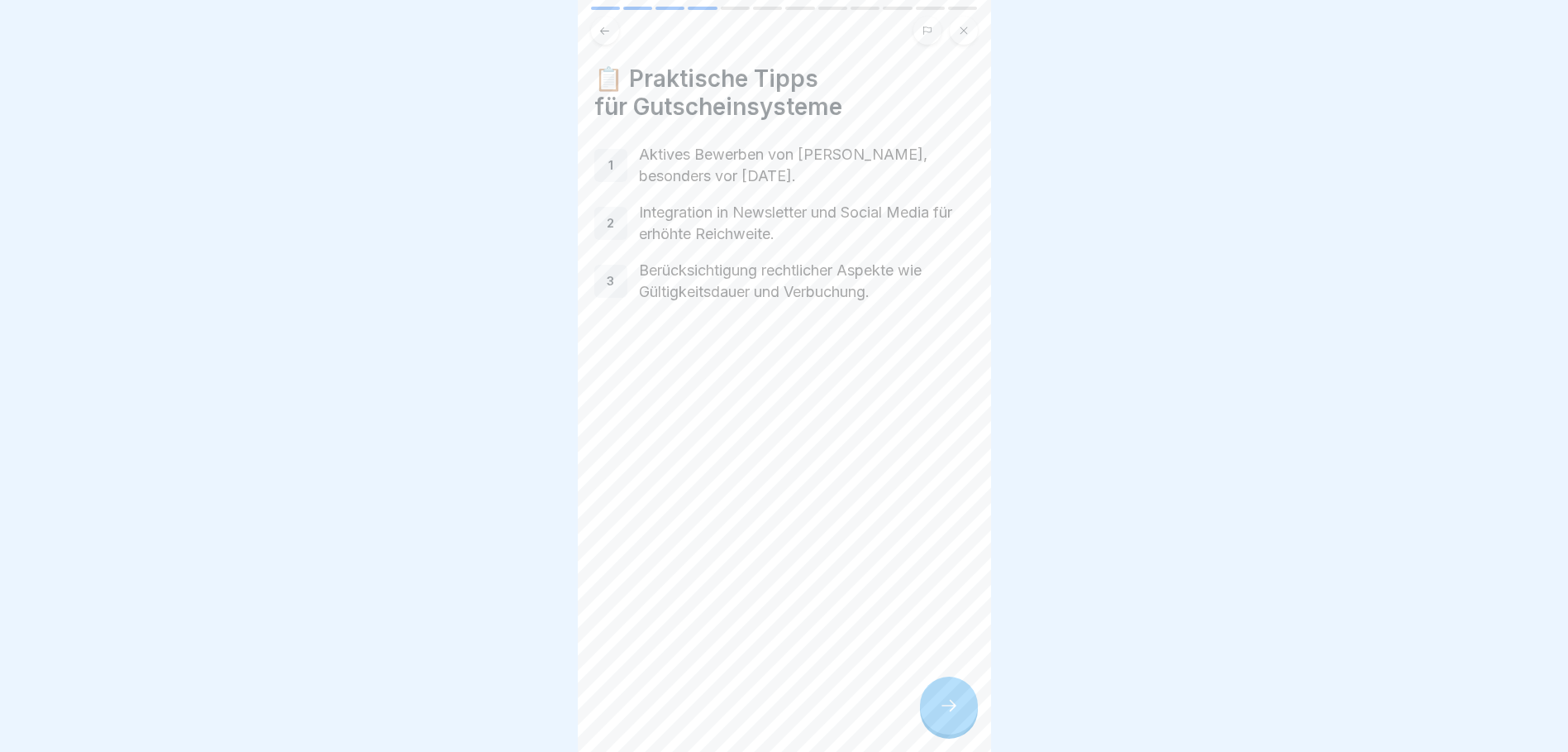
click at [952, 716] on icon at bounding box center [949, 704] width 20 height 20
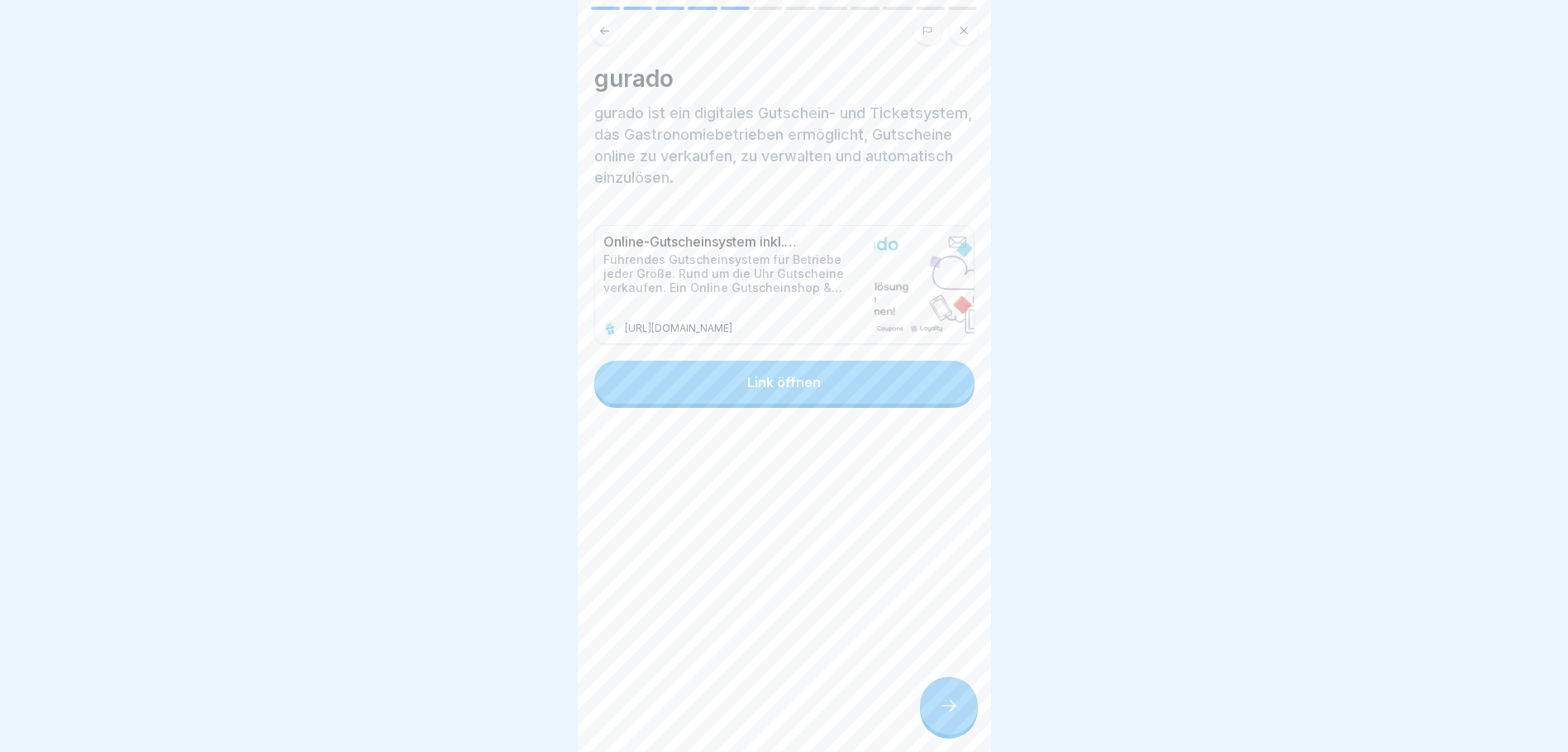
click at [952, 716] on icon at bounding box center [949, 704] width 20 height 20
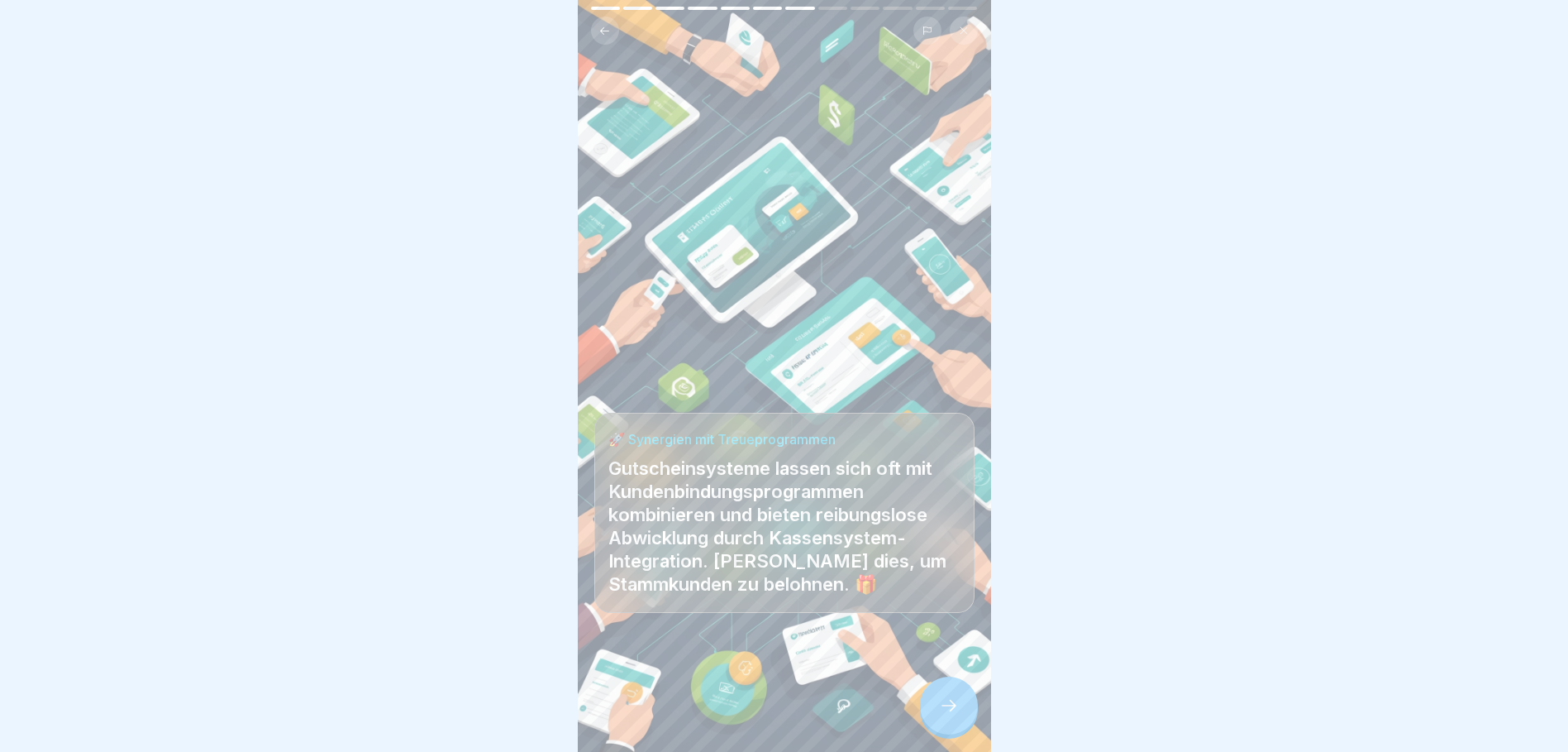
click at [962, 724] on div at bounding box center [949, 705] width 58 height 58
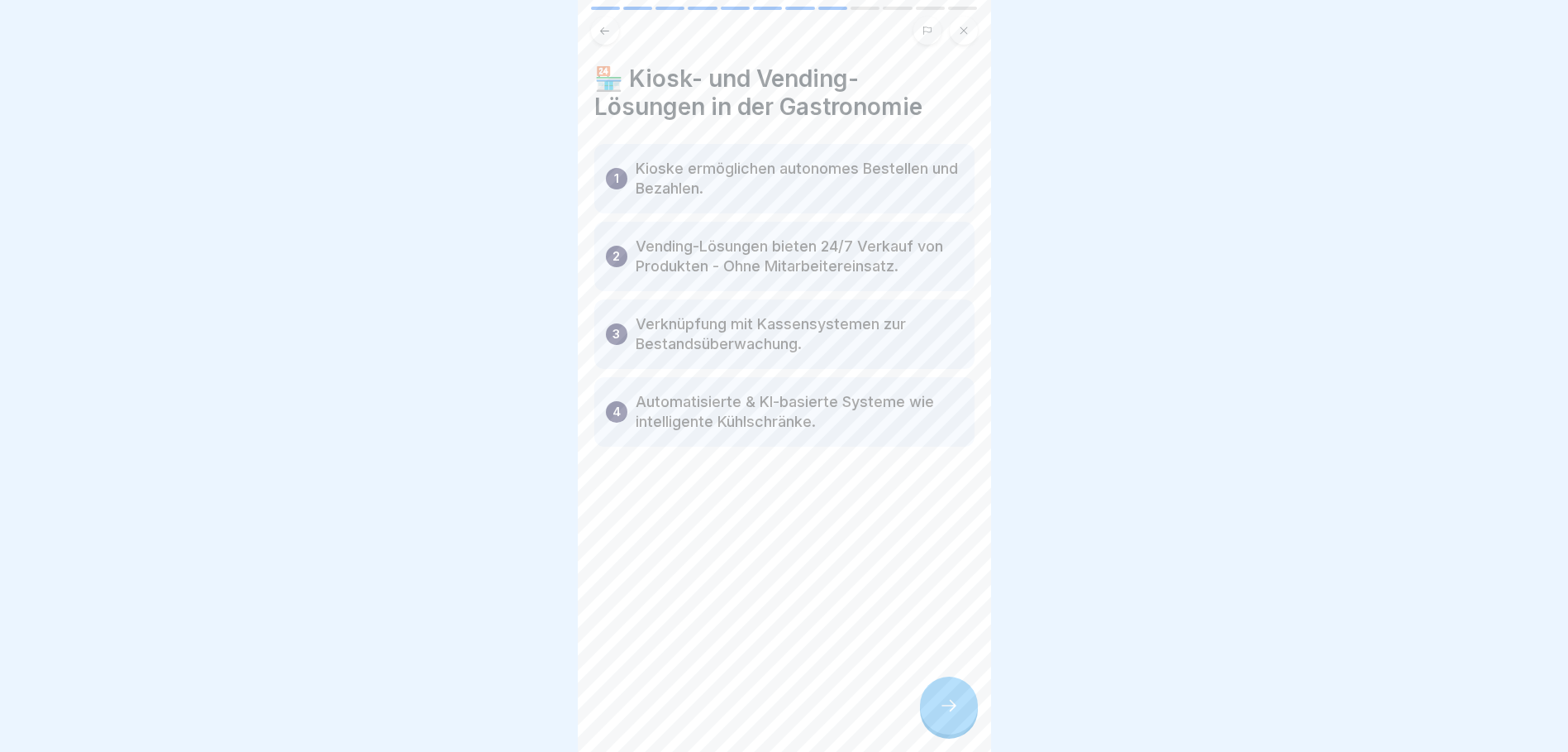
click at [954, 711] on icon at bounding box center [949, 704] width 20 height 20
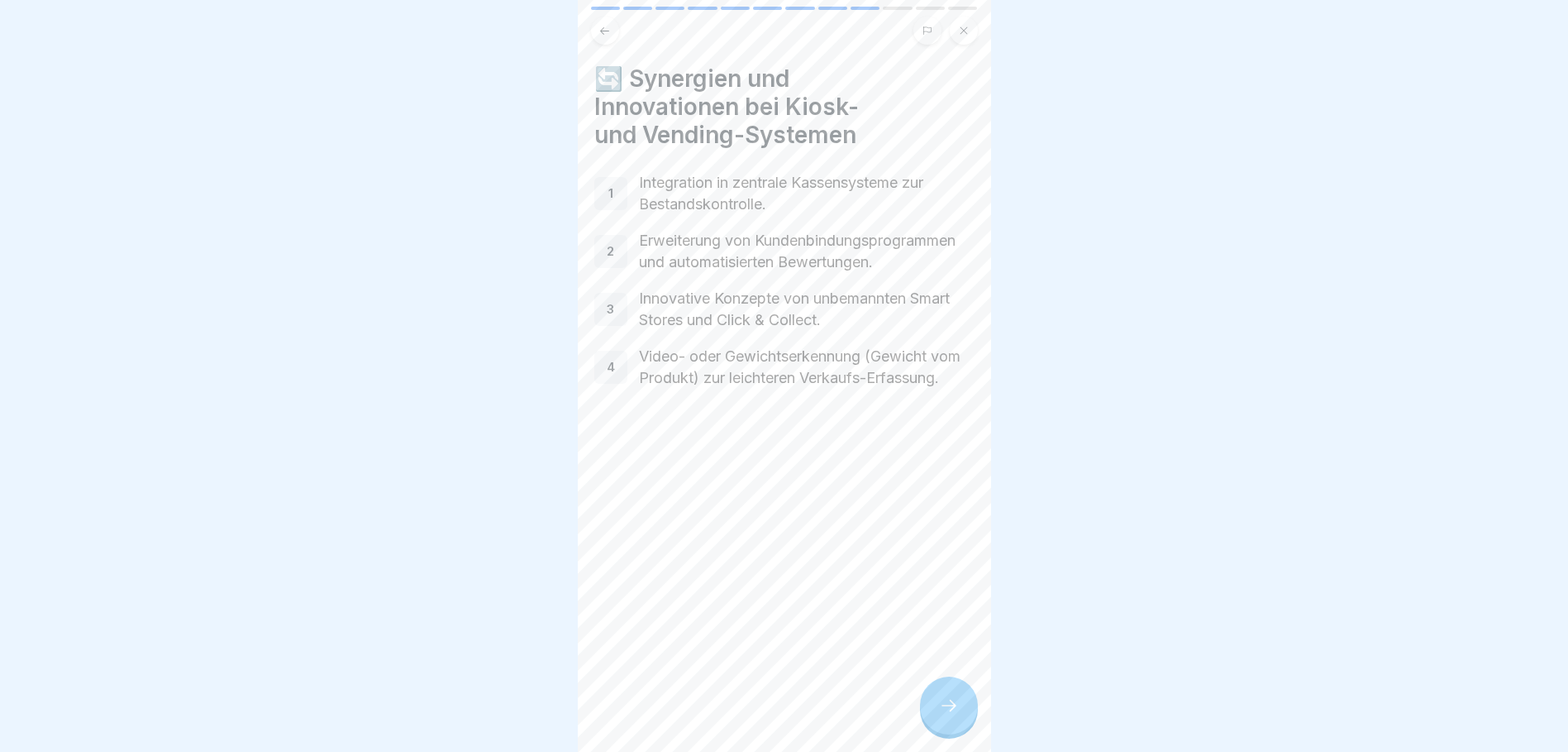
click at [939, 709] on div at bounding box center [949, 705] width 58 height 58
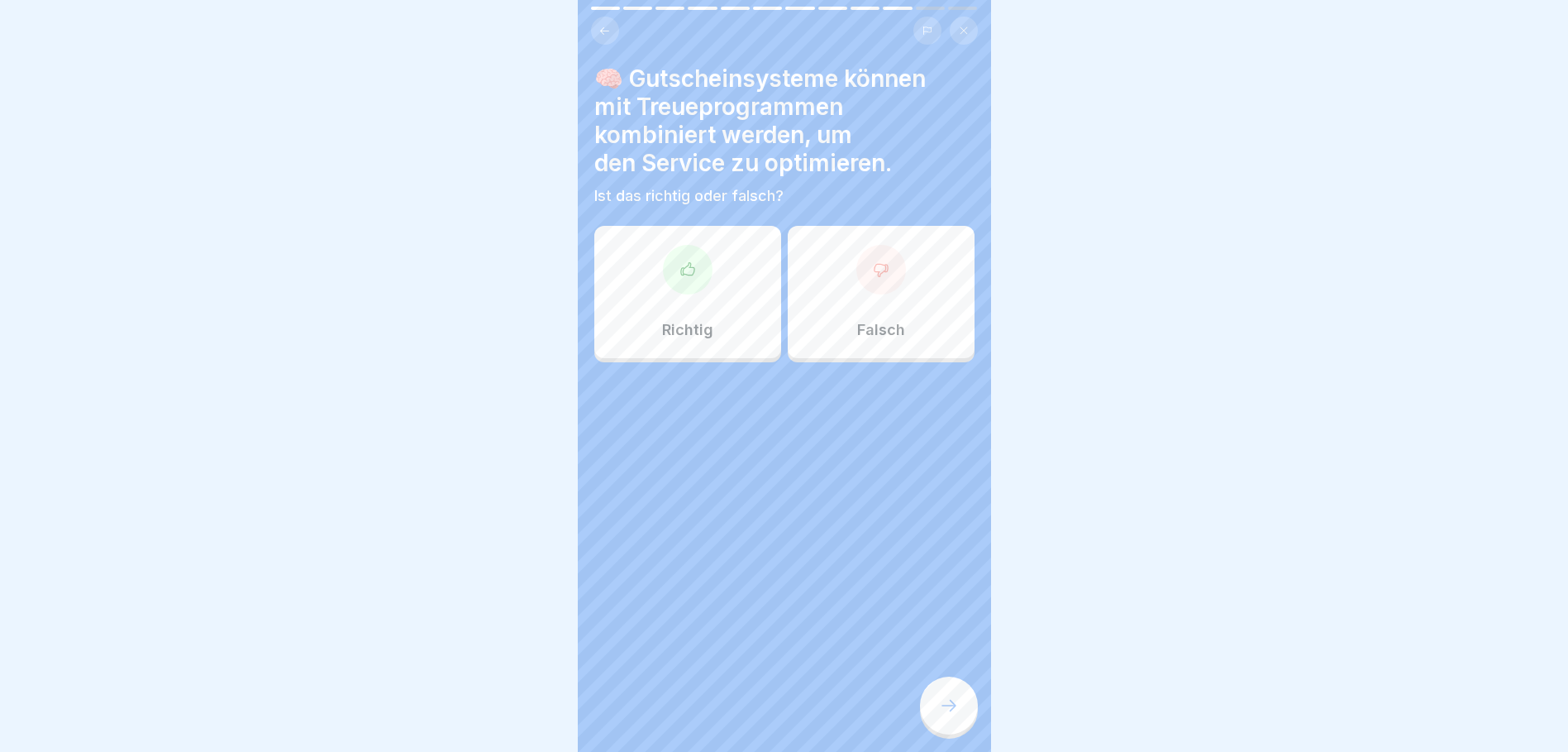
click at [685, 287] on div at bounding box center [687, 269] width 49 height 49
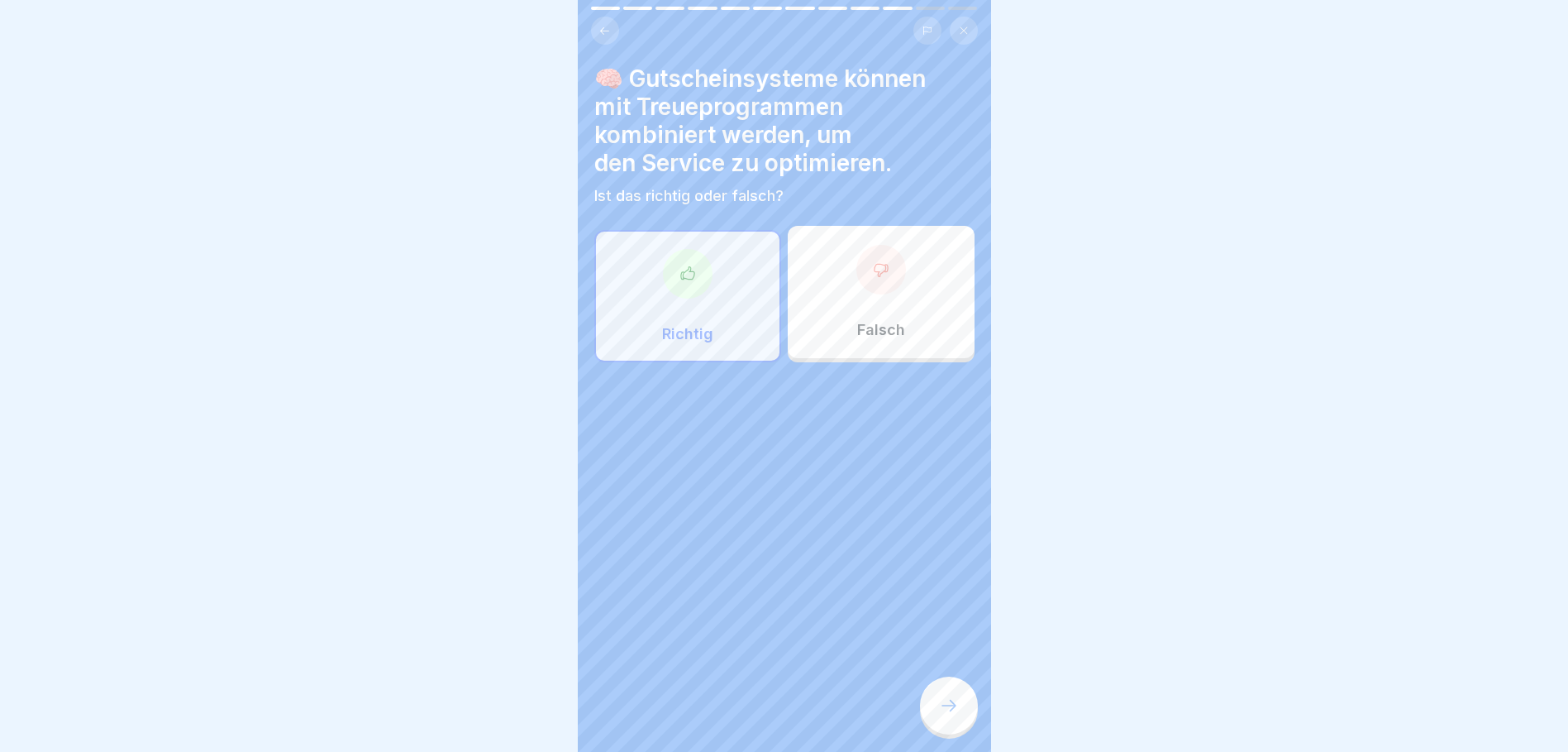
click at [964, 718] on div at bounding box center [949, 705] width 58 height 58
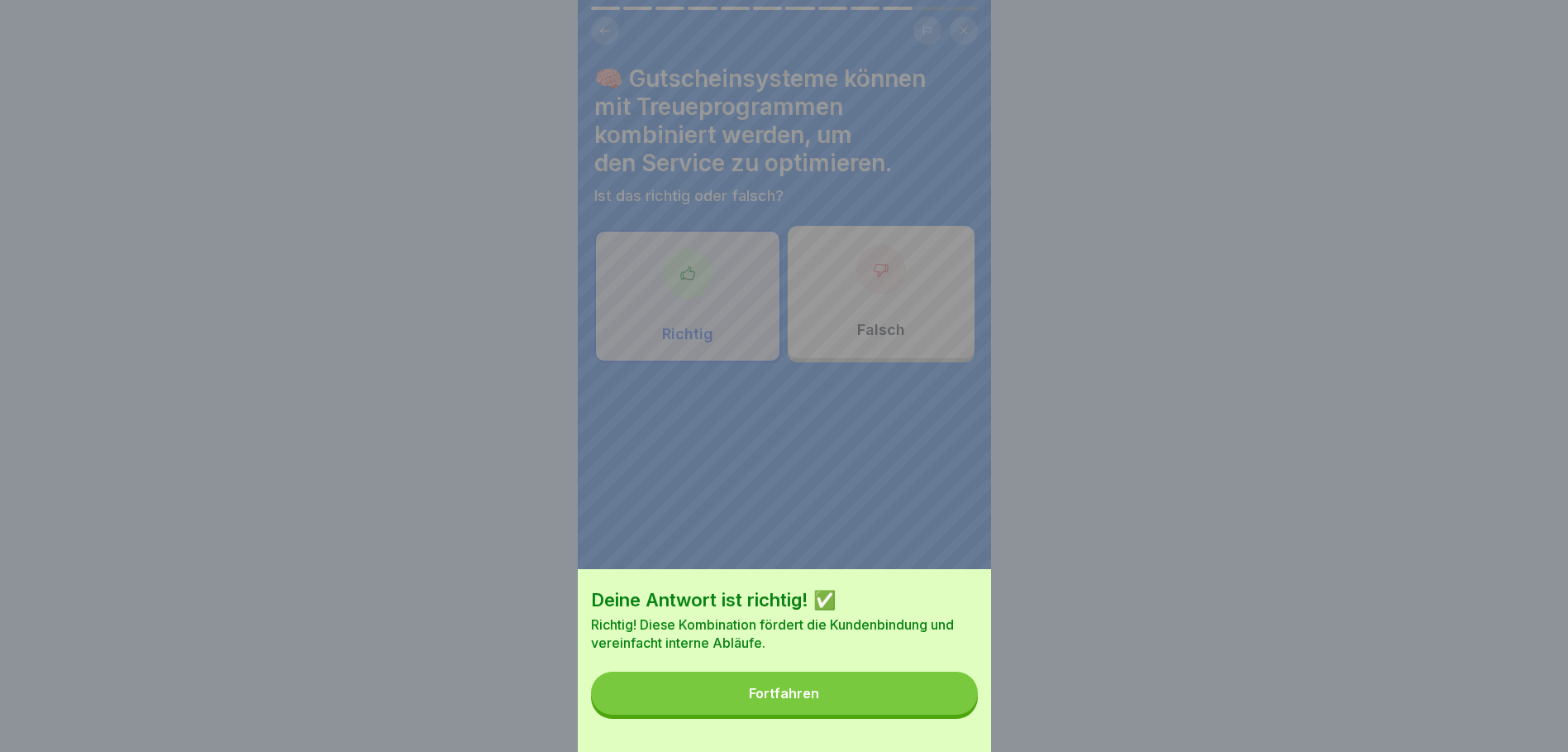
click at [768, 701] on div "Fortfahren" at bounding box center [784, 693] width 70 height 15
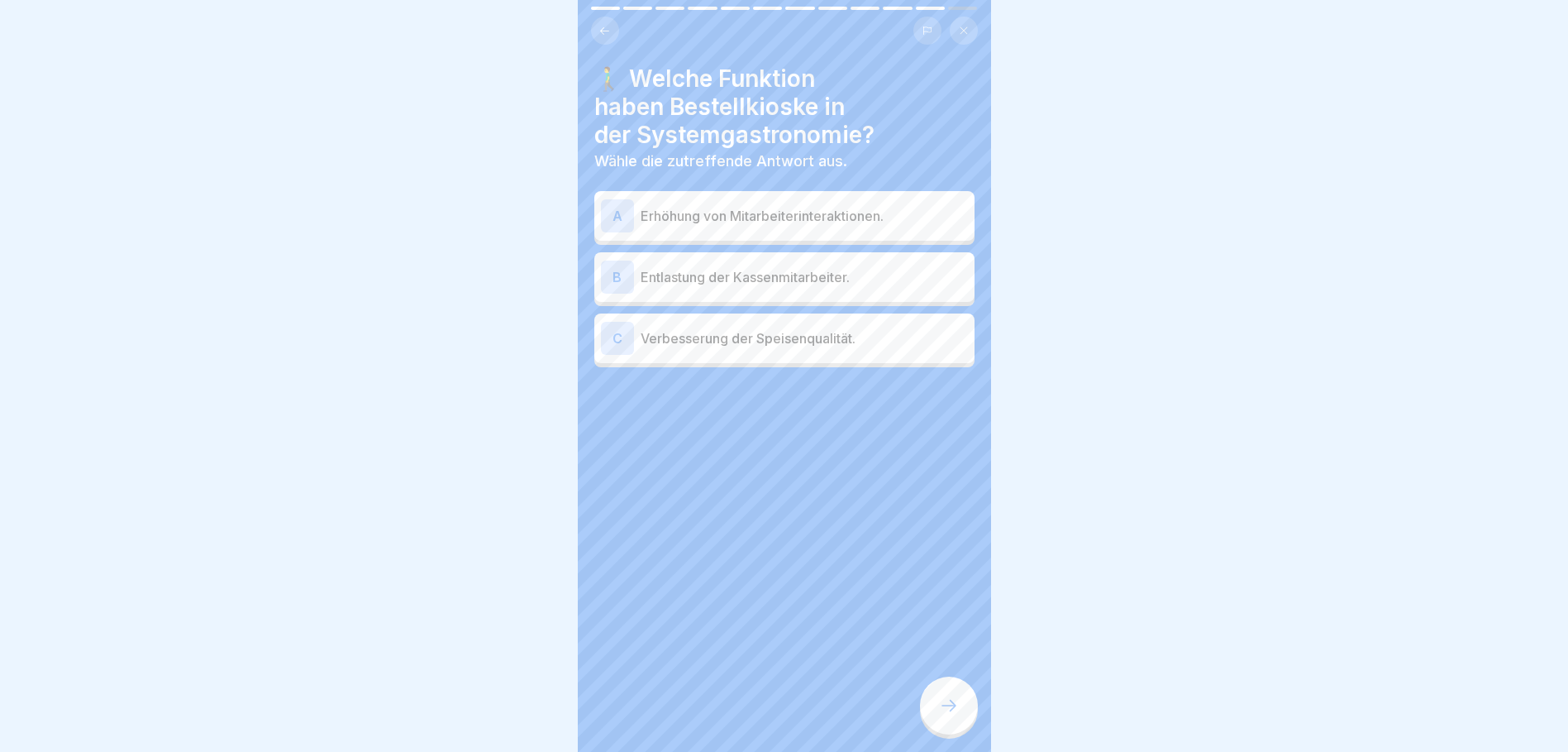
click at [701, 276] on p "Entlastung der Kassenmitarbeiter." at bounding box center [804, 276] width 327 height 20
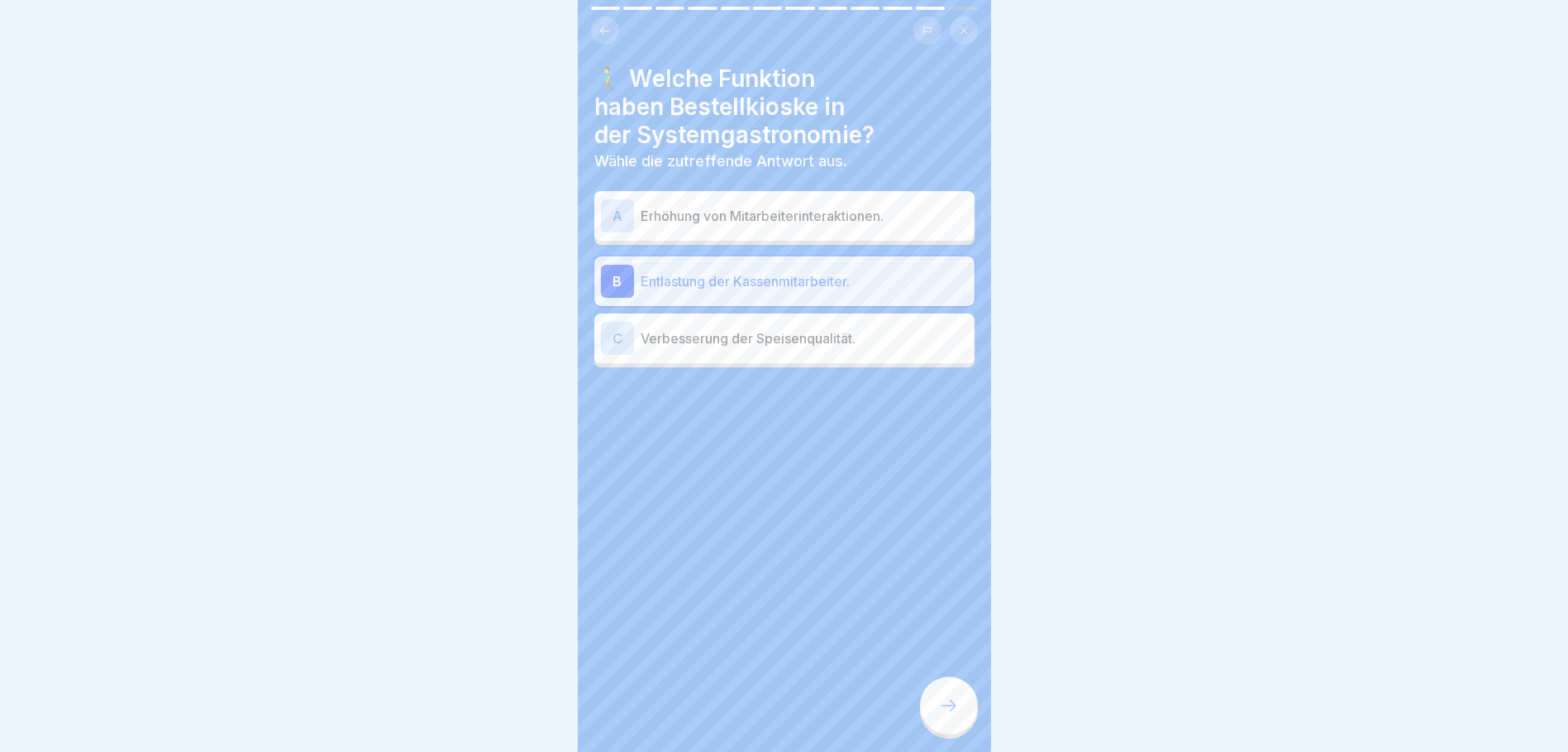
click at [954, 713] on icon at bounding box center [949, 704] width 20 height 20
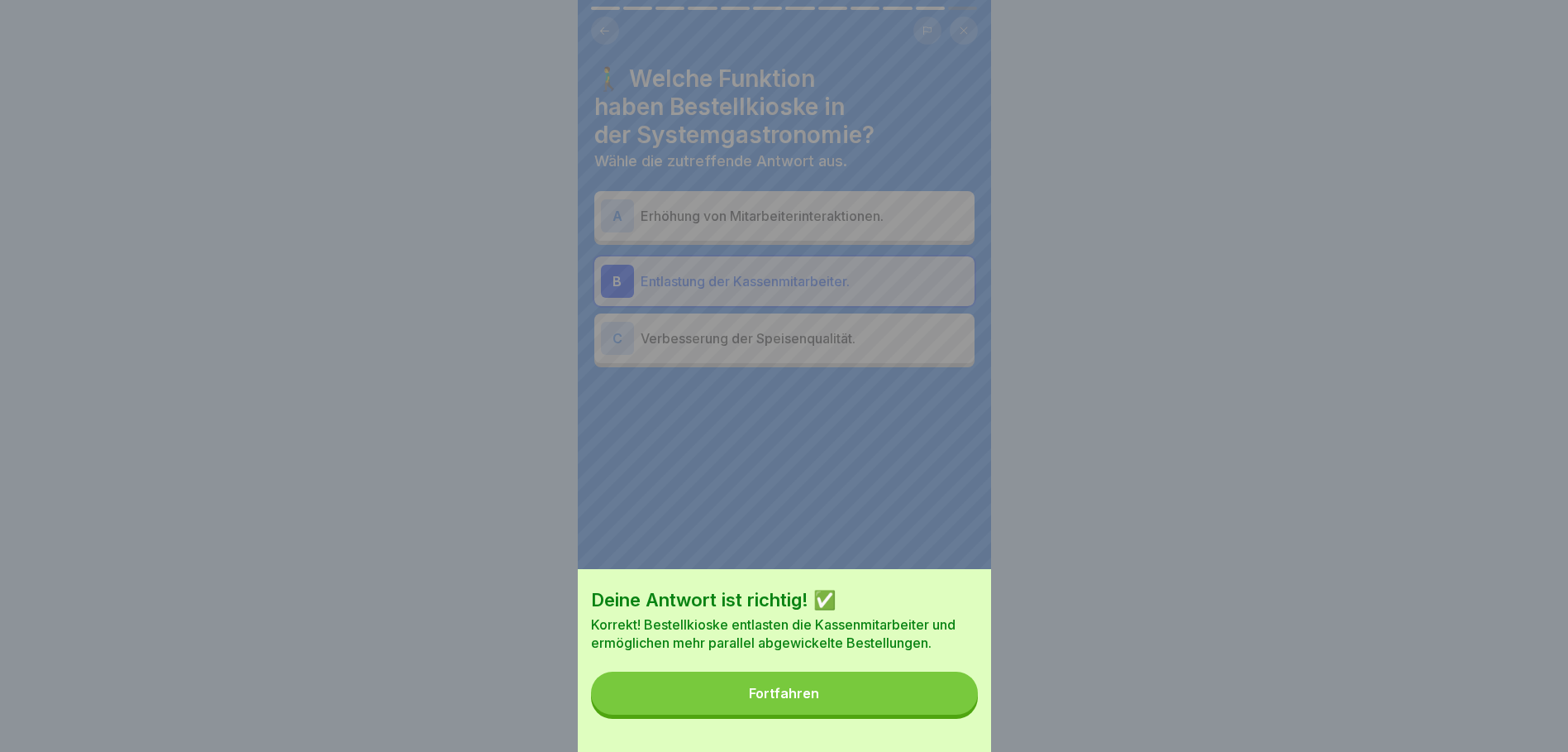
click at [782, 701] on div "Fortfahren" at bounding box center [784, 693] width 70 height 15
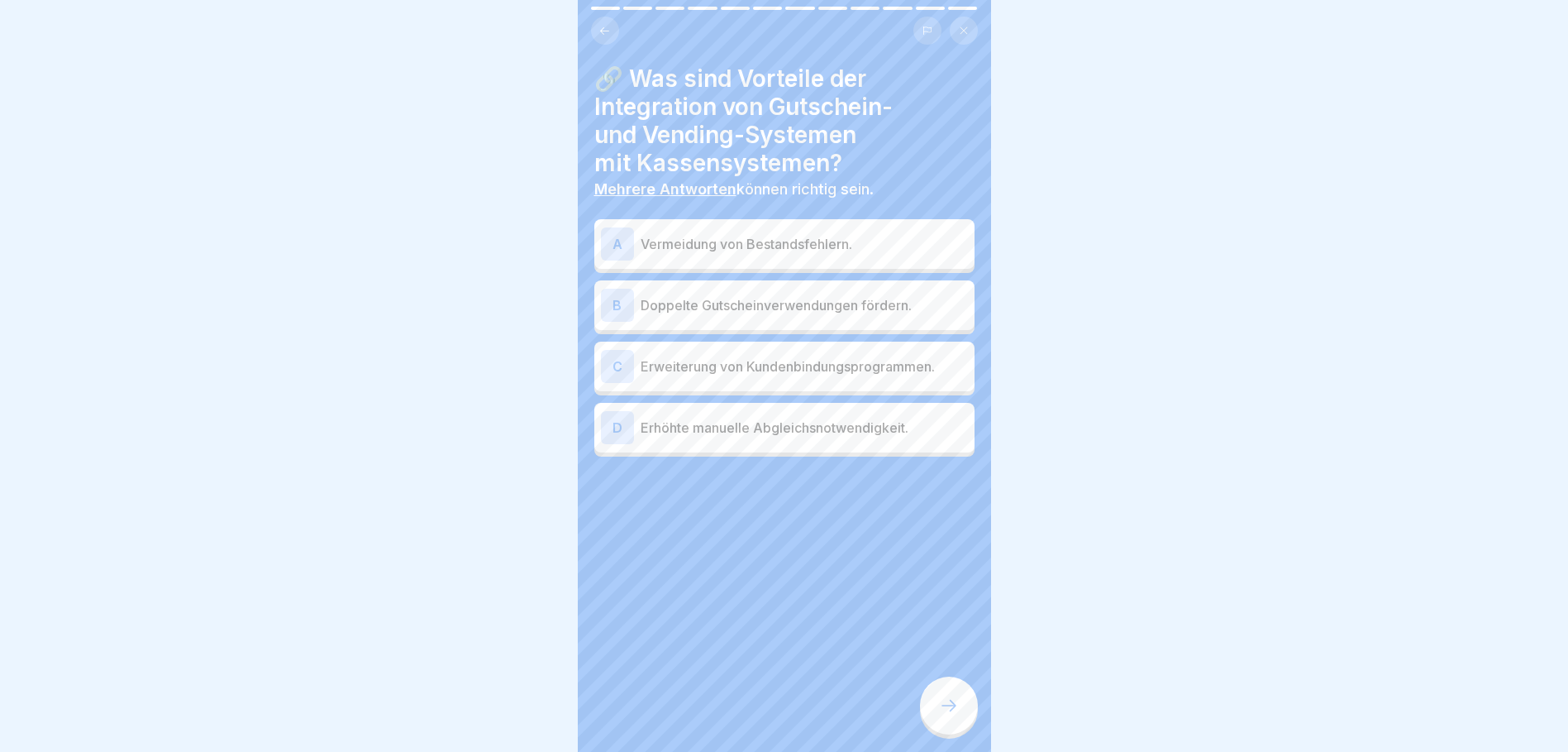
click at [692, 246] on p "Vermeidung von Bestandsfehlern." at bounding box center [804, 244] width 327 height 20
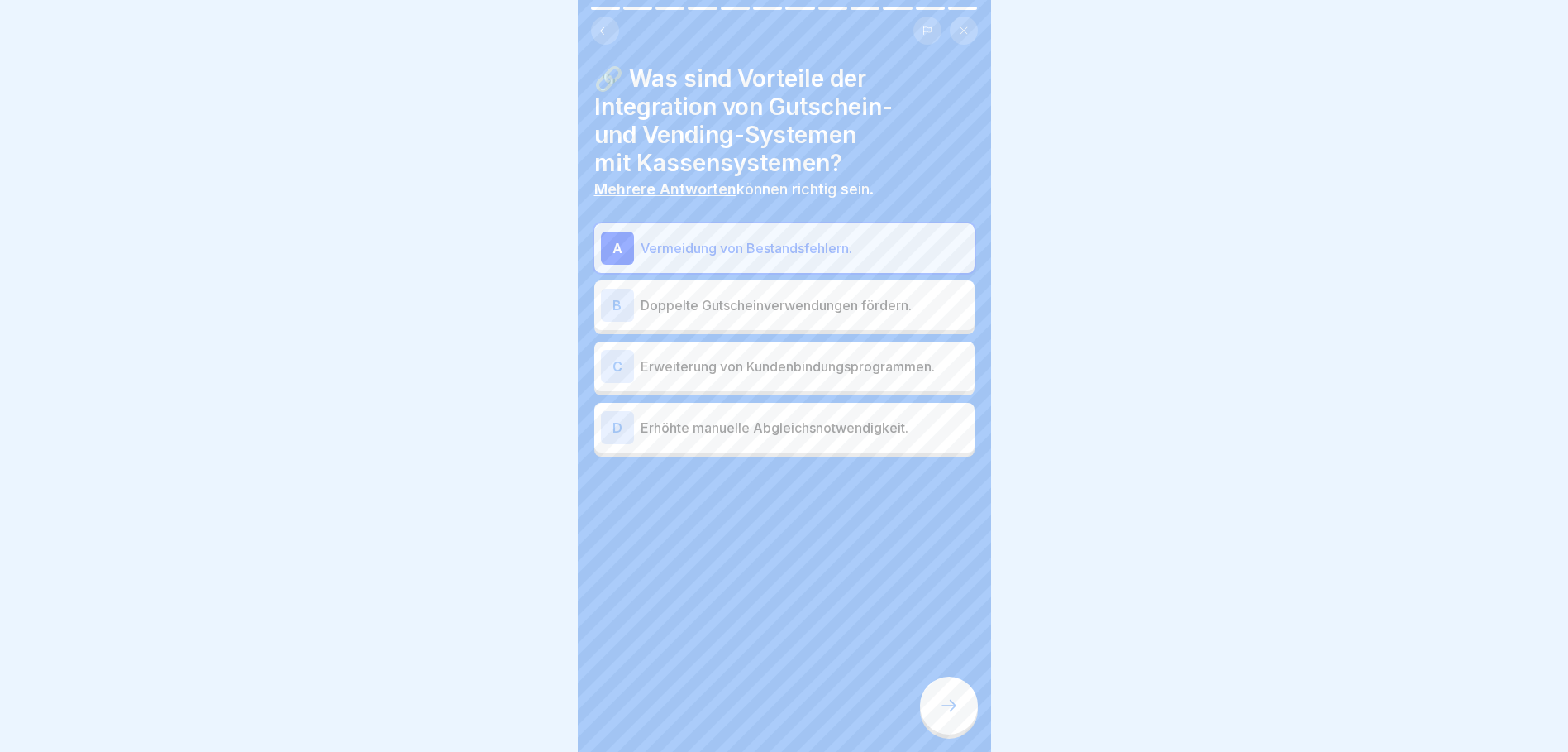
click at [694, 309] on p "Doppelte Gutscheinverwendungen fördern." at bounding box center [804, 304] width 327 height 20
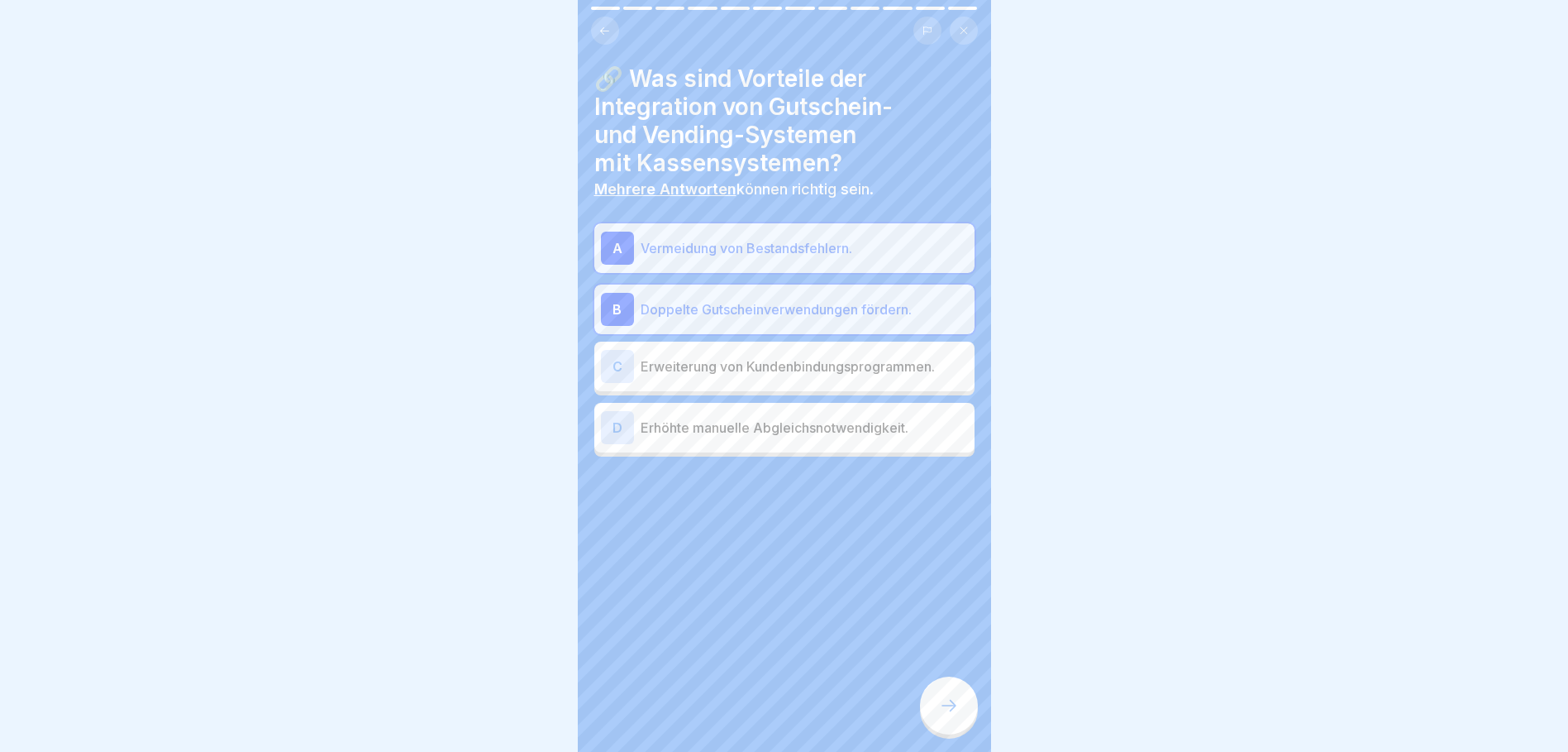
click at [706, 369] on p "Erweiterung von Kundenbindungsprogrammen." at bounding box center [804, 366] width 327 height 20
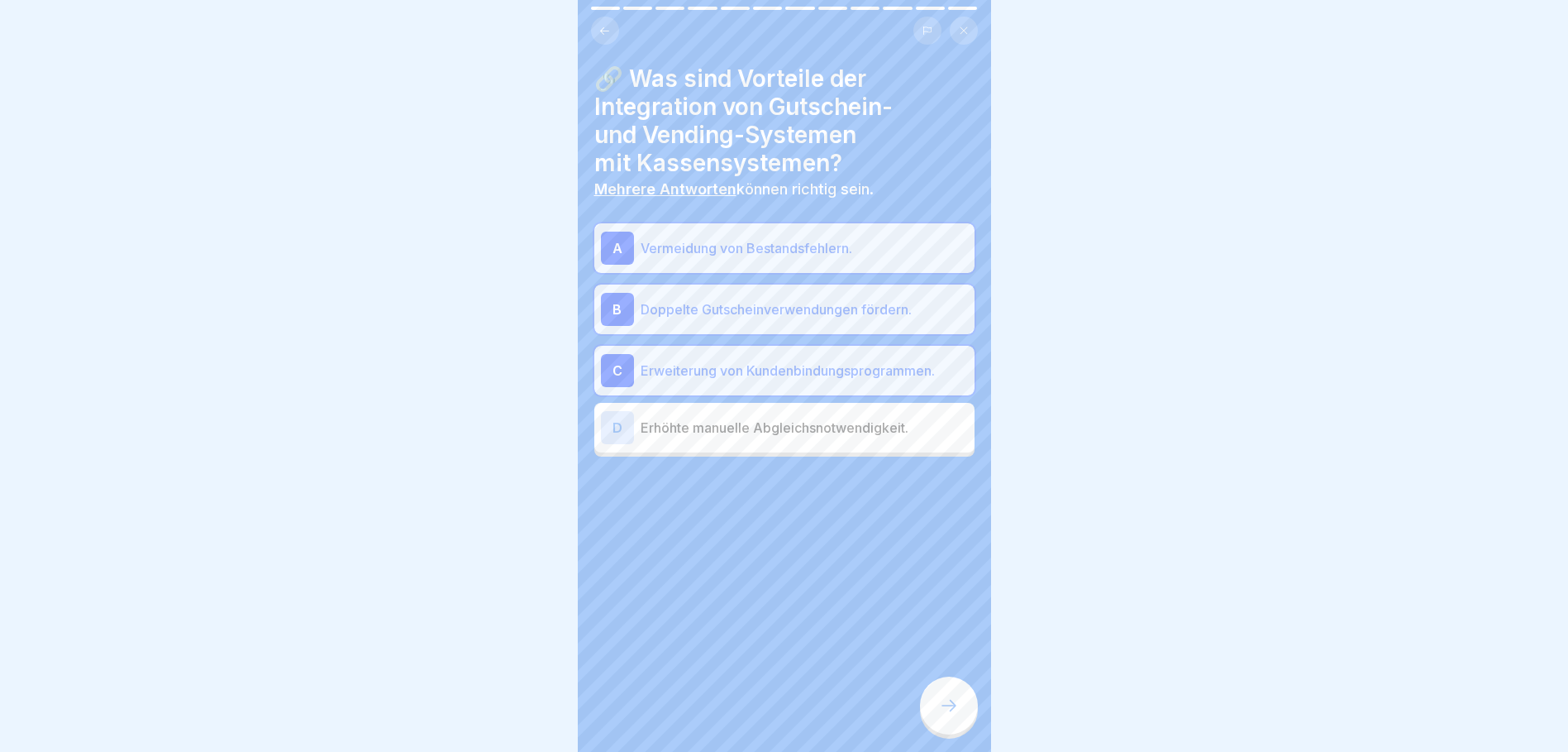
click at [763, 303] on p "Doppelte Gutscheinverwendungen fördern." at bounding box center [804, 309] width 327 height 20
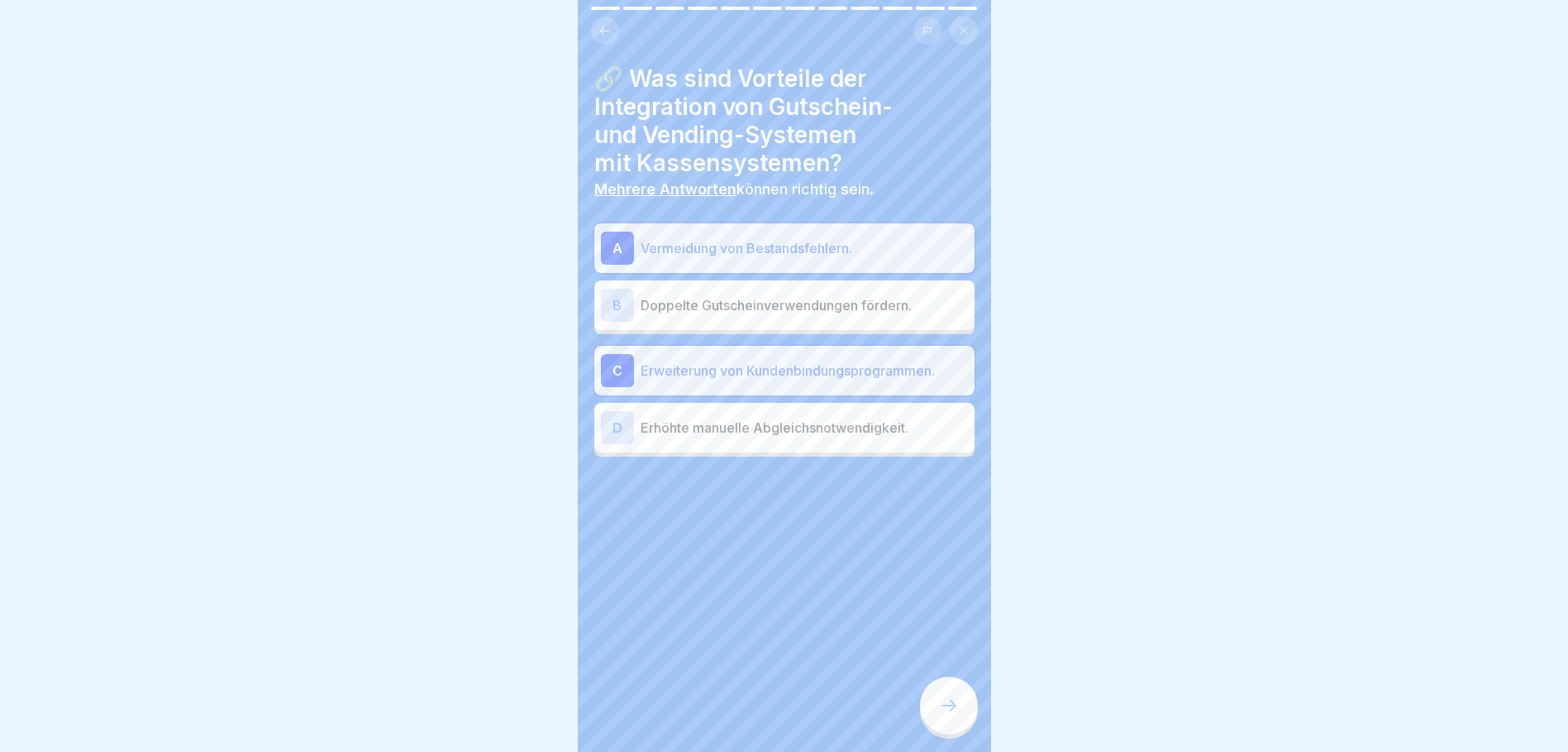
click at [954, 716] on icon at bounding box center [949, 704] width 20 height 20
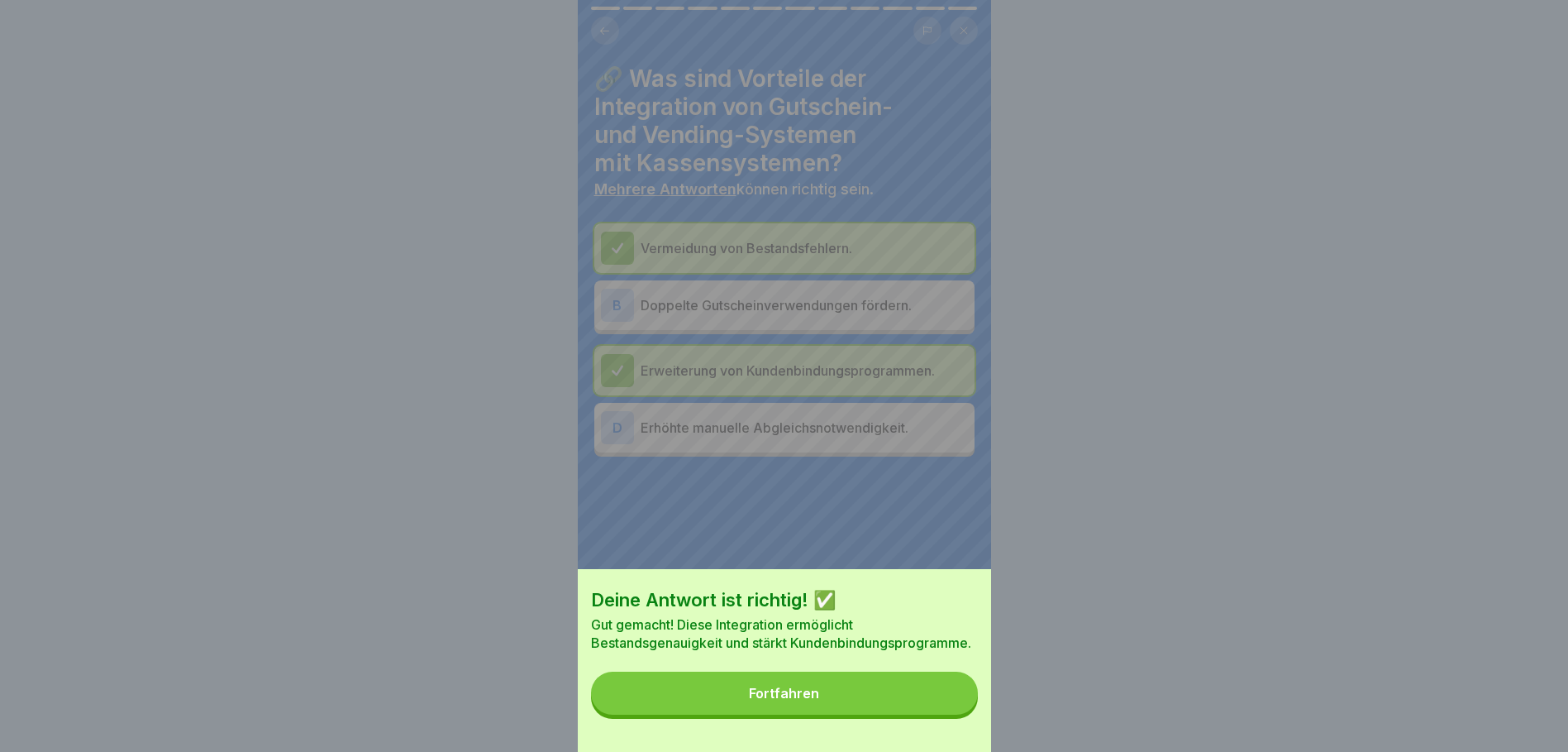
click at [772, 701] on div "Fortfahren" at bounding box center [784, 693] width 70 height 15
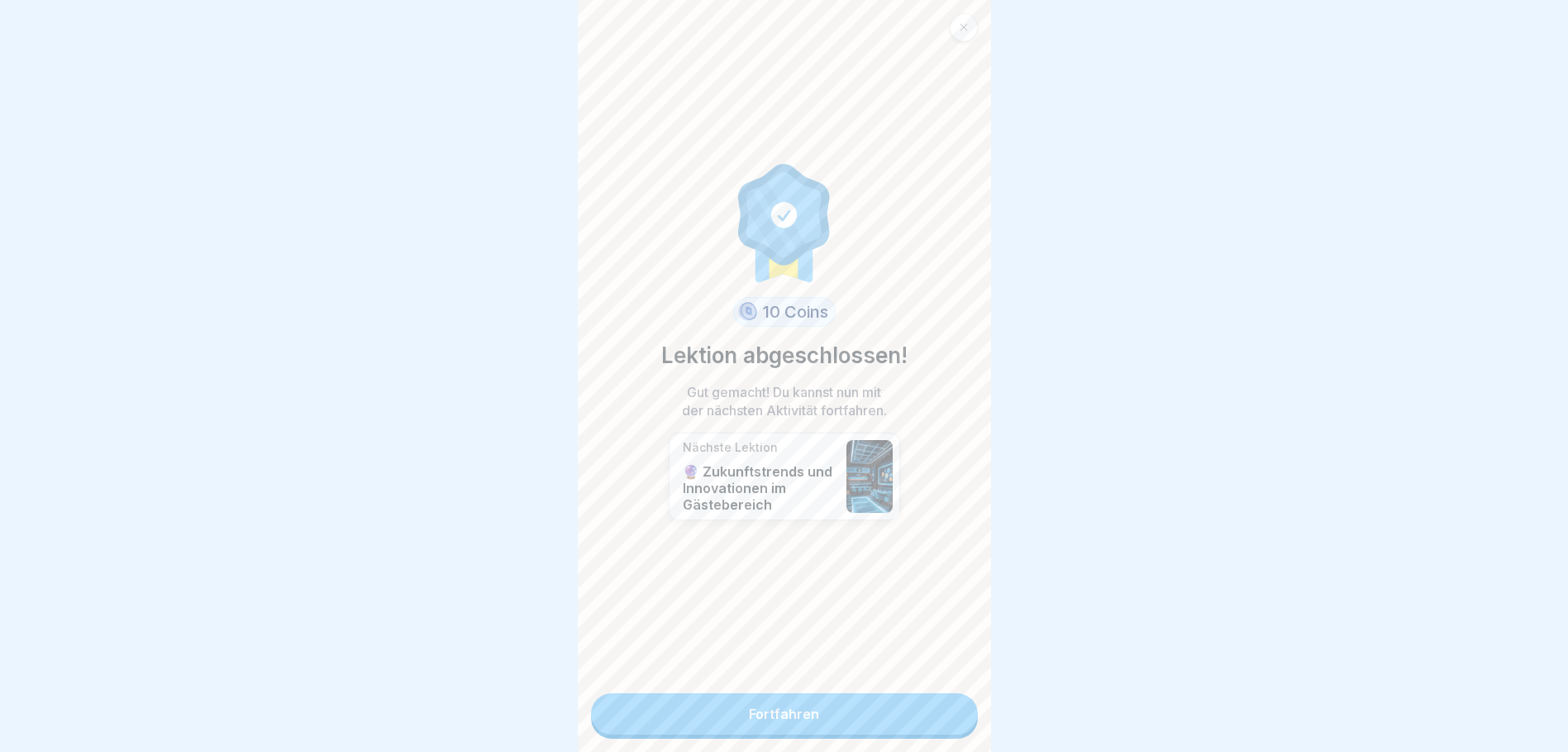
click at [816, 709] on link "Fortfahren" at bounding box center [784, 714] width 387 height 41
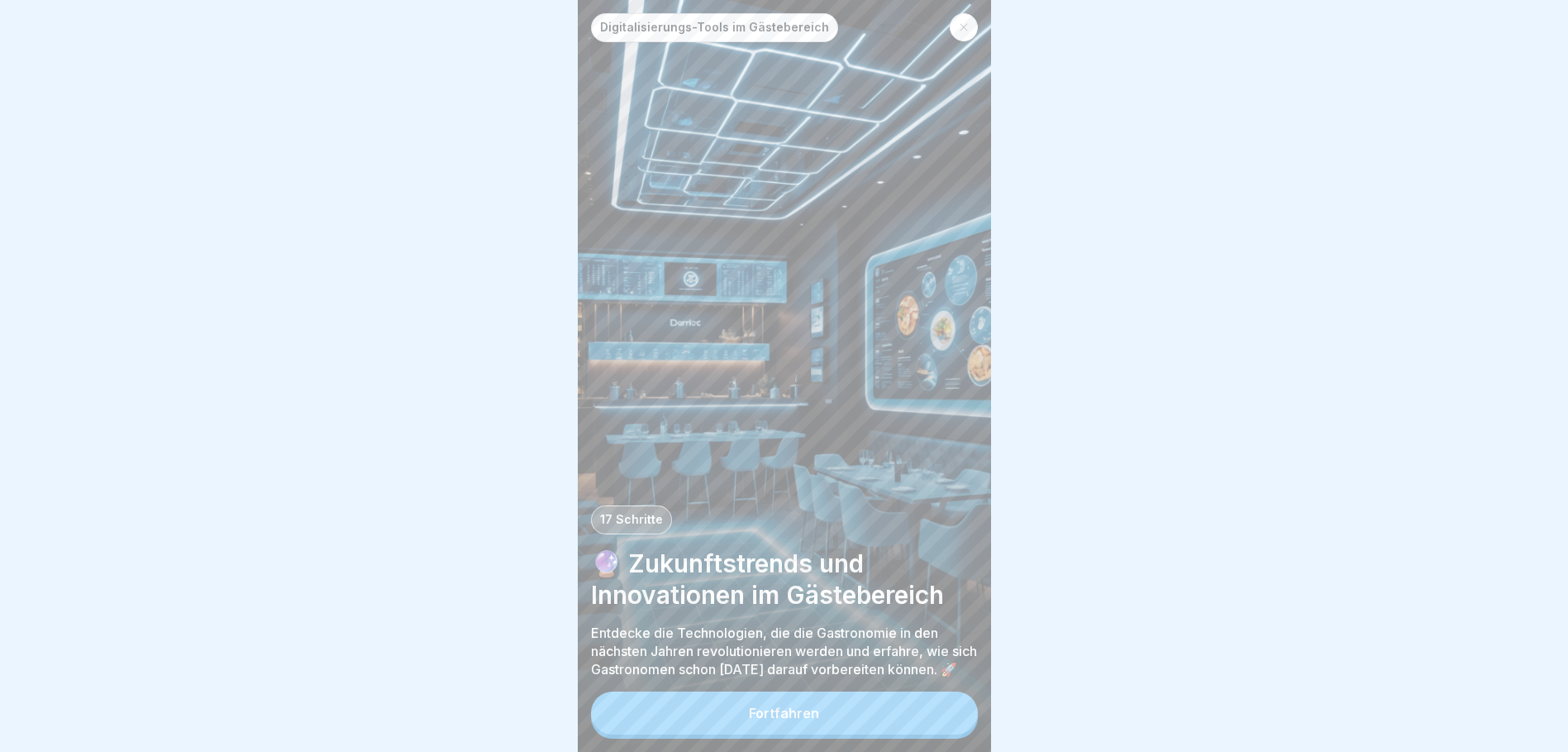
scroll to position [12, 0]
click at [790, 705] on button "Fortfahren" at bounding box center [784, 713] width 387 height 43
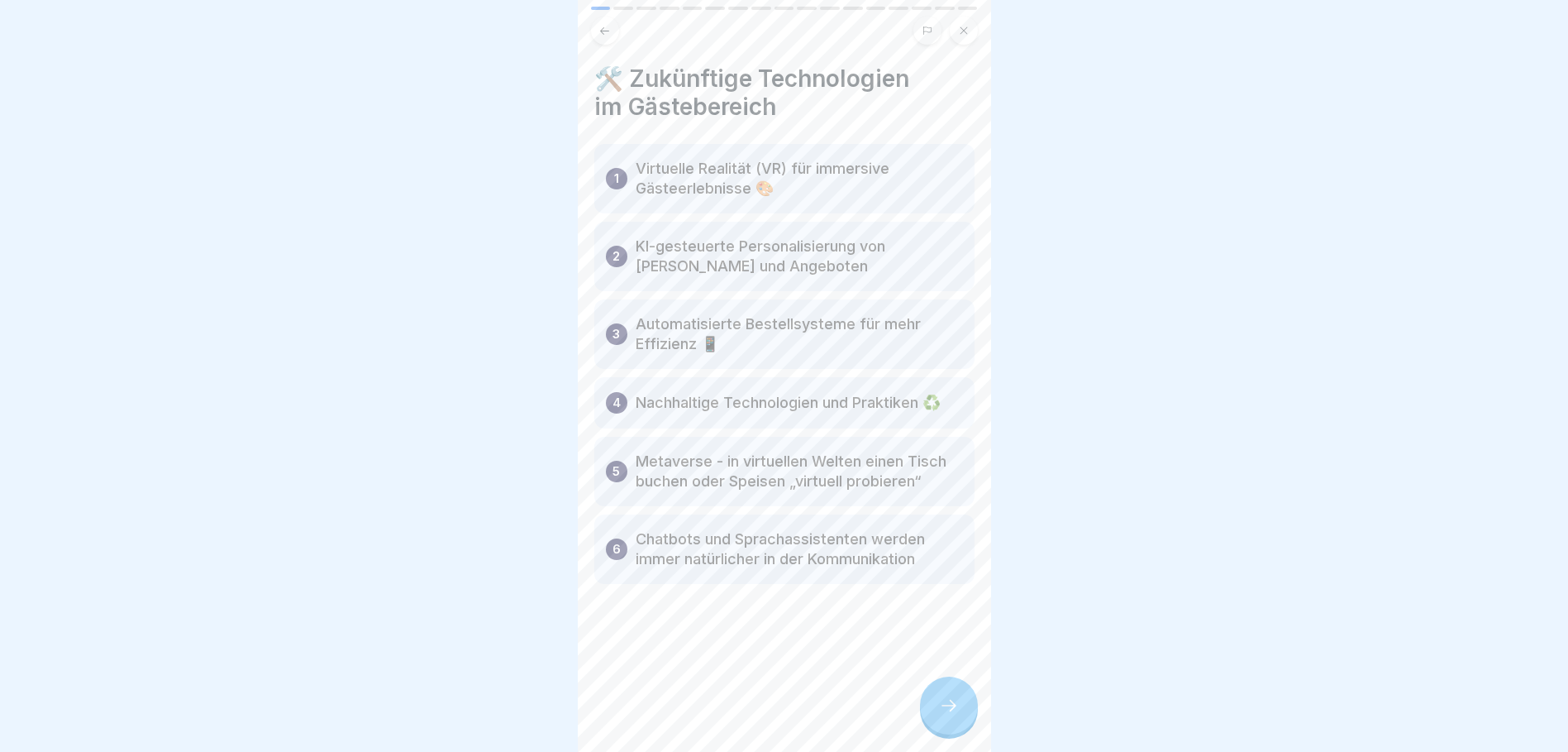
click at [954, 711] on icon at bounding box center [949, 704] width 20 height 20
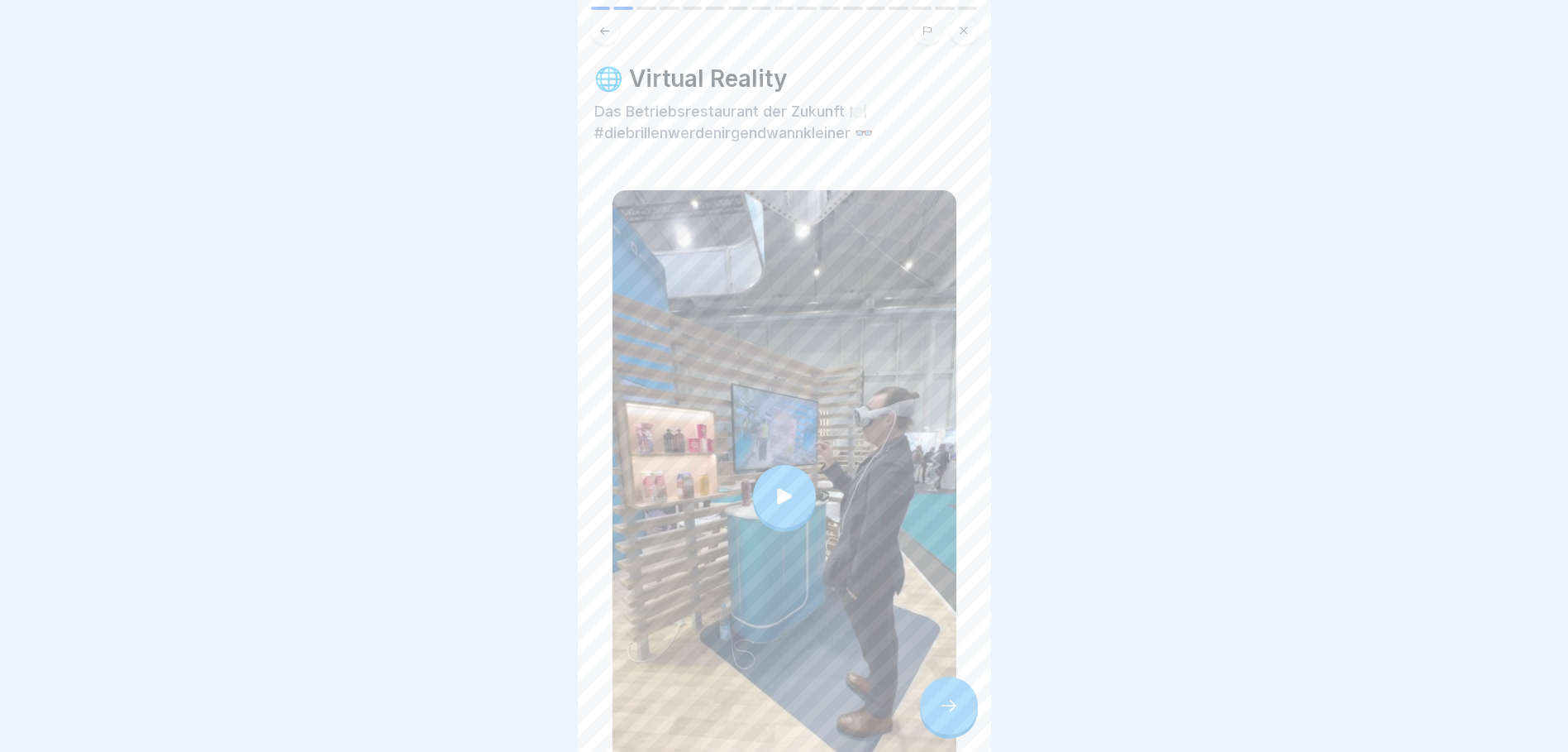
click at [761, 476] on div at bounding box center [784, 495] width 62 height 63
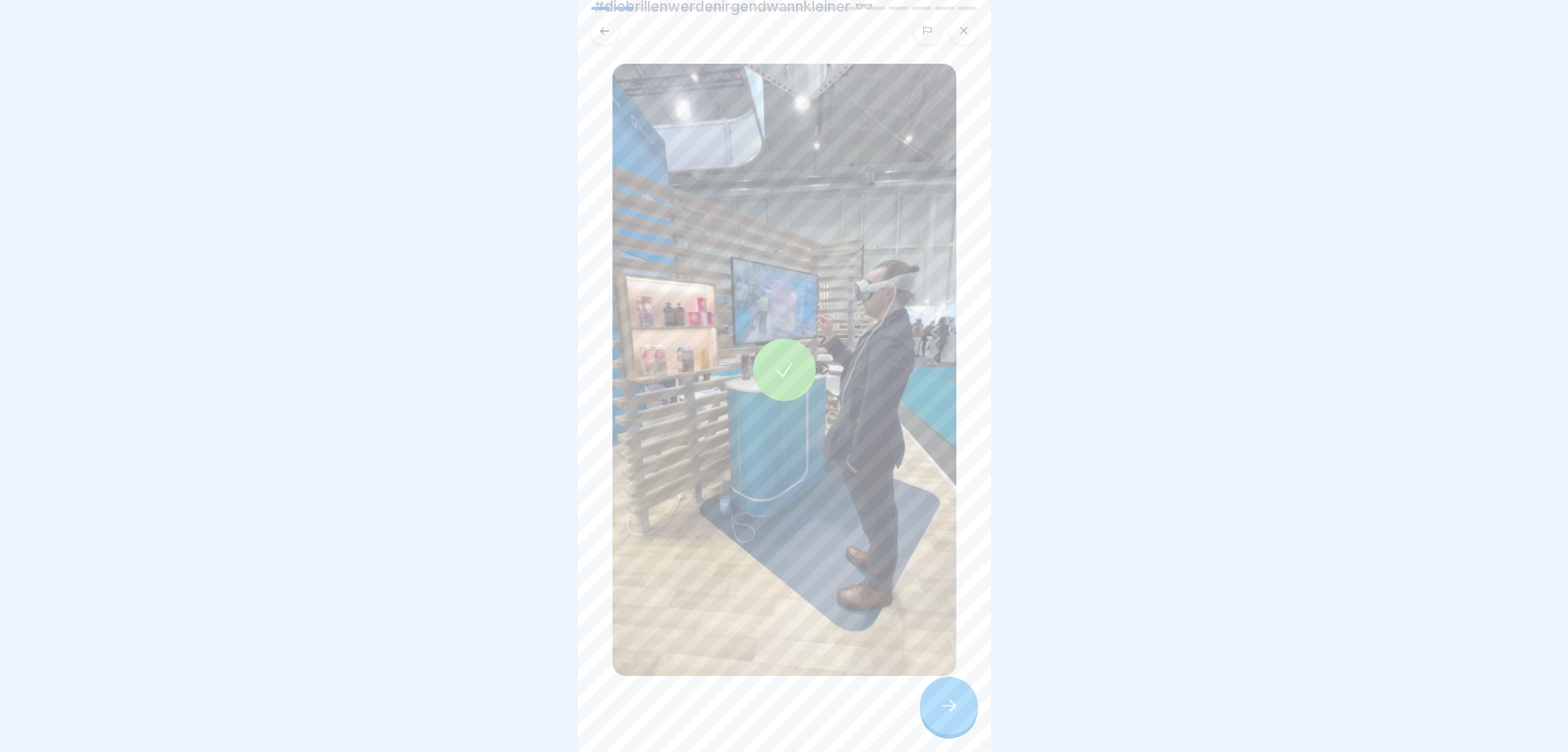
scroll to position [127, 0]
click at [951, 688] on div at bounding box center [949, 705] width 58 height 58
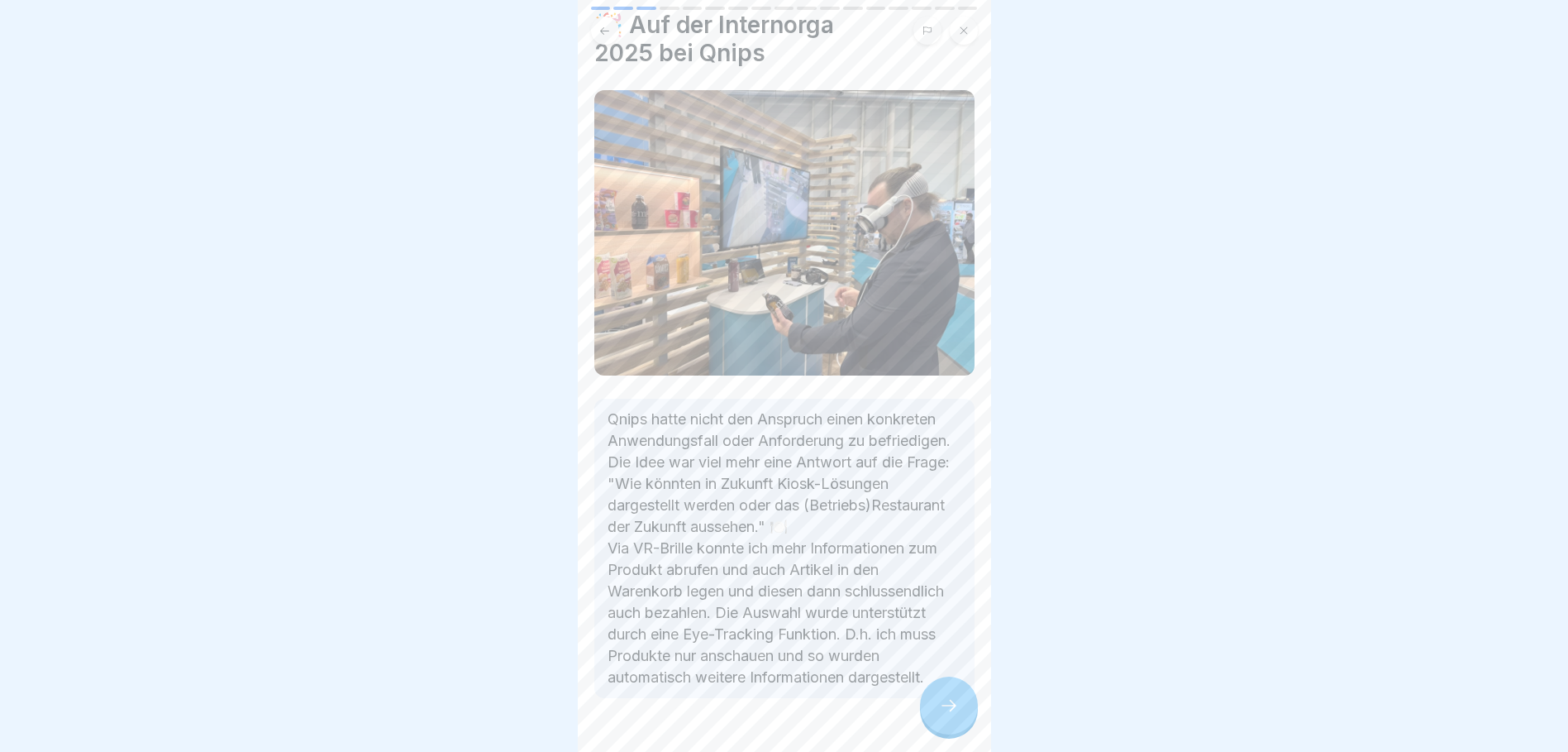
scroll to position [83, 0]
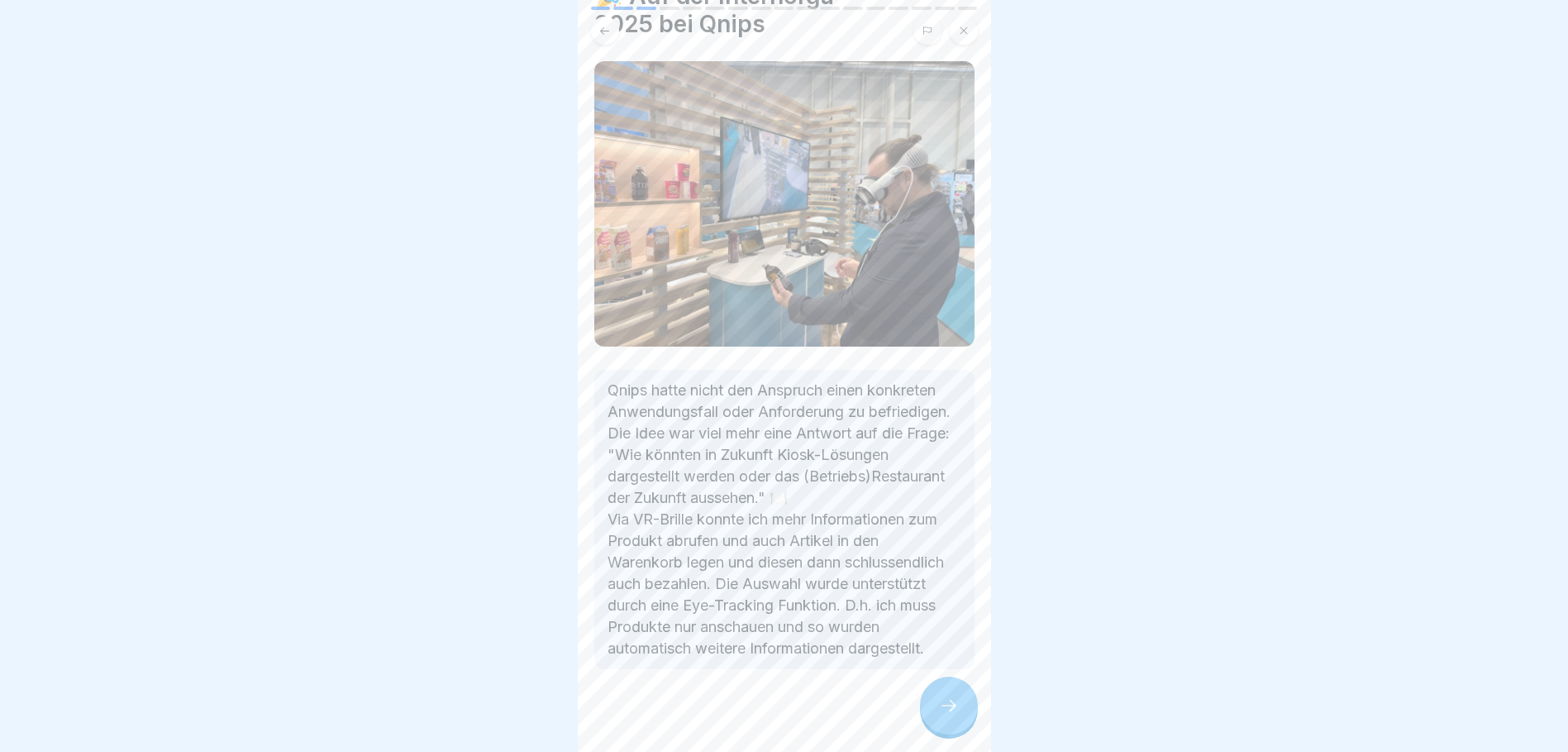
click at [940, 699] on icon at bounding box center [949, 704] width 20 height 20
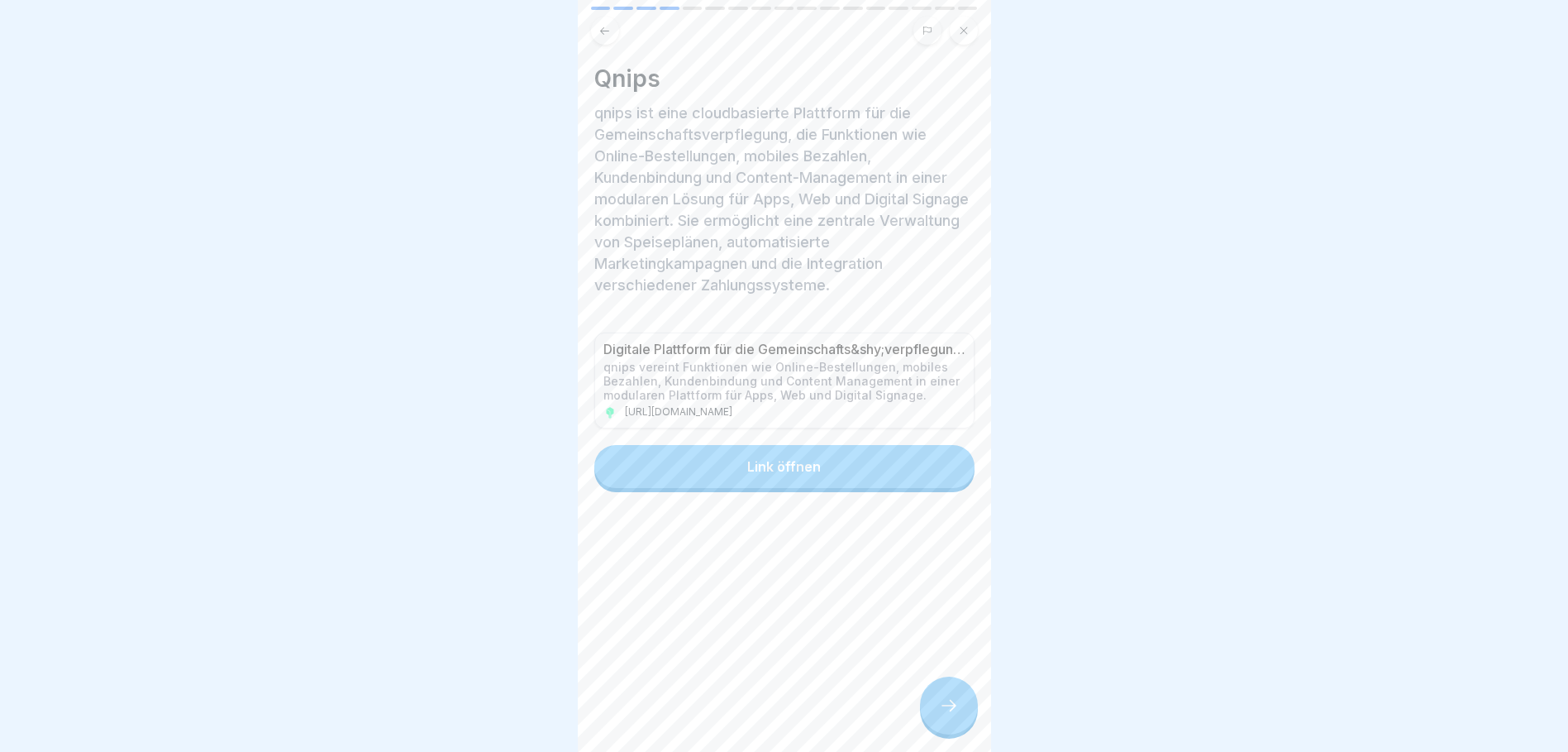
click at [940, 704] on icon at bounding box center [949, 704] width 20 height 20
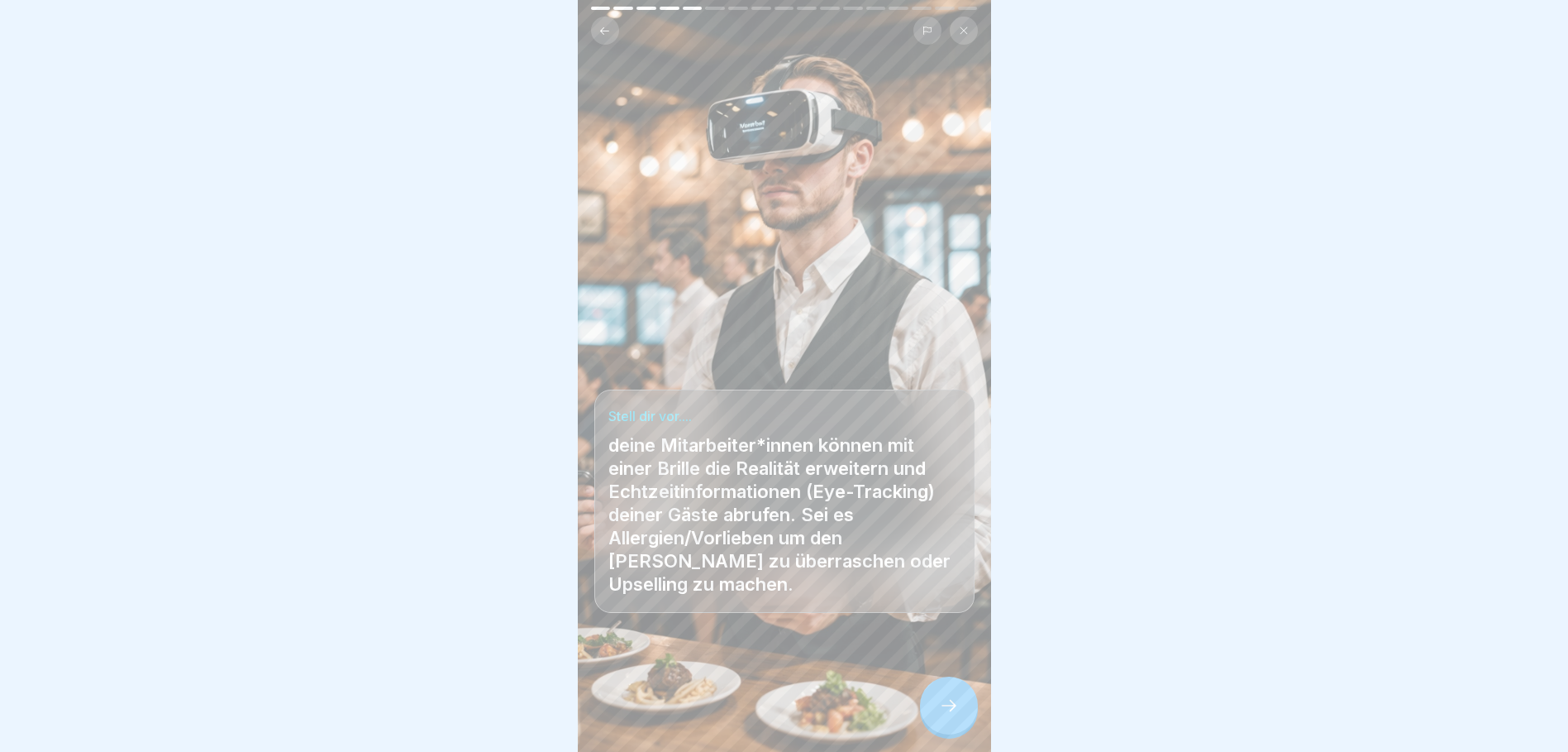
click at [955, 694] on div at bounding box center [949, 705] width 58 height 58
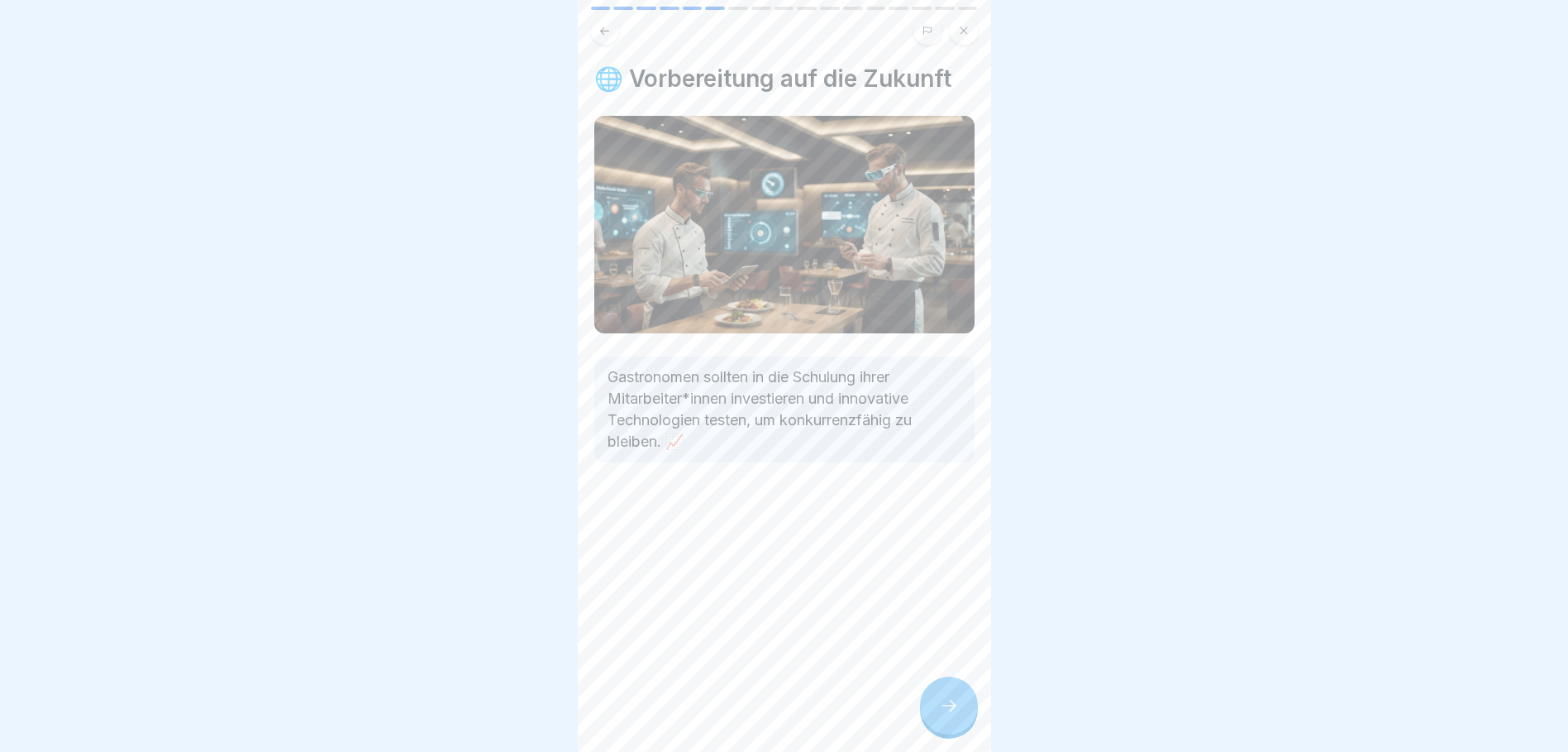
click at [955, 694] on div at bounding box center [949, 705] width 58 height 58
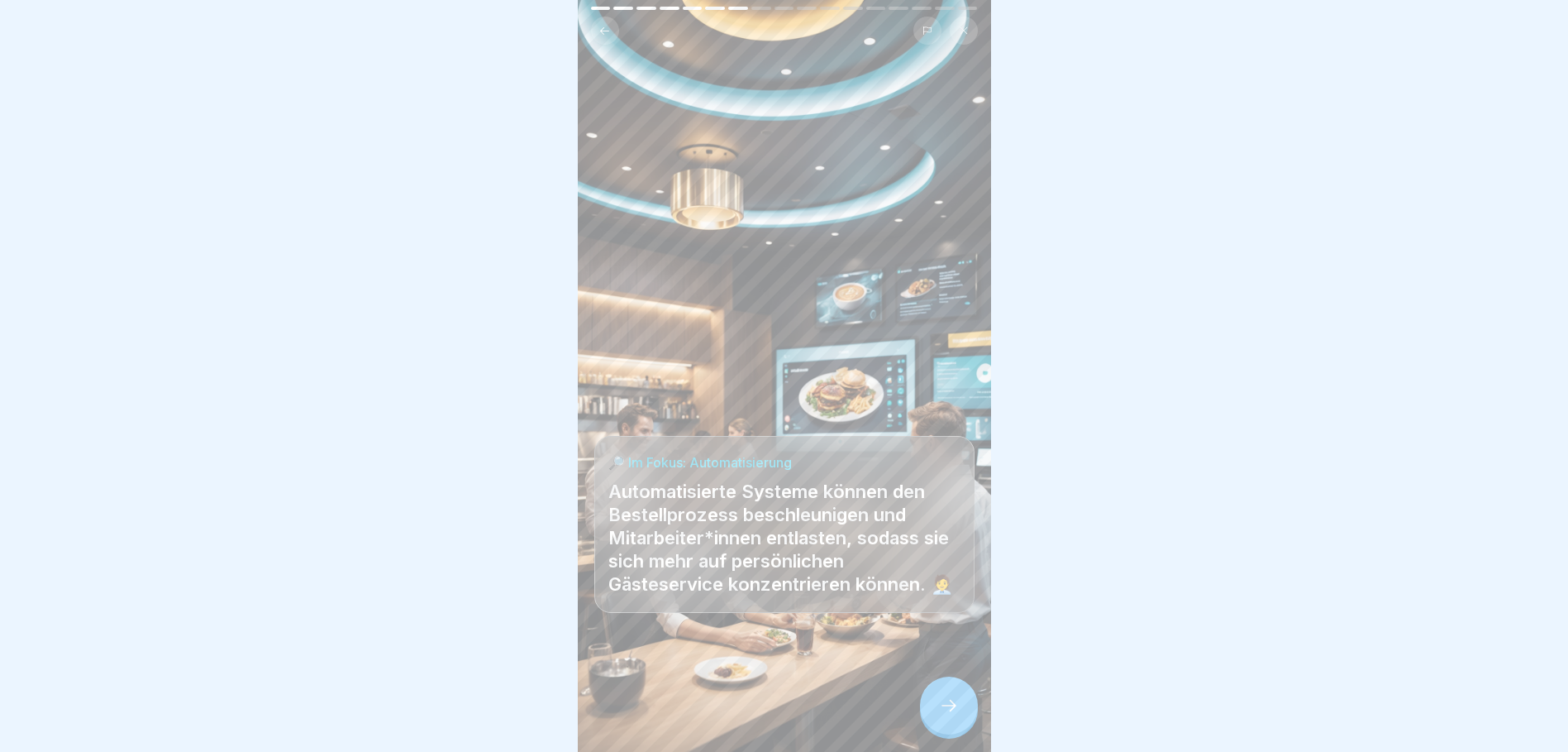
click at [949, 694] on div at bounding box center [949, 705] width 58 height 58
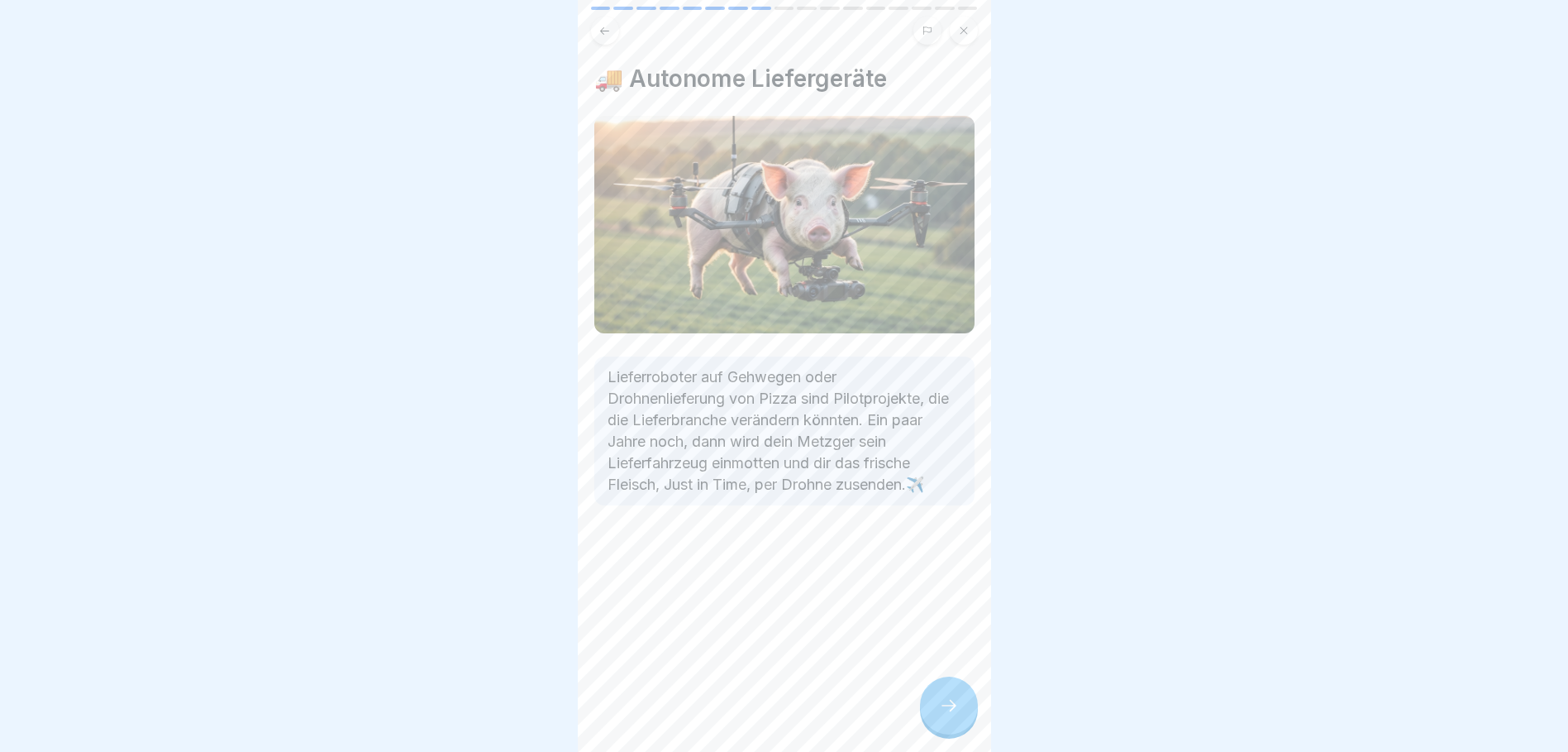
click at [952, 702] on icon at bounding box center [949, 704] width 20 height 20
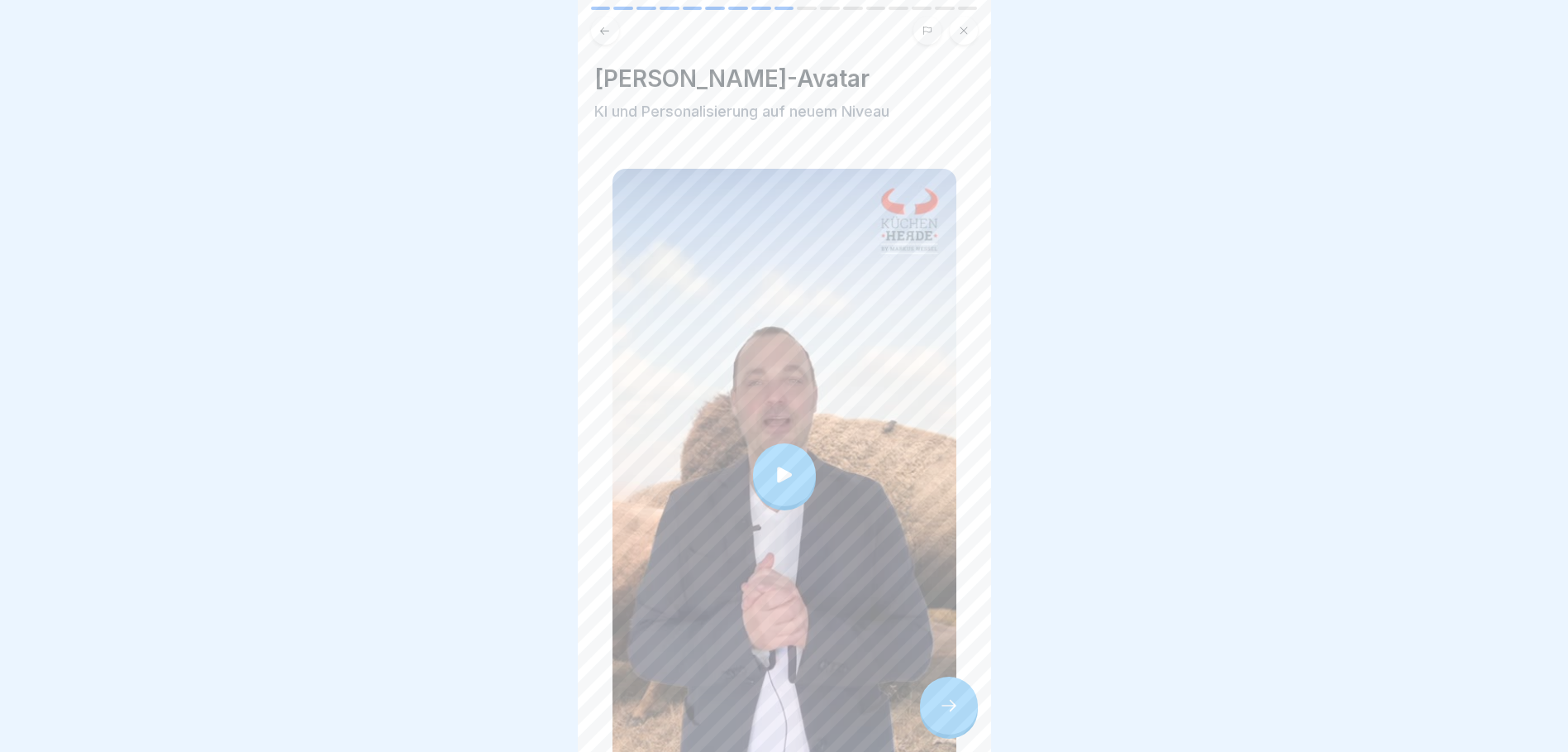
click at [785, 463] on icon at bounding box center [784, 474] width 23 height 23
click at [963, 713] on div at bounding box center [949, 705] width 58 height 58
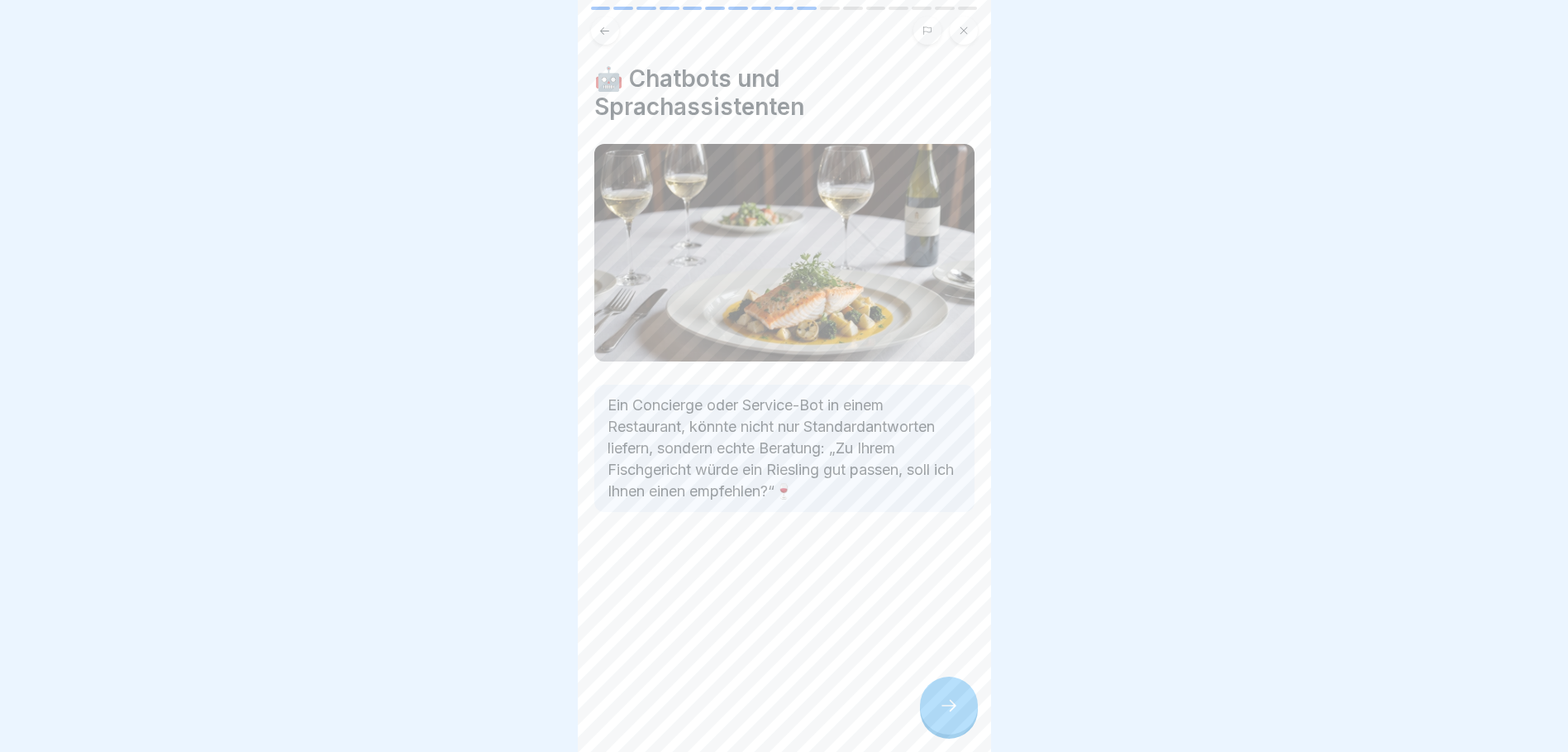
click at [956, 705] on icon at bounding box center [949, 704] width 20 height 20
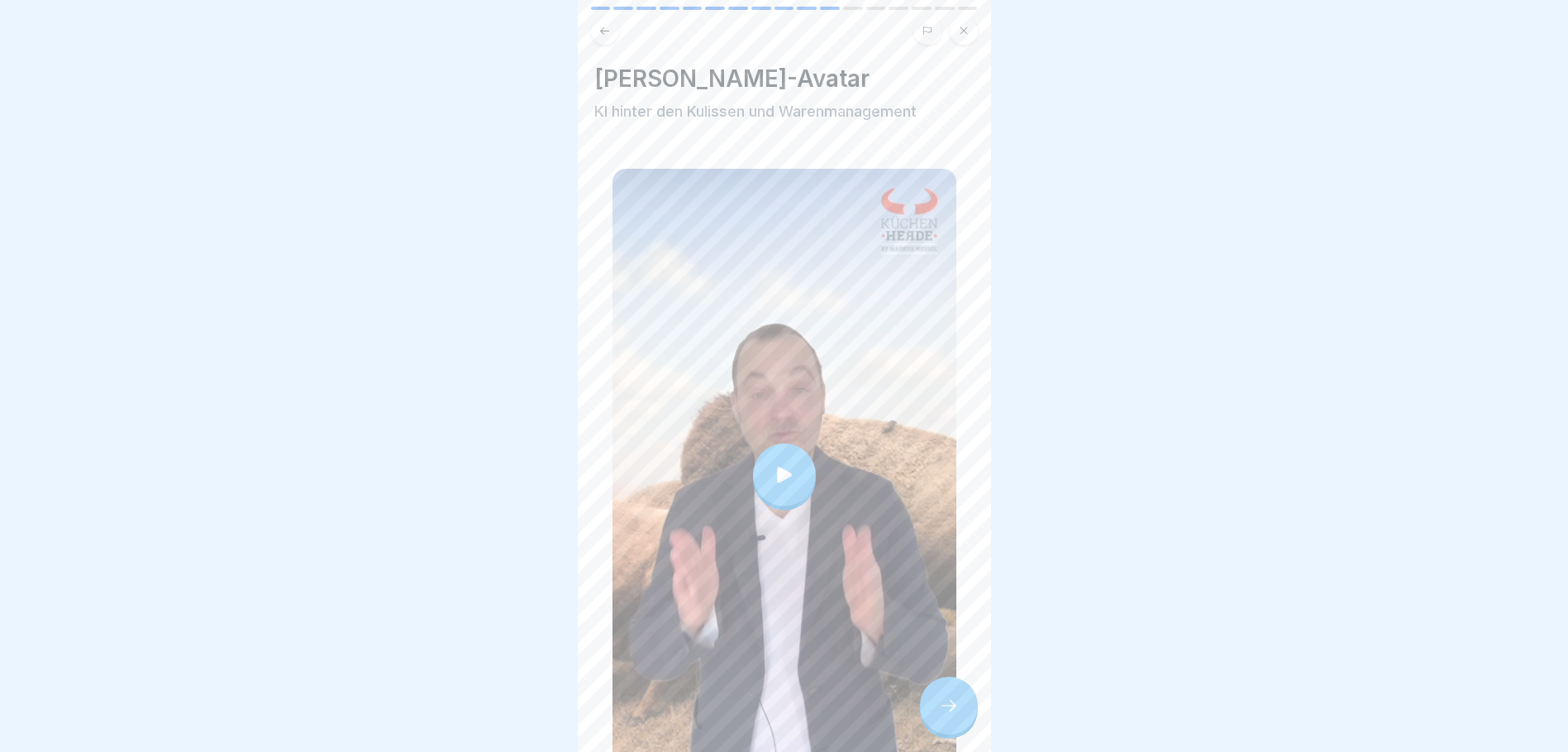
click at [777, 467] on icon at bounding box center [784, 474] width 15 height 16
click at [953, 710] on icon at bounding box center [949, 704] width 20 height 20
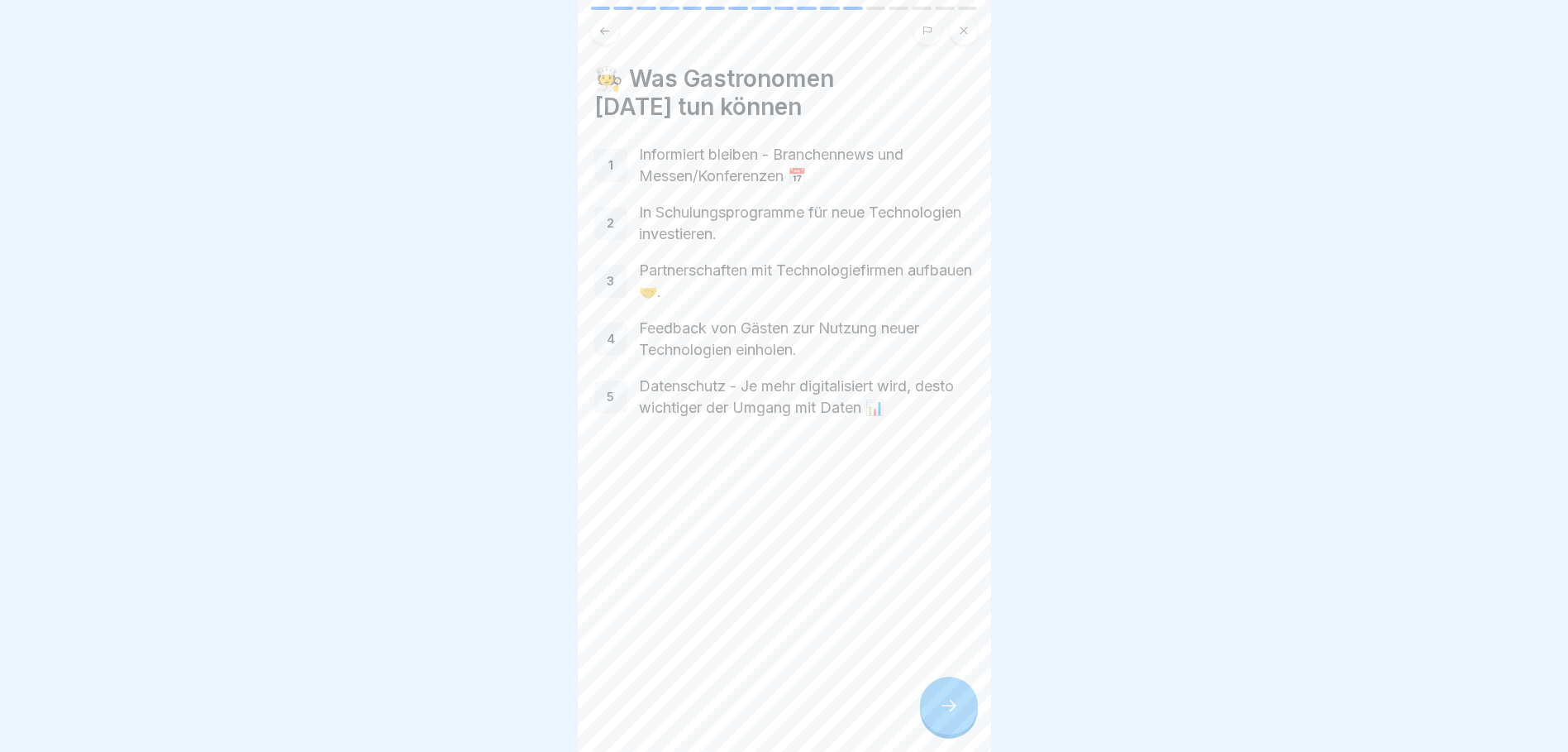
click at [948, 695] on div at bounding box center [949, 705] width 58 height 58
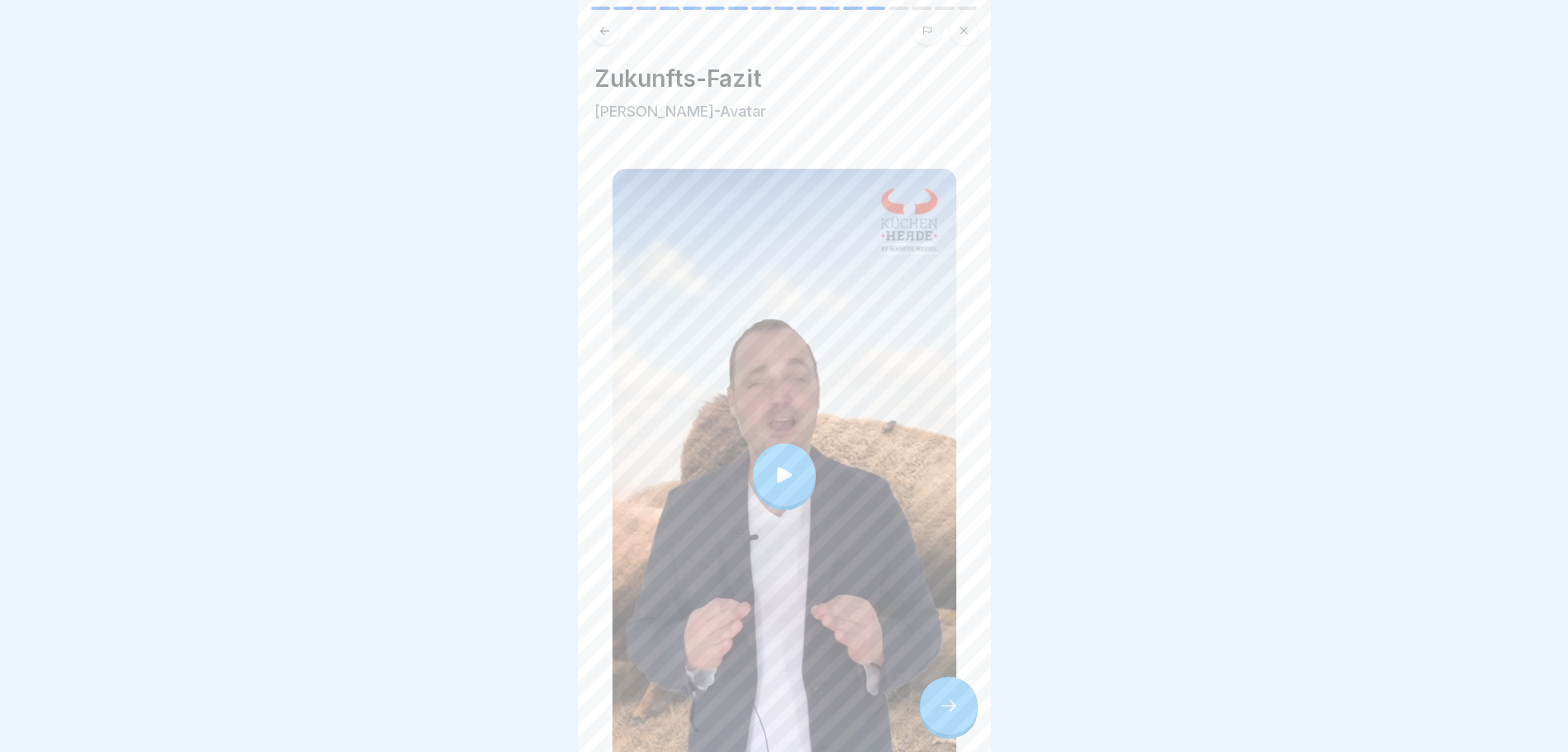
click at [790, 443] on div at bounding box center [784, 474] width 62 height 63
click at [944, 701] on icon at bounding box center [949, 704] width 20 height 20
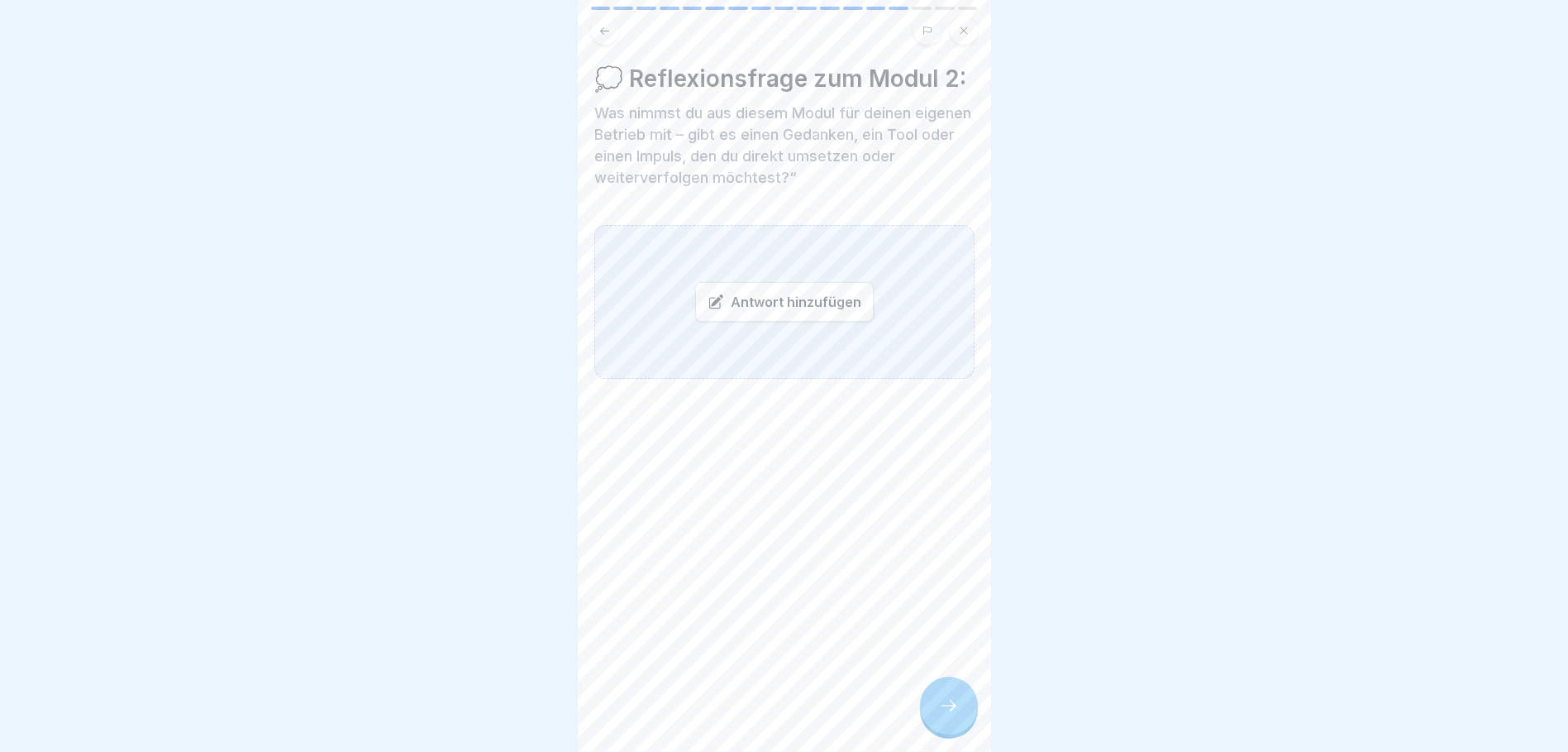
click at [942, 713] on icon at bounding box center [949, 704] width 20 height 20
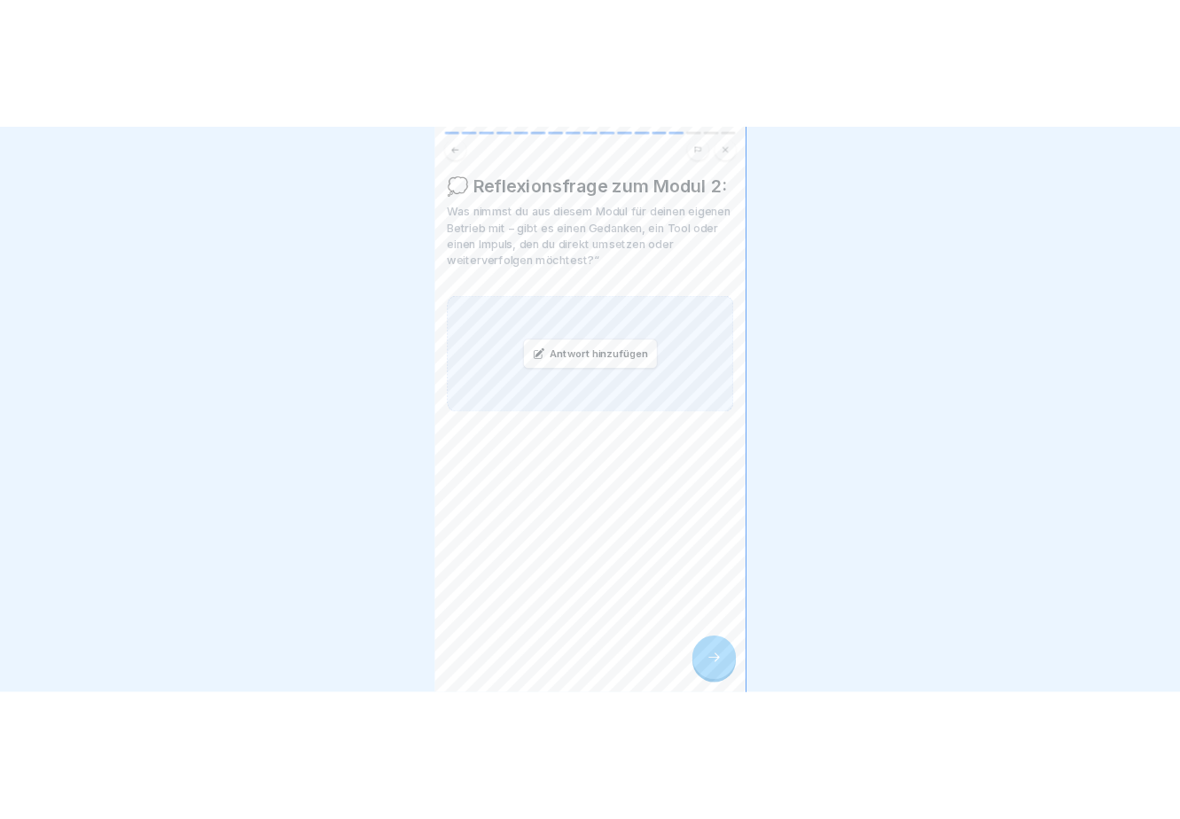
scroll to position [0, 0]
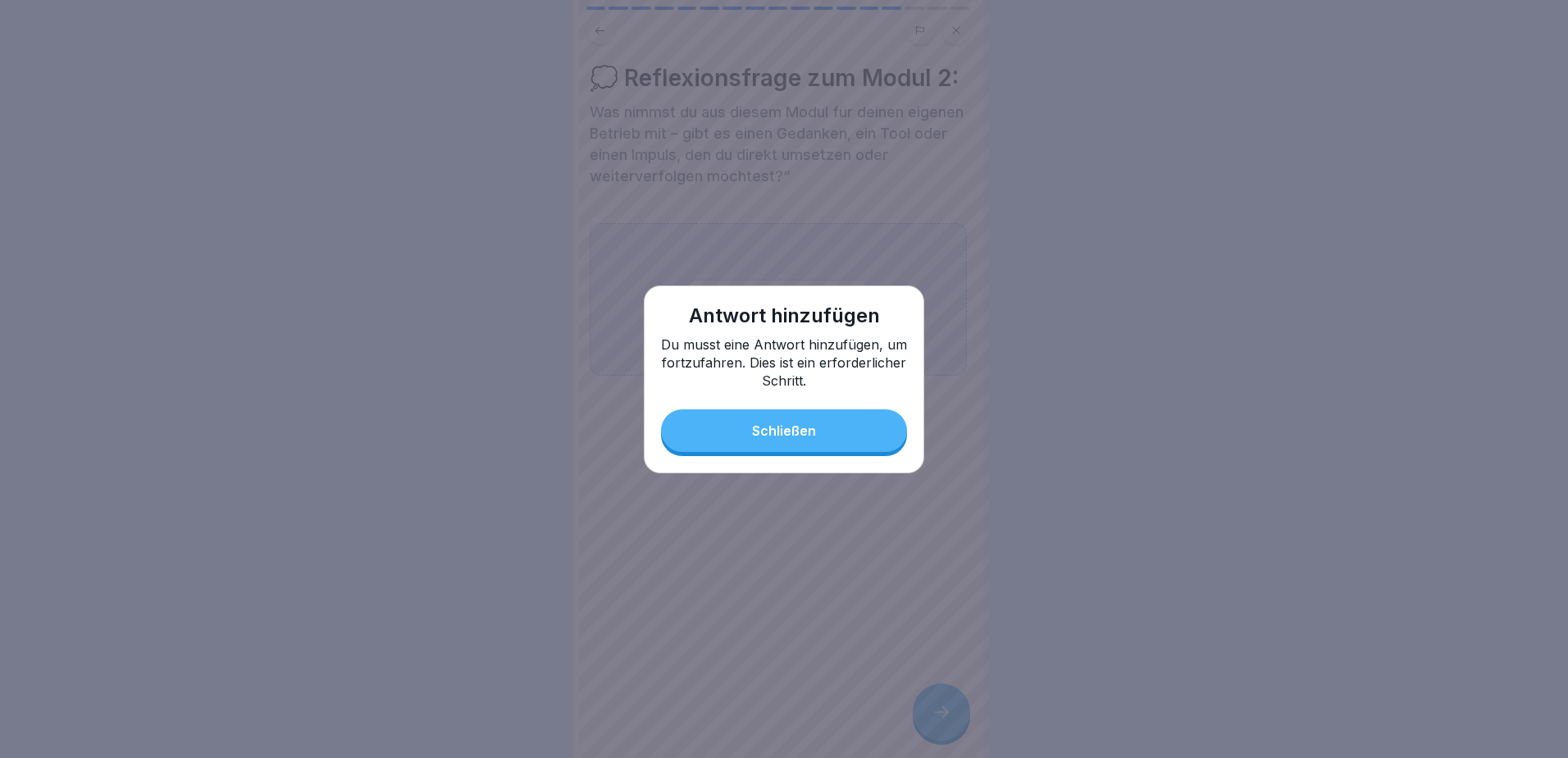
click at [794, 438] on div "Schließen" at bounding box center [784, 430] width 64 height 15
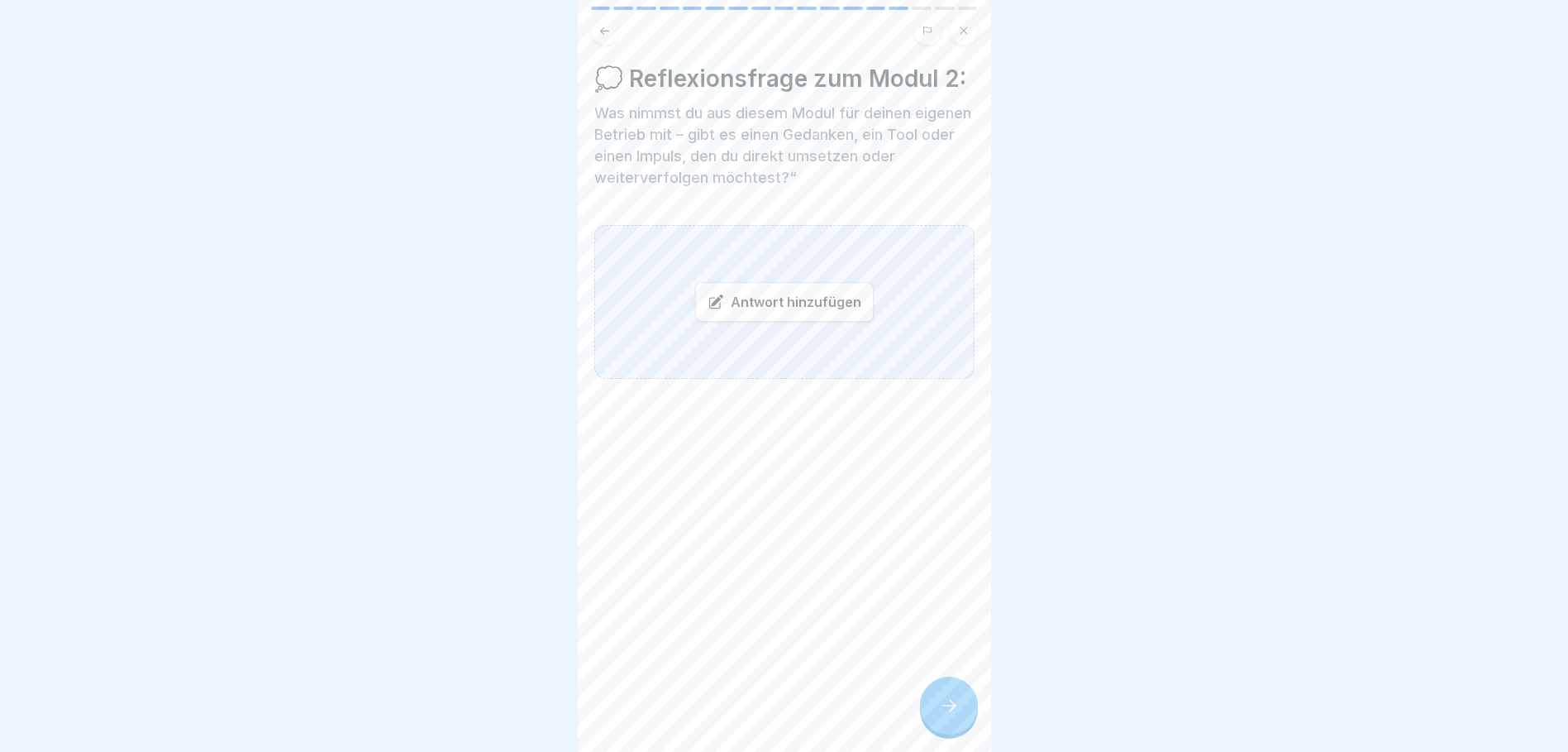
click at [745, 322] on div "Antwort hinzufügen" at bounding box center [784, 301] width 178 height 40
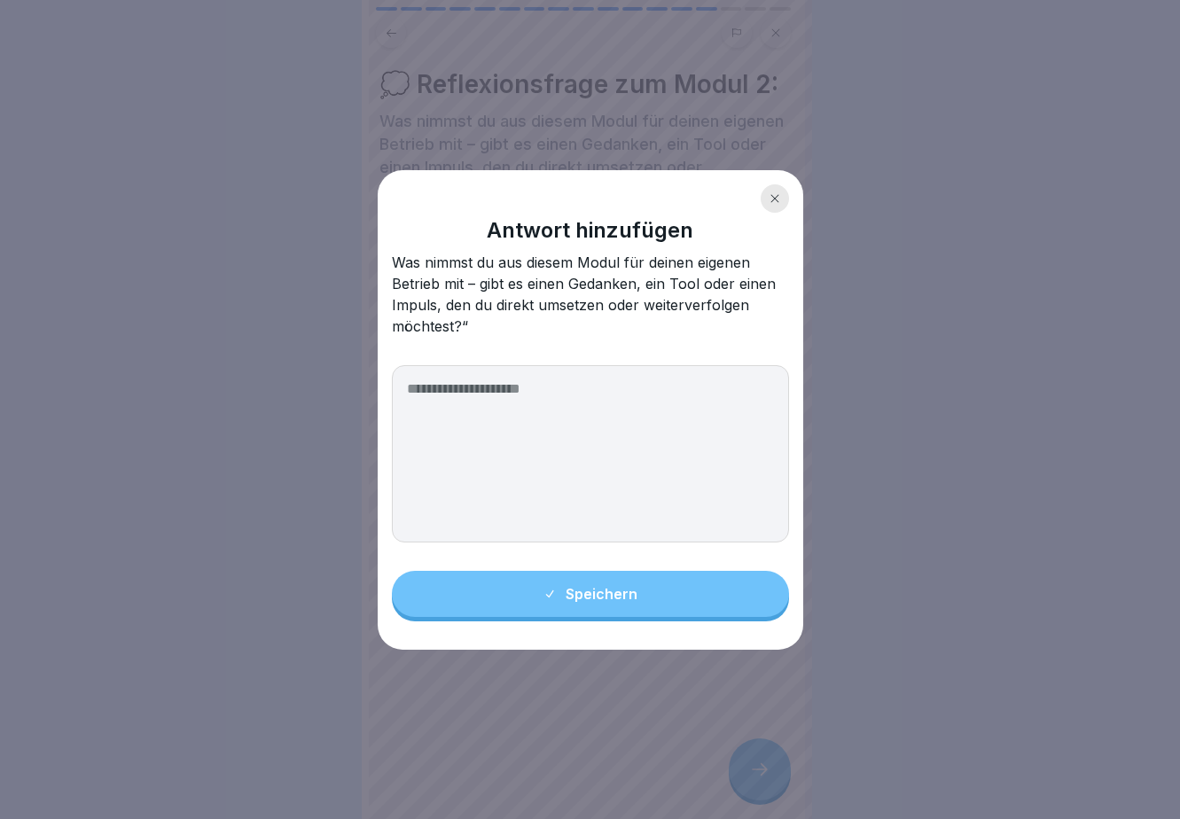
click at [490, 407] on textarea at bounding box center [590, 453] width 397 height 177
paste textarea "**********"
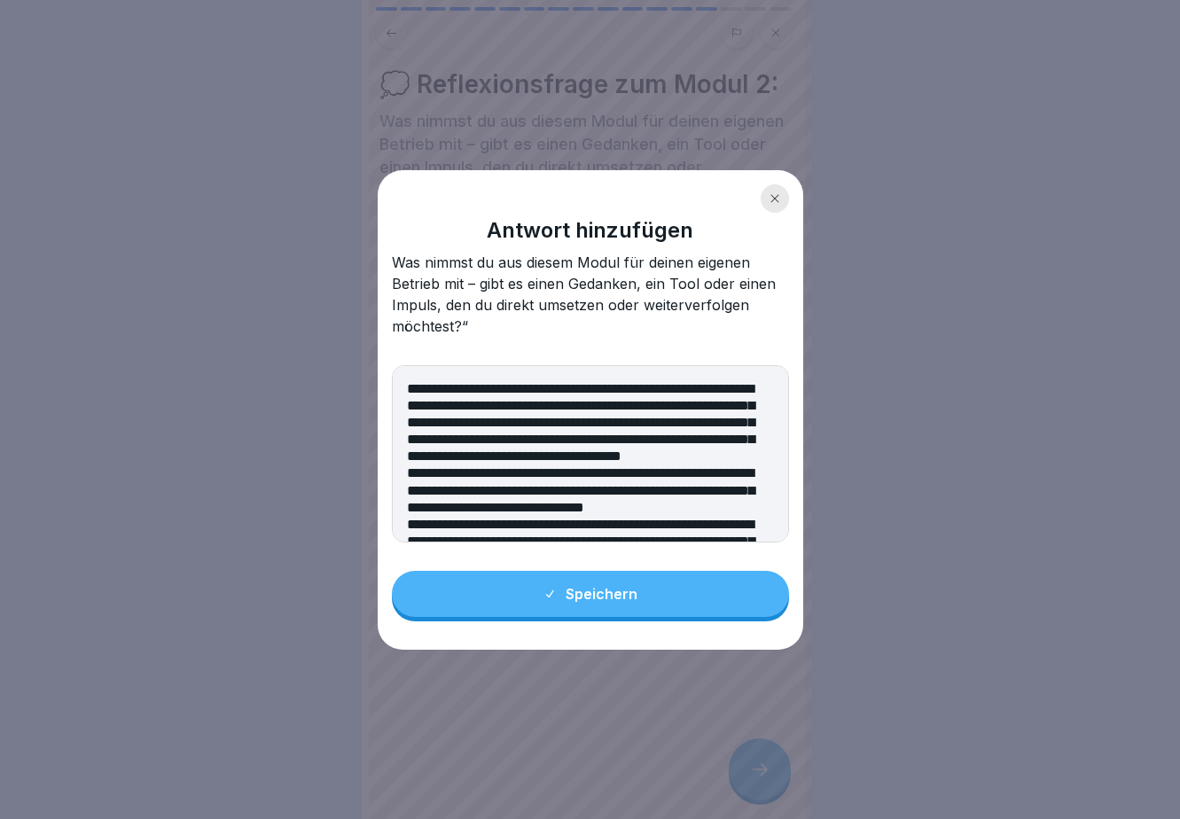
click at [407, 508] on textarea "**********" at bounding box center [590, 453] width 397 height 177
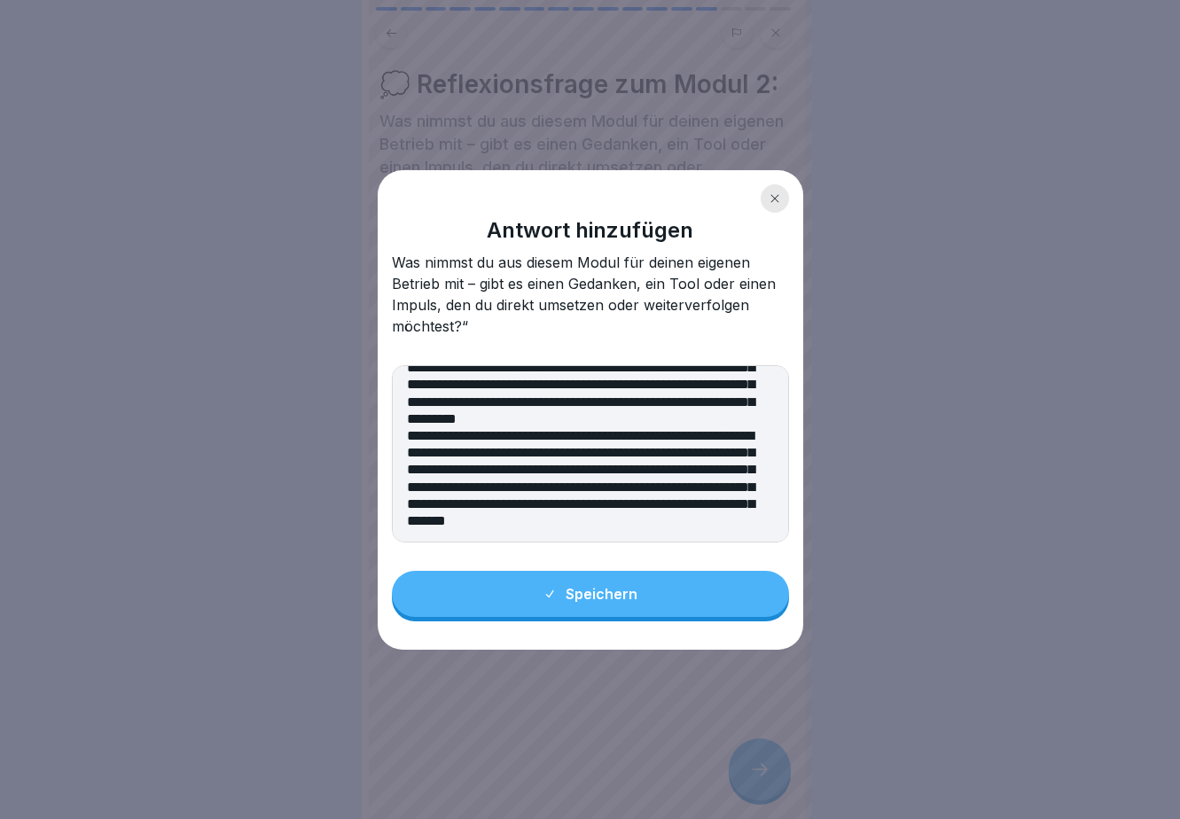
scroll to position [159, 0]
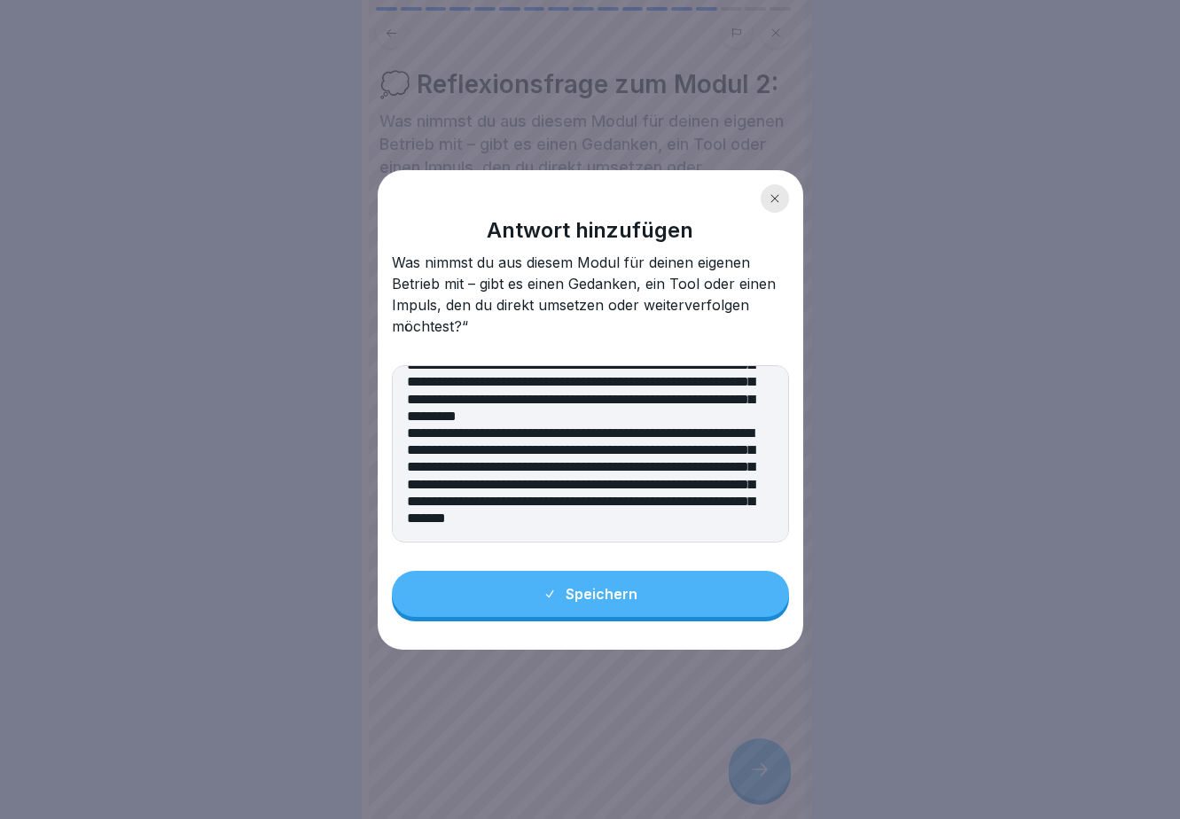
click at [701, 450] on textarea "**********" at bounding box center [590, 453] width 397 height 177
drag, startPoint x: 688, startPoint y: 467, endPoint x: 757, endPoint y: 463, distance: 69.3
click at [757, 463] on textarea "**********" at bounding box center [590, 453] width 397 height 177
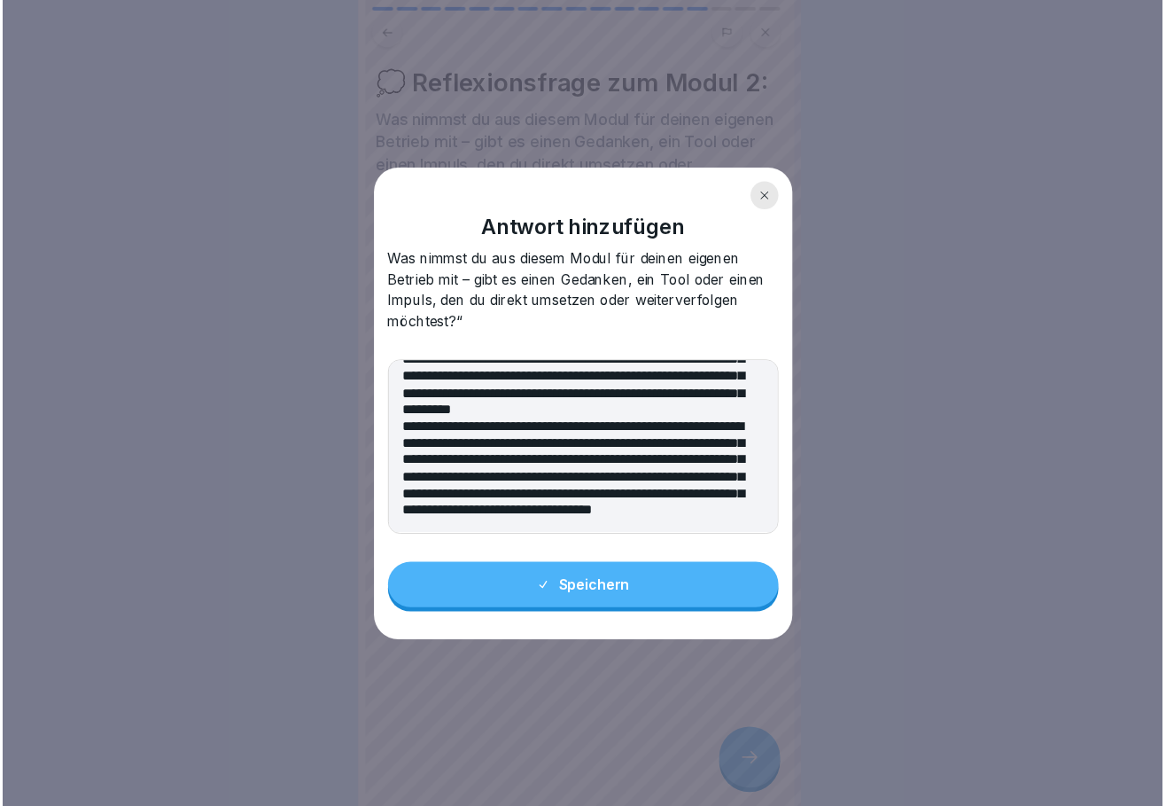
scroll to position [175, 0]
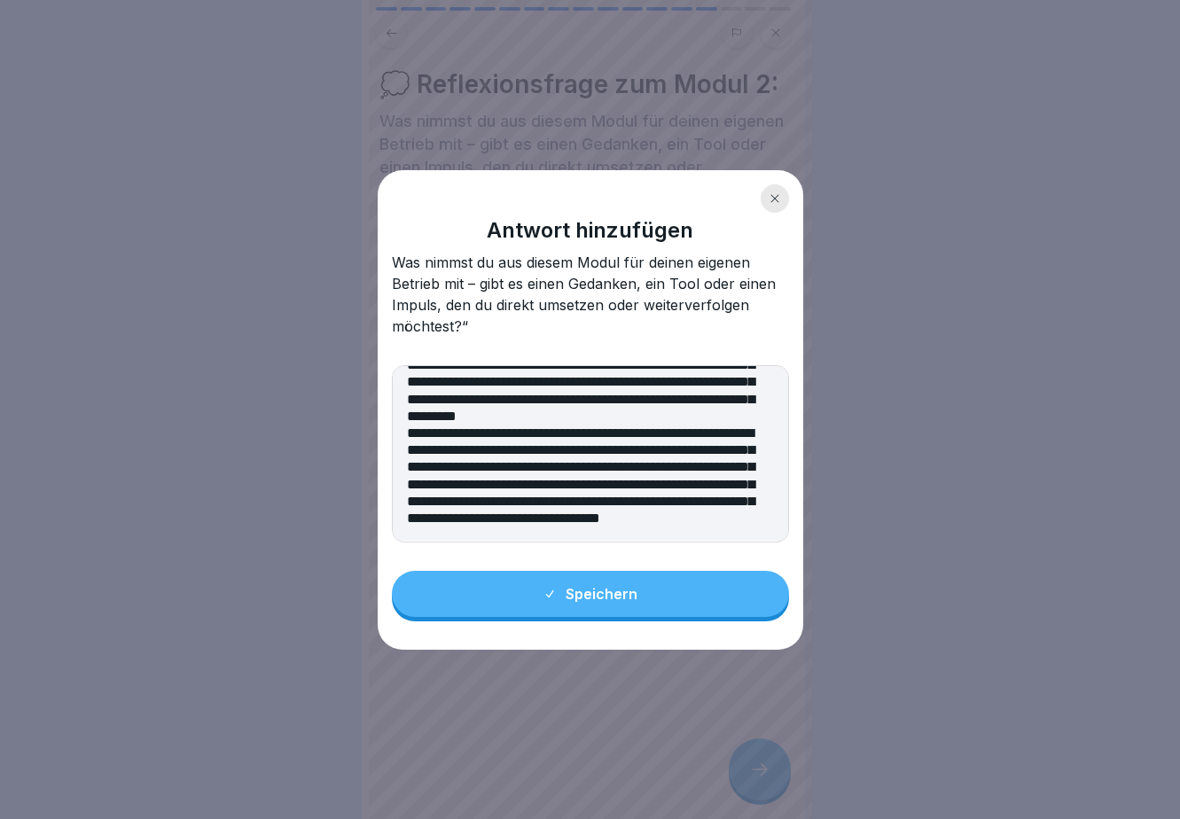
drag, startPoint x: 551, startPoint y: 433, endPoint x: 527, endPoint y: 435, distance: 24.1
click at [527, 435] on textarea "**********" at bounding box center [590, 453] width 397 height 177
click at [516, 433] on textarea "**********" at bounding box center [590, 453] width 397 height 177
type textarea "**********"
click at [626, 597] on div "Speichern" at bounding box center [589, 594] width 95 height 16
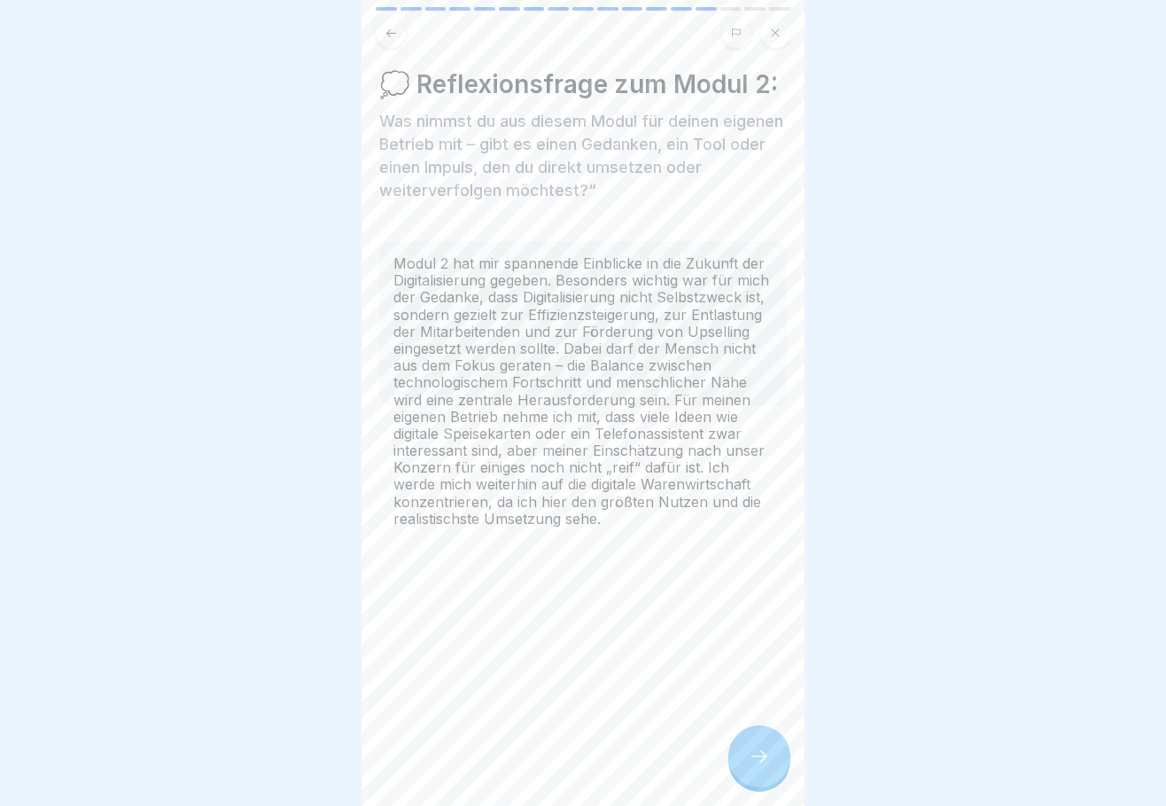
click at [767, 767] on icon at bounding box center [759, 755] width 21 height 21
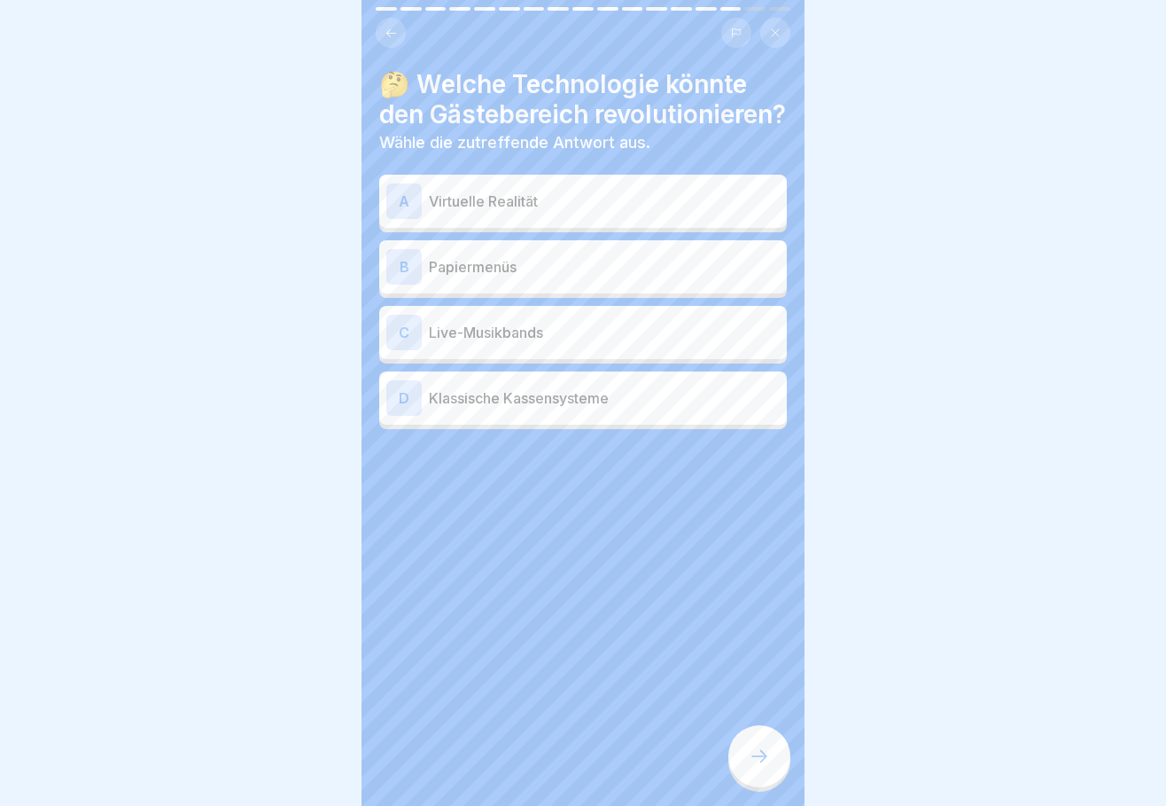
click at [478, 212] on p "Virtuelle Realität" at bounding box center [604, 201] width 351 height 21
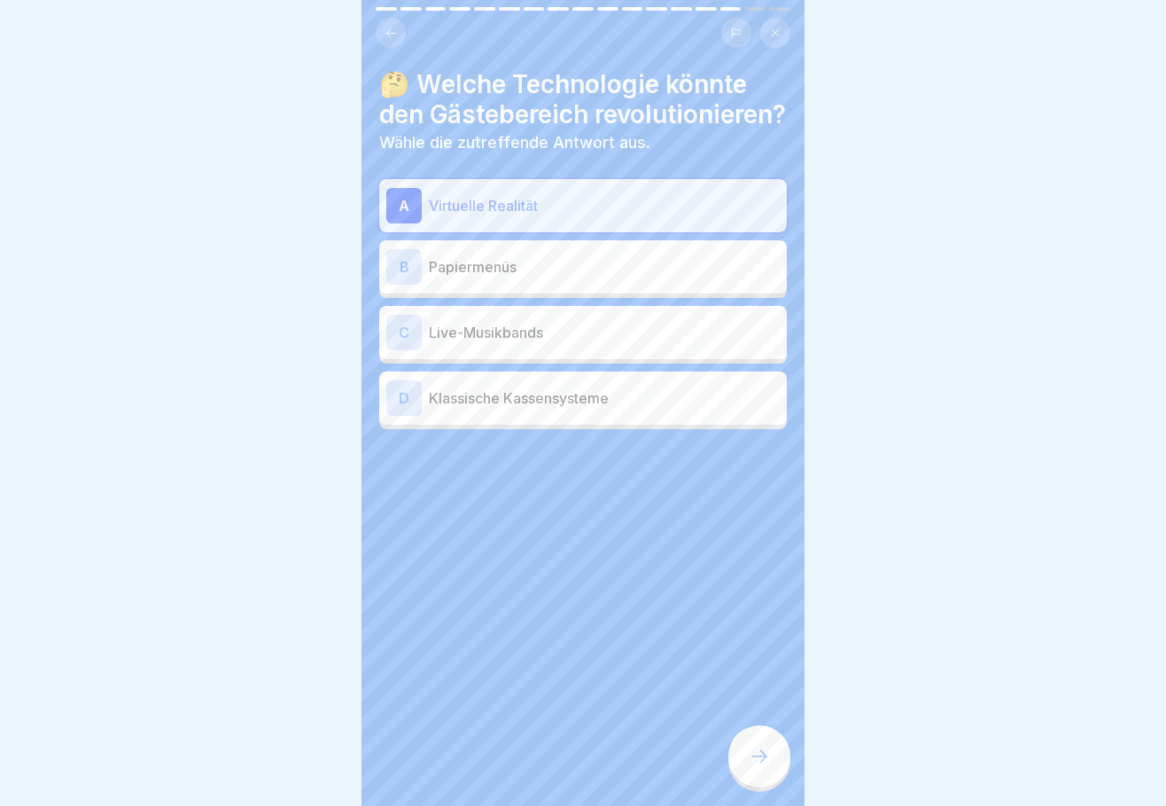
click at [766, 767] on icon at bounding box center [759, 755] width 21 height 21
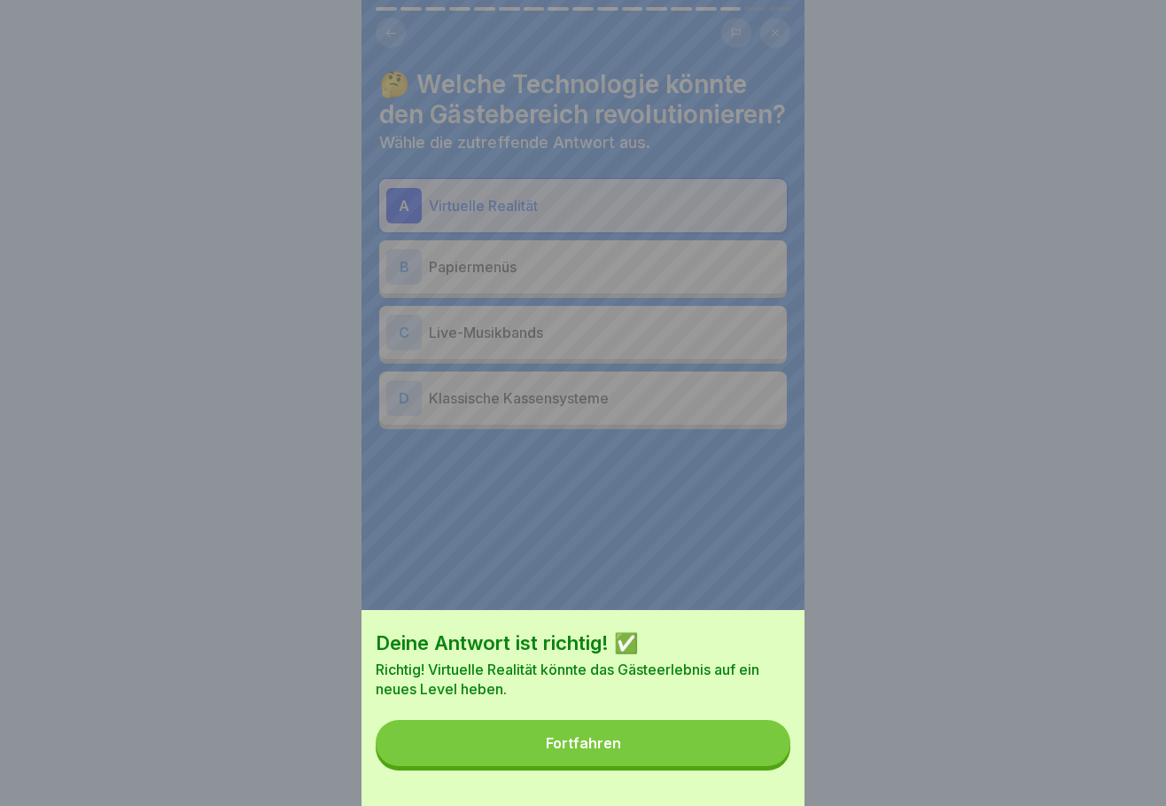
click at [605, 751] on div "Fortfahren" at bounding box center [583, 743] width 75 height 16
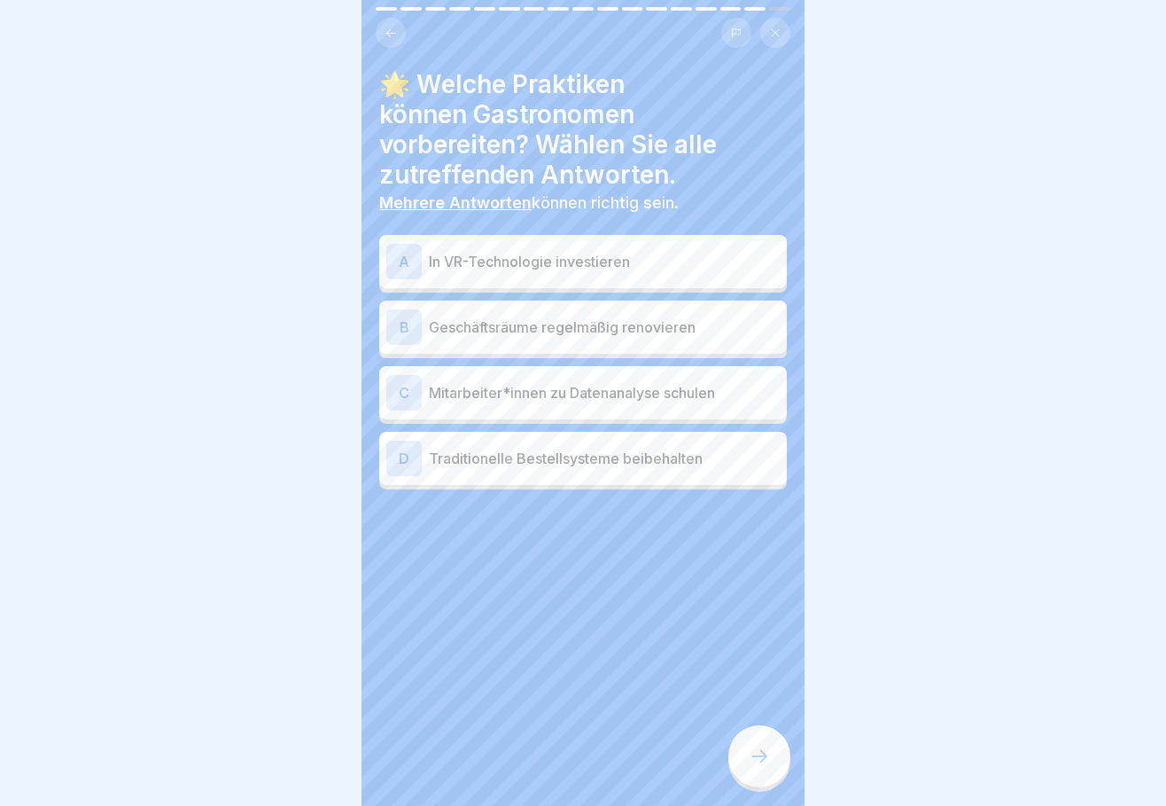
click at [466, 259] on p "In VR-Technologie investieren" at bounding box center [604, 261] width 351 height 21
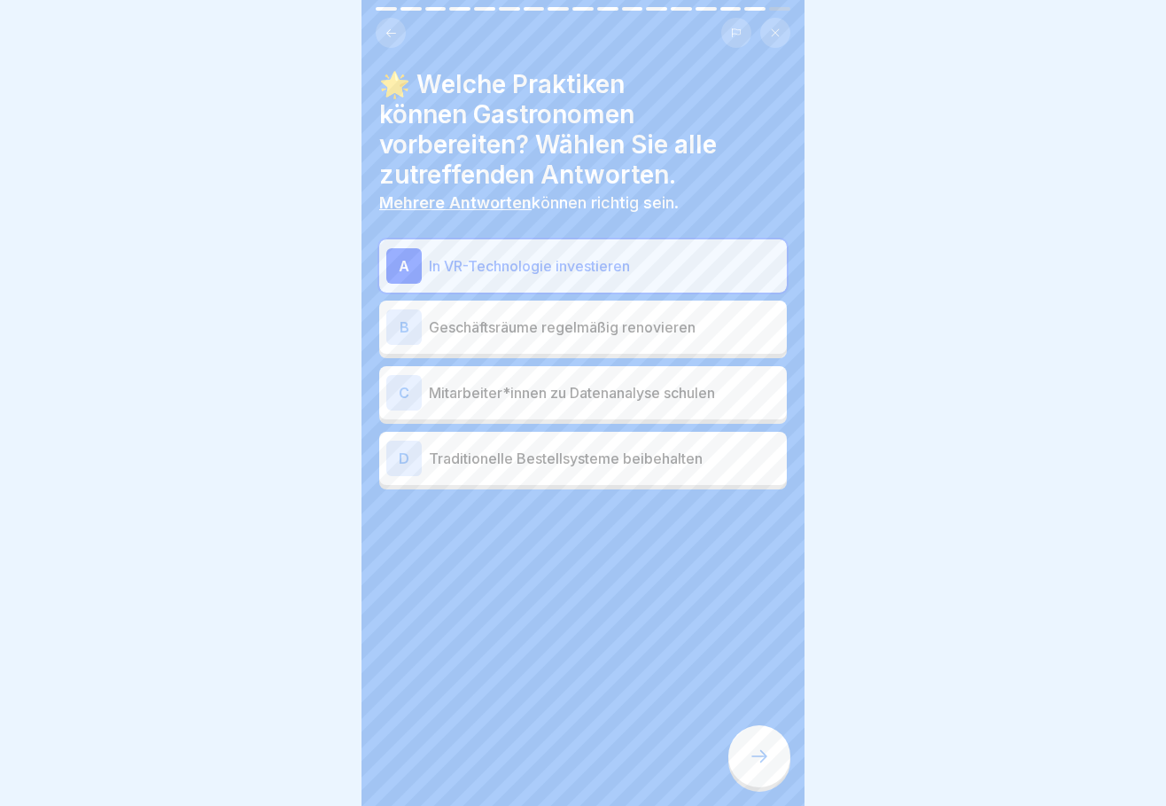
click at [464, 391] on p "Mitarbeiter*innen zu Datenanalyse schulen" at bounding box center [604, 392] width 351 height 21
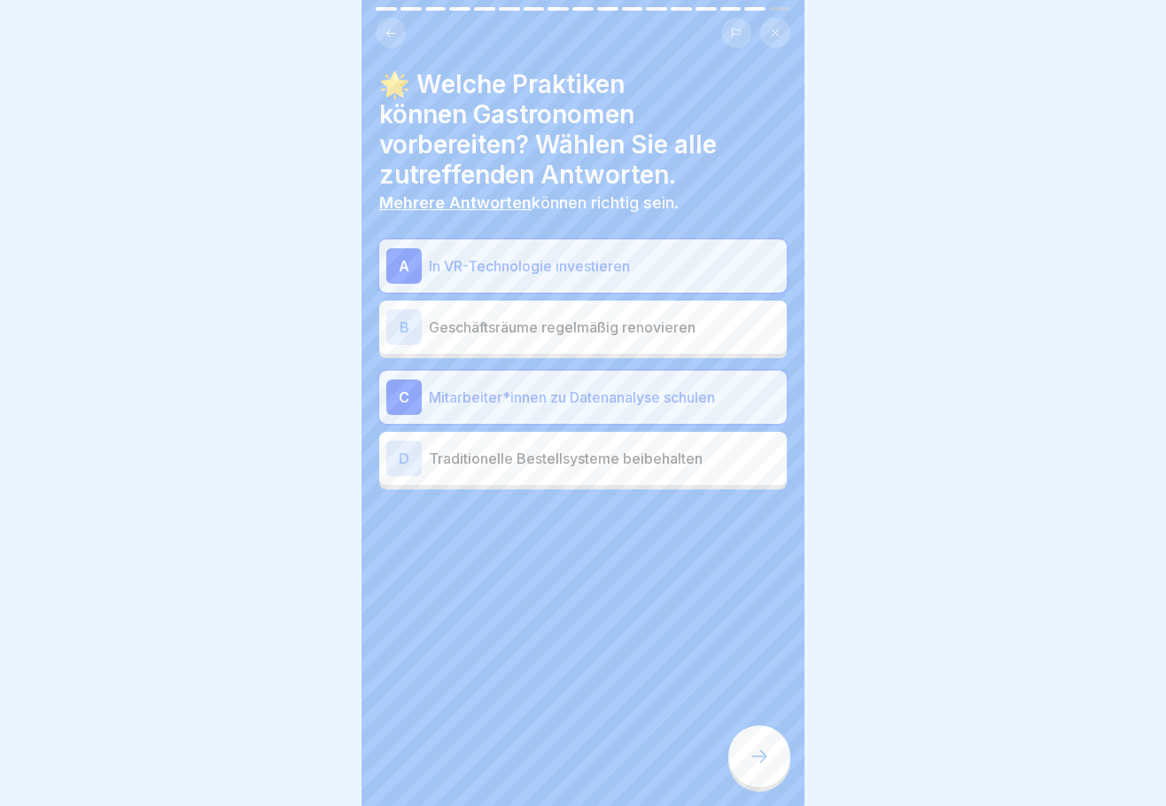
click at [770, 762] on div at bounding box center [760, 756] width 62 height 62
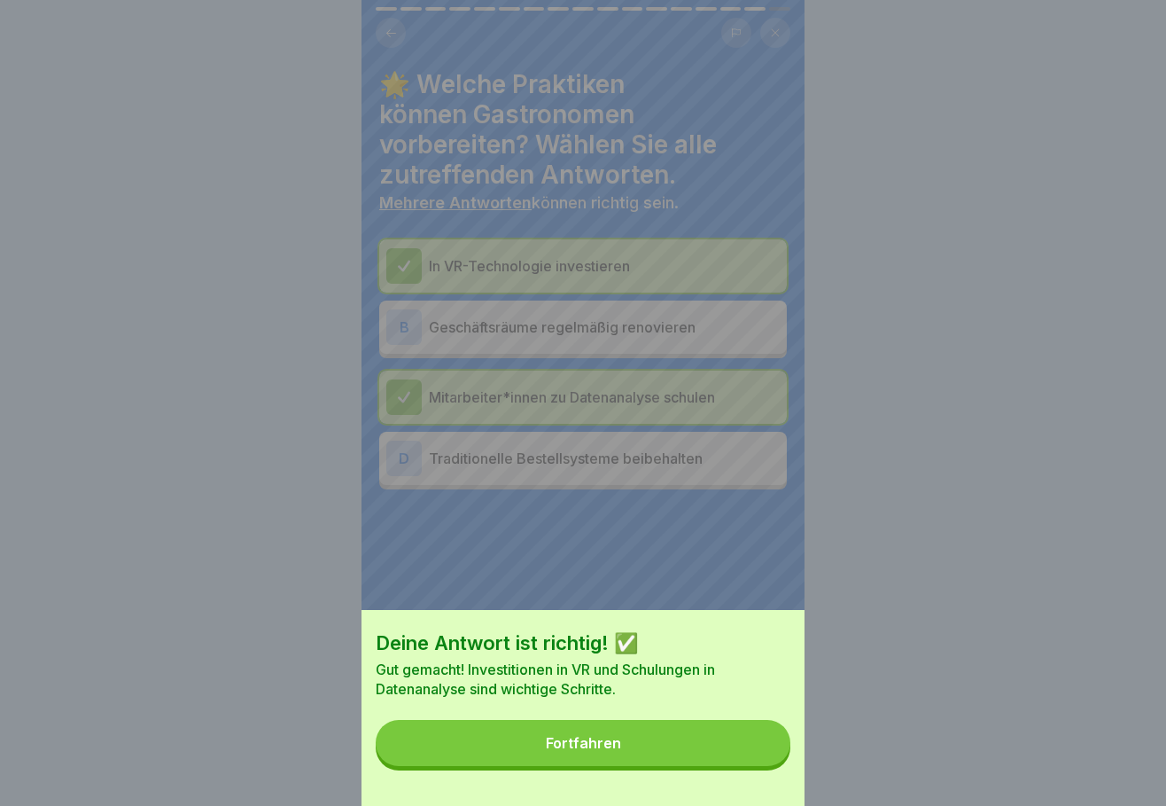
click at [572, 751] on div "Fortfahren" at bounding box center [583, 743] width 75 height 16
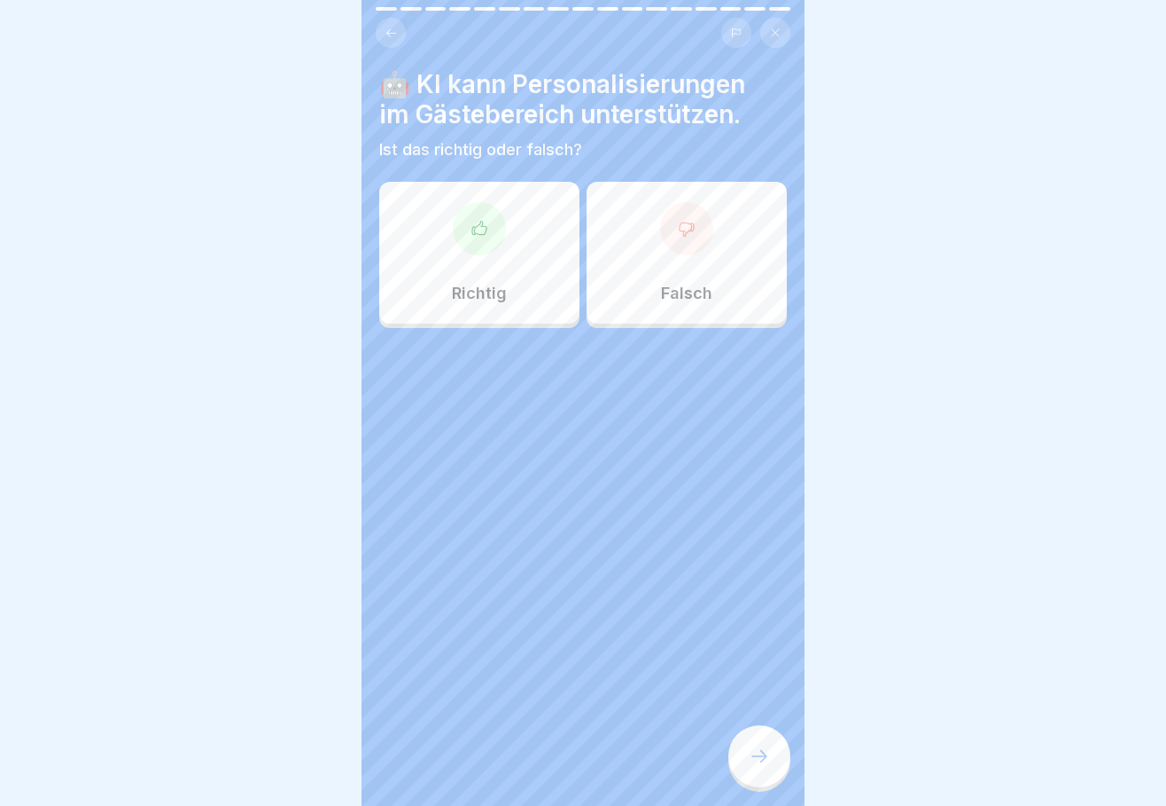
click at [495, 245] on div at bounding box center [479, 228] width 53 height 53
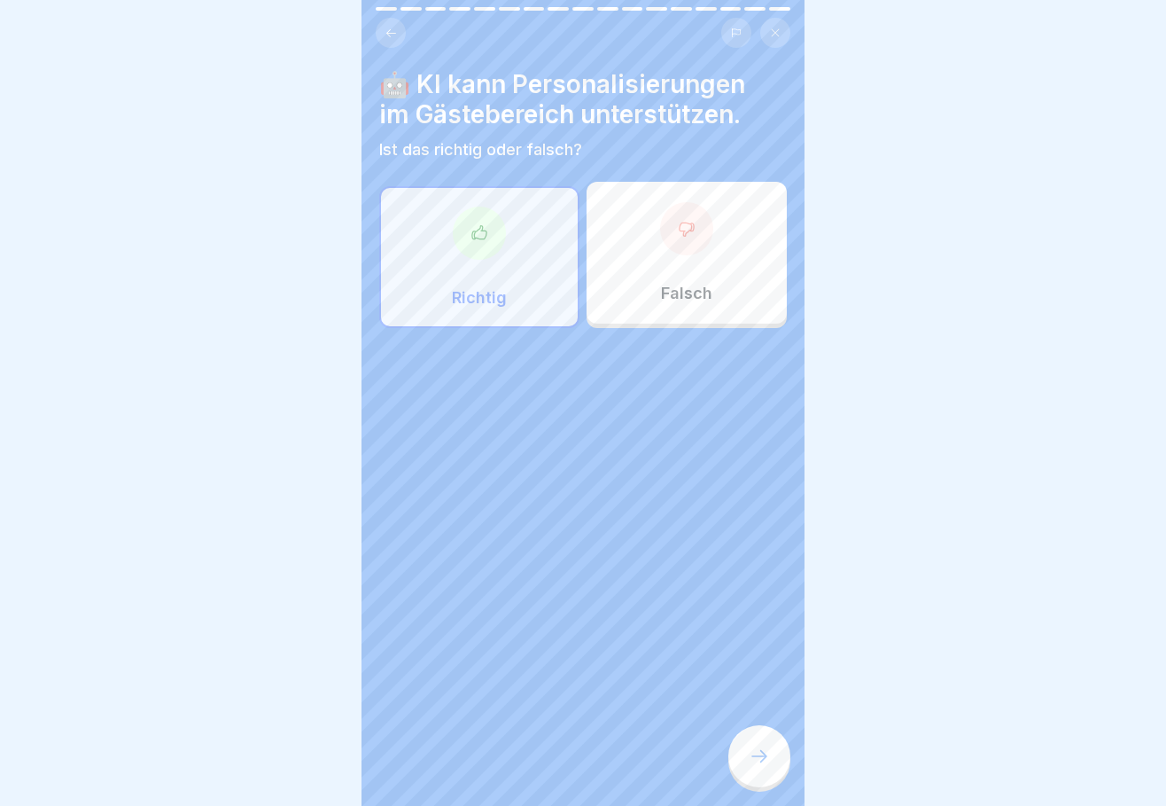
click at [746, 767] on div at bounding box center [760, 756] width 62 height 62
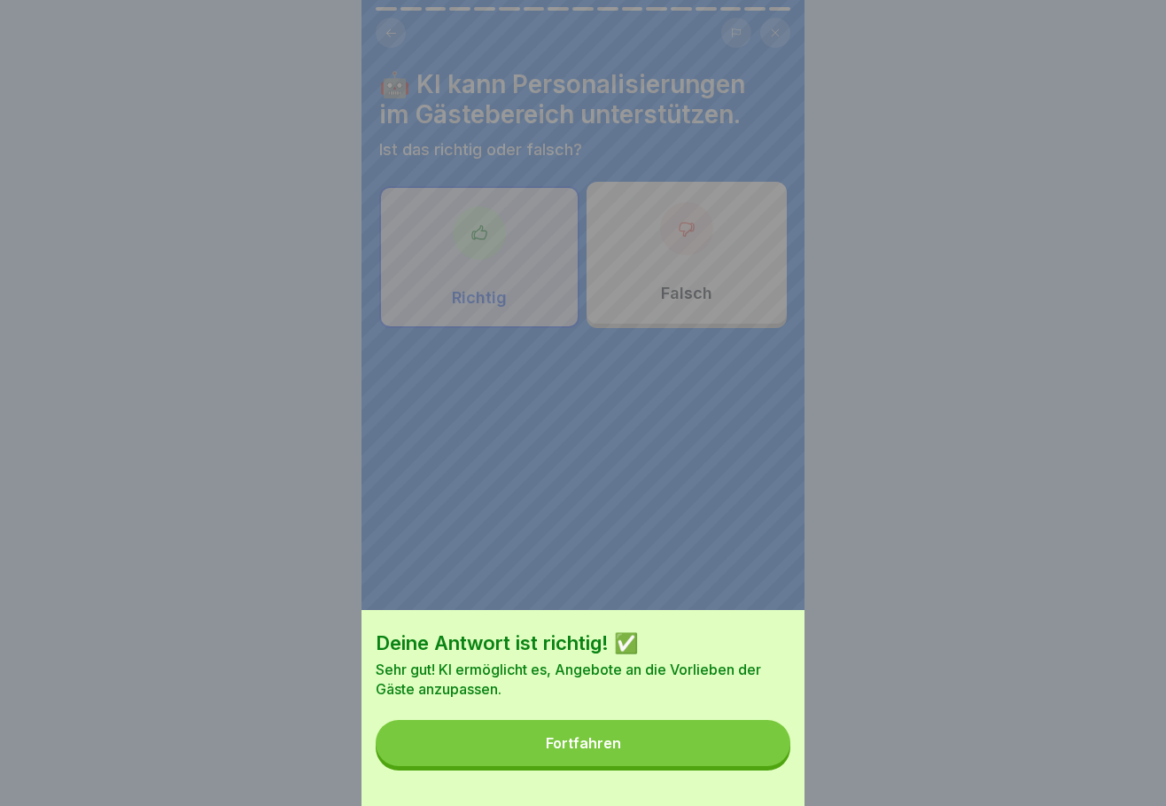
click at [675, 766] on button "Fortfahren" at bounding box center [583, 743] width 415 height 46
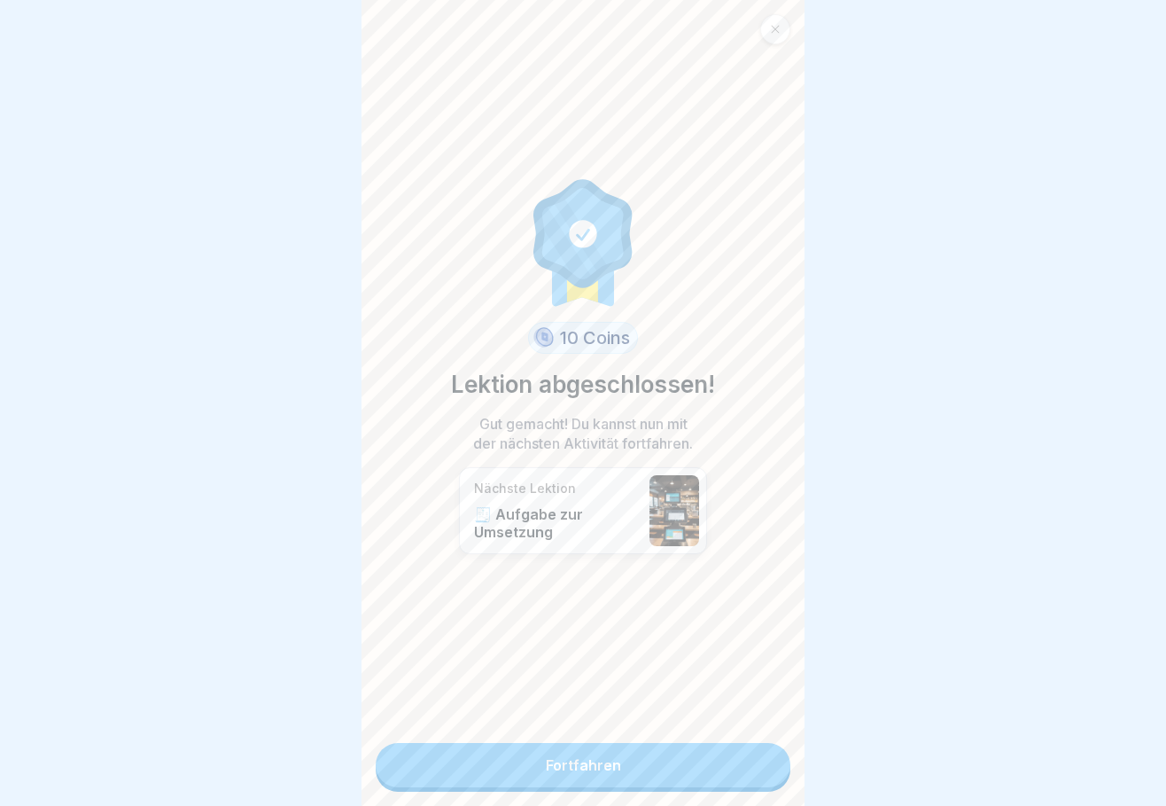
click at [643, 764] on link "Fortfahren" at bounding box center [583, 765] width 415 height 44
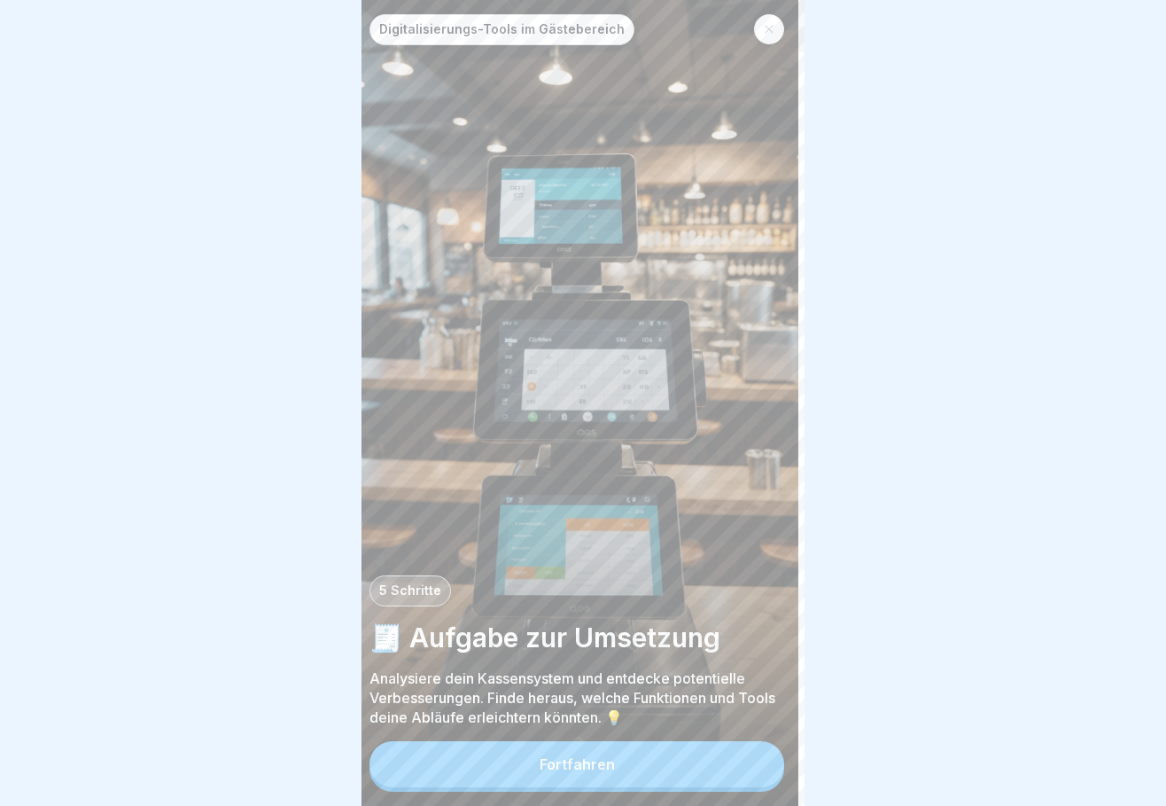
click at [374, 697] on div "Digitalisierungs-Tools im Gästebereich 5 Schritte 🧾 Aufgabe zur Umsetzung Analy…" at bounding box center [576, 403] width 443 height 806
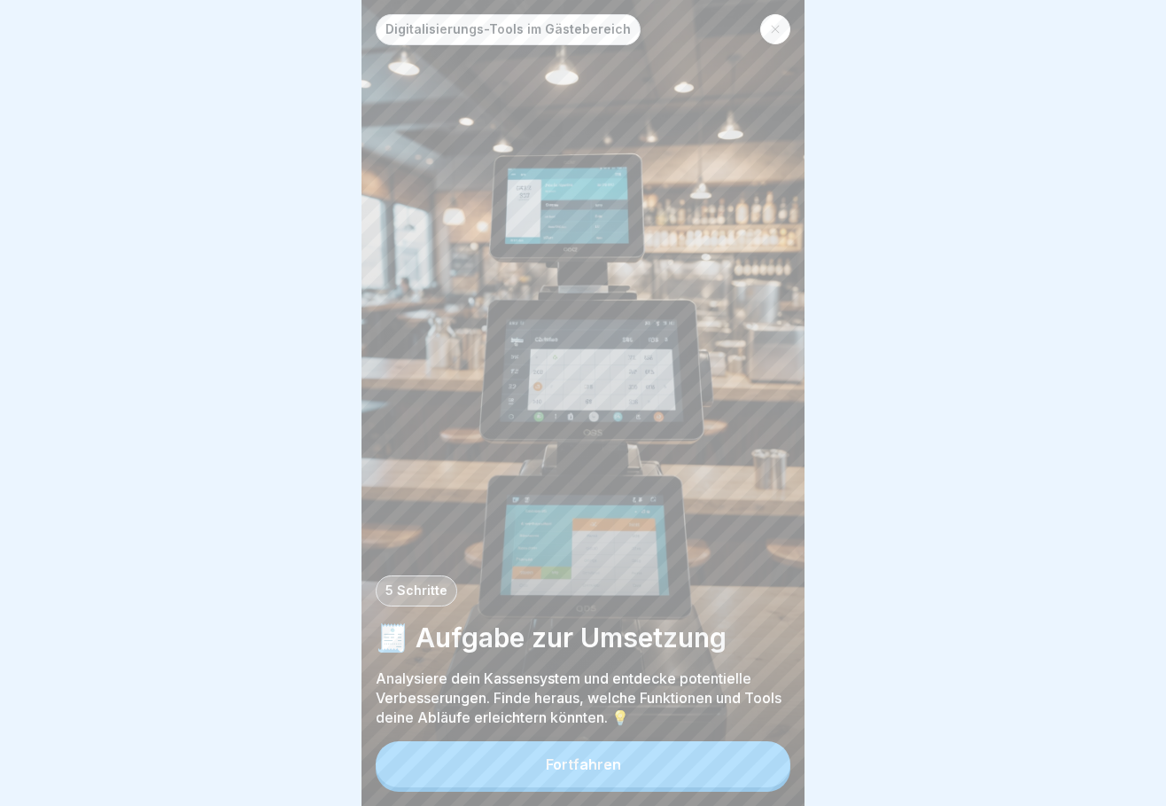
scroll to position [13, 0]
click at [627, 763] on button "Fortfahren" at bounding box center [583, 764] width 415 height 46
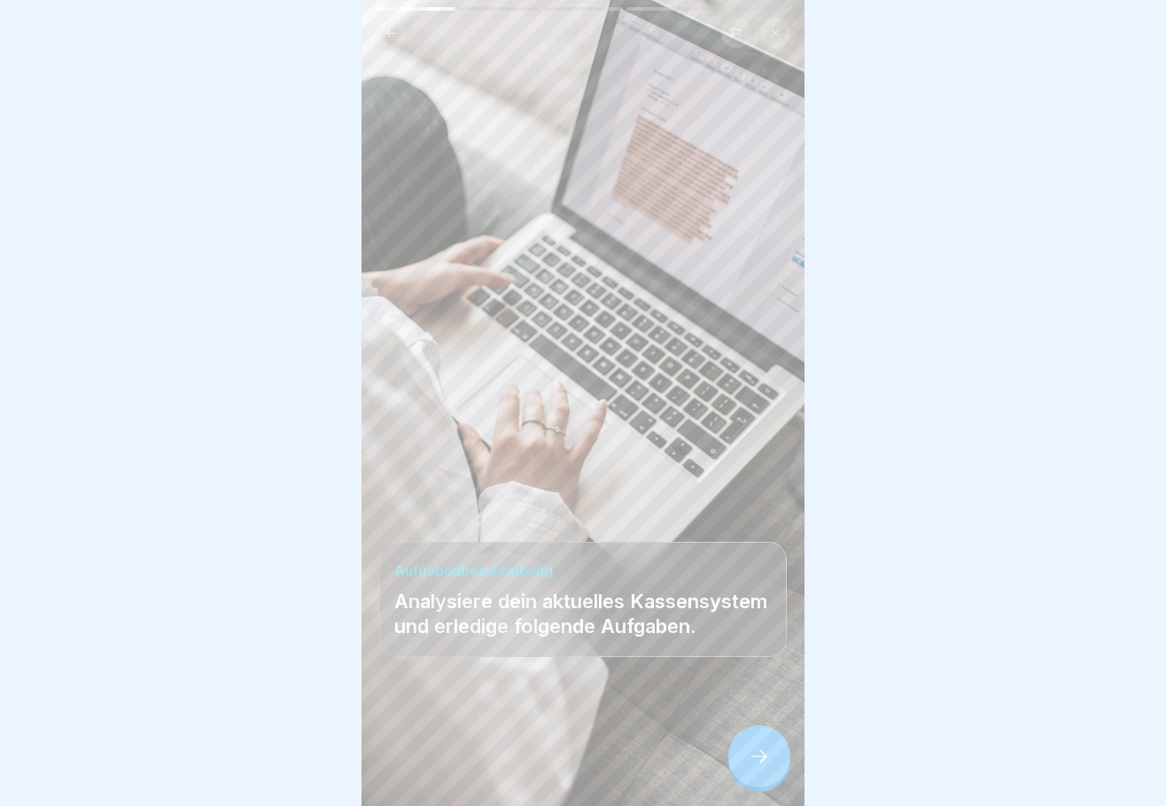
click at [765, 745] on div at bounding box center [760, 756] width 62 height 62
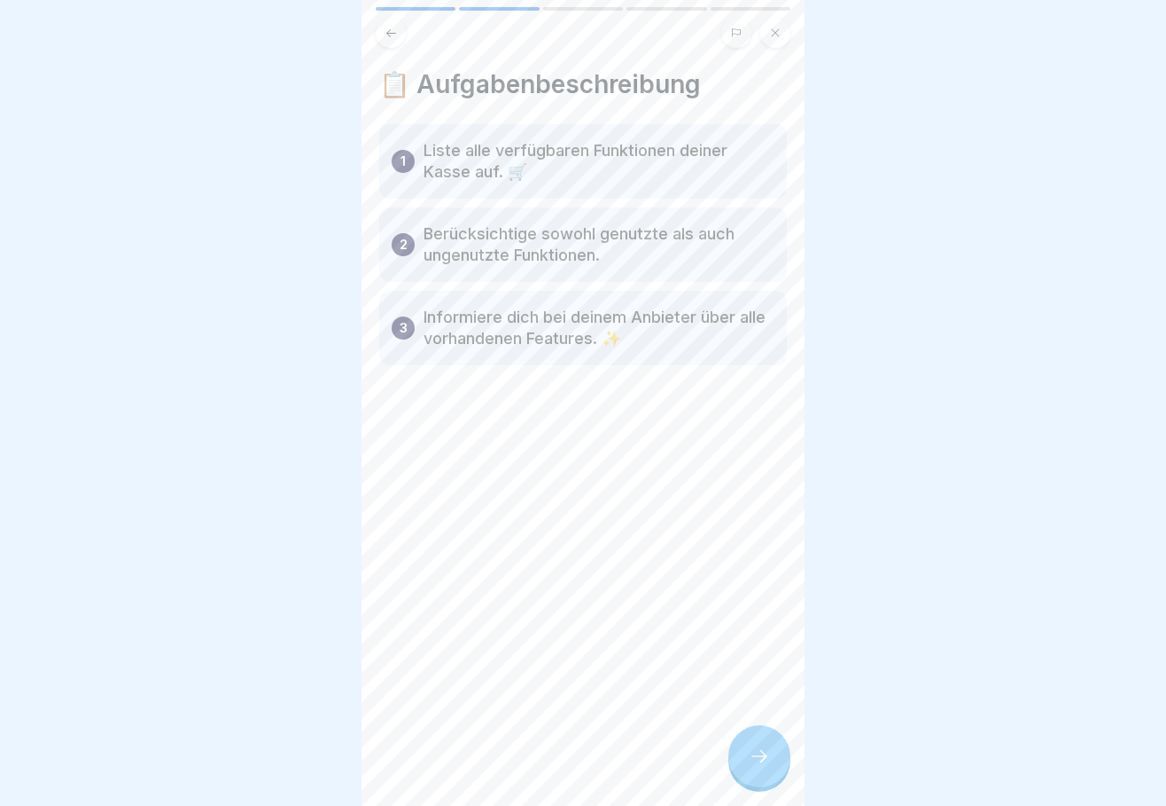
click at [755, 761] on icon at bounding box center [759, 755] width 21 height 21
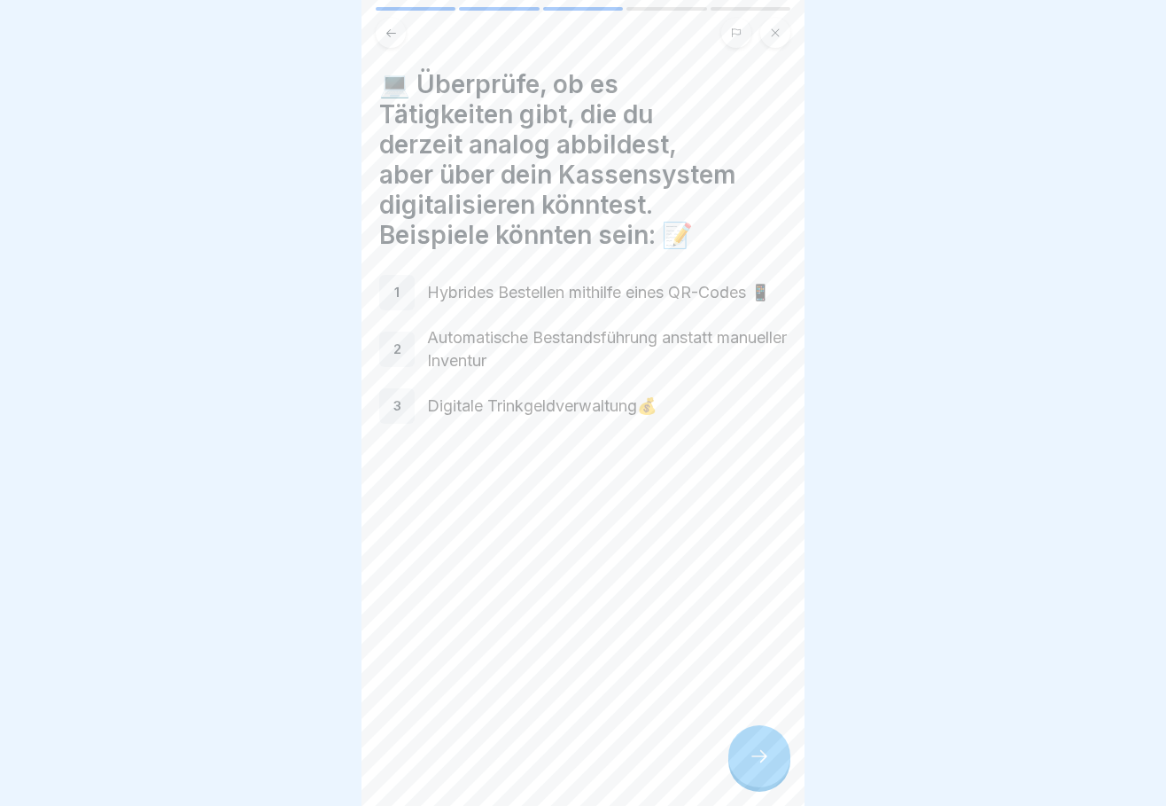
click at [744, 748] on div at bounding box center [760, 756] width 62 height 62
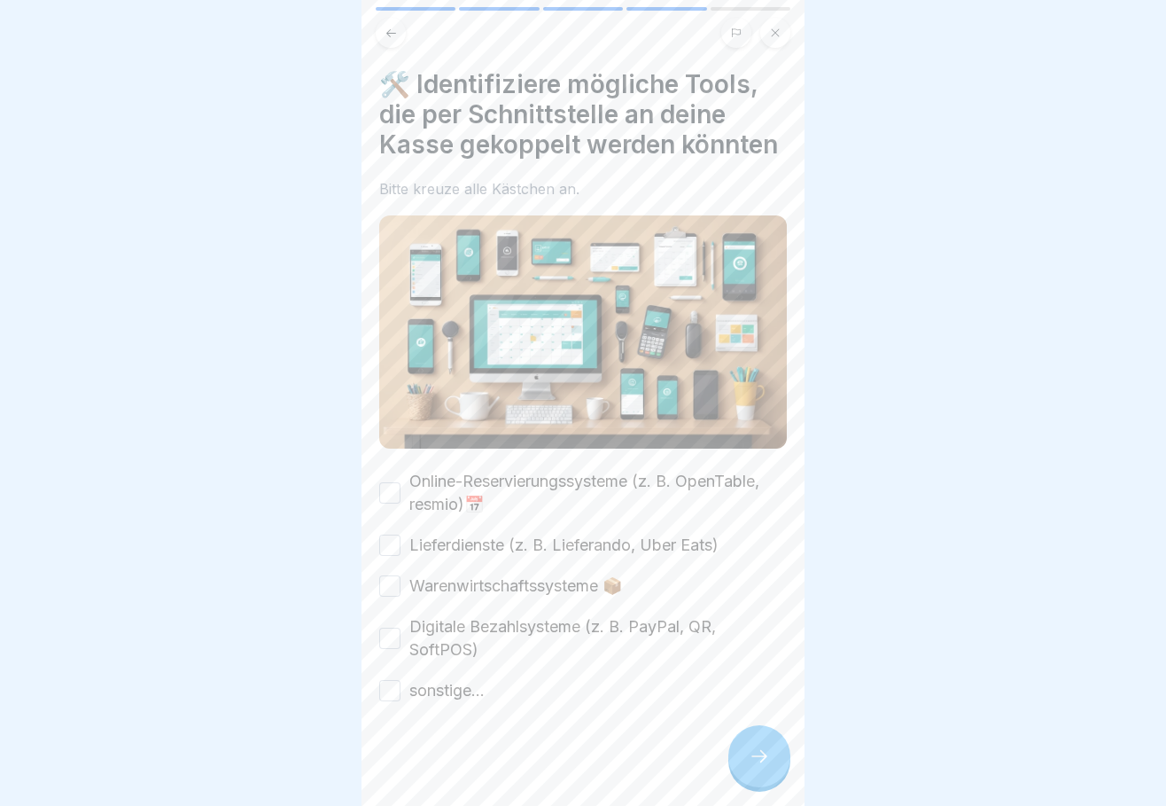
click at [768, 756] on icon at bounding box center [759, 755] width 21 height 21
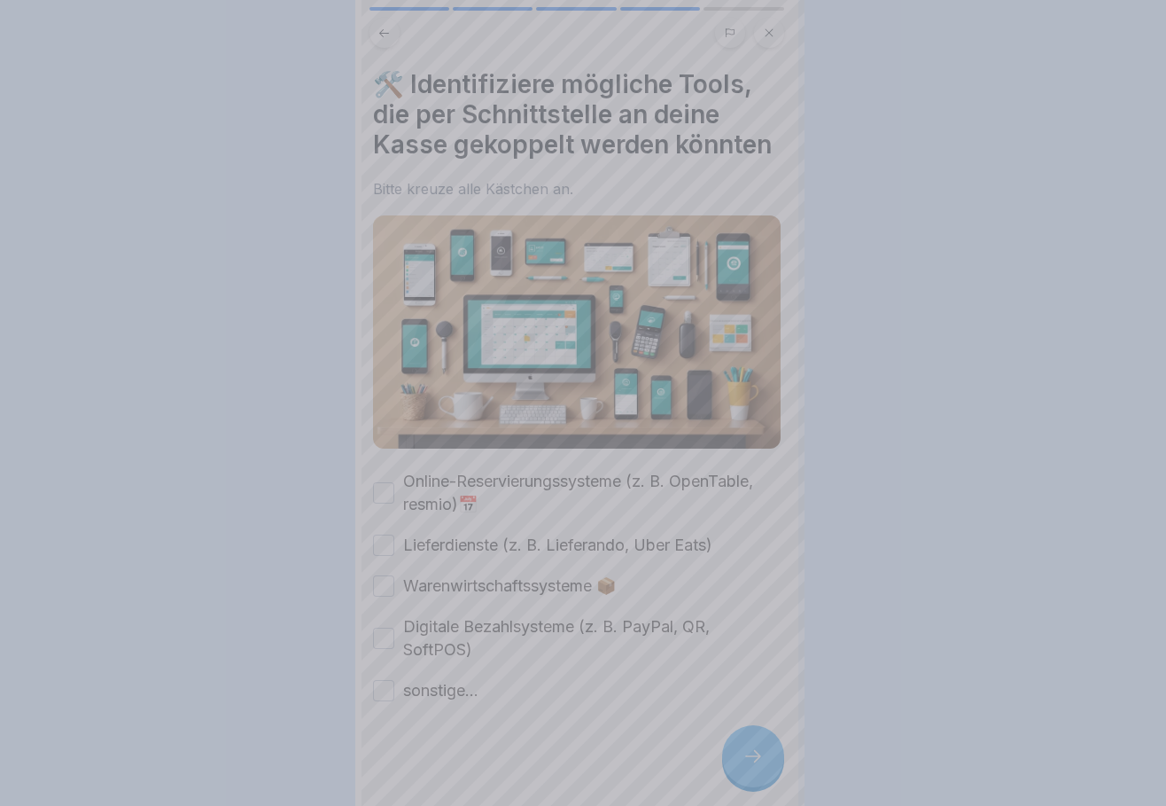
scroll to position [0, 0]
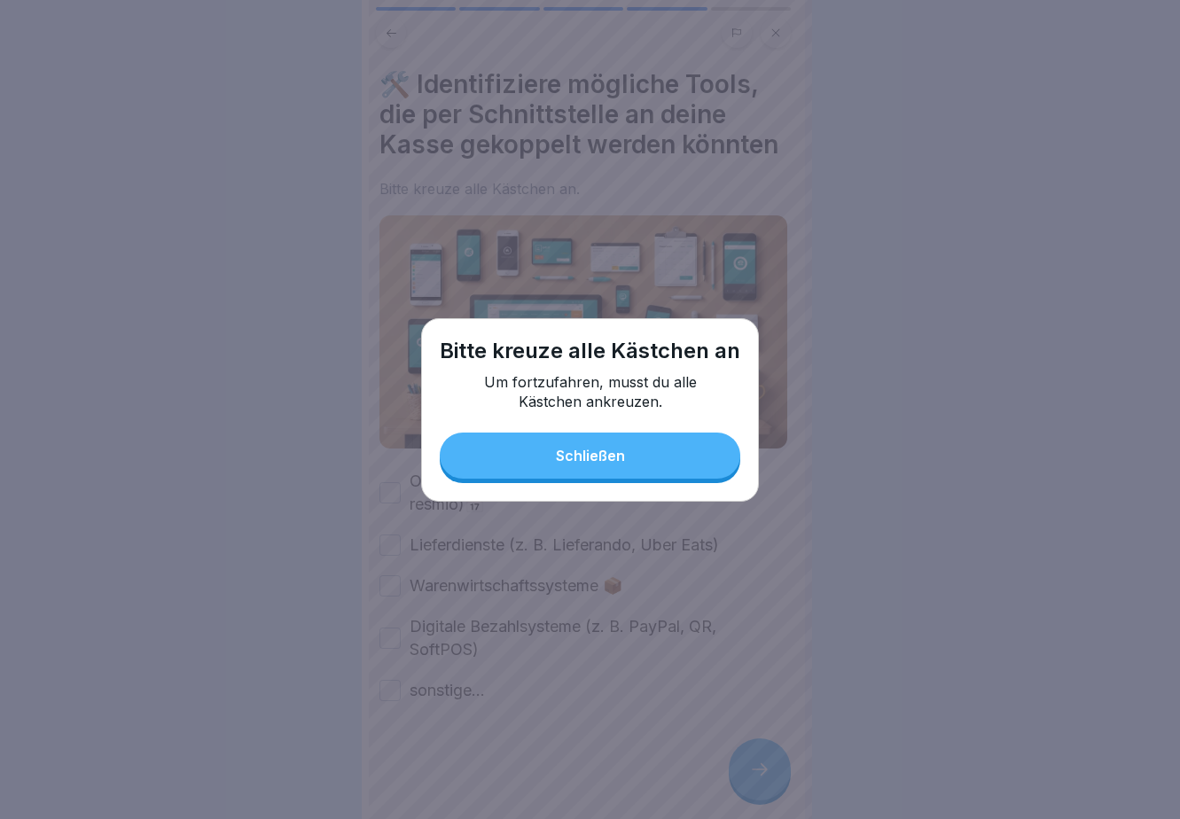
drag, startPoint x: 645, startPoint y: 448, endPoint x: 610, endPoint y: 464, distance: 39.2
click at [644, 448] on button "Schließen" at bounding box center [590, 456] width 300 height 46
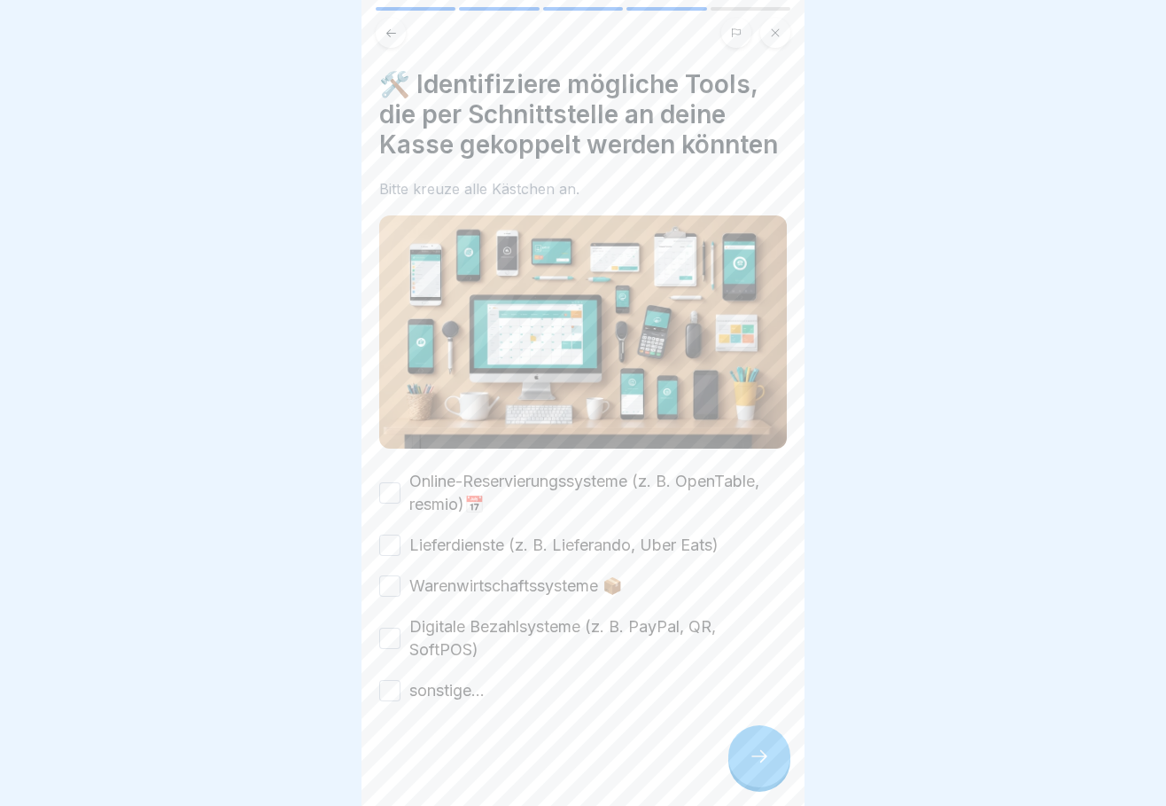
click at [395, 503] on button "Online-Reservierungssysteme (z. B. OpenTable, resmio)📅" at bounding box center [389, 492] width 21 height 21
click at [396, 556] on button "Lieferdienste (z. B. Lieferando, Uber Eats)" at bounding box center [389, 544] width 21 height 21
click at [394, 596] on button "Warenwirtschaftssysteme 📦" at bounding box center [389, 585] width 21 height 21
click at [390, 649] on button "Digitale Bezahlsysteme (z. B. PayPal, QR, SoftPOS)" at bounding box center [389, 637] width 21 height 21
click at [395, 701] on button "sonstige..." at bounding box center [389, 690] width 21 height 21
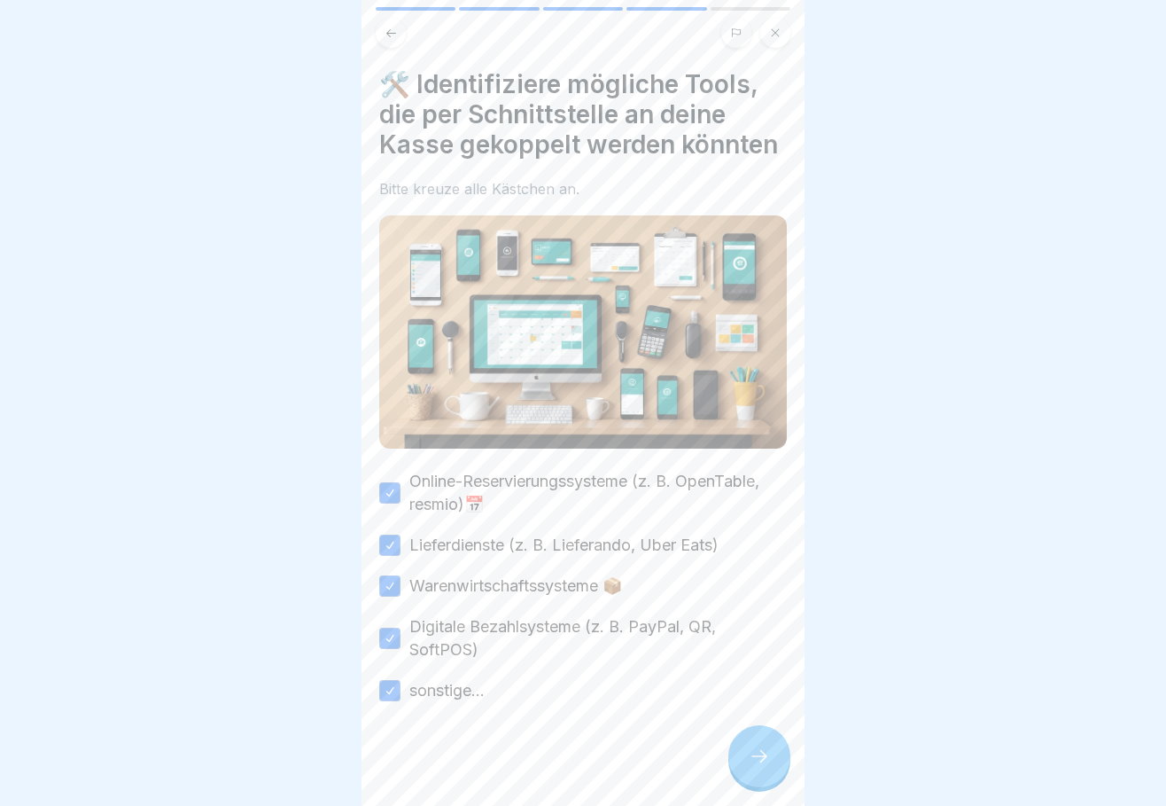
click at [772, 765] on div at bounding box center [760, 756] width 62 height 62
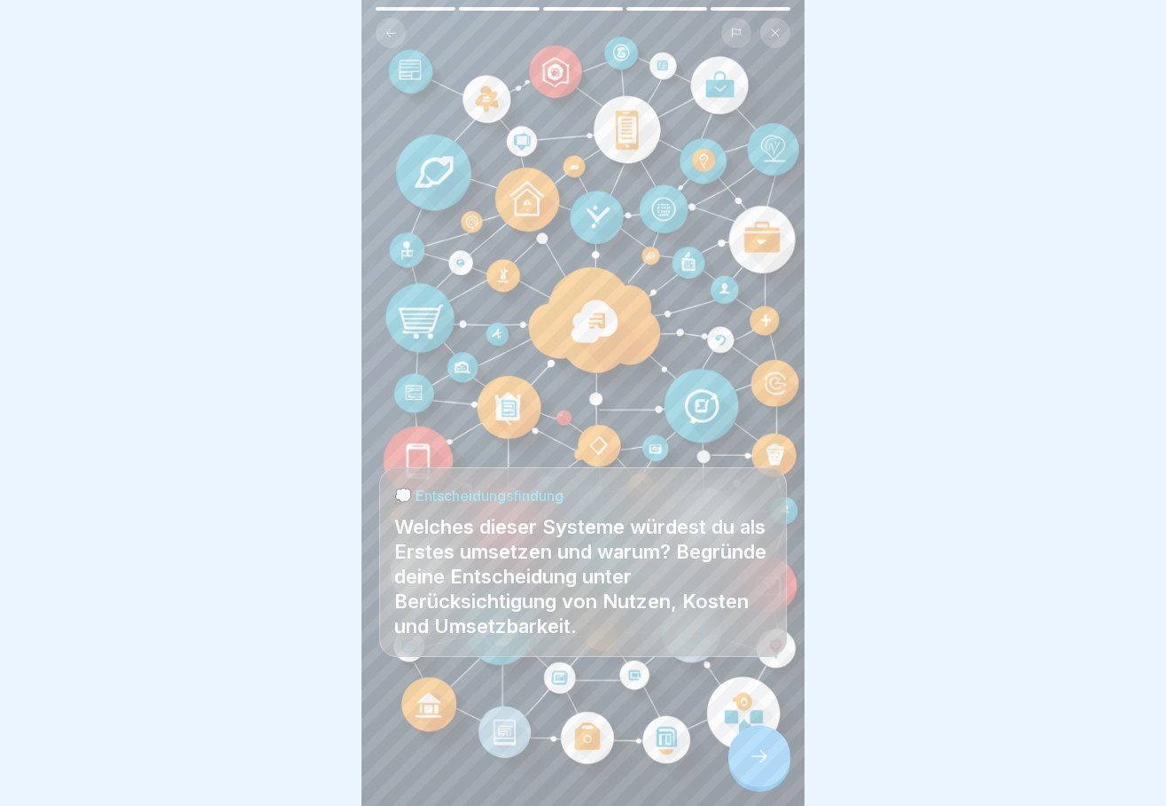
scroll to position [13, 0]
click at [761, 751] on icon at bounding box center [760, 756] width 16 height 12
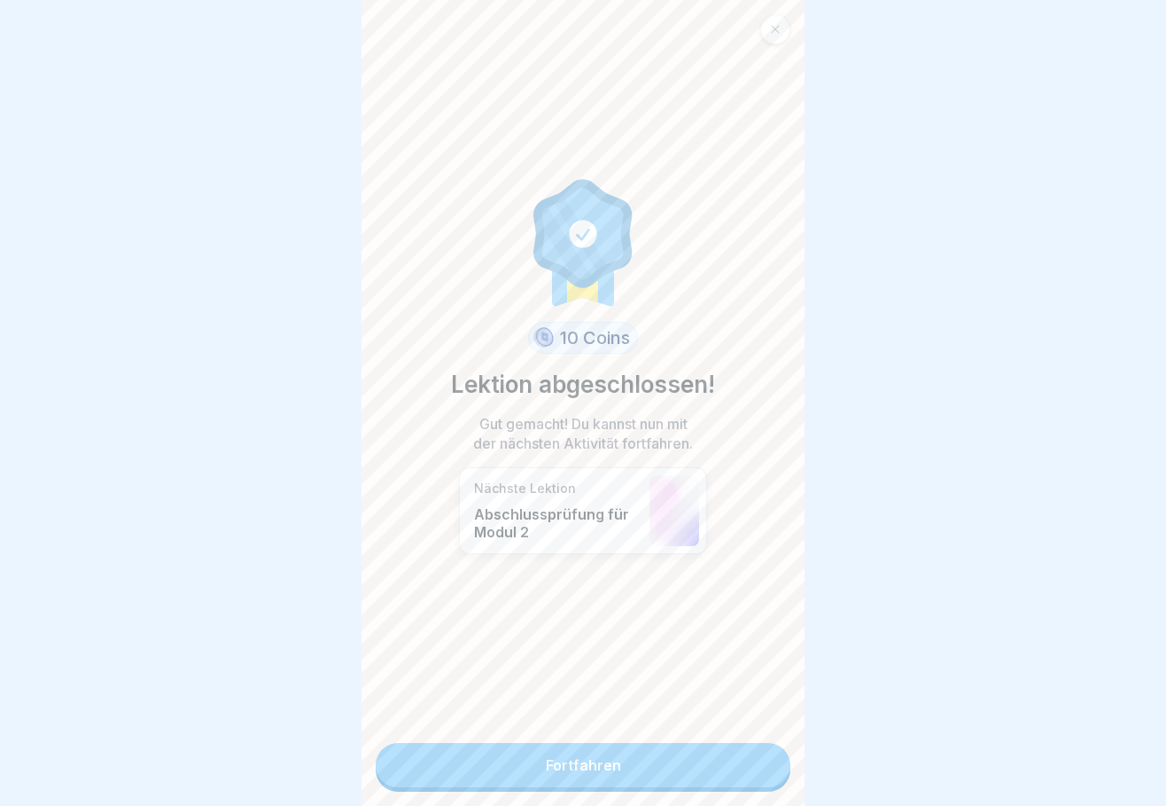
click at [582, 754] on link "Fortfahren" at bounding box center [583, 765] width 415 height 44
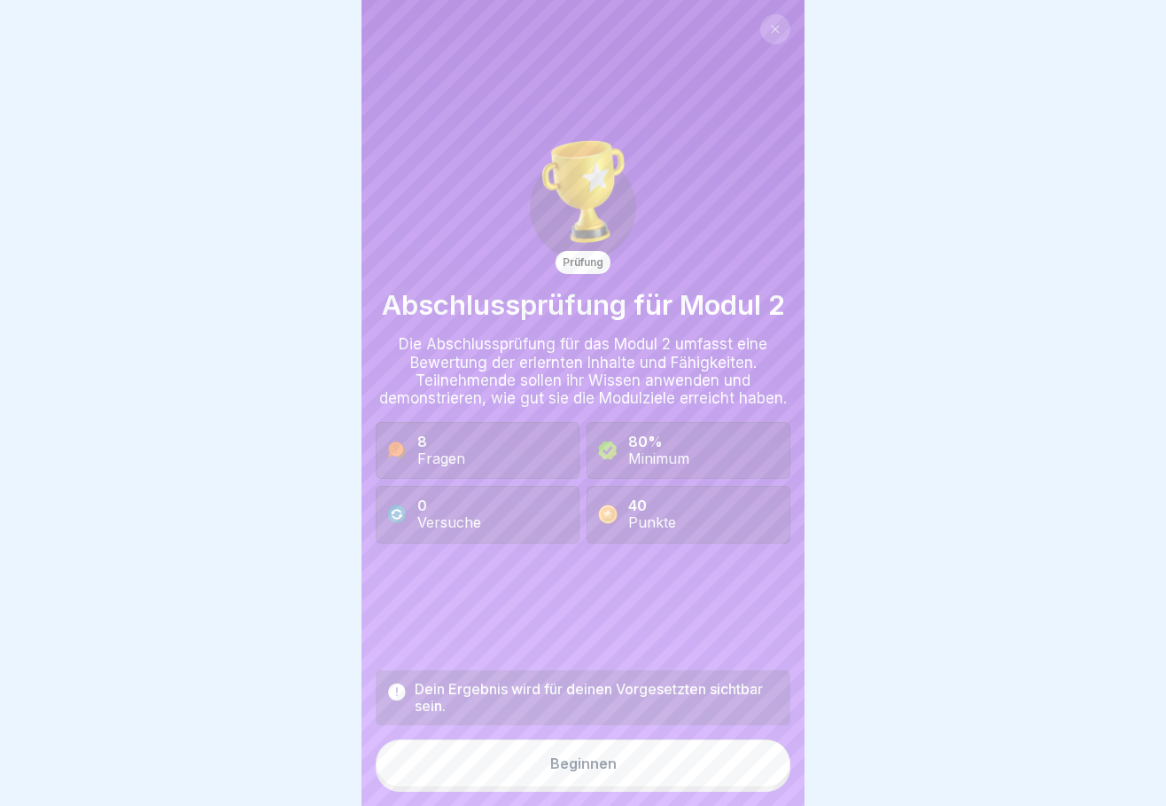
scroll to position [13, 0]
click at [598, 765] on div "Beginnen" at bounding box center [583, 763] width 66 height 16
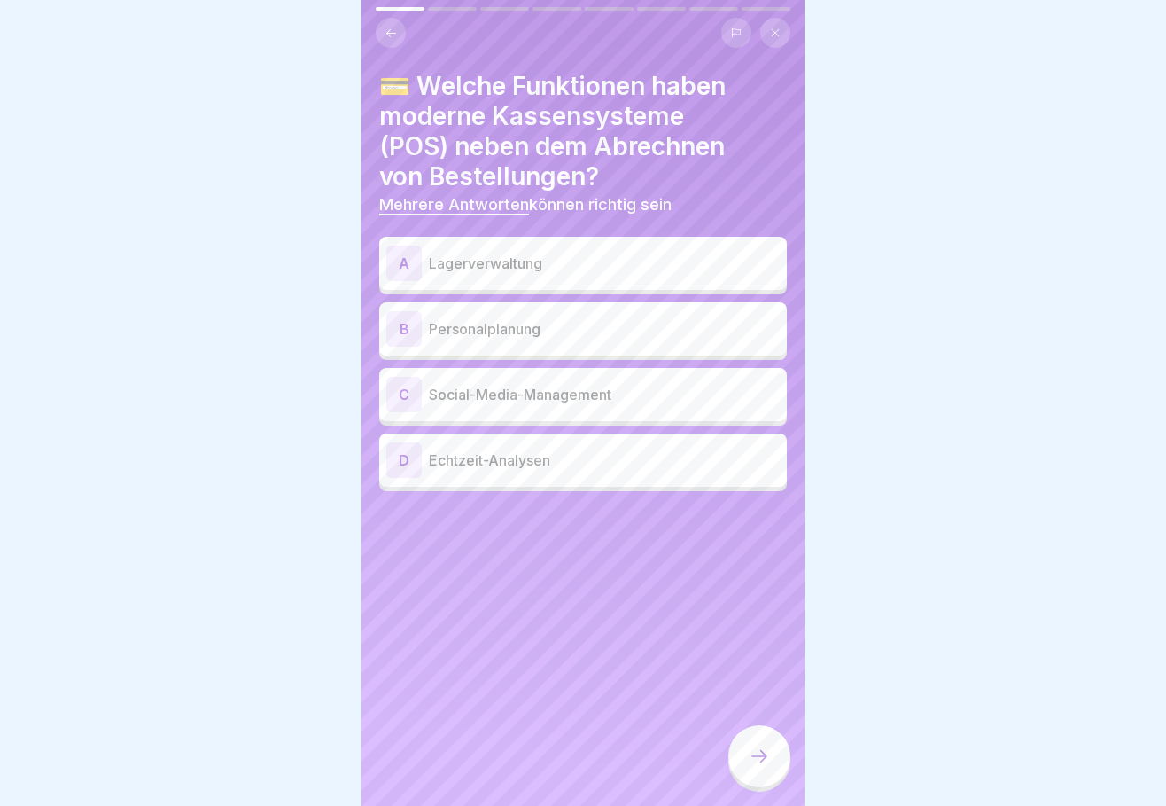
click at [422, 245] on div "A Lagerverwaltung" at bounding box center [583, 262] width 394 height 35
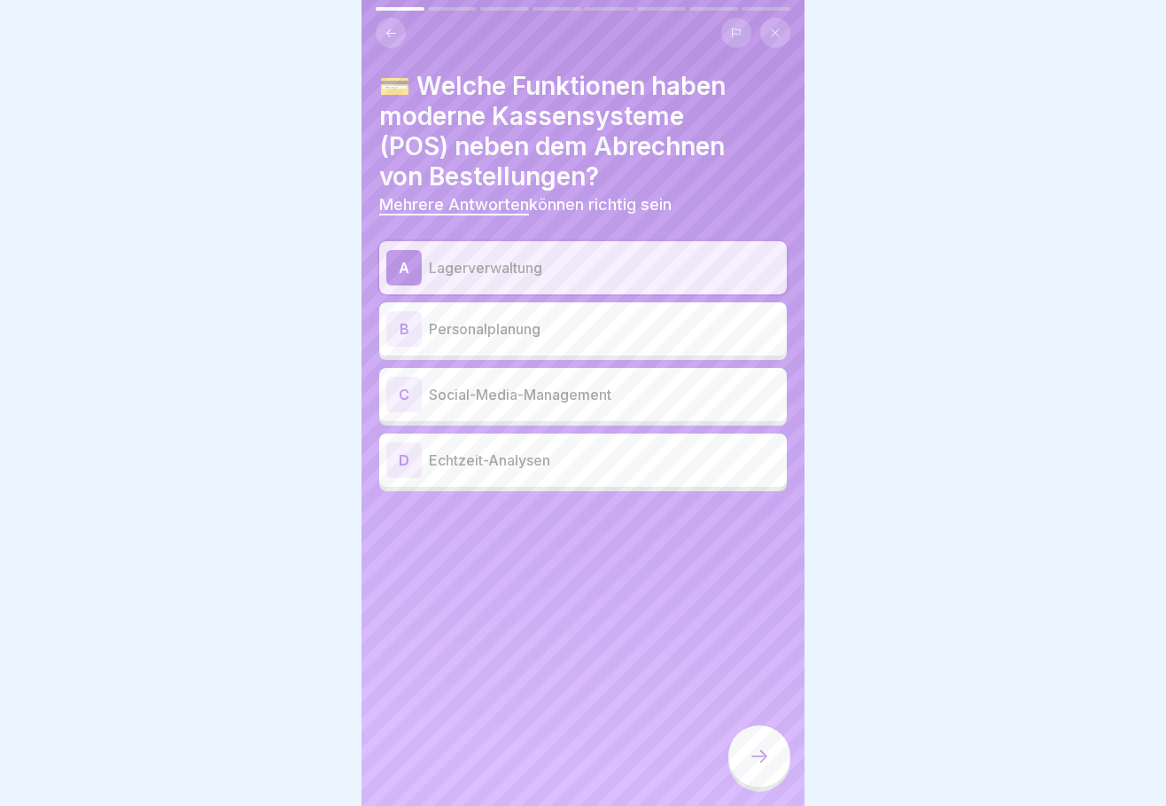
click at [440, 318] on p "Personalplanung" at bounding box center [604, 328] width 351 height 21
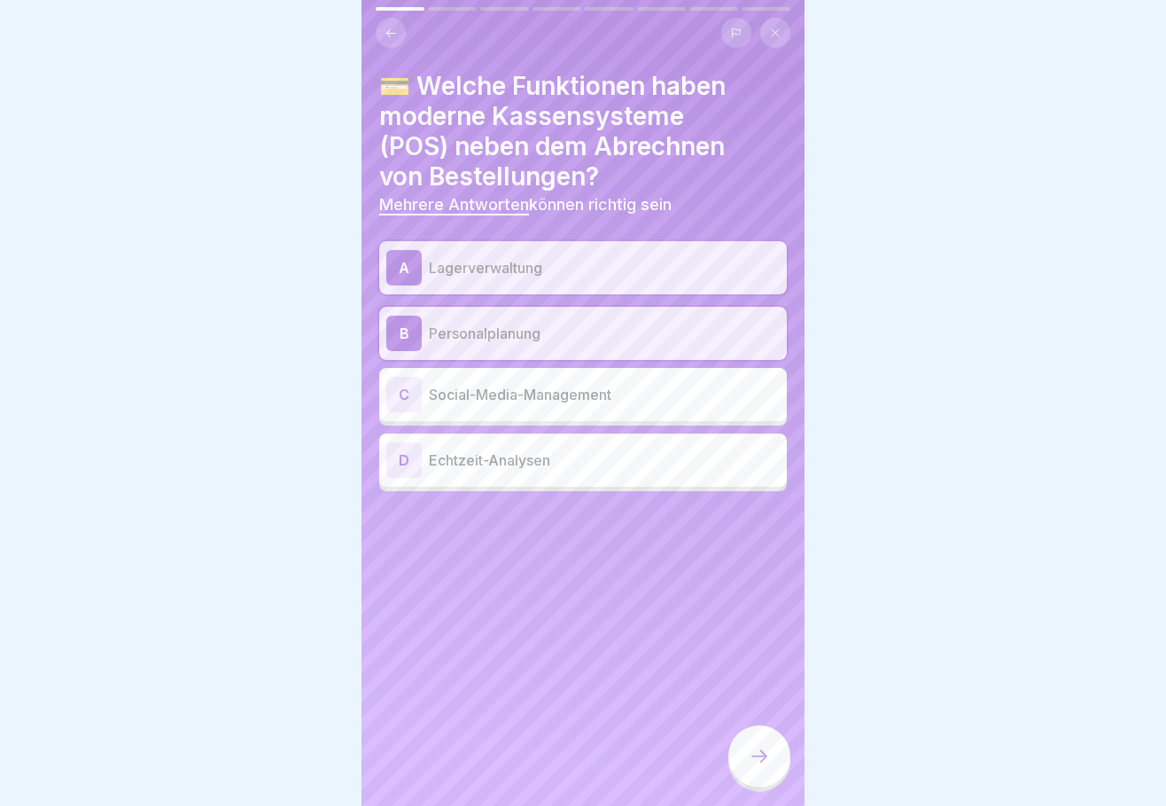
click at [444, 449] on p "Echtzeit-Analysen" at bounding box center [604, 459] width 351 height 21
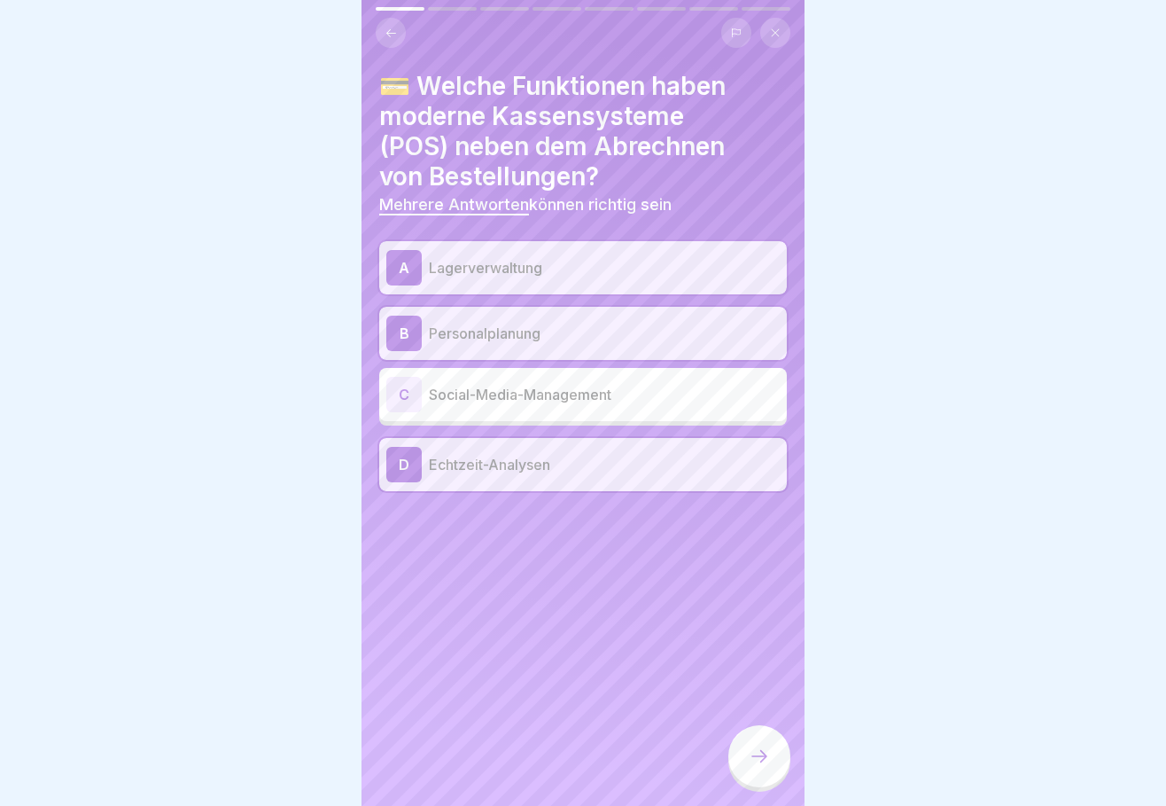
click at [765, 748] on icon at bounding box center [759, 755] width 21 height 21
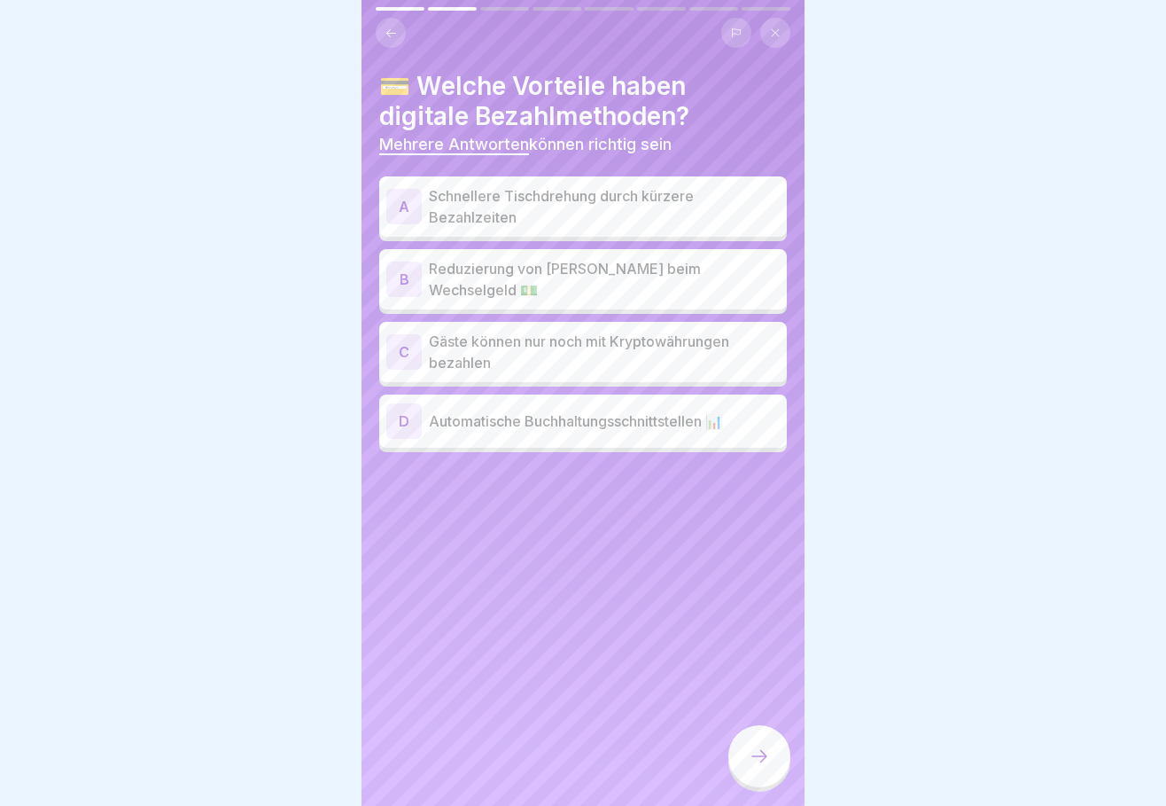
click at [456, 188] on p "Schnellere Tischdrehung durch kürzere Bezahlzeiten" at bounding box center [604, 206] width 351 height 43
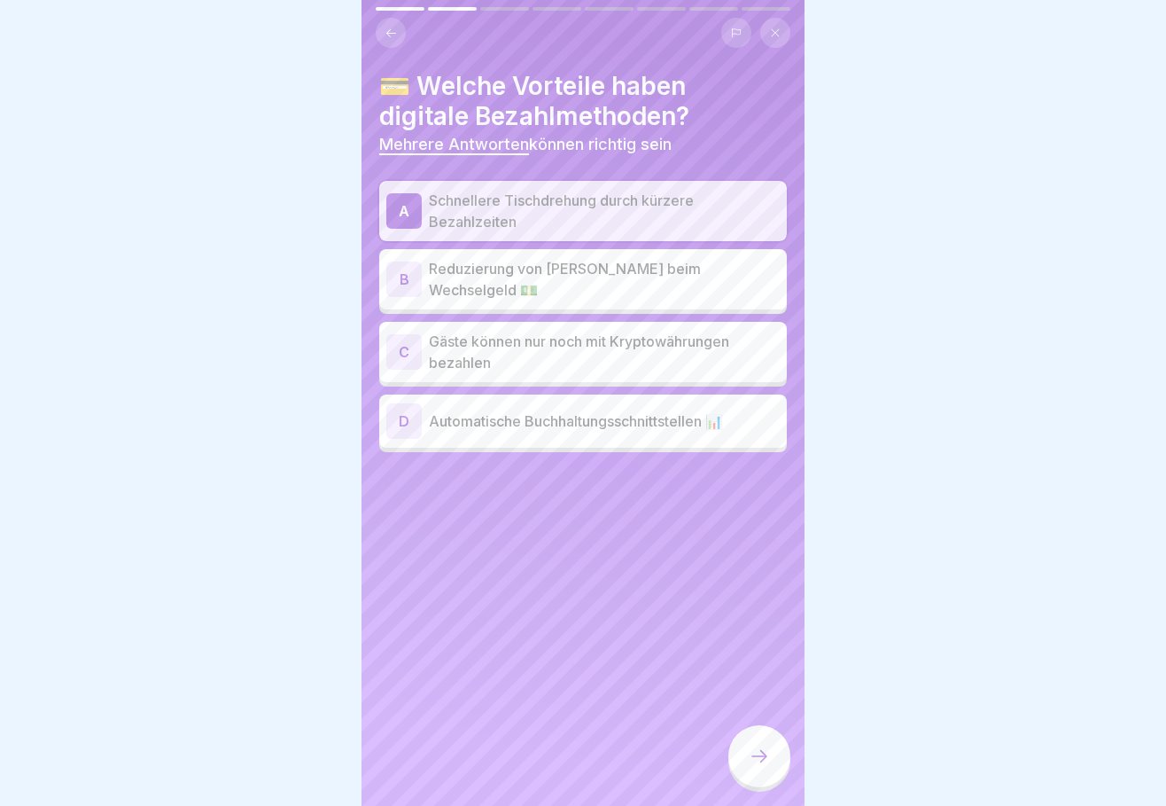
click at [446, 266] on p "Reduzierung von [PERSON_NAME] beim Wechselgeld 💵" at bounding box center [604, 279] width 351 height 43
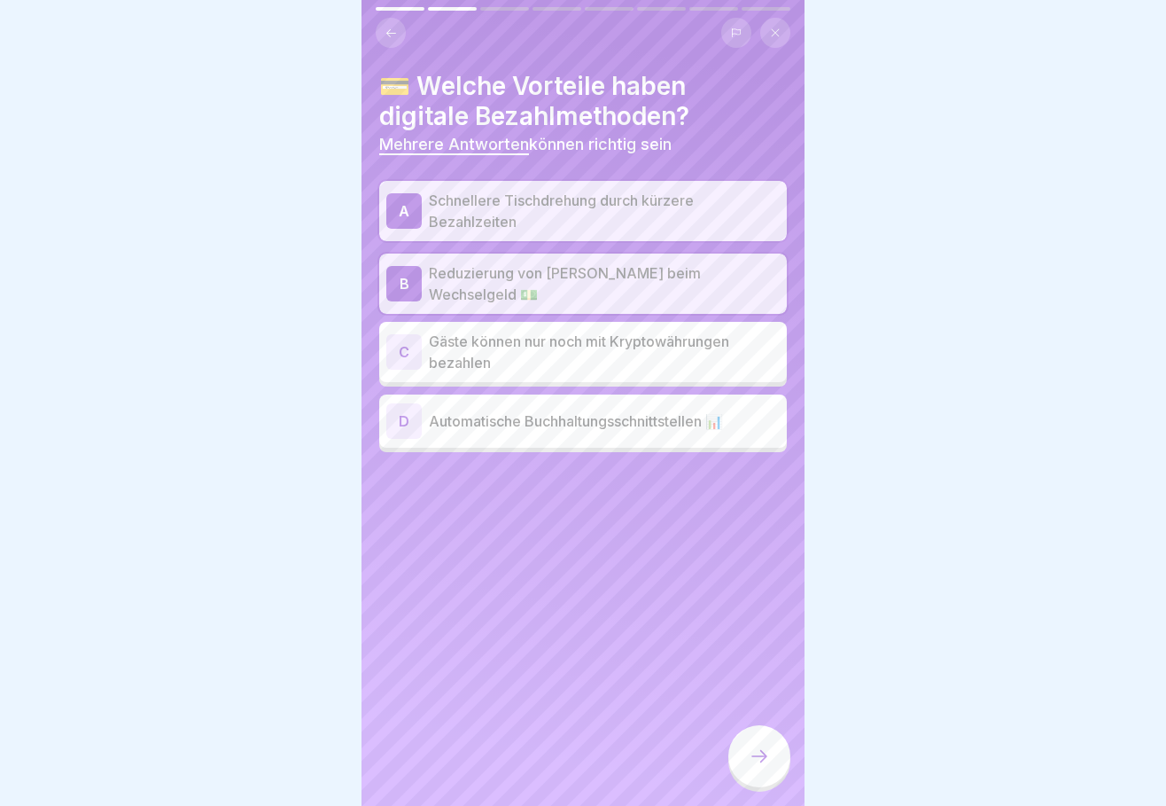
click at [451, 410] on p "Automatische Buchhaltungsschnittstellen 📊" at bounding box center [604, 420] width 351 height 21
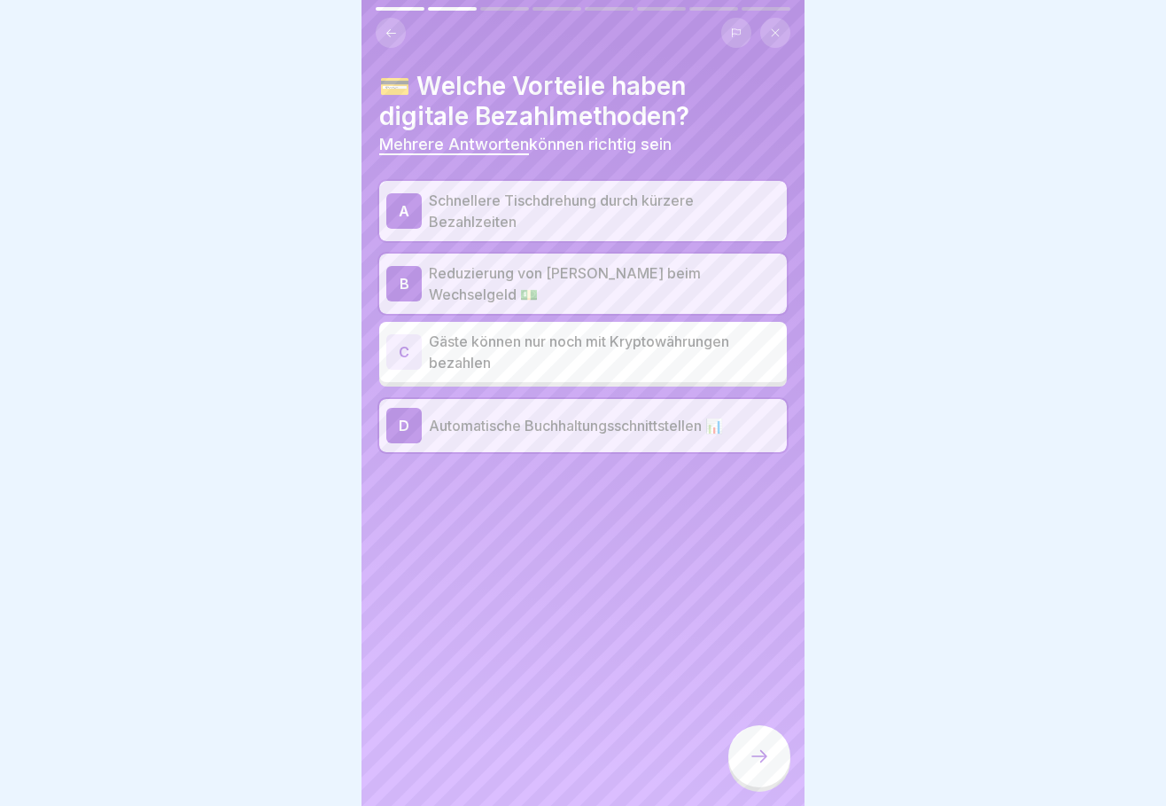
click at [760, 756] on icon at bounding box center [759, 755] width 21 height 21
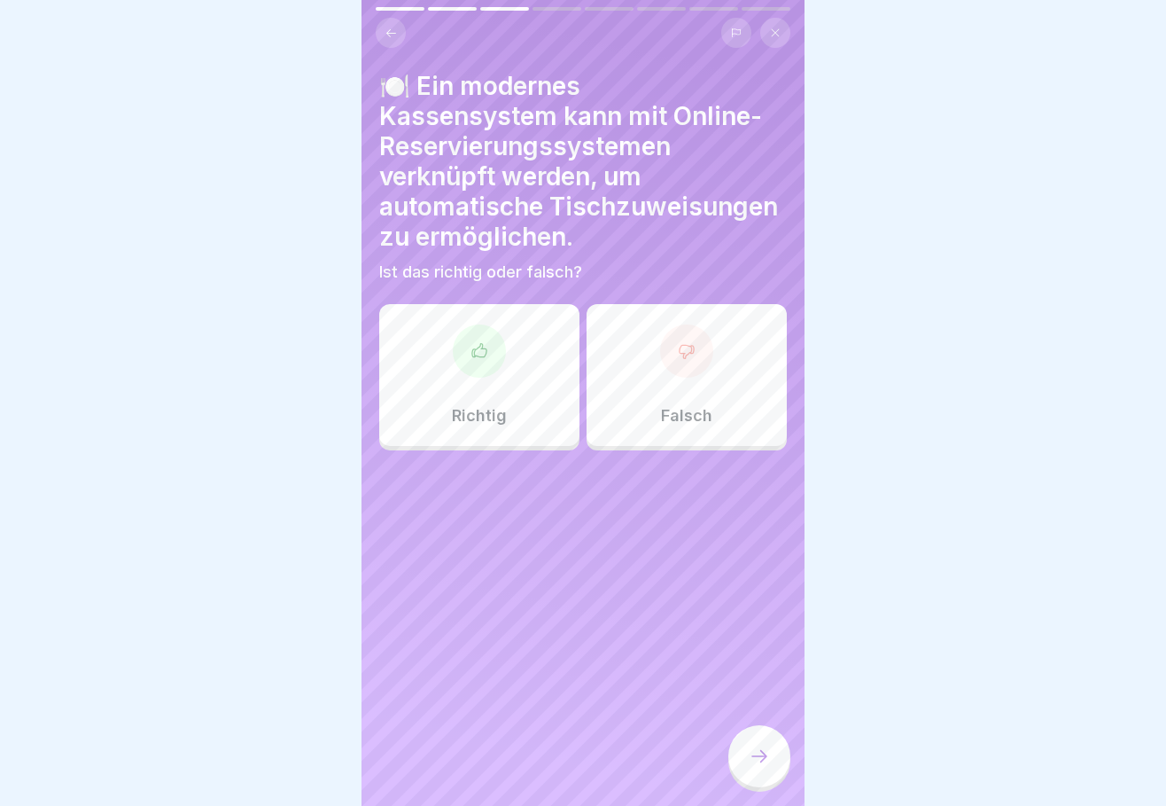
click at [476, 404] on div "Richtig" at bounding box center [479, 375] width 200 height 142
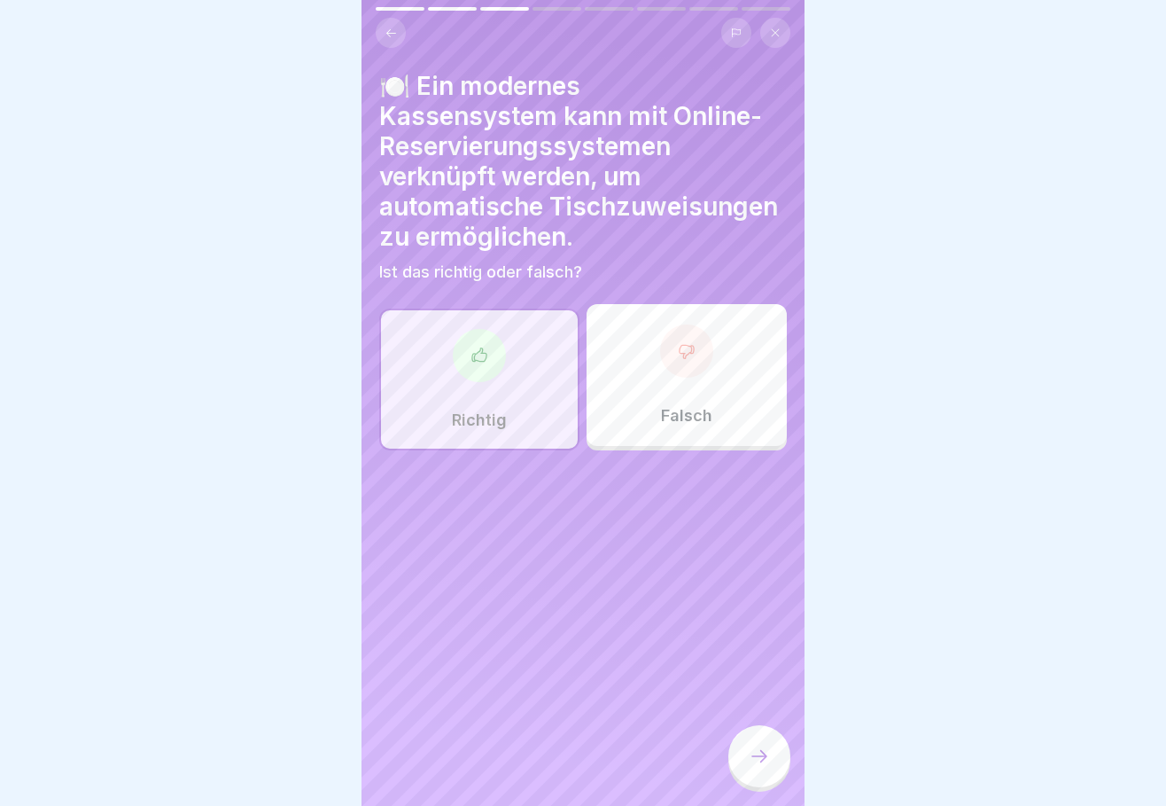
click at [760, 746] on div at bounding box center [760, 756] width 62 height 62
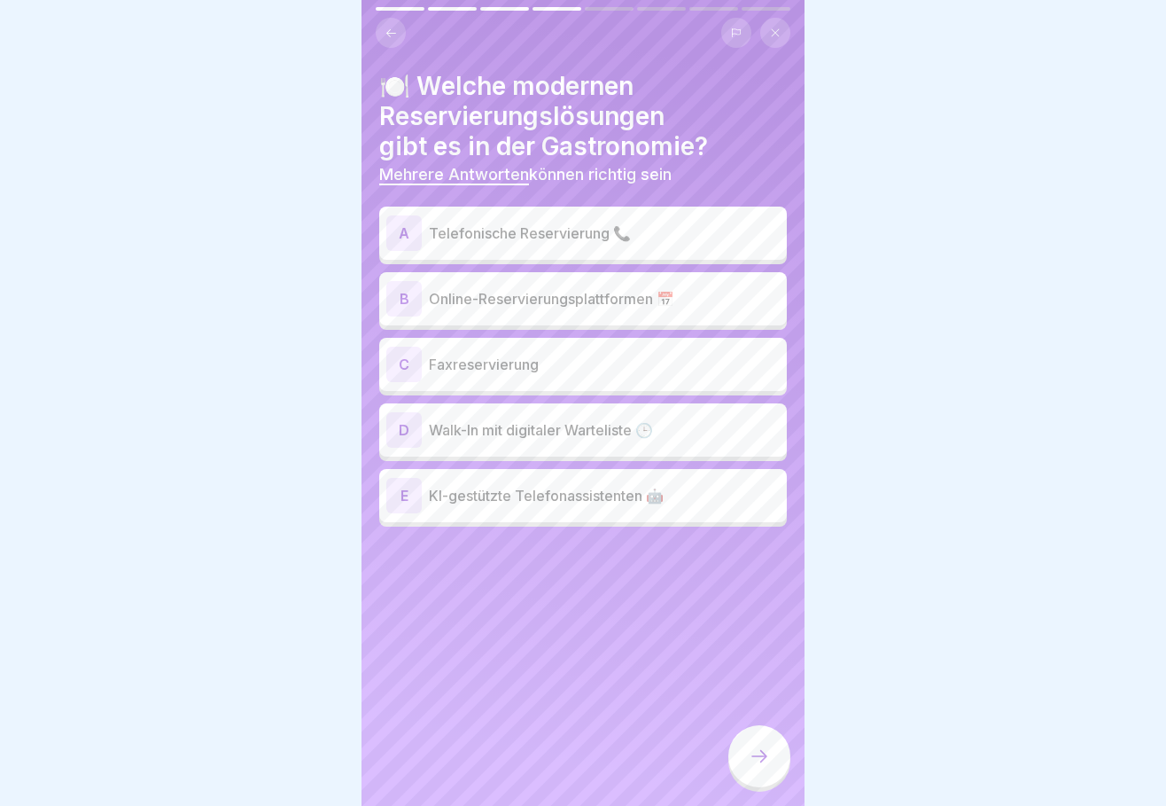
click at [433, 288] on p "Online-Reservierungsplattformen 📅" at bounding box center [604, 298] width 351 height 21
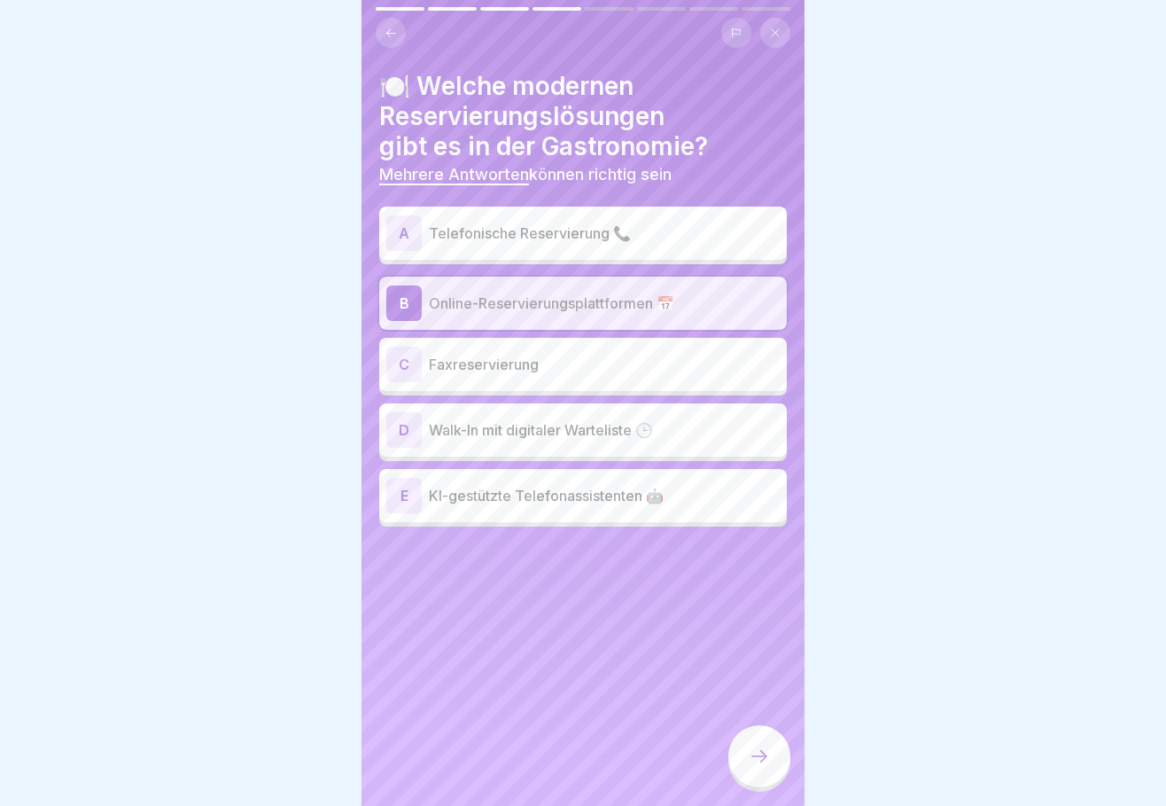
click at [453, 423] on p "Walk-In mit digitaler Warteliste 🕒" at bounding box center [604, 429] width 351 height 21
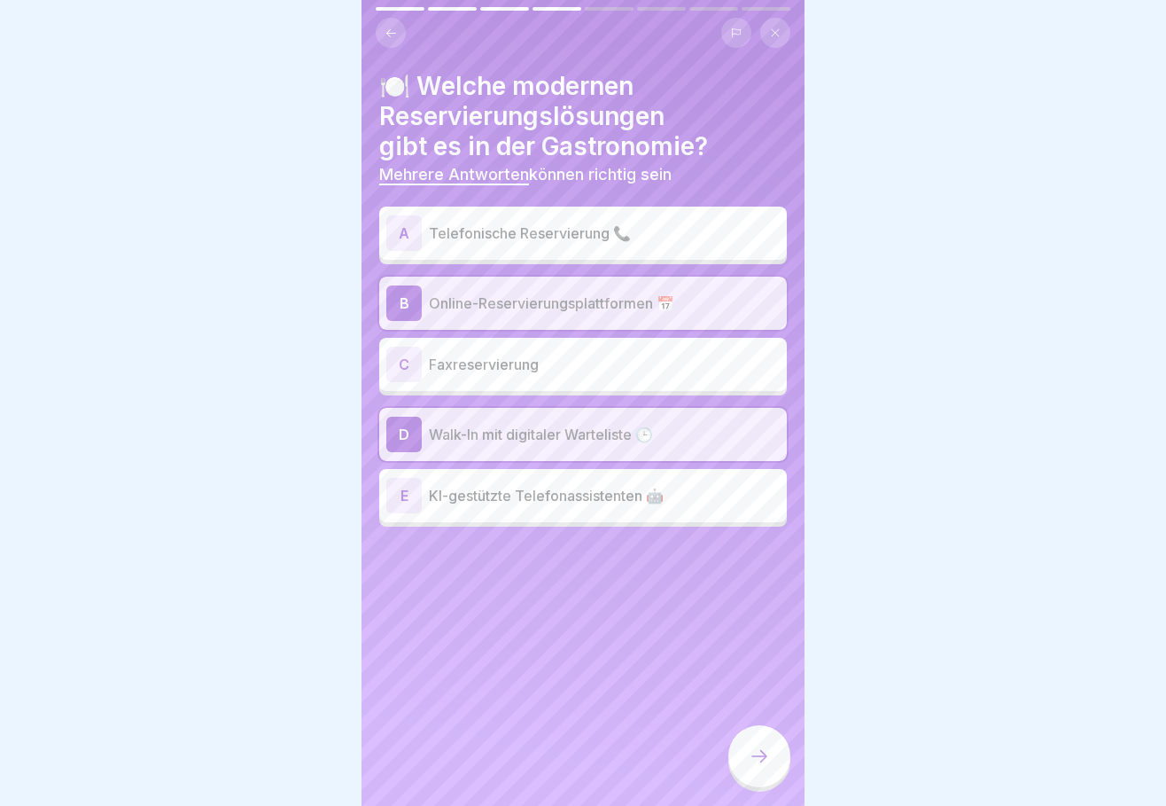
click at [455, 485] on p "KI-gestützte Telefonassistenten 🤖" at bounding box center [604, 495] width 351 height 21
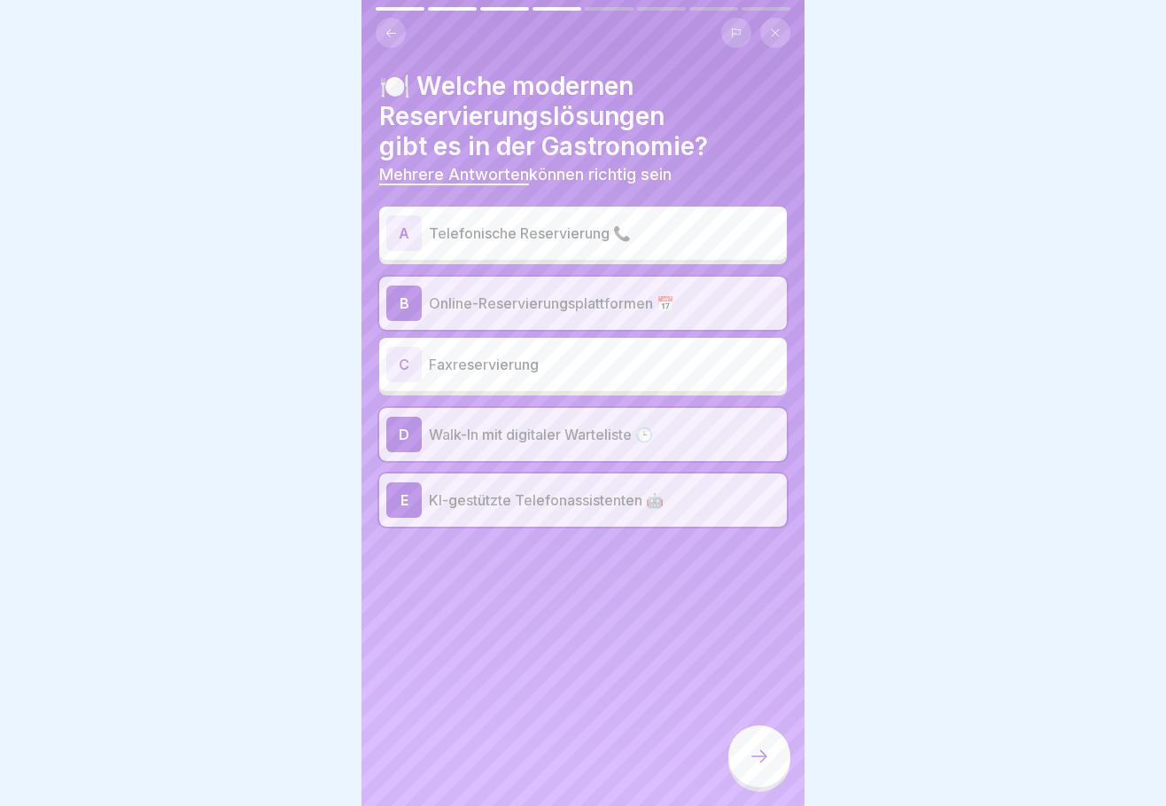
click at [768, 758] on icon at bounding box center [759, 755] width 21 height 21
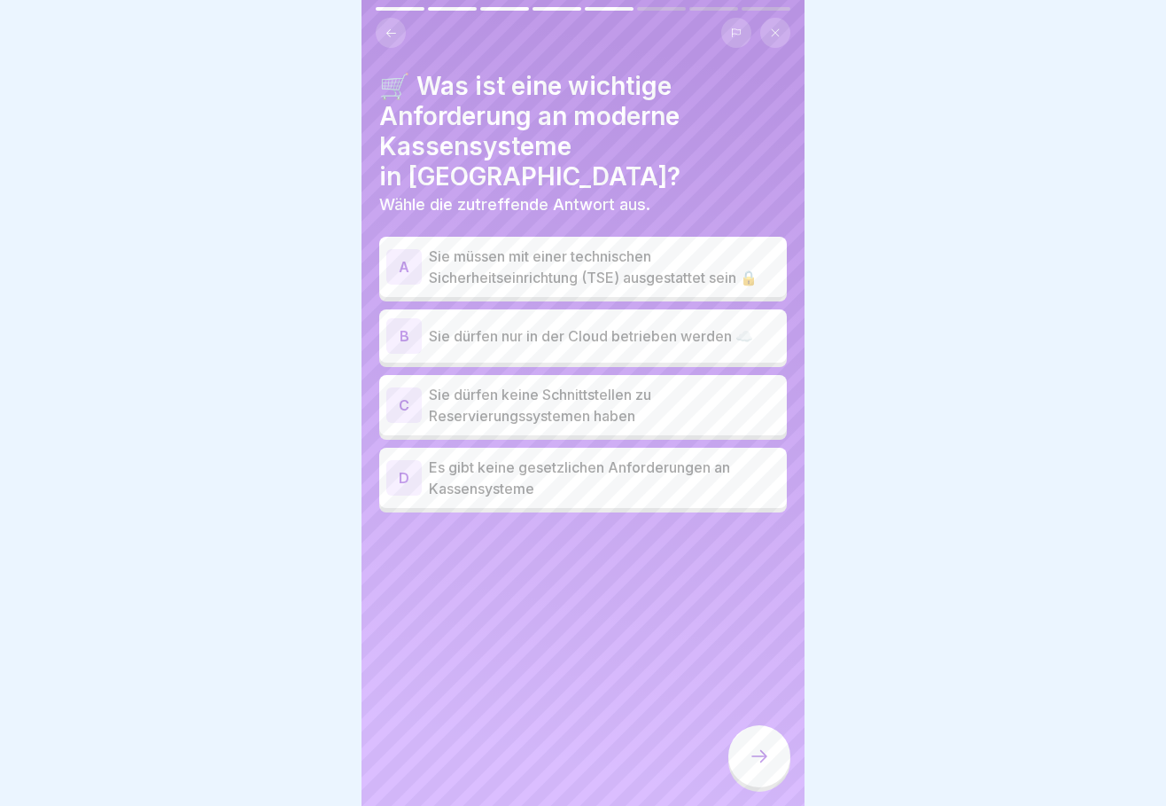
click at [474, 245] on p "Sie müssen mit einer technischen Sicherheitseinrichtung (TSE) ausgestattet sein…" at bounding box center [604, 266] width 351 height 43
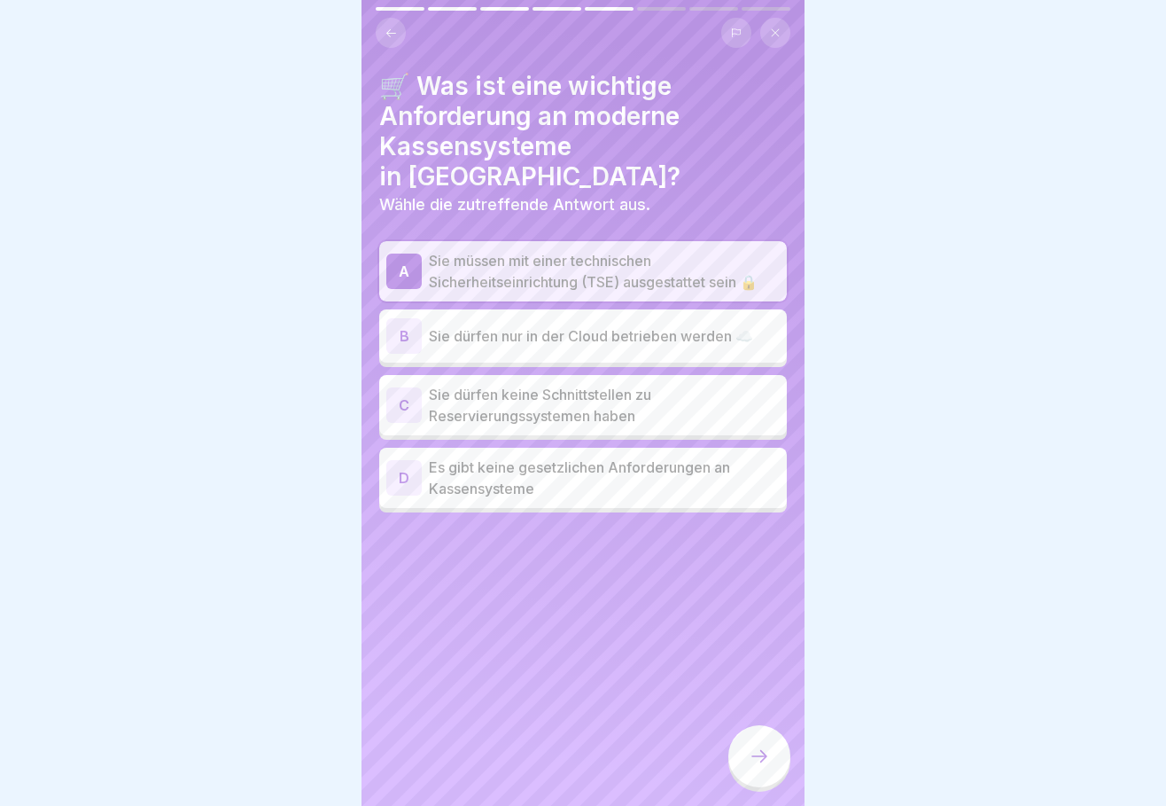
click at [759, 756] on icon at bounding box center [759, 755] width 21 height 21
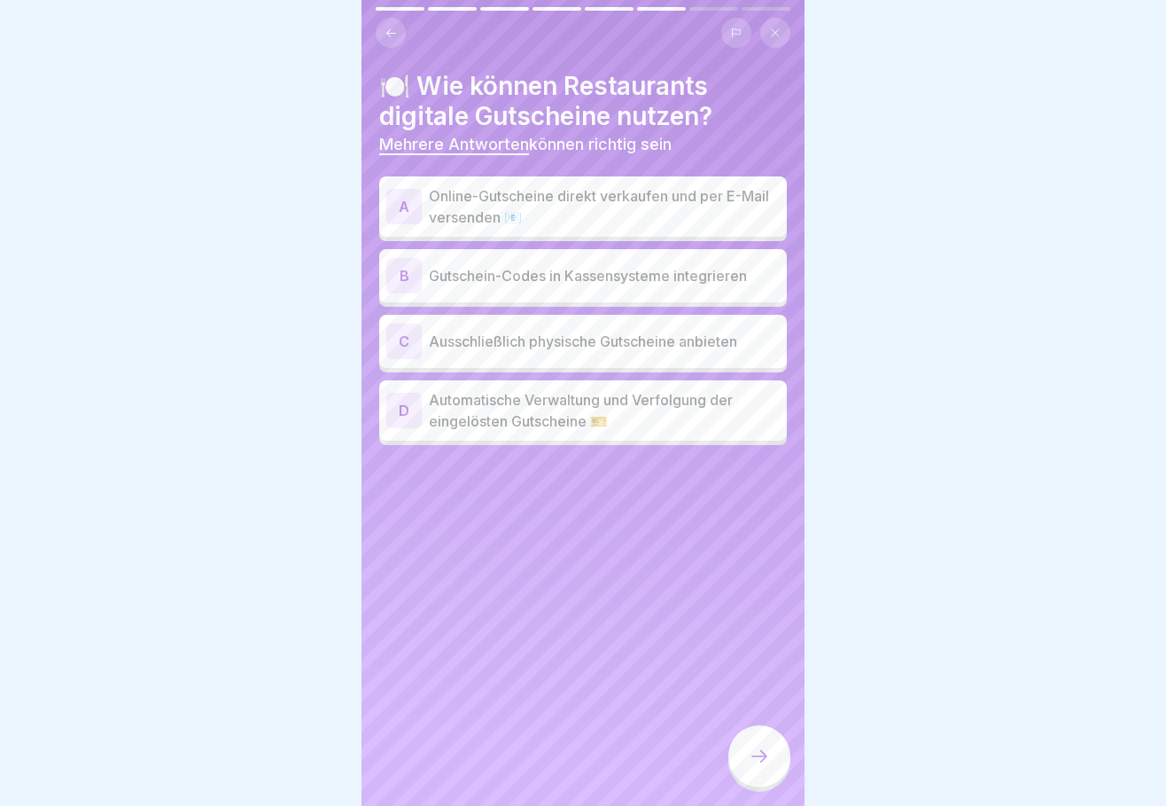
click at [464, 191] on p "Online-Gutscheine direkt verkaufen und per E-Mail versenden 📧" at bounding box center [604, 206] width 351 height 43
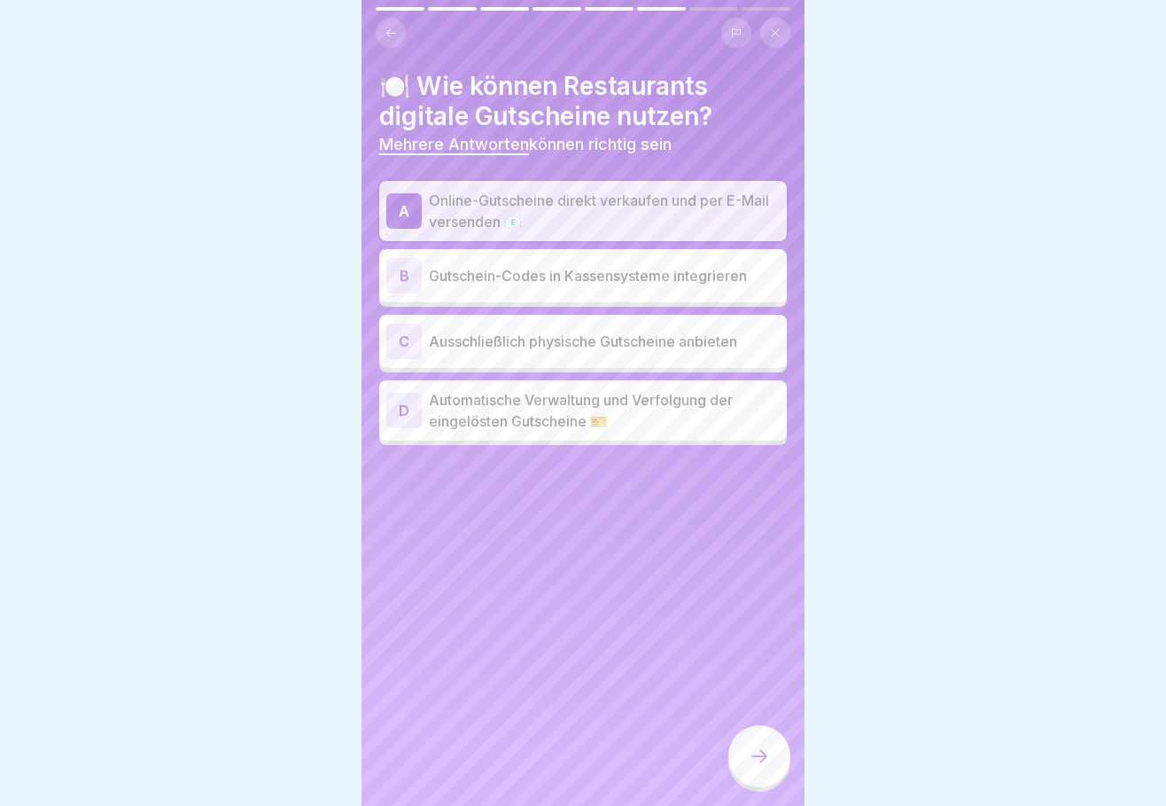
click at [446, 270] on p "Gutschein-Codes in Kassensysteme integrieren" at bounding box center [604, 275] width 351 height 21
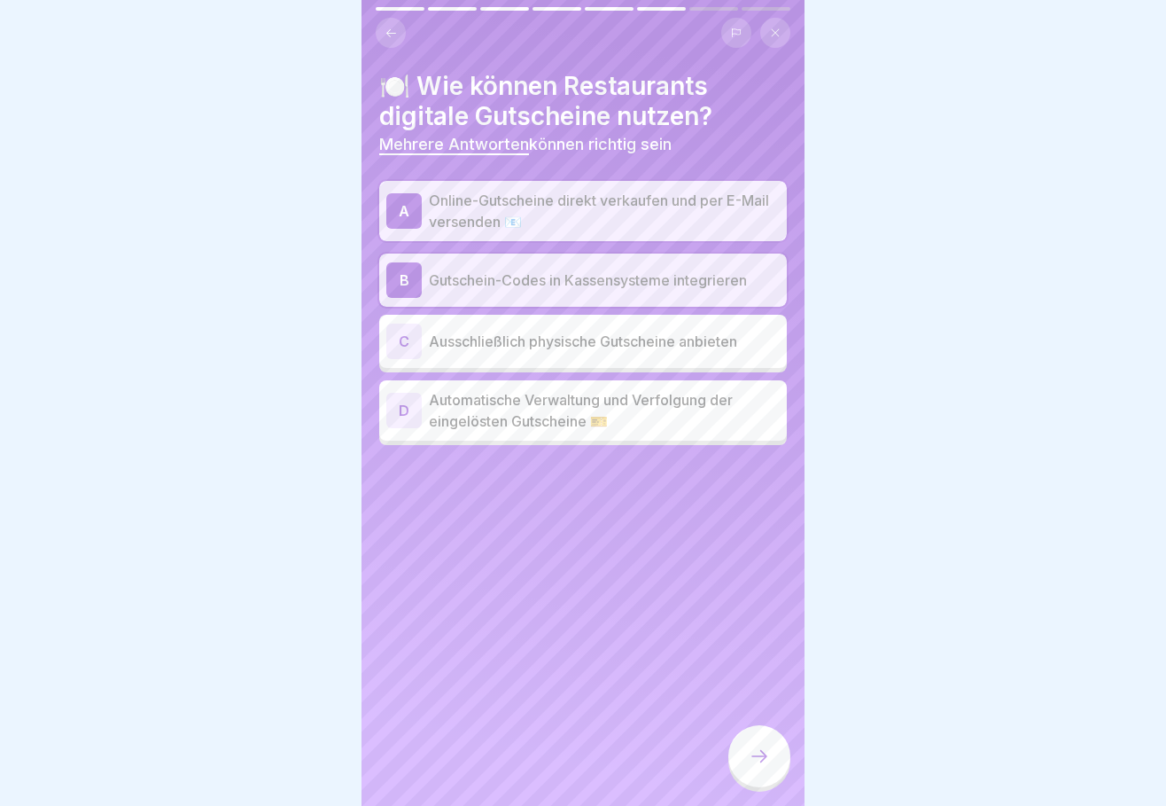
click at [462, 409] on p "Automatische Verwaltung und Verfolgung der eingelösten Gutscheine 🎫" at bounding box center [604, 410] width 351 height 43
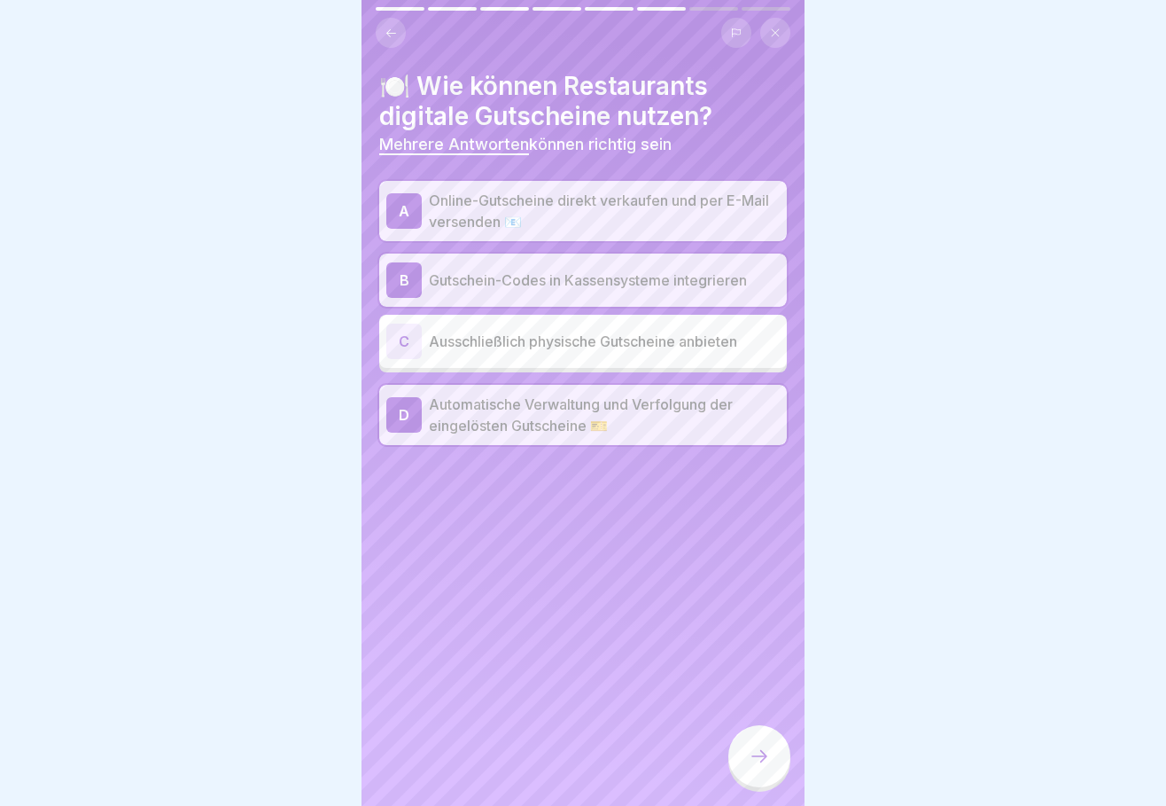
click at [752, 752] on icon at bounding box center [759, 755] width 21 height 21
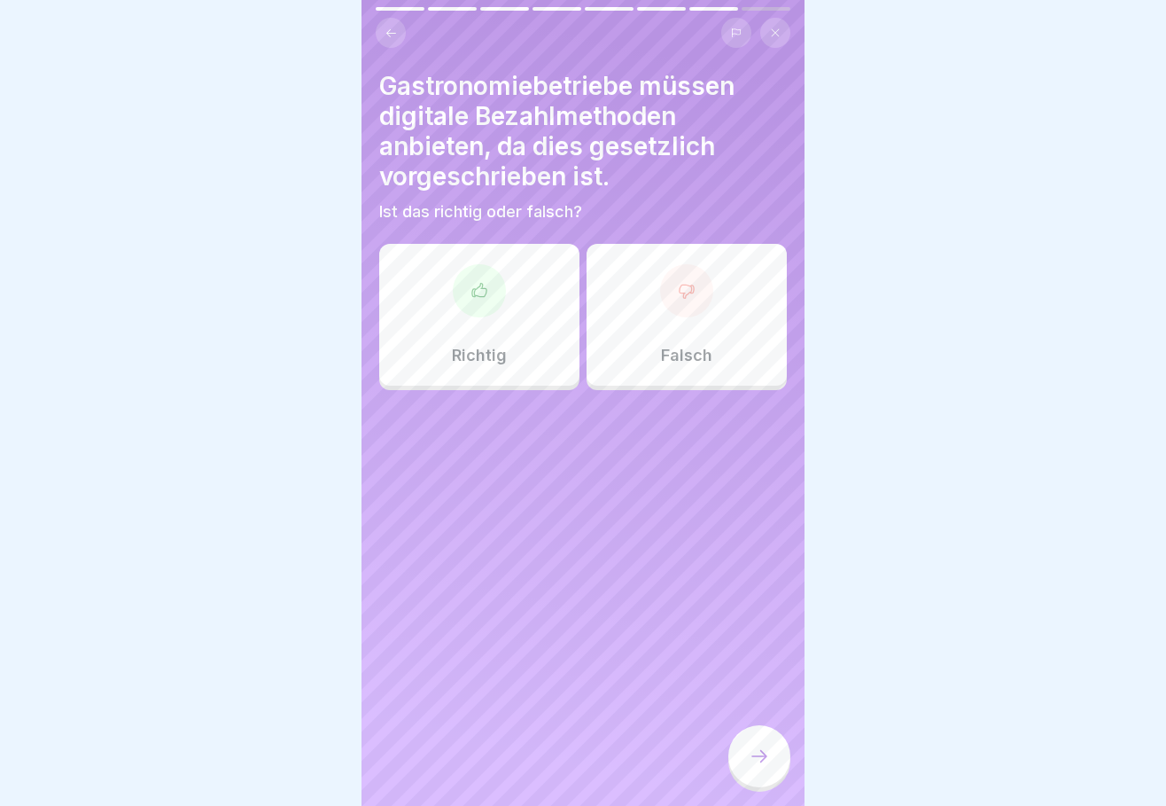
click at [673, 310] on div "Falsch" at bounding box center [687, 315] width 200 height 142
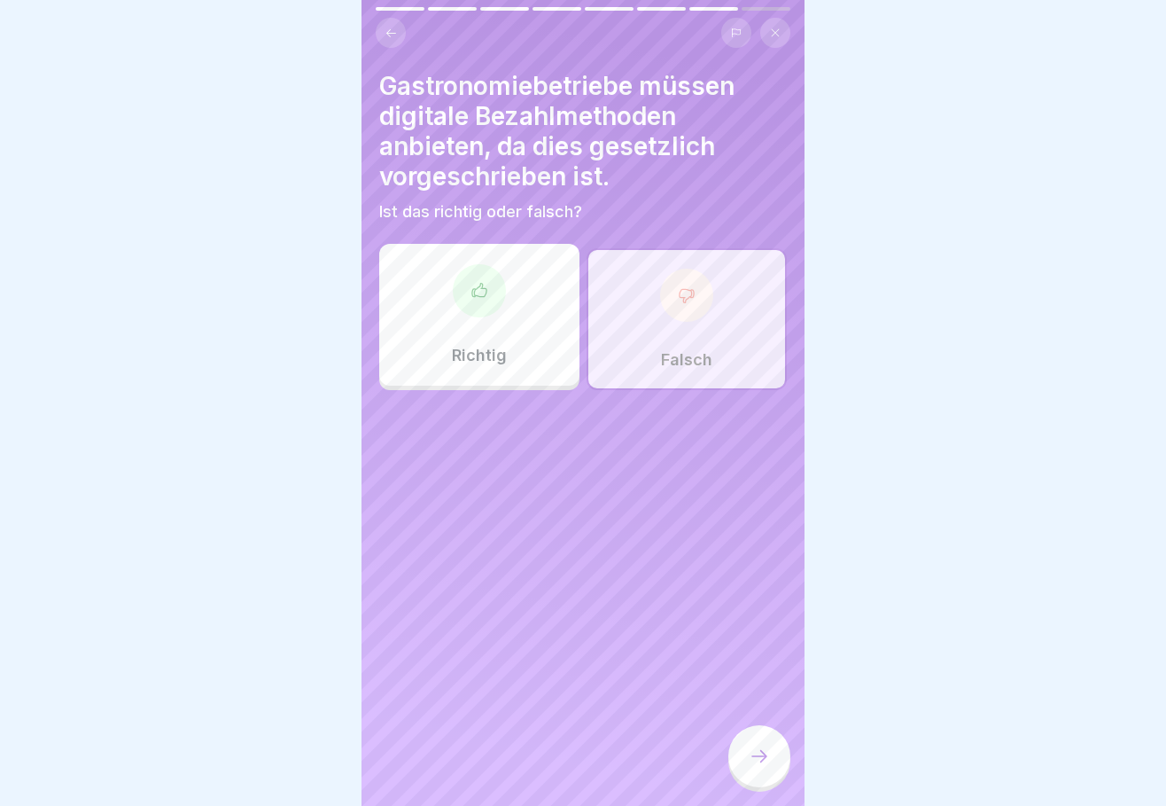
click at [760, 760] on icon at bounding box center [759, 755] width 21 height 21
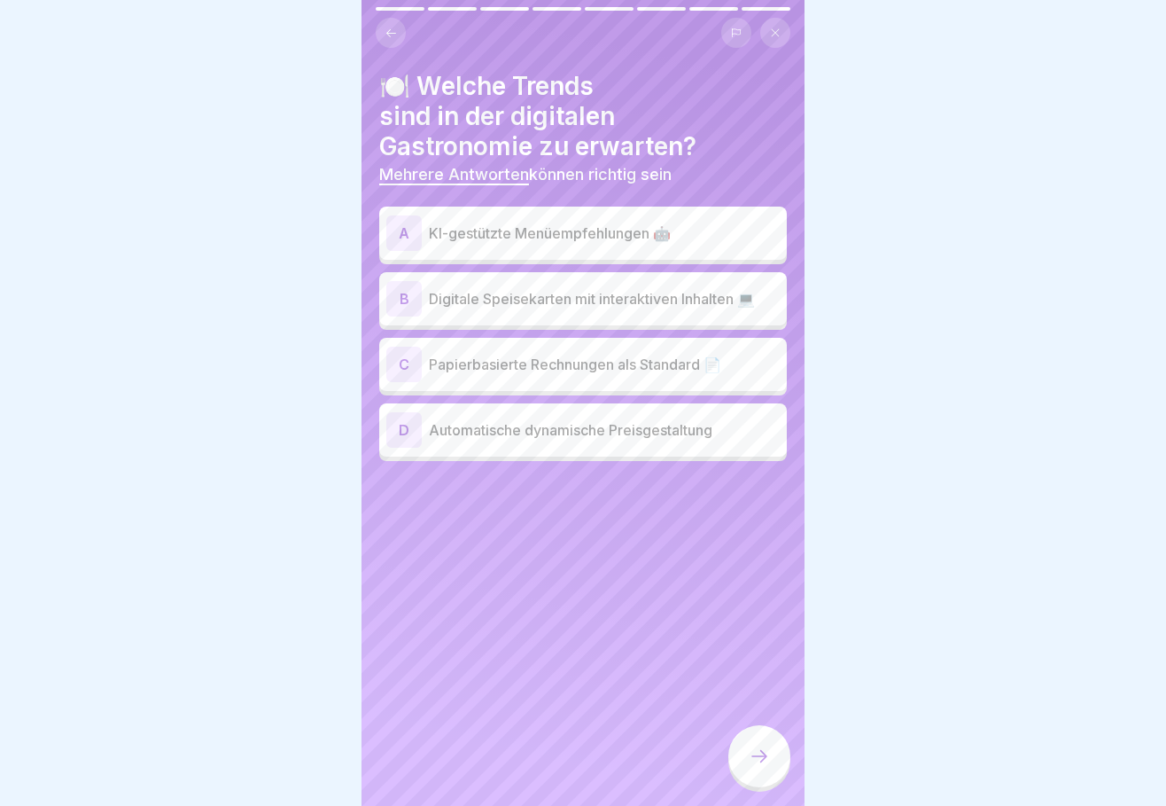
click at [464, 222] on p "KI-gestützte Menüempfehlungen 🤖" at bounding box center [604, 232] width 351 height 21
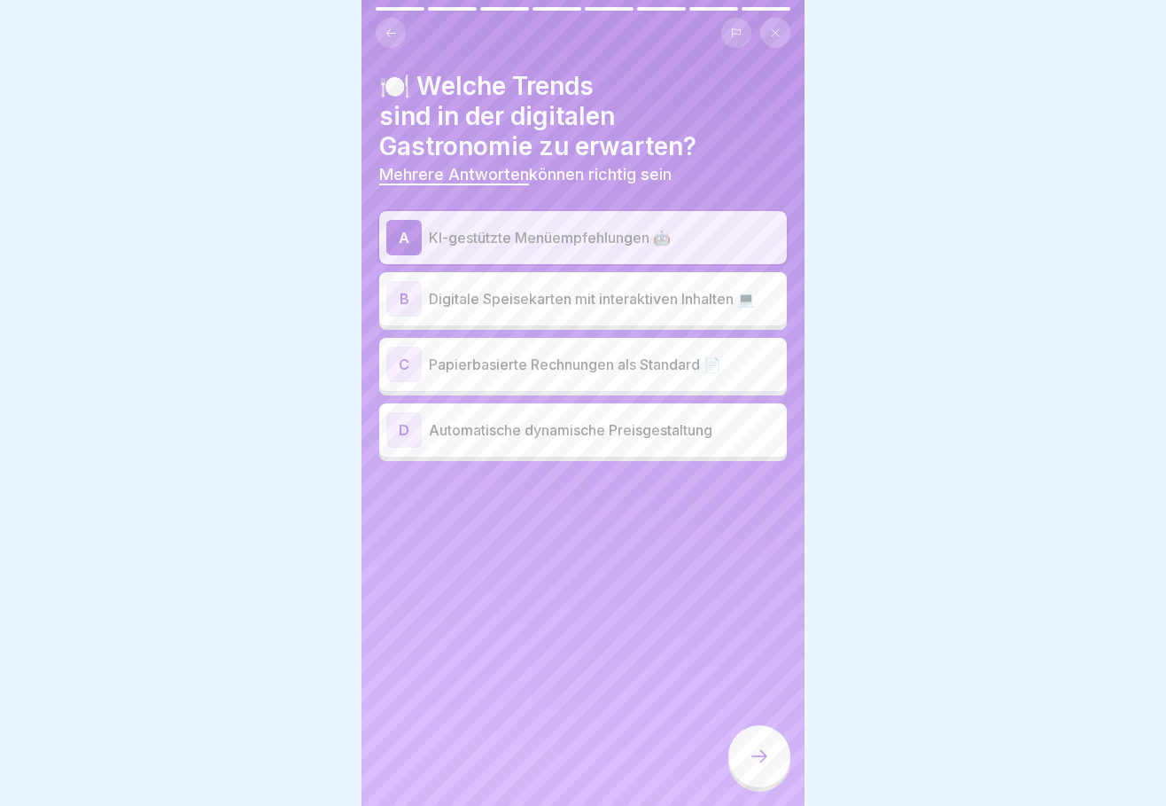
click at [458, 288] on p "Digitale Speisekarten mit interaktiven Inhalten 💻" at bounding box center [604, 298] width 351 height 21
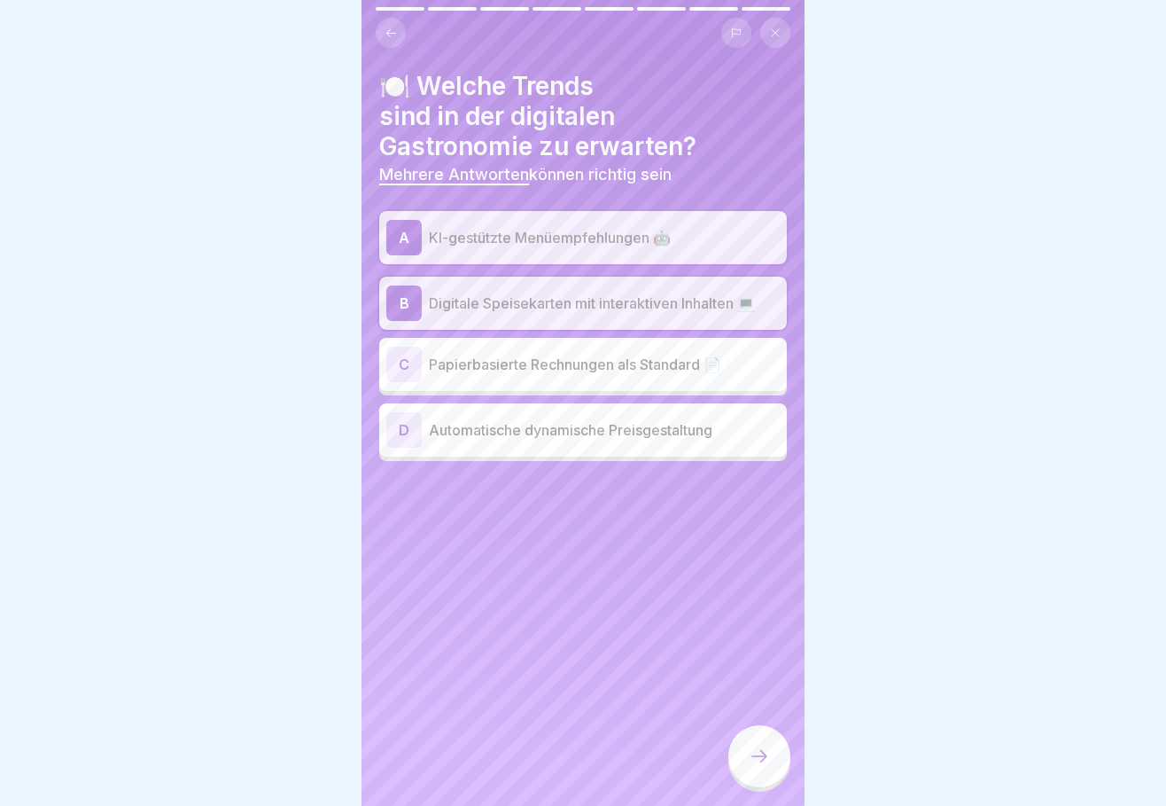
click at [455, 424] on p "Automatische dynamische Preisgestaltung" at bounding box center [604, 429] width 351 height 21
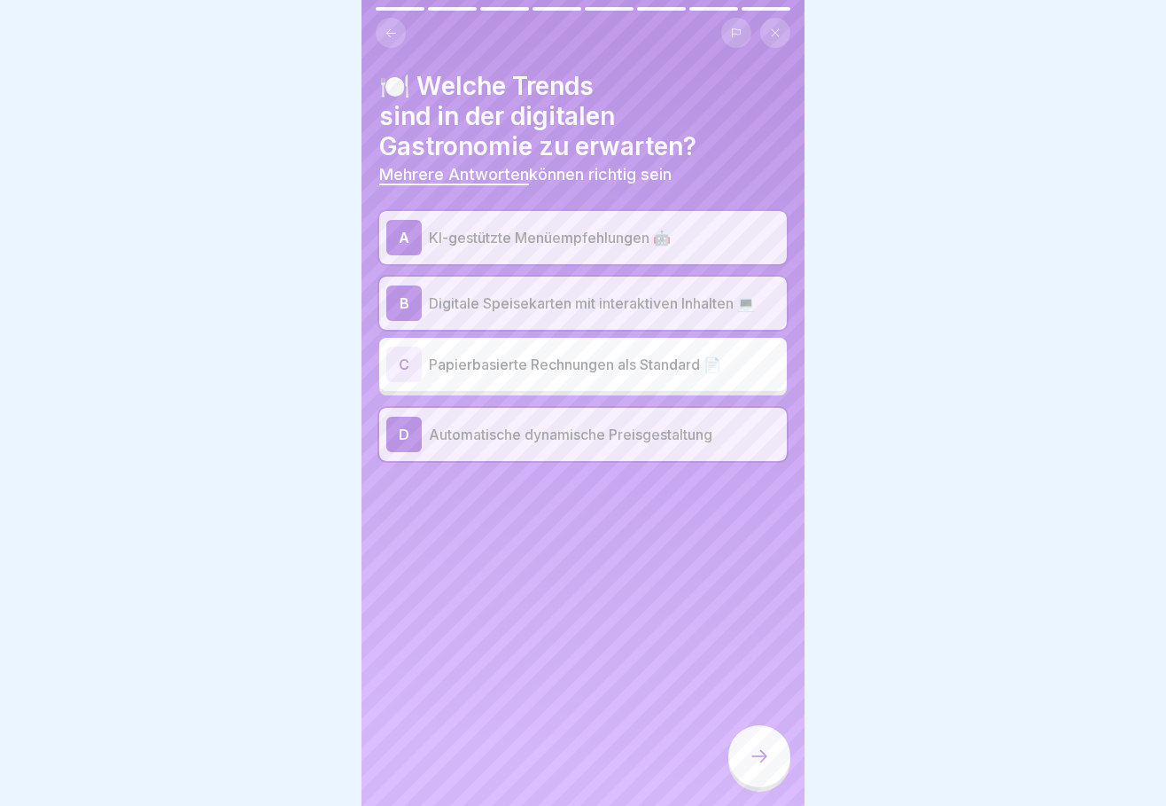
click at [748, 760] on div at bounding box center [760, 756] width 62 height 62
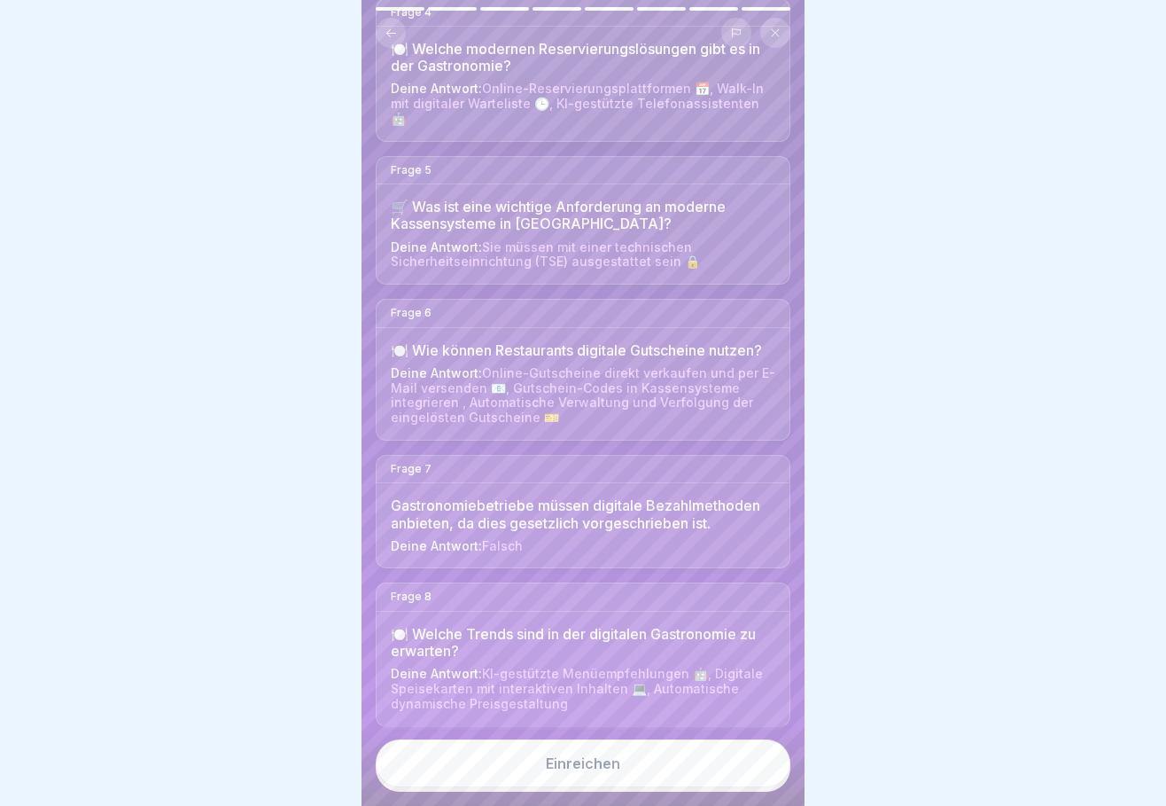
scroll to position [632, 0]
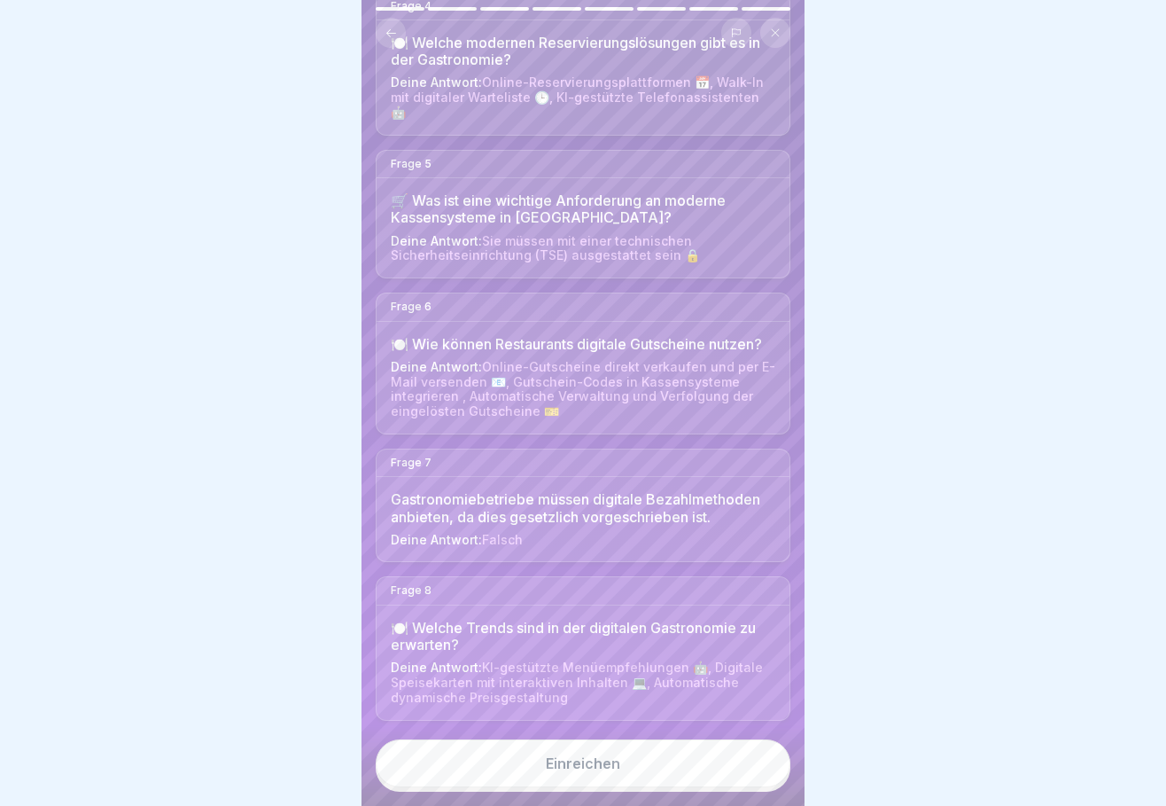
click at [582, 765] on div "Einreichen" at bounding box center [583, 763] width 74 height 16
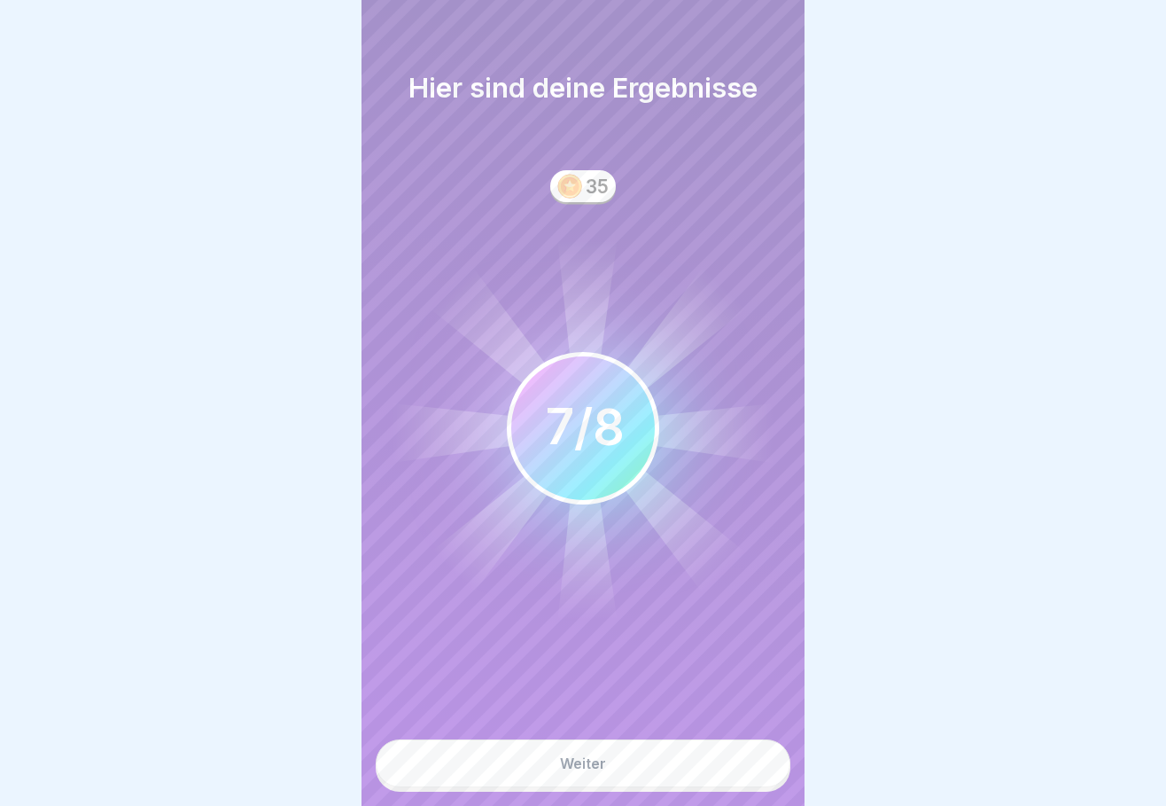
click at [583, 766] on div "Weiter" at bounding box center [583, 763] width 46 height 16
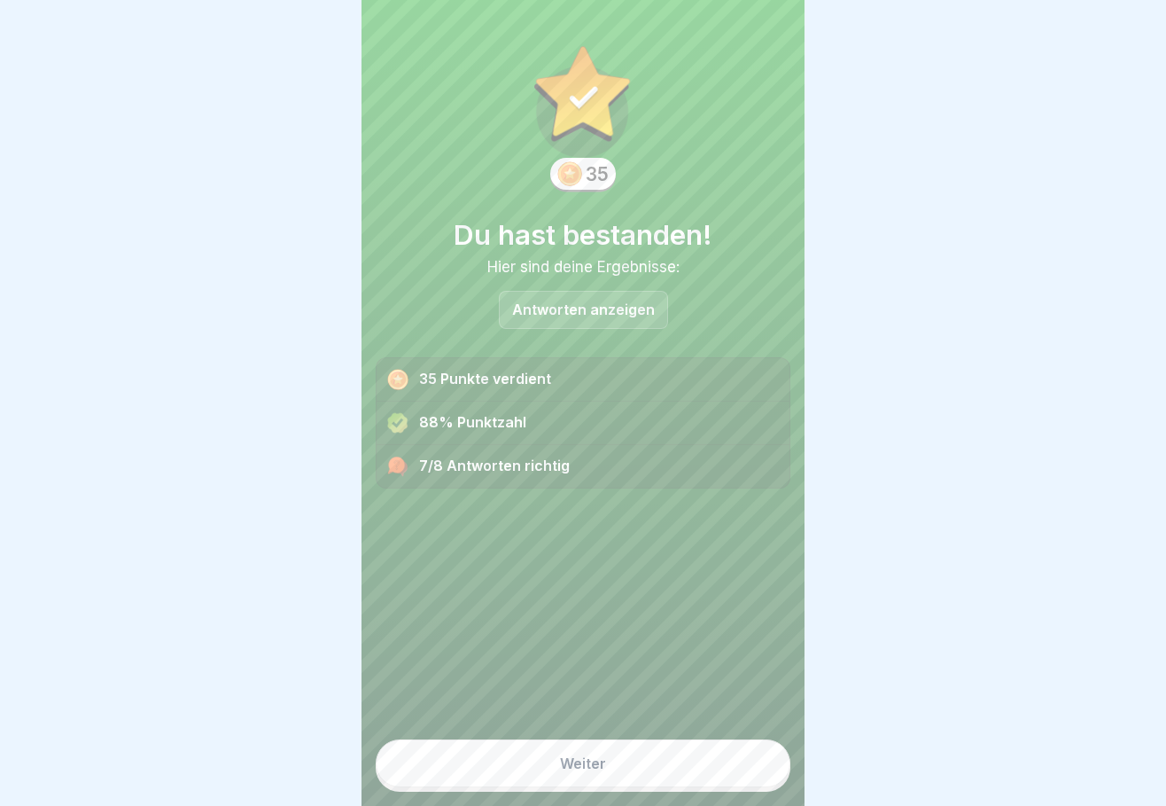
click at [578, 302] on p "Antworten anzeigen" at bounding box center [583, 309] width 143 height 15
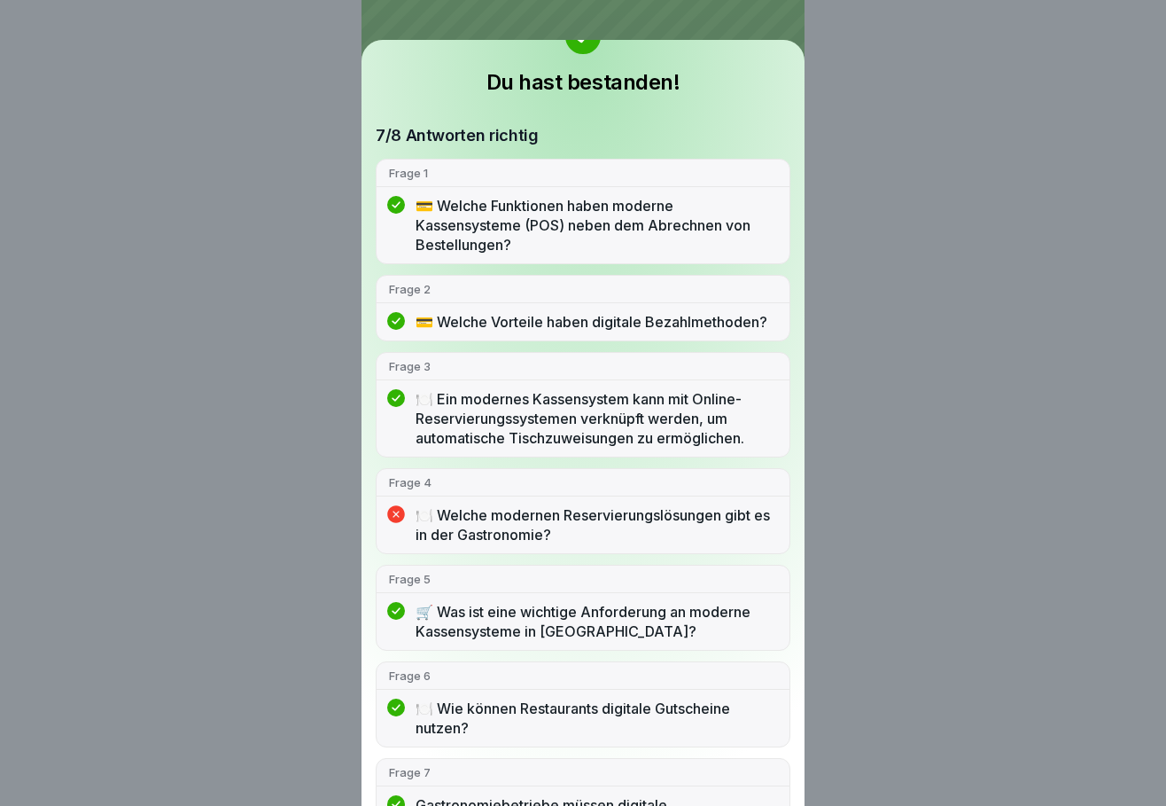
scroll to position [78, 0]
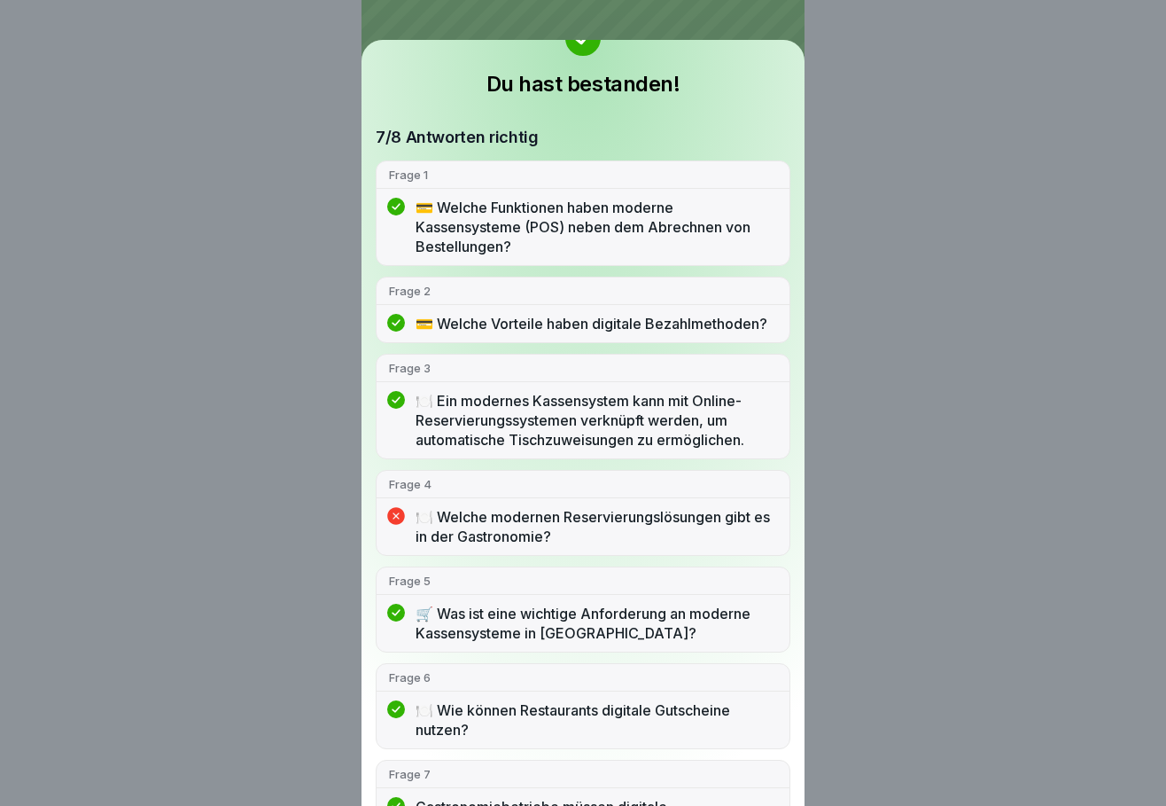
click at [466, 541] on p "🍽️ Welche modernen Reservierungslösungen gibt es in der Gastronomie?" at bounding box center [597, 526] width 362 height 39
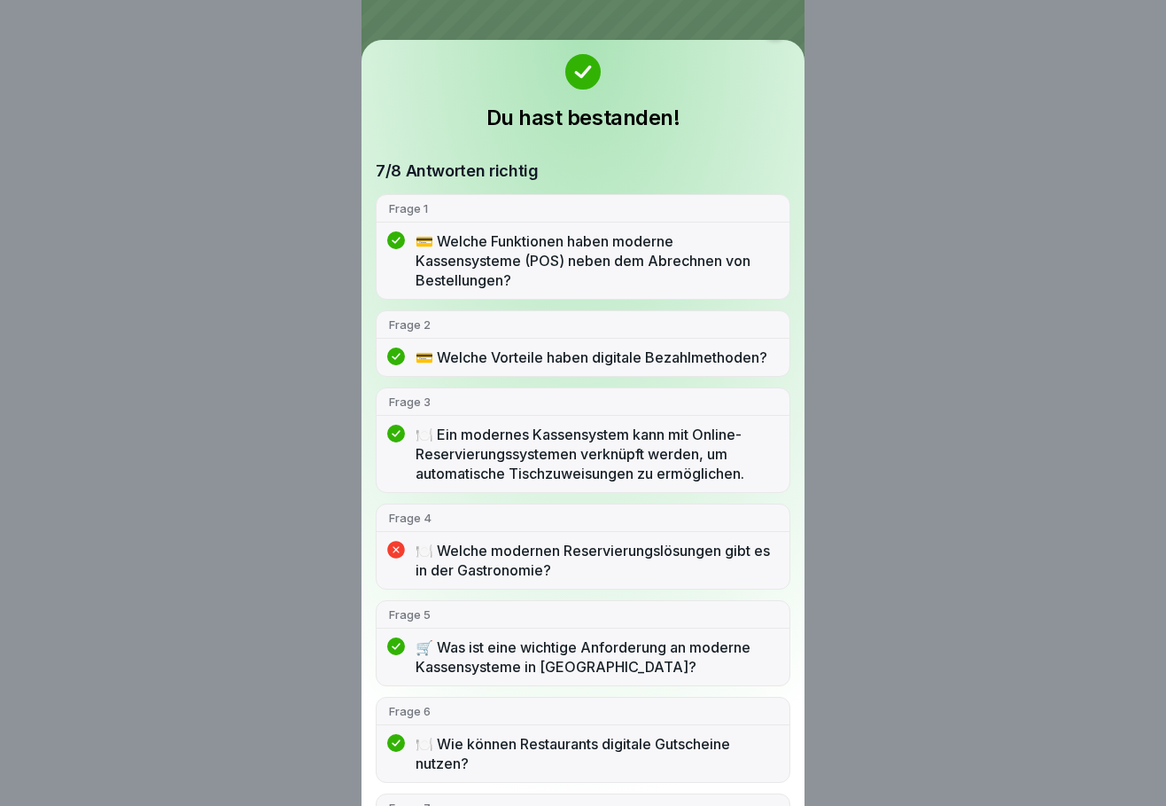
scroll to position [0, 0]
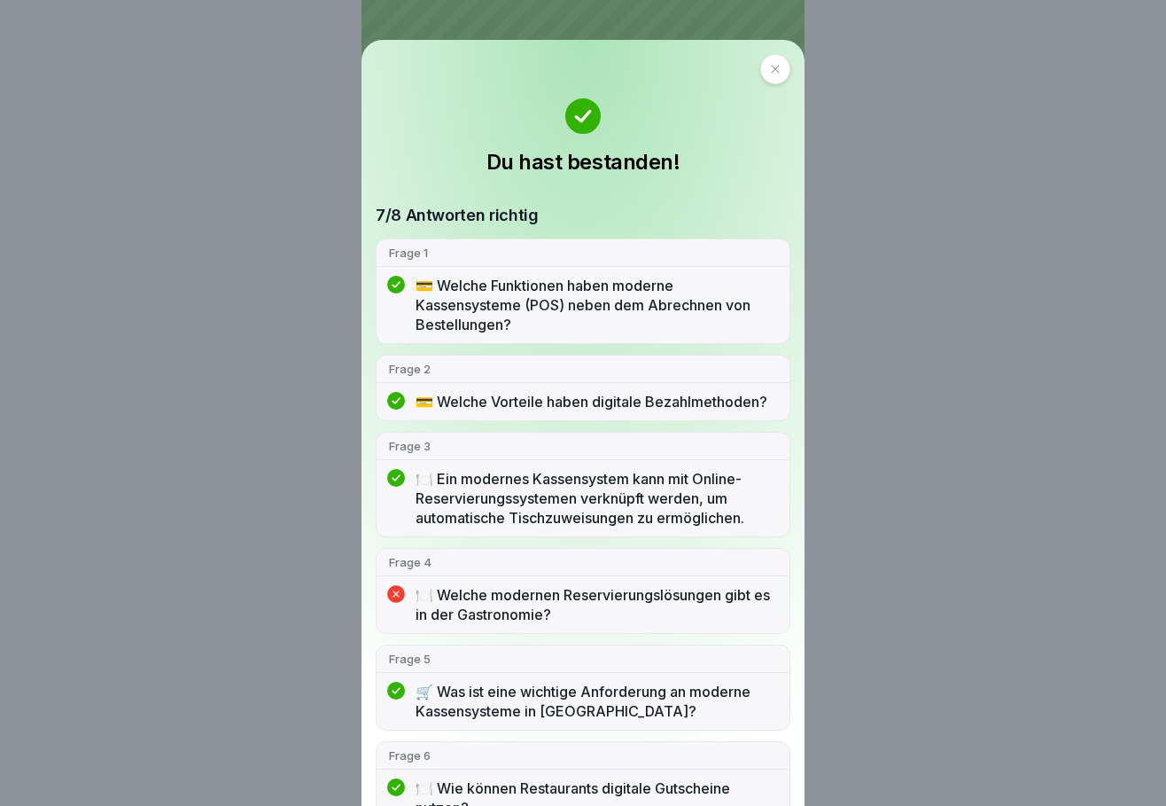
click at [770, 74] on icon at bounding box center [775, 69] width 11 height 11
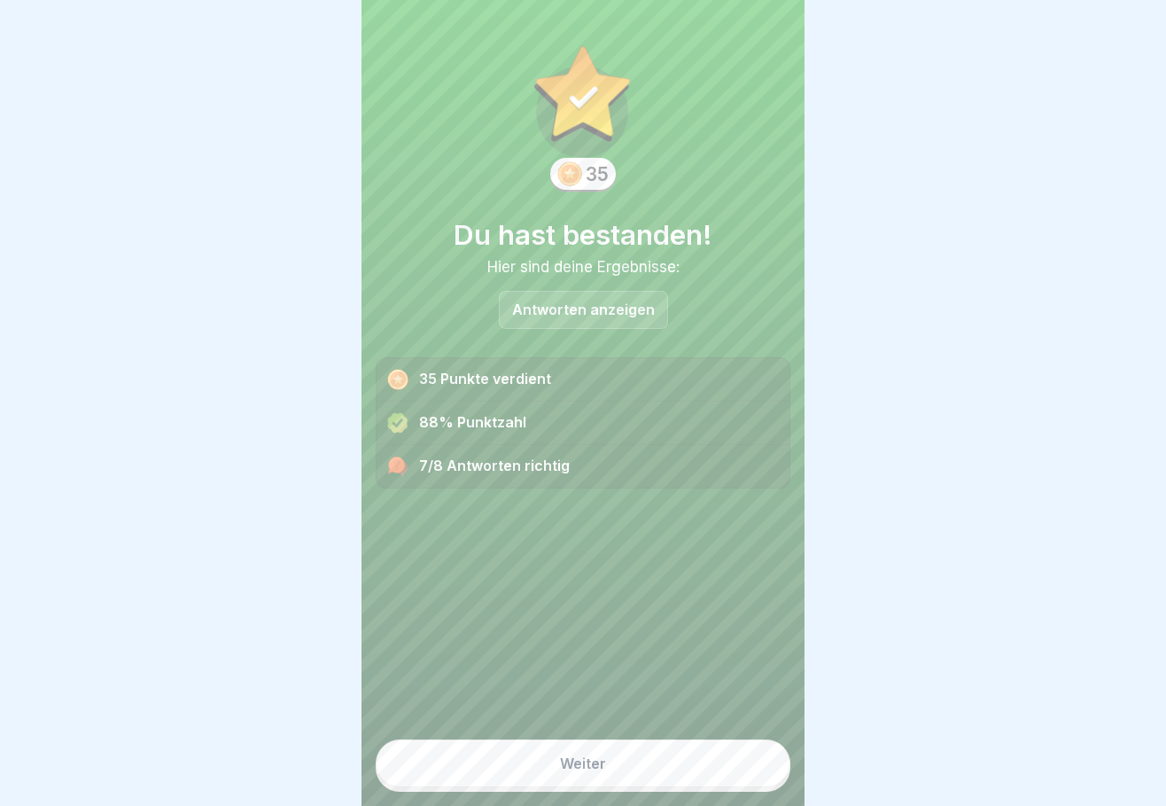
click at [560, 760] on div "Weiter" at bounding box center [583, 763] width 46 height 16
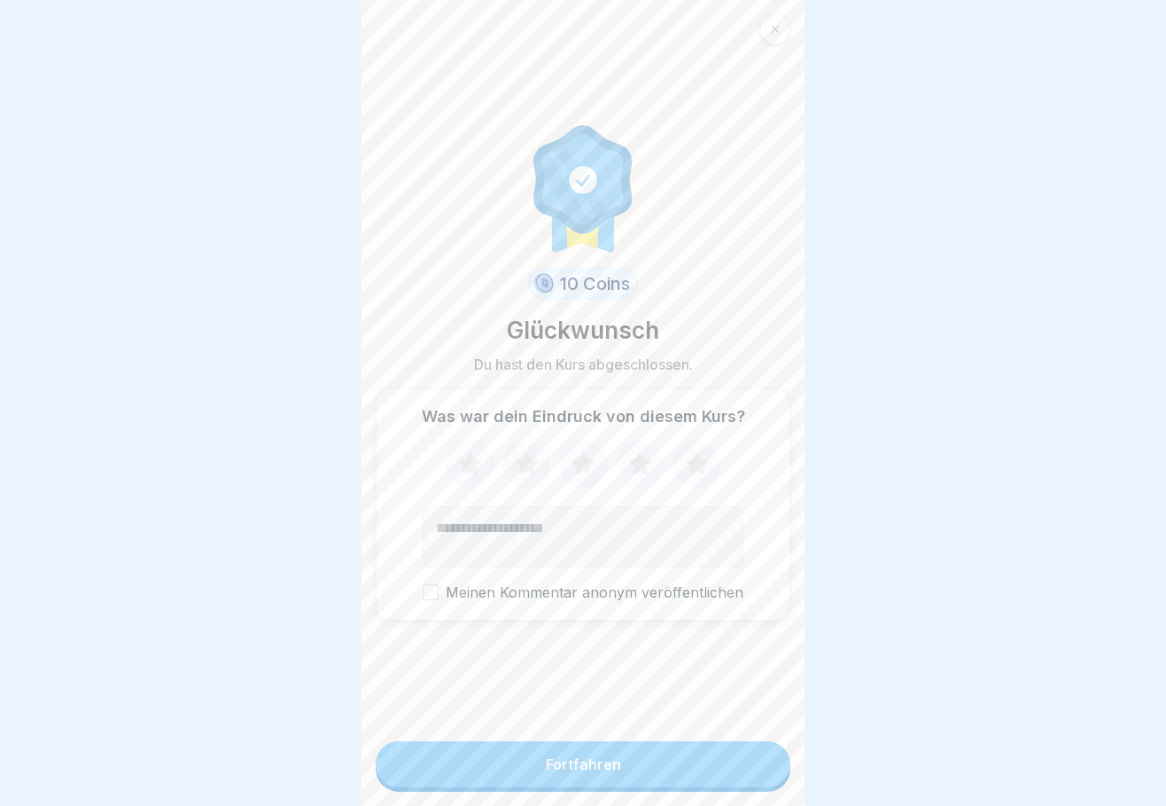
click at [694, 460] on icon at bounding box center [696, 463] width 23 height 22
click at [495, 590] on label "Meinen Kommentar anonym veröffentlichen" at bounding box center [583, 592] width 321 height 17
click at [439, 590] on button "Meinen Kommentar anonym veröffentlichen" at bounding box center [431, 592] width 16 height 16
click at [505, 584] on label "Meinen Kommentar anonym veröffentlichen" at bounding box center [583, 592] width 321 height 17
click at [439, 584] on button "Meinen Kommentar anonym veröffentlichen" at bounding box center [431, 592] width 16 height 16
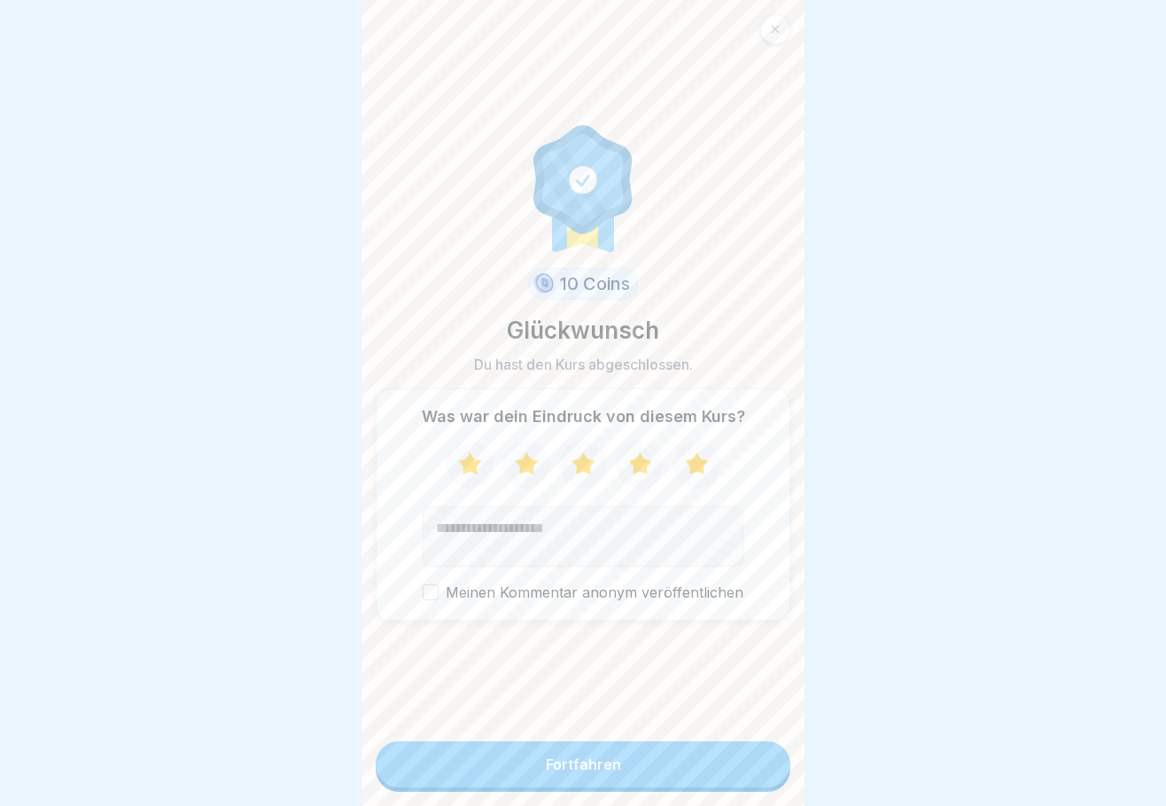
click at [609, 766] on div "Fortfahren" at bounding box center [583, 764] width 75 height 16
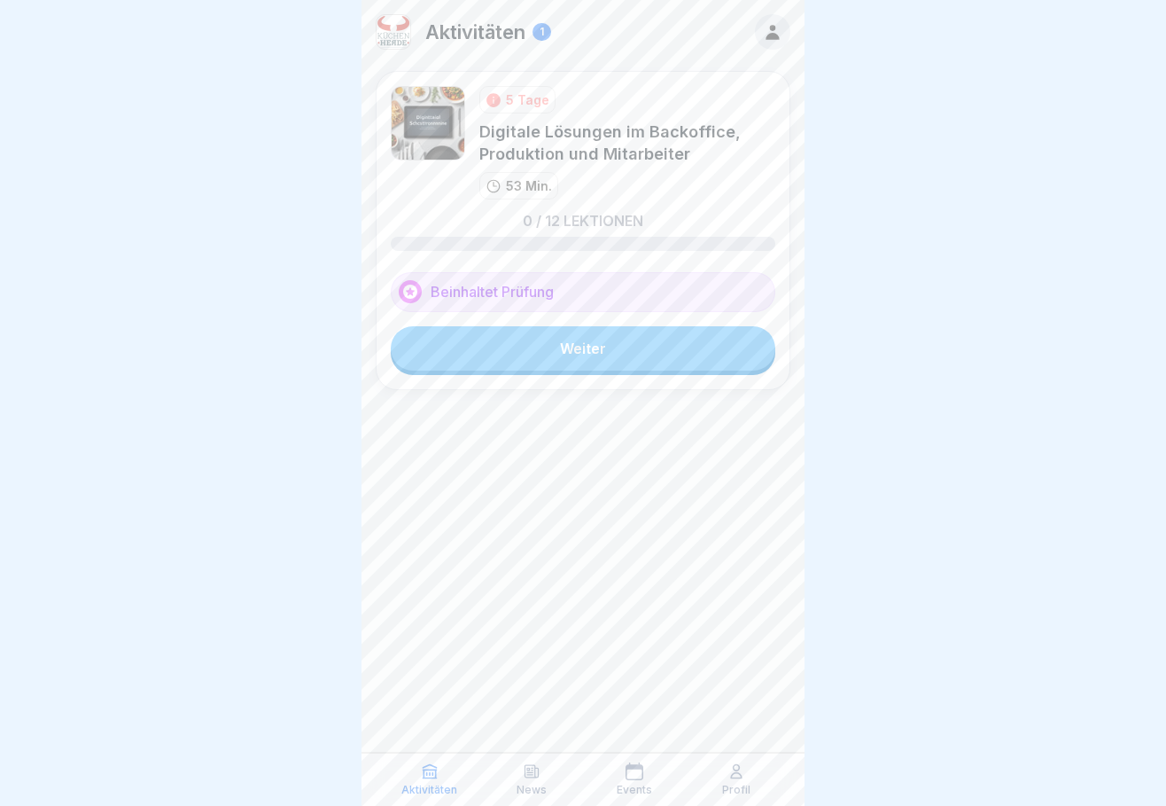
click at [496, 21] on p "Aktivitäten" at bounding box center [475, 31] width 100 height 23
click at [769, 26] on icon at bounding box center [772, 31] width 19 height 19
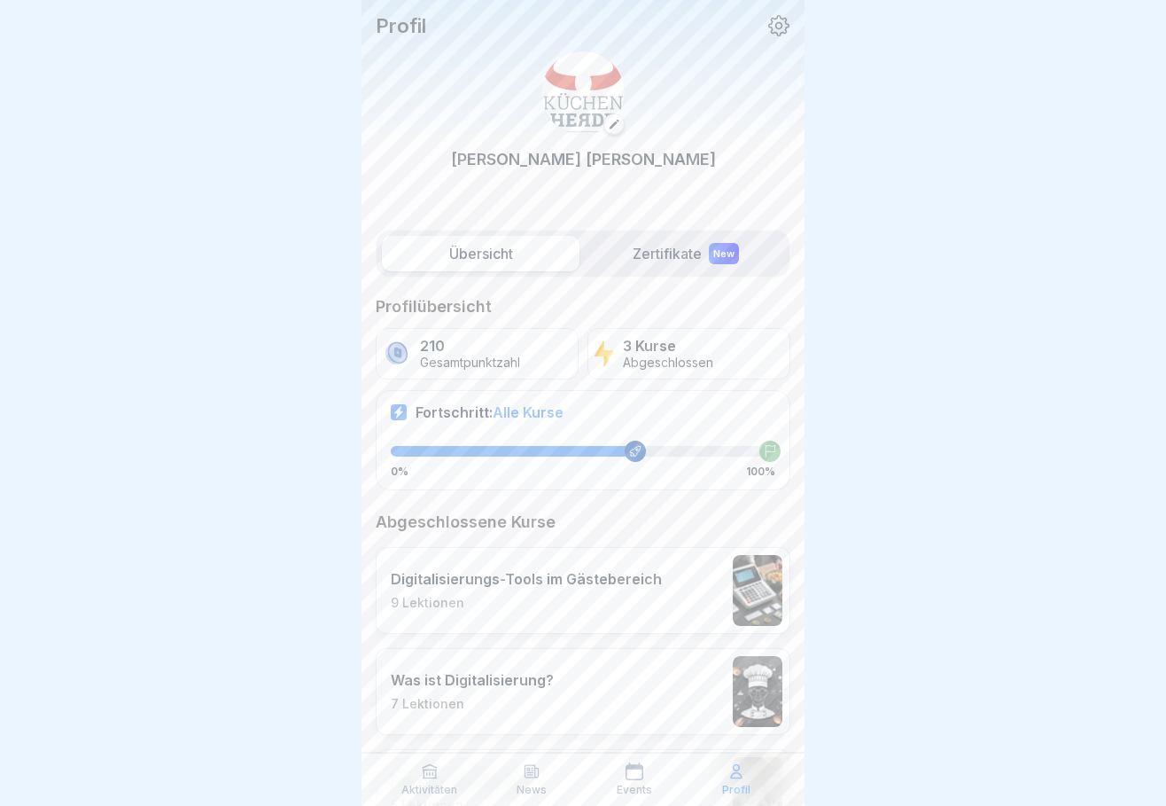
click at [653, 356] on p "Abgeschlossen" at bounding box center [668, 362] width 90 height 15
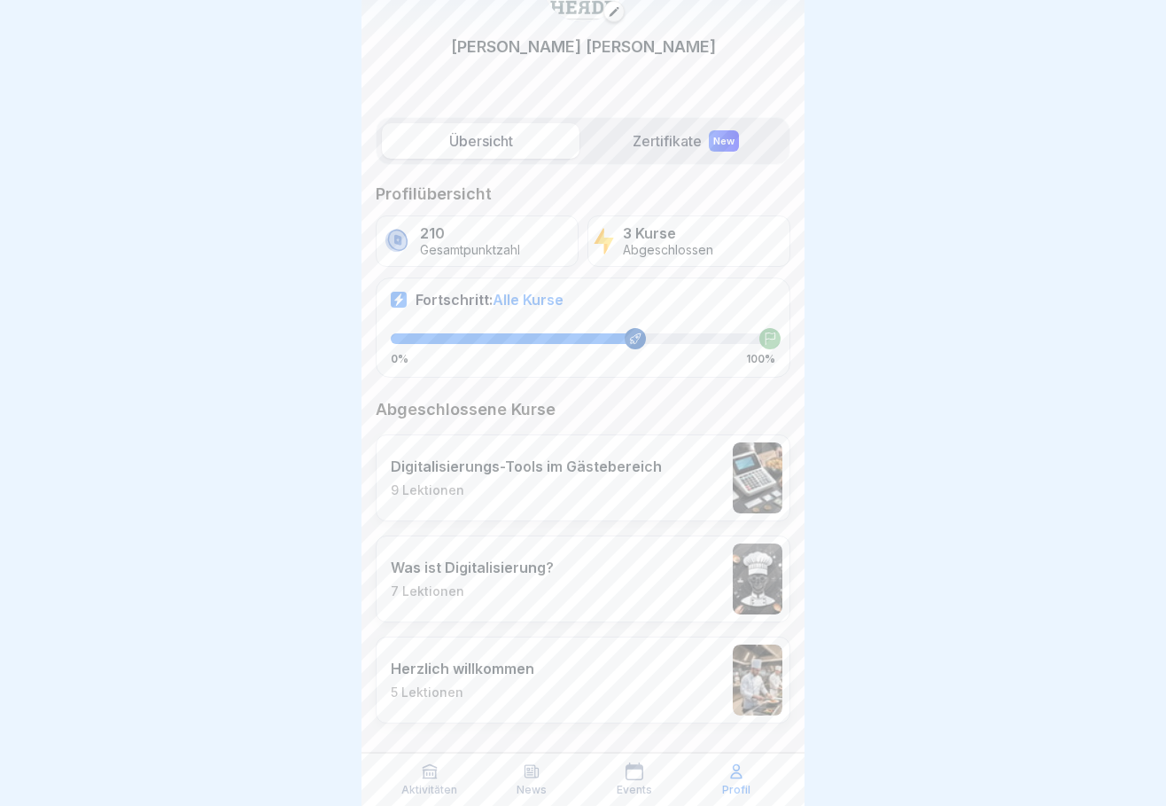
scroll to position [120, 0]
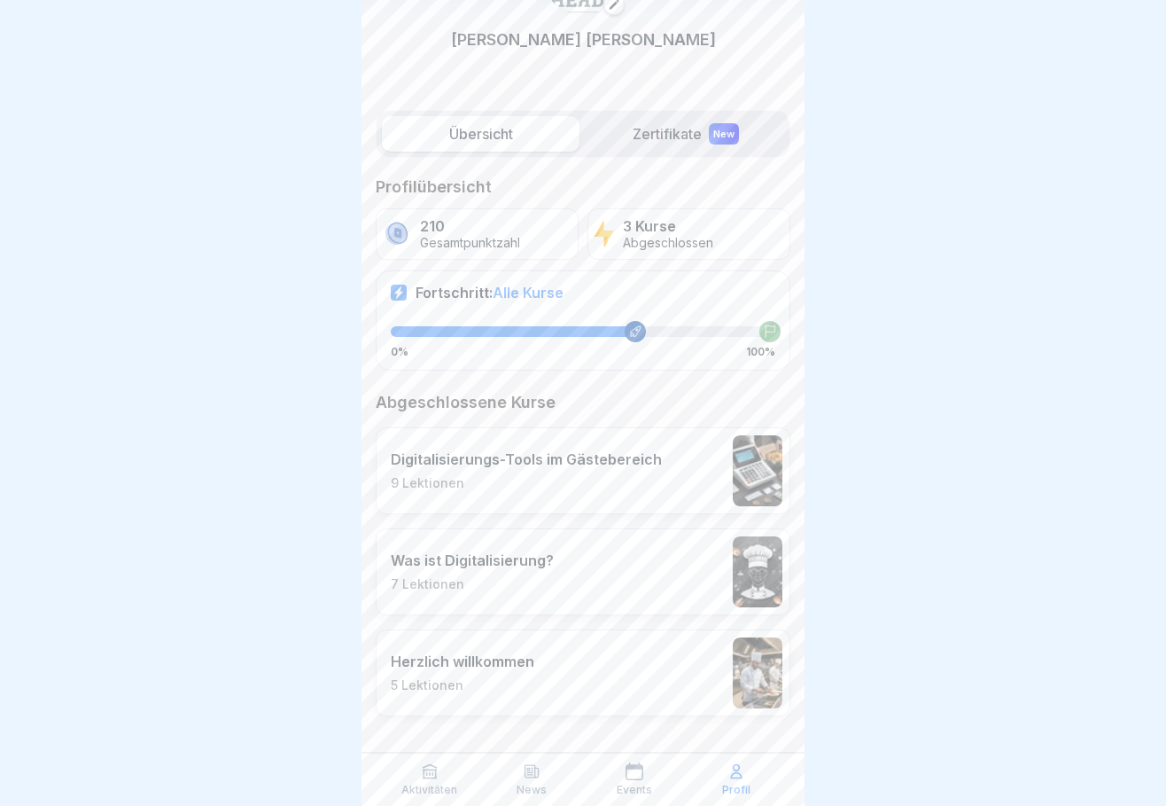
click at [589, 468] on div "Digitalisierungs-Tools im Gästebereich 9 Lektionen" at bounding box center [526, 470] width 271 height 41
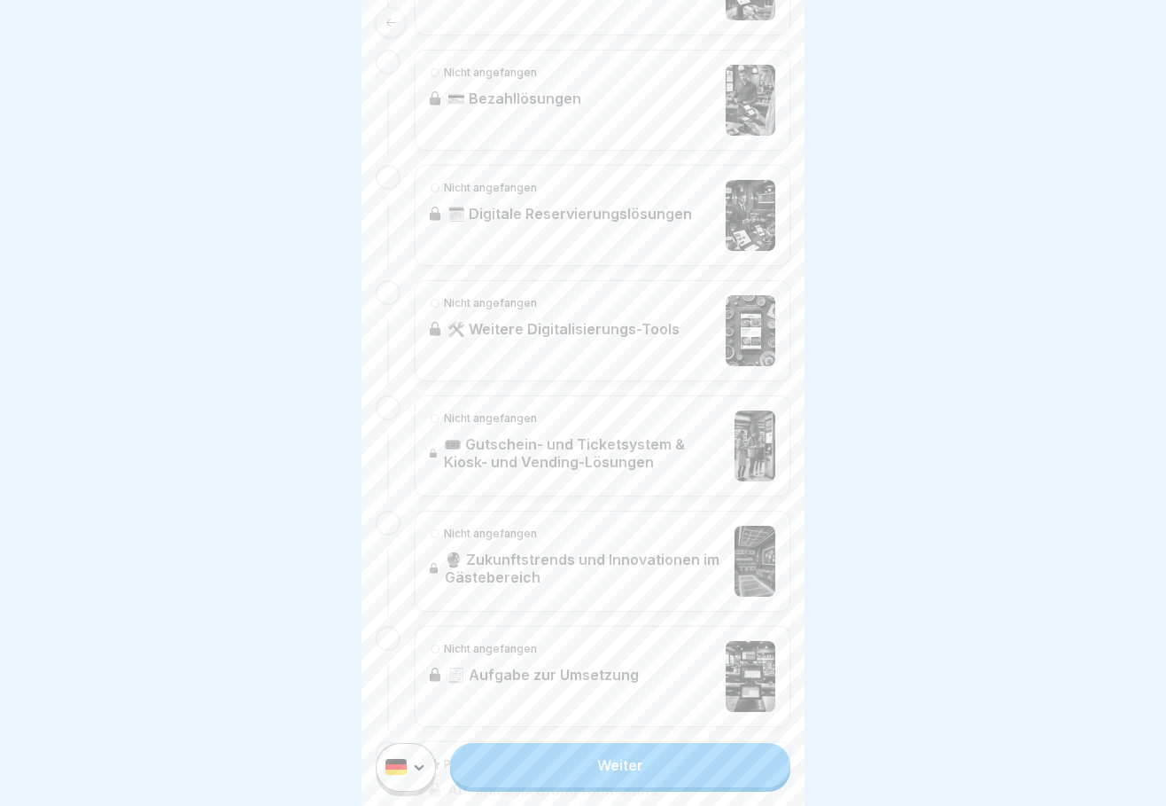
scroll to position [974, 0]
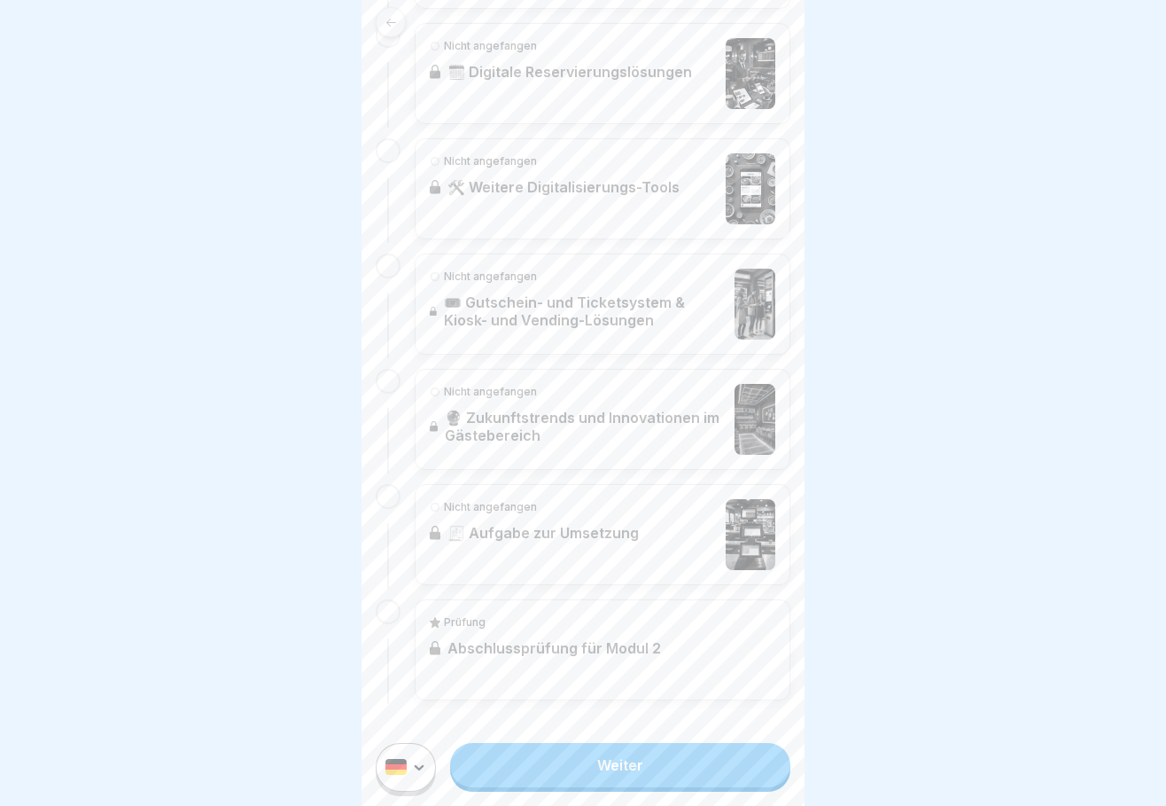
click at [600, 660] on div "Prüfung Abschlussprüfung für Modul 2" at bounding box center [603, 649] width 376 height 101
click at [453, 665] on div "Prüfung Abschlussprüfung für Modul 2" at bounding box center [603, 649] width 376 height 101
click at [394, 624] on div at bounding box center [388, 611] width 25 height 25
click at [528, 644] on div "Prüfung Abschlussprüfung für Modul 2" at bounding box center [603, 649] width 376 height 101
click at [680, 654] on div "Prüfung Abschlussprüfung für Modul 2" at bounding box center [603, 649] width 376 height 101
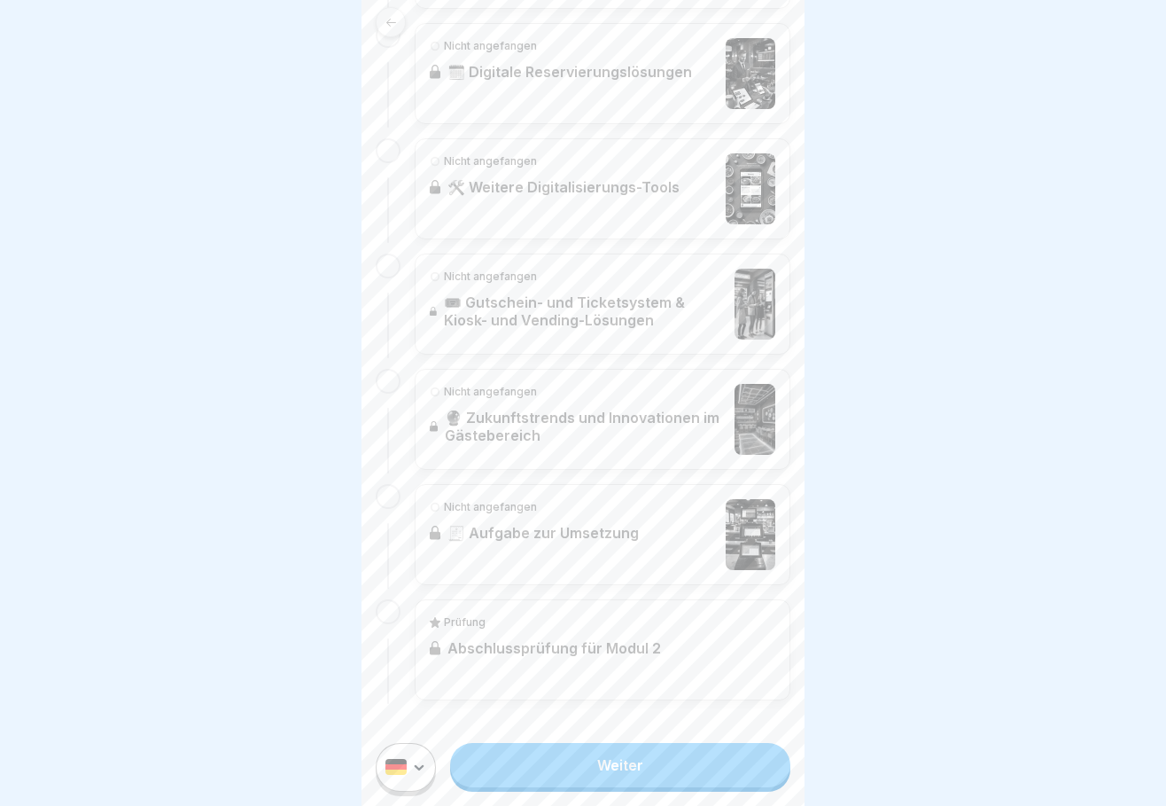
click at [662, 780] on link "Weiter" at bounding box center [620, 765] width 340 height 44
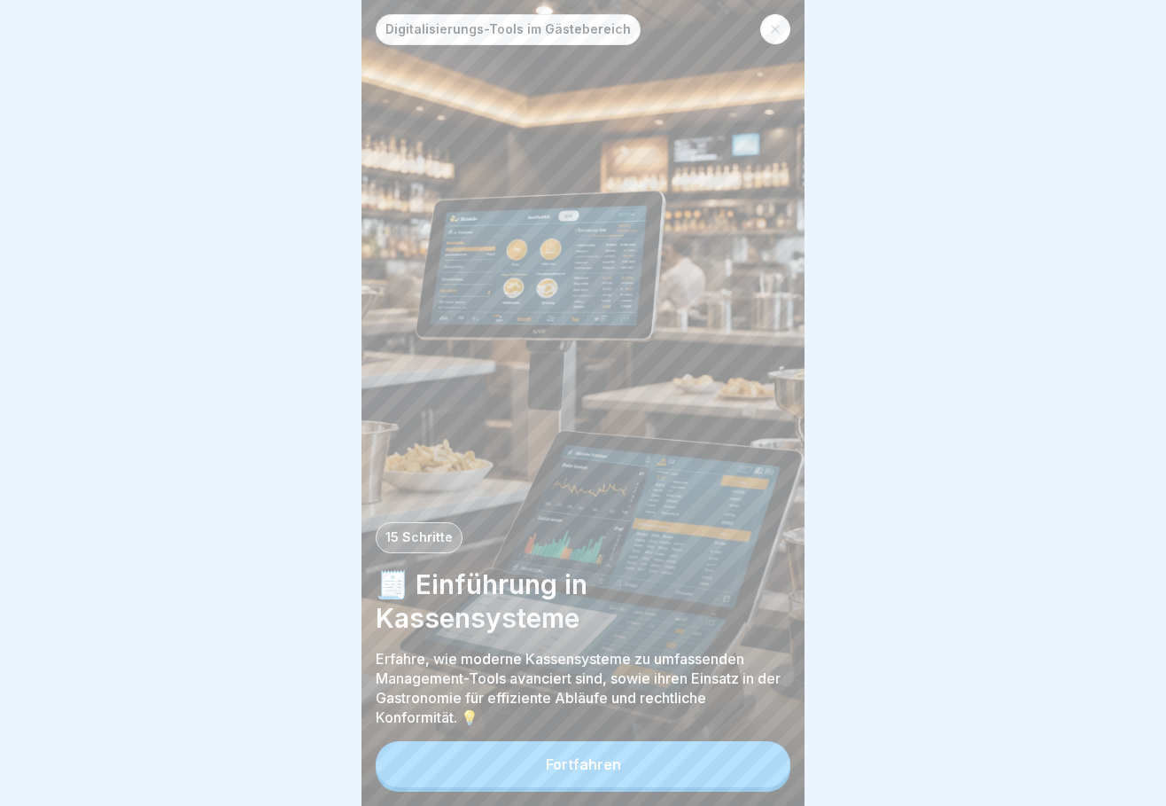
click at [775, 34] on icon at bounding box center [775, 29] width 11 height 11
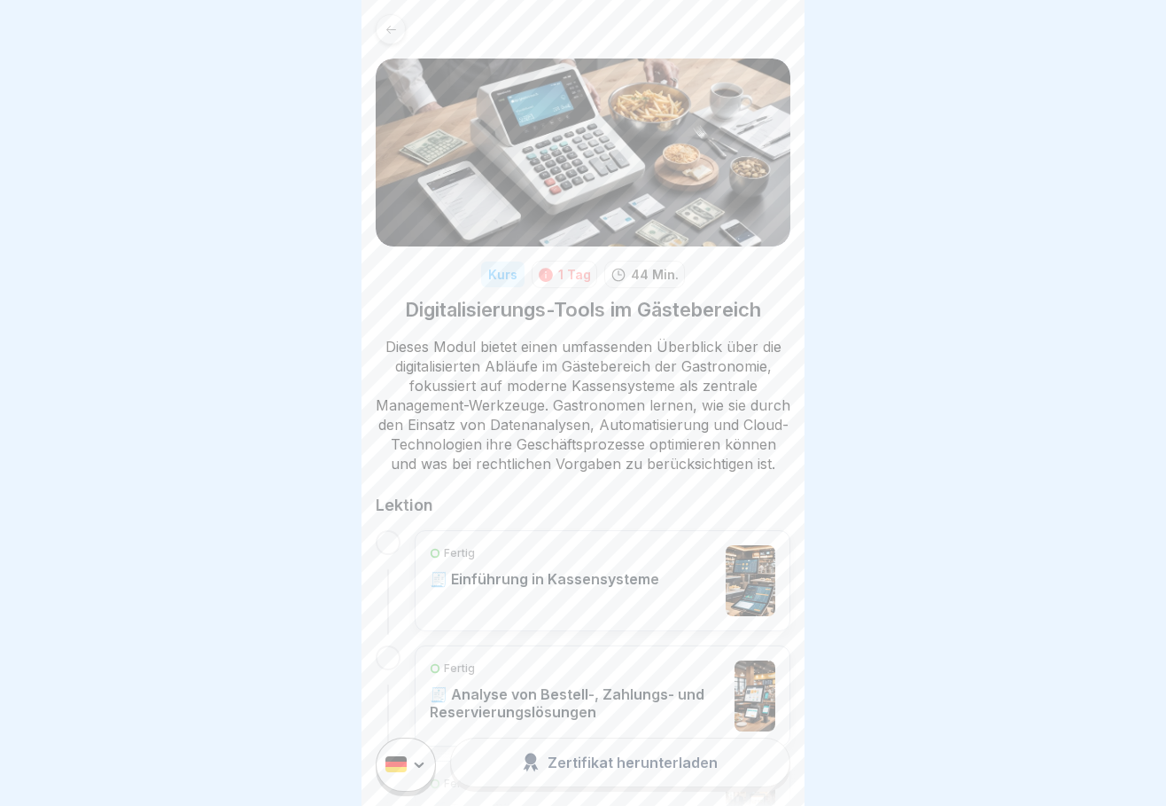
click at [566, 278] on div "1 Tag" at bounding box center [574, 274] width 33 height 19
click at [503, 276] on div "Kurs" at bounding box center [502, 274] width 43 height 26
click at [638, 272] on p "44 Min." at bounding box center [655, 274] width 48 height 19
click at [397, 23] on icon at bounding box center [391, 29] width 13 height 13
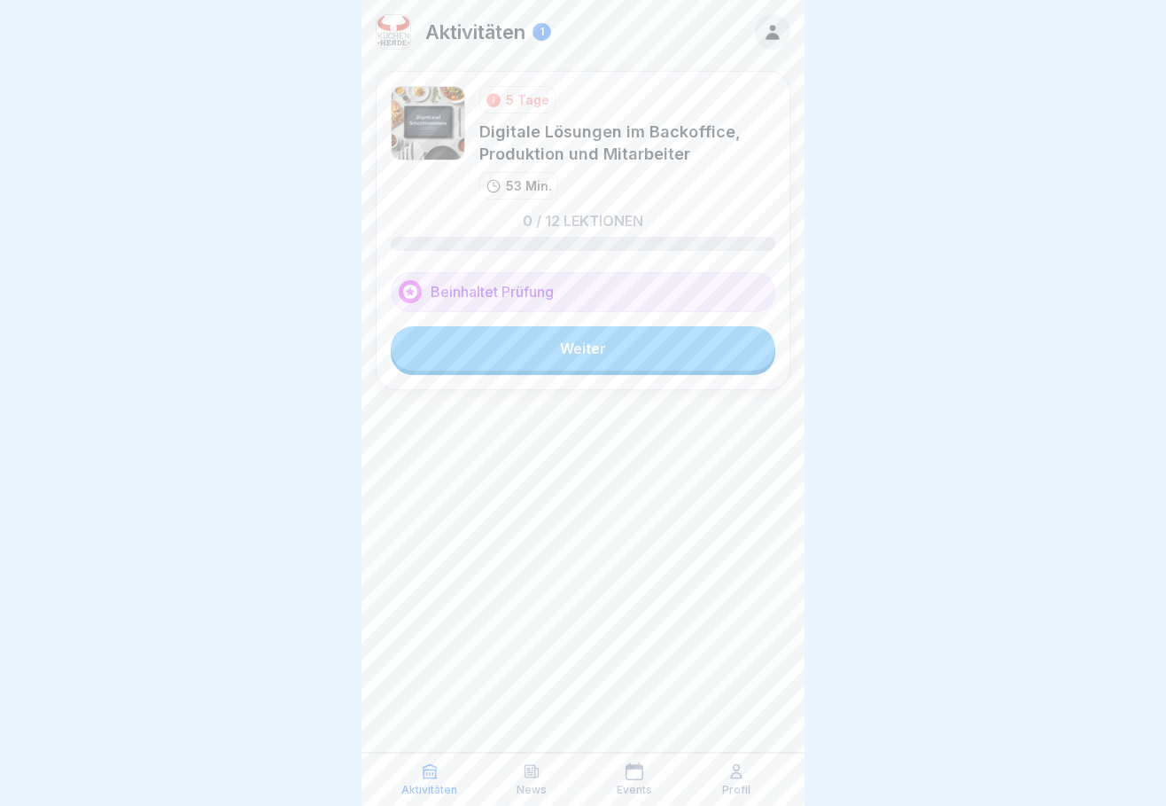
click at [774, 27] on icon at bounding box center [772, 32] width 13 height 15
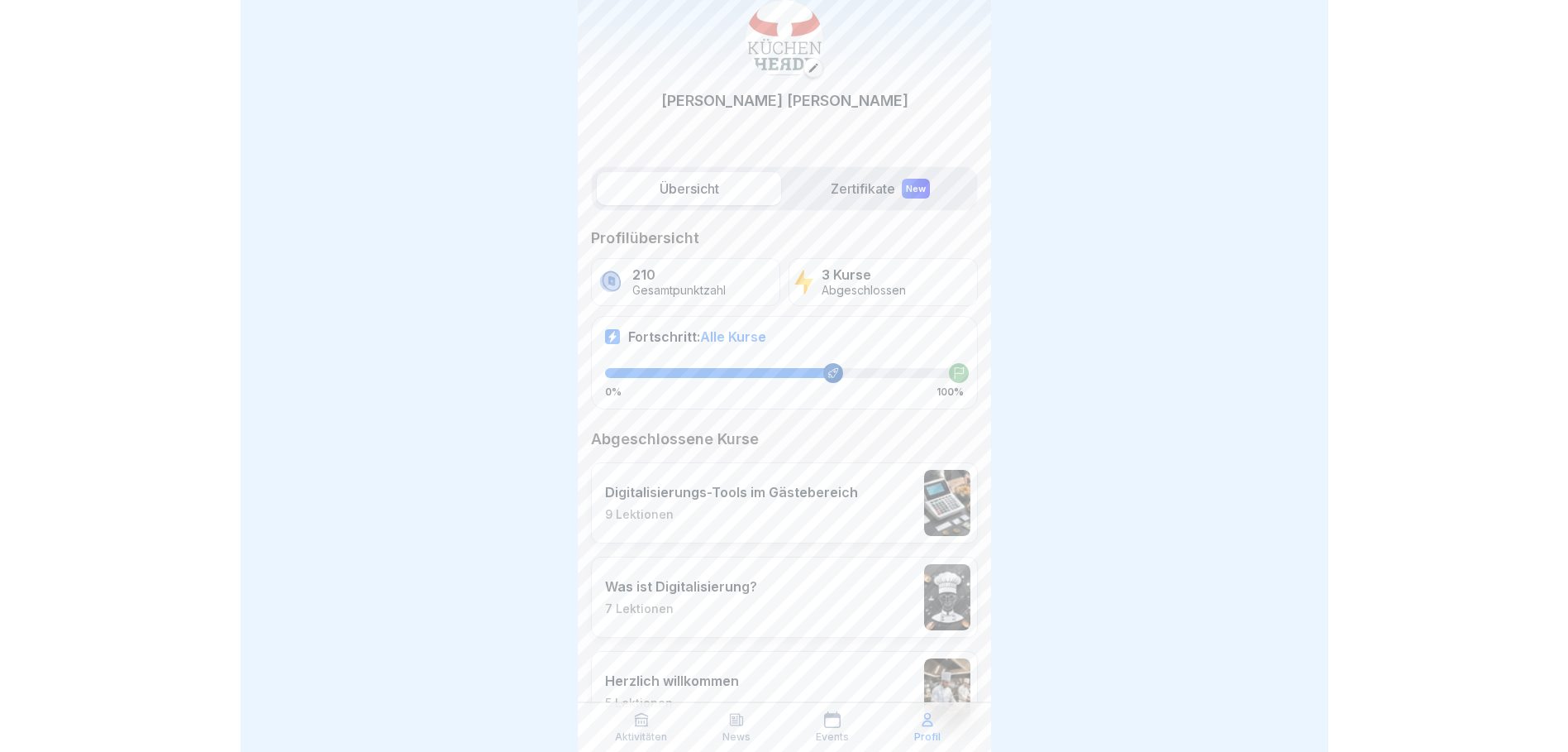
scroll to position [112, 0]
